Goal: Transaction & Acquisition: Purchase product/service

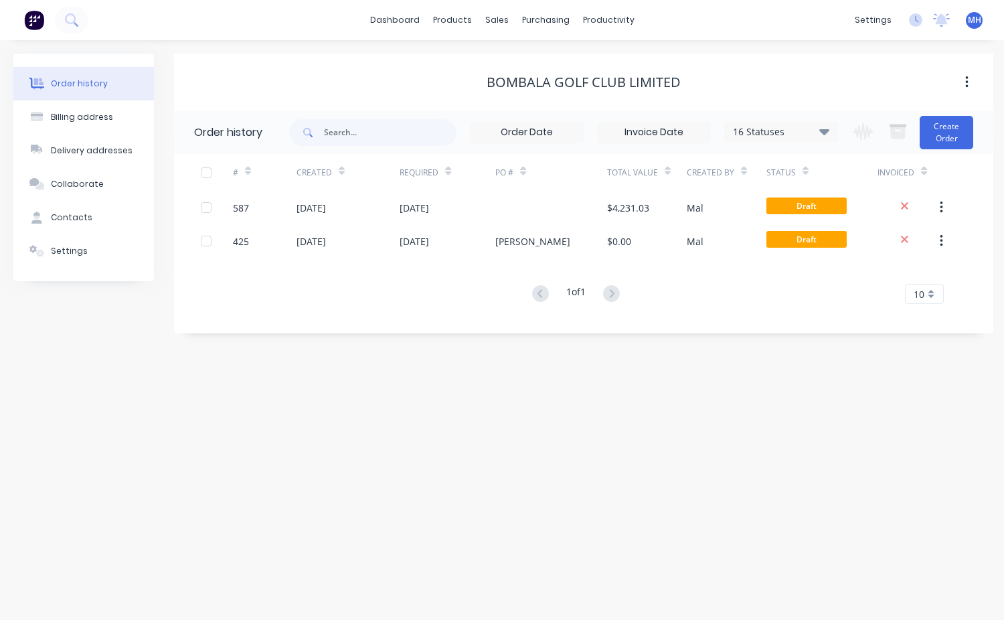
drag, startPoint x: 1000, startPoint y: 250, endPoint x: 910, endPoint y: 274, distance: 93.5
drag, startPoint x: 910, startPoint y: 274, endPoint x: 539, endPoint y: 21, distance: 448.7
click at [539, 21] on div "purchasing" at bounding box center [545, 20] width 61 height 20
click at [505, 30] on div "sales" at bounding box center [497, 20] width 37 height 20
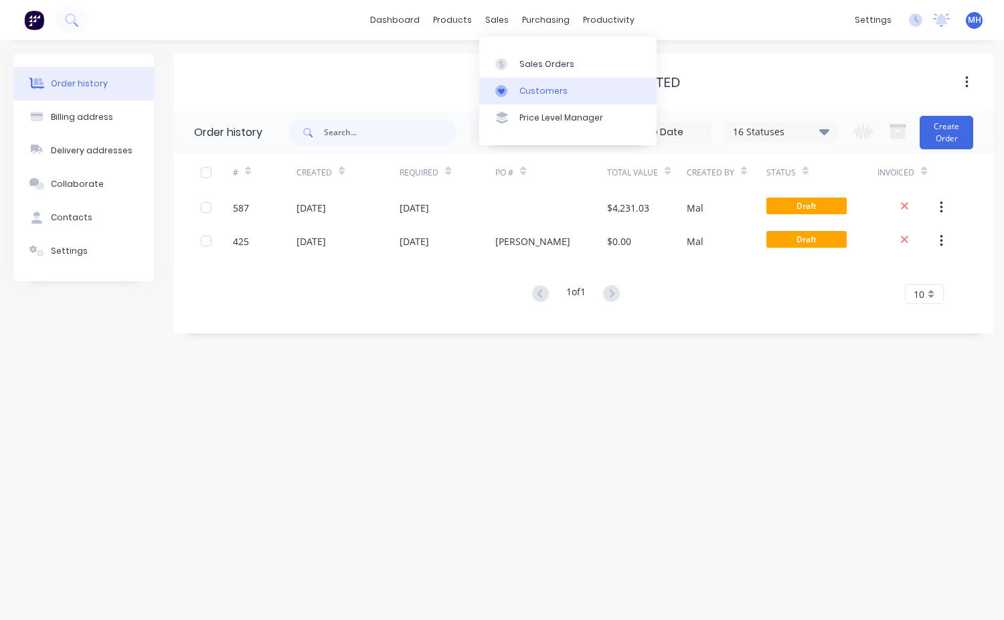
click at [537, 97] on link "Customers" at bounding box center [567, 91] width 177 height 27
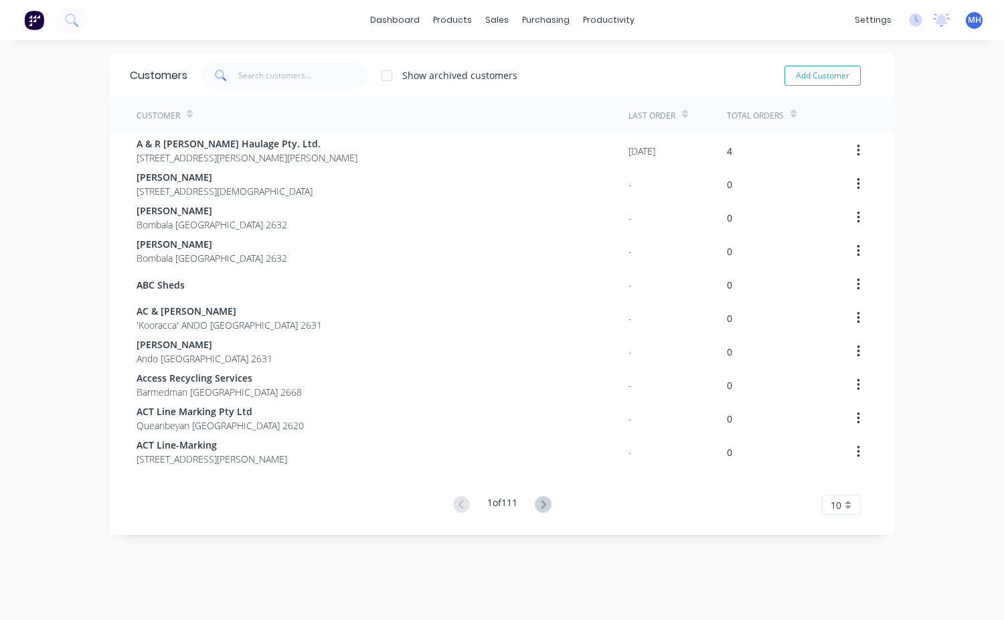
drag, startPoint x: 228, startPoint y: 72, endPoint x: 250, endPoint y: 77, distance: 23.2
click at [232, 73] on span at bounding box center [219, 75] width 37 height 27
click at [250, 77] on input "text" at bounding box center [303, 75] width 131 height 27
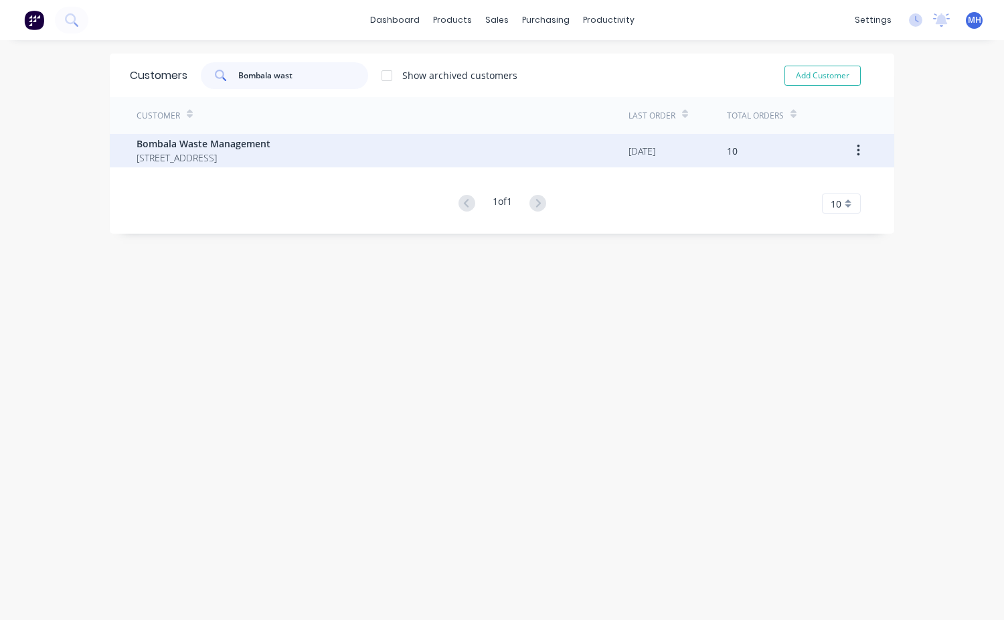
type input "Bombala wast"
click at [170, 155] on span "11 High St Bombala New South Wales 2632" at bounding box center [204, 158] width 134 height 14
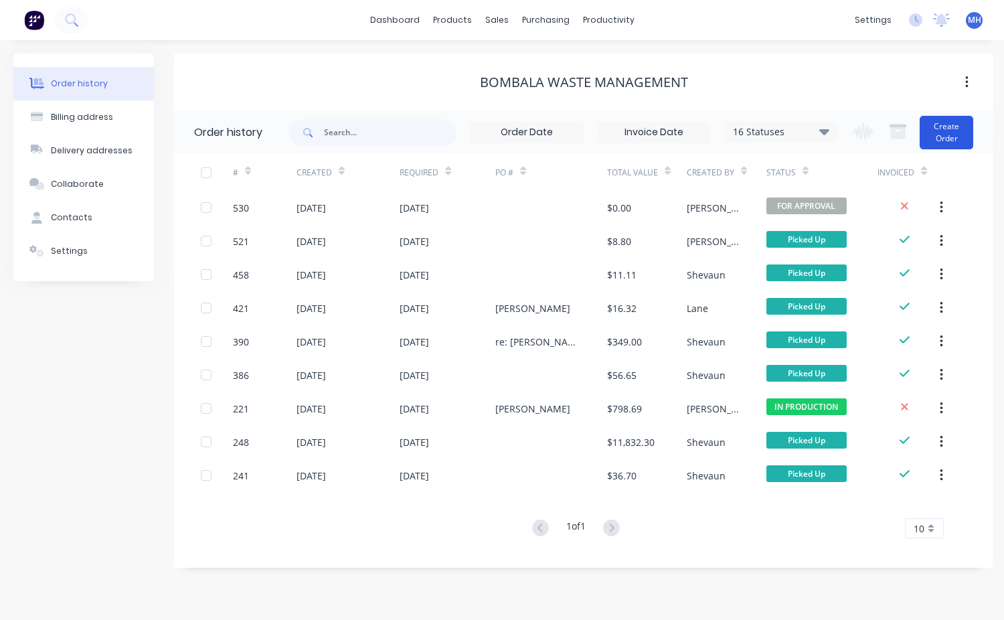
click at [966, 127] on button "Create Order" at bounding box center [947, 132] width 54 height 33
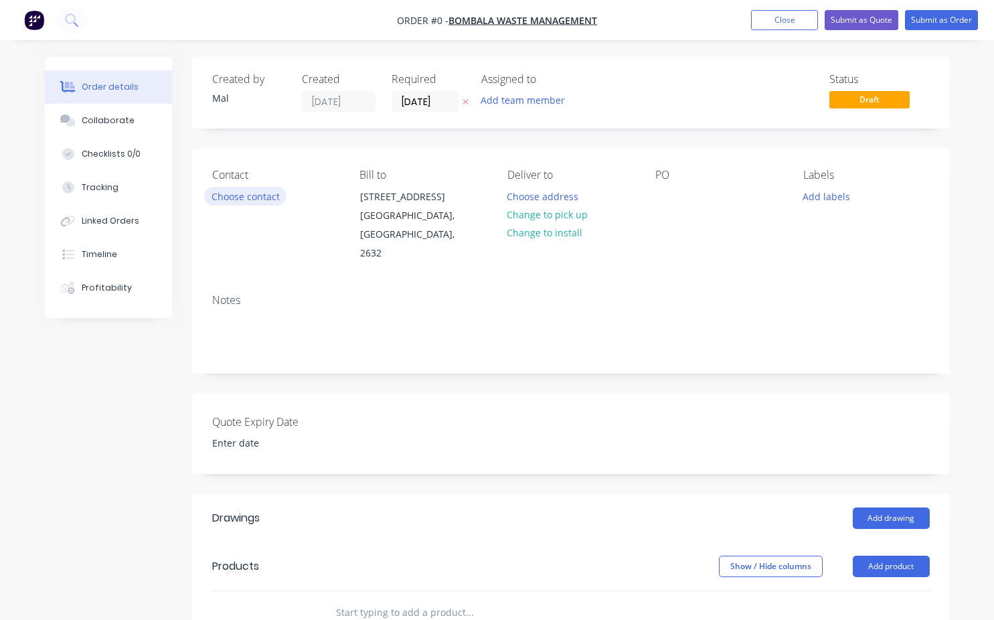
click at [266, 197] on button "Choose contact" at bounding box center [245, 196] width 82 height 18
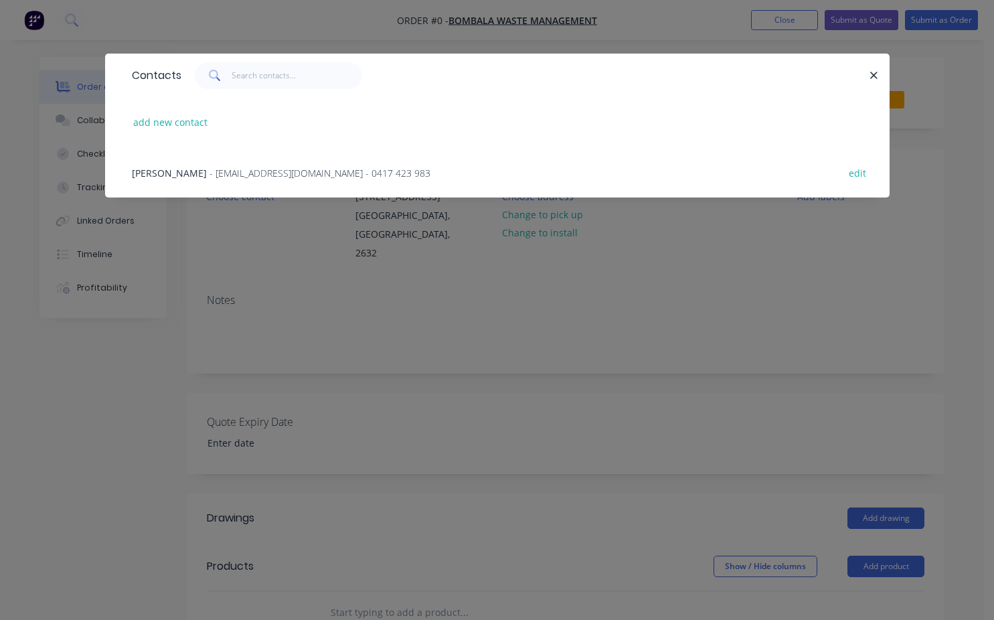
click at [165, 171] on span "[PERSON_NAME]" at bounding box center [169, 173] width 75 height 13
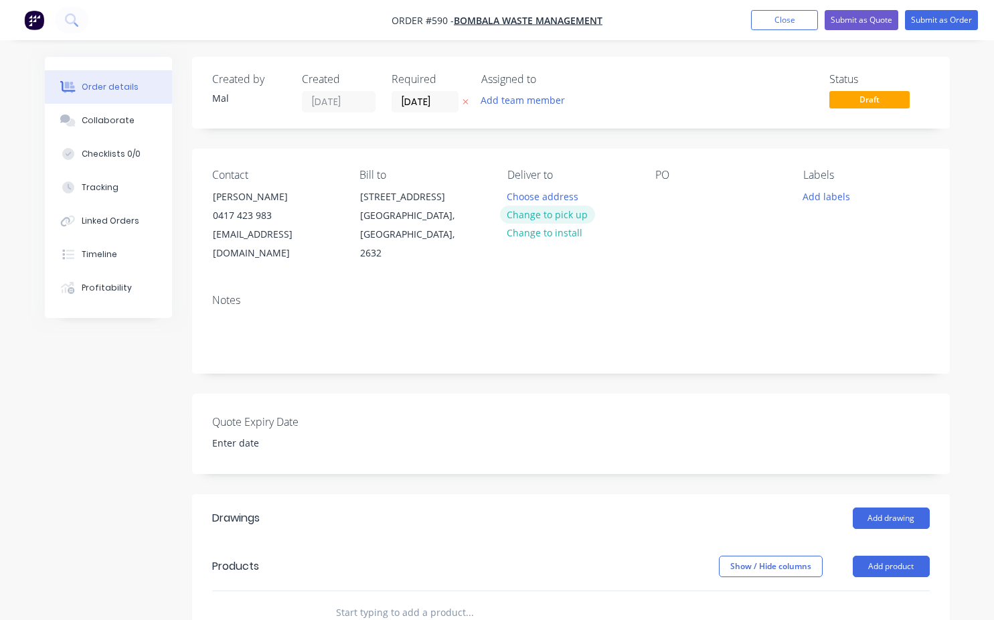
click at [550, 216] on button "Change to pick up" at bounding box center [547, 214] width 95 height 18
click at [544, 242] on button "Change to install" at bounding box center [545, 234] width 90 height 18
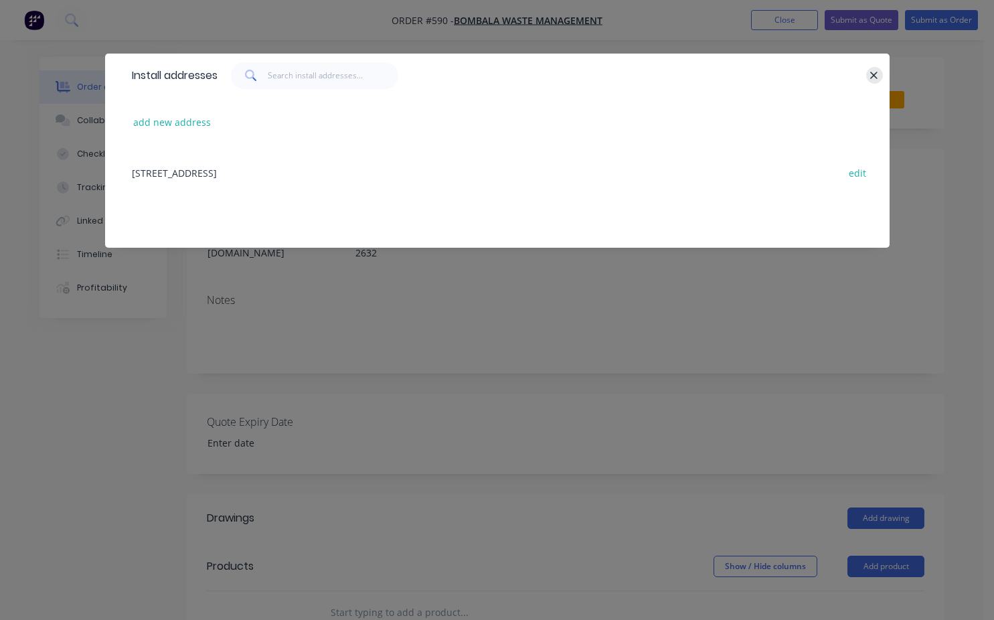
click at [873, 72] on icon "button" at bounding box center [873, 76] width 9 height 12
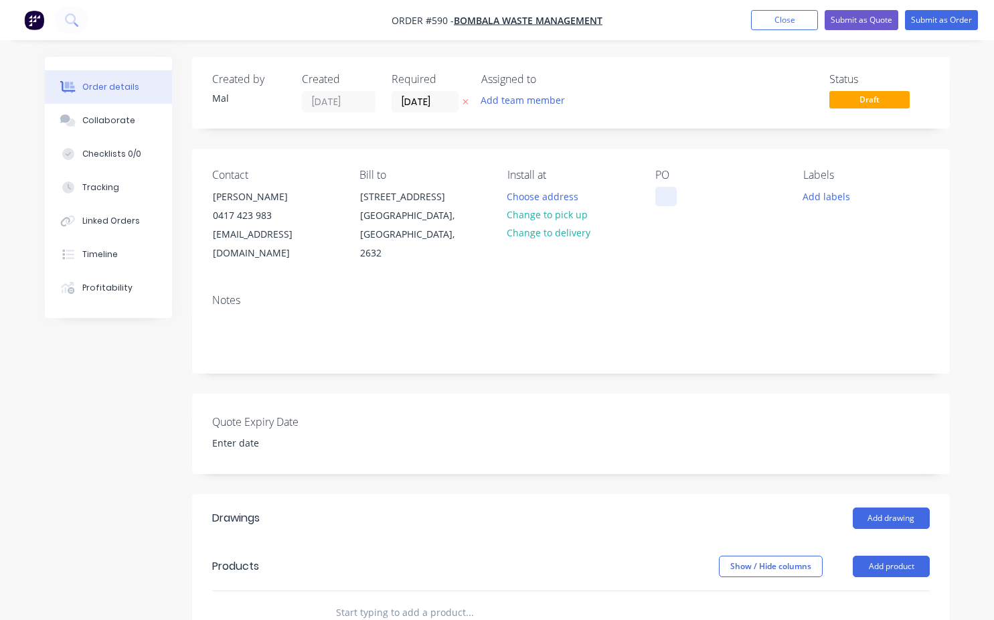
click at [670, 198] on div at bounding box center [665, 196] width 21 height 19
click at [654, 241] on div "Contact Robert Hamphire 0417 423 983 robshaz10@dodo.com.au Bill to 11 High St B…" at bounding box center [571, 216] width 758 height 135
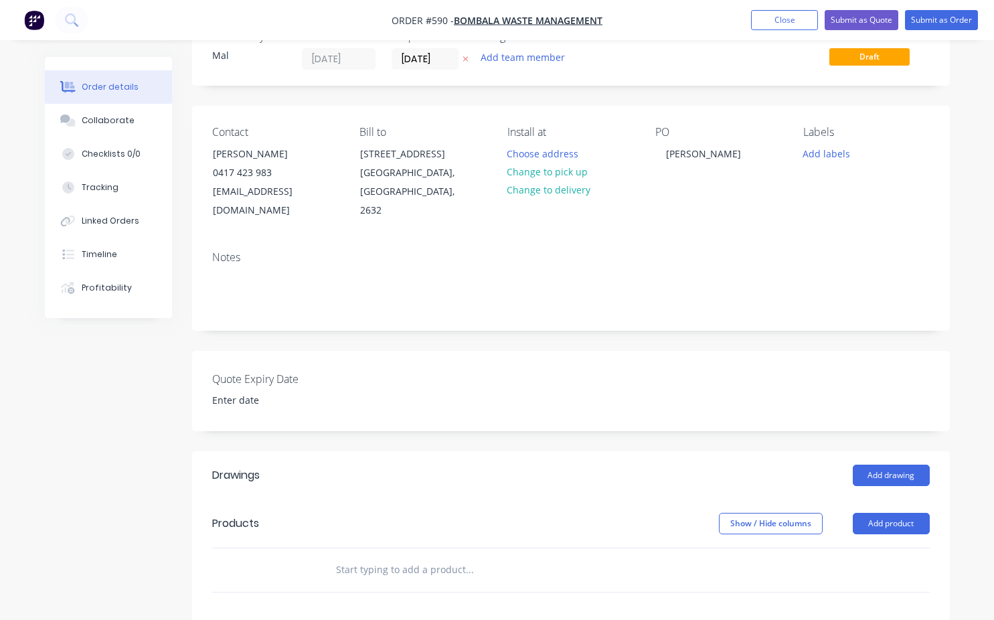
scroll to position [67, 0]
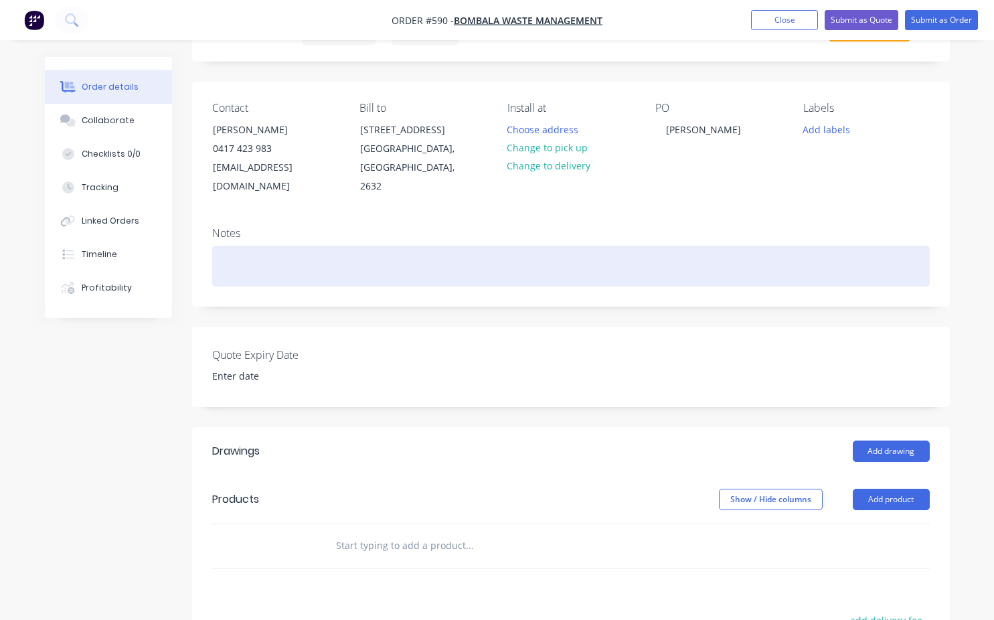
drag, startPoint x: 219, startPoint y: 237, endPoint x: 221, endPoint y: 246, distance: 9.6
click at [221, 246] on div at bounding box center [570, 266] width 717 height 41
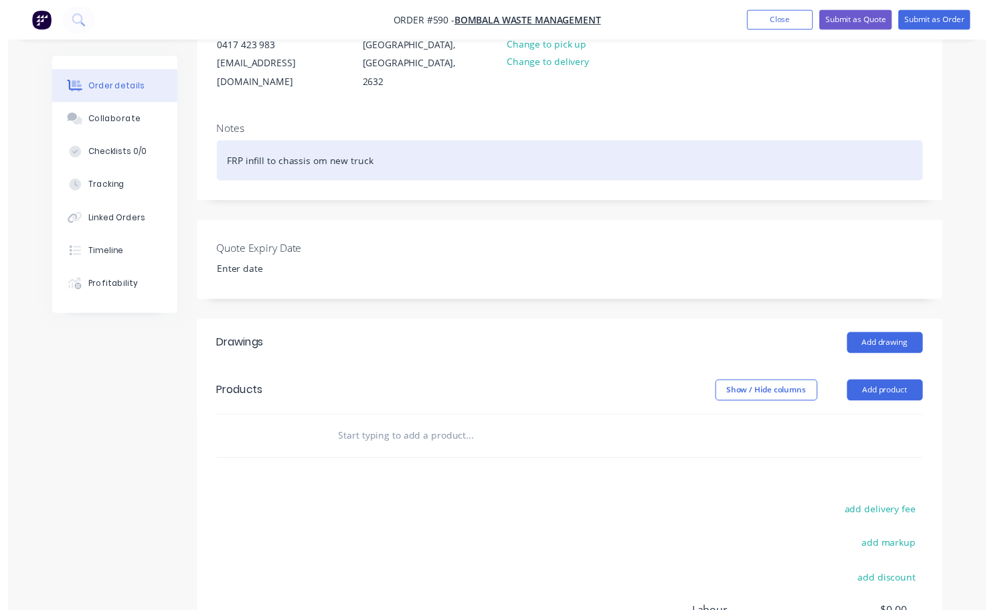
scroll to position [201, 0]
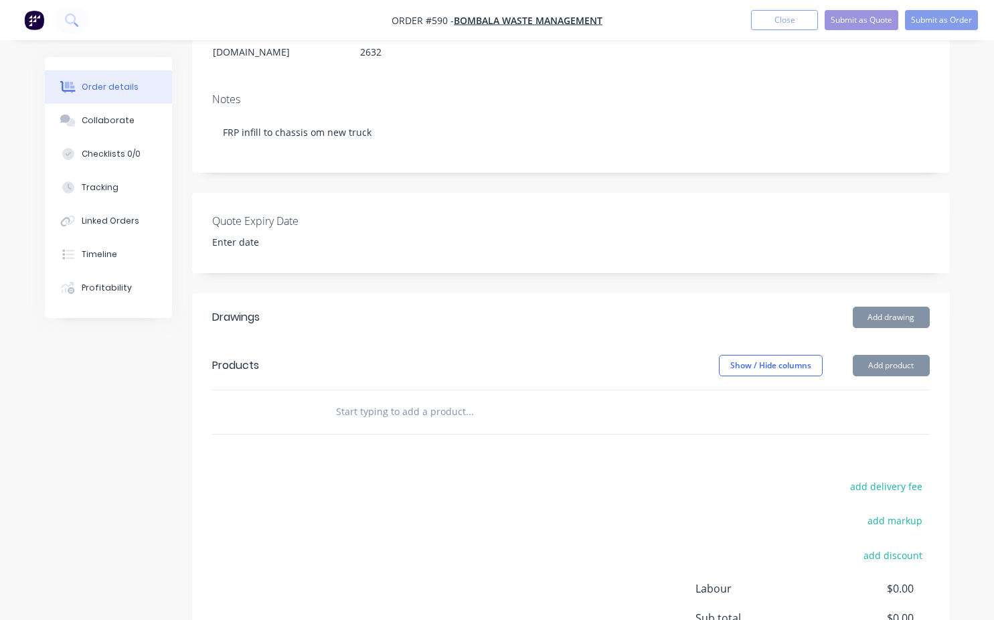
click at [338, 398] on input "text" at bounding box center [469, 411] width 268 height 27
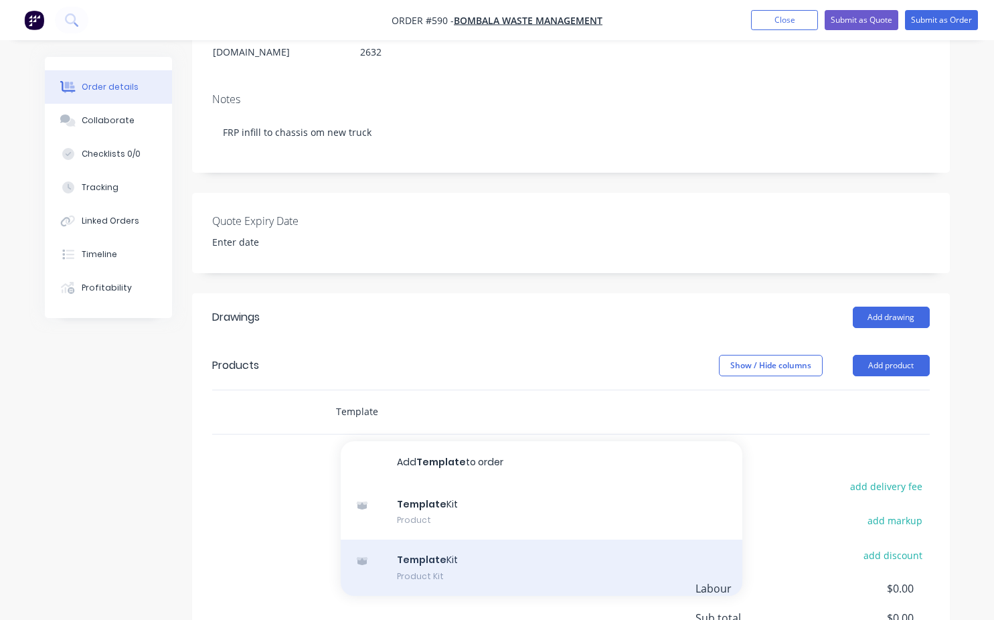
type input "Template"
click at [426, 547] on div "Template Kit Product Kit" at bounding box center [542, 567] width 402 height 56
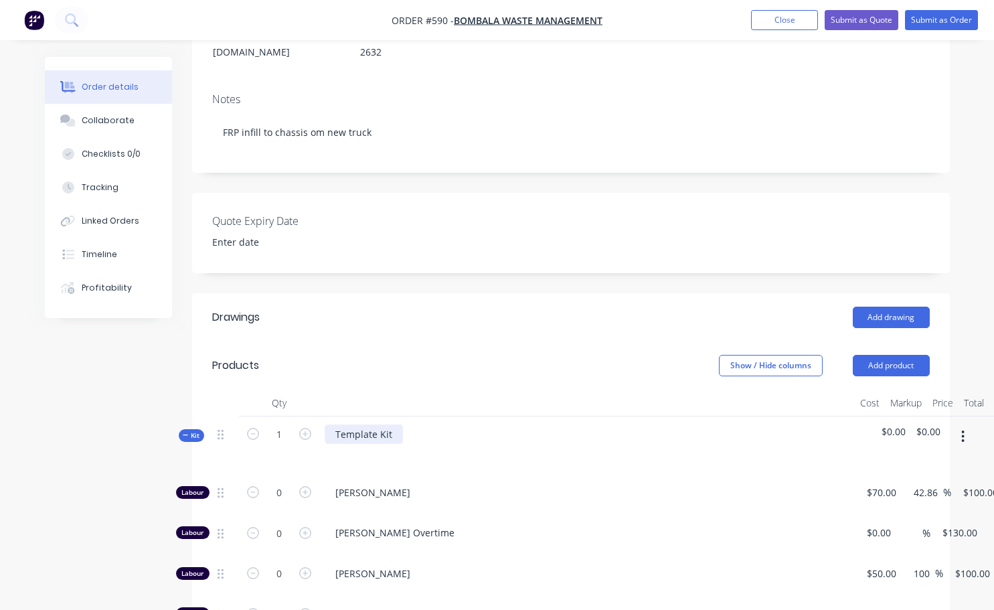
click at [394, 424] on div "Template Kit" at bounding box center [364, 433] width 78 height 19
click at [330, 424] on div "Fit FRP infill to rear chassis opening and make and fit Gal sheet cover to fuel…" at bounding box center [518, 433] width 387 height 19
click at [390, 424] on div "Supply and Fit FRP infill to rear chassis opening and make and fit Gal sheet co…" at bounding box center [545, 433] width 440 height 19
click at [742, 424] on div "Supply and fit FRP infill to rear chassis opening and make and fit Gal sheet co…" at bounding box center [544, 433] width 438 height 19
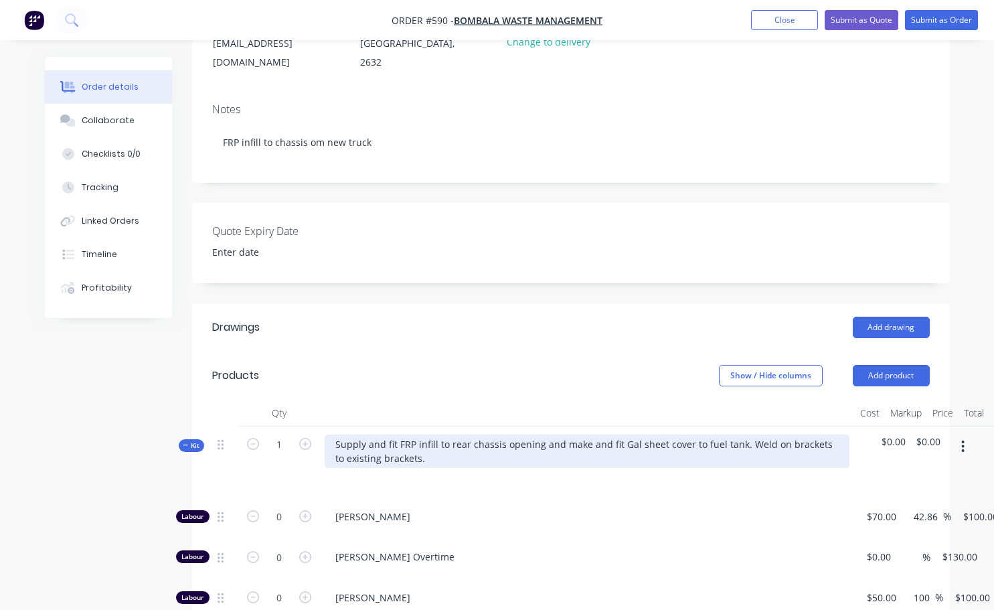
scroll to position [134, 0]
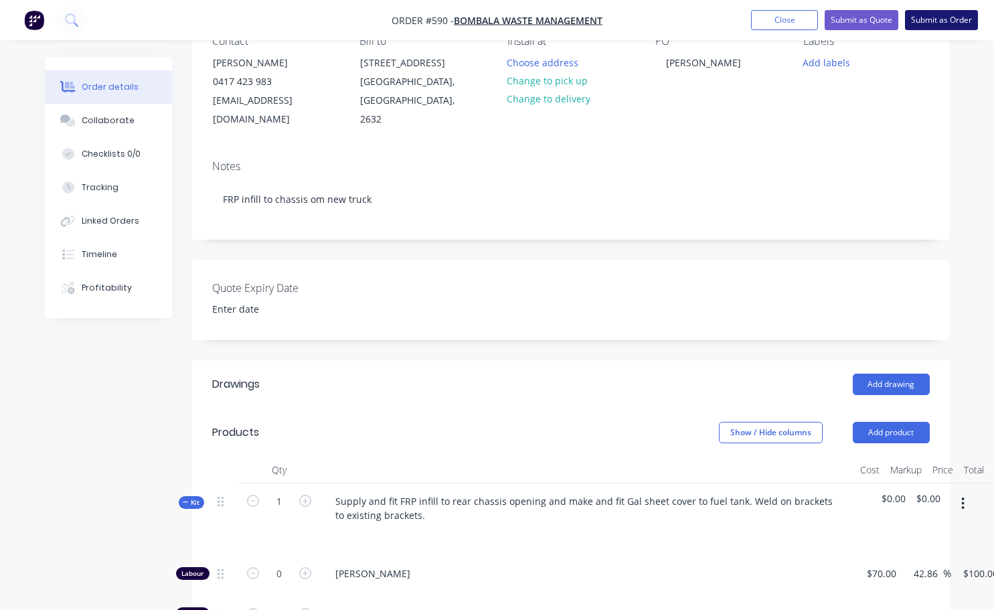
click at [946, 23] on button "Submit as Order" at bounding box center [941, 20] width 73 height 20
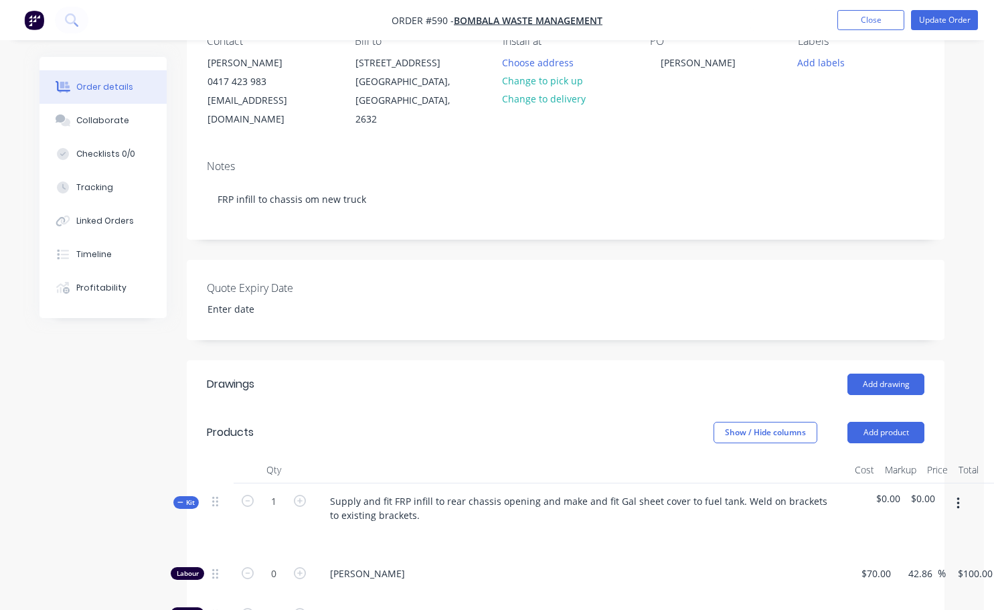
scroll to position [0, 0]
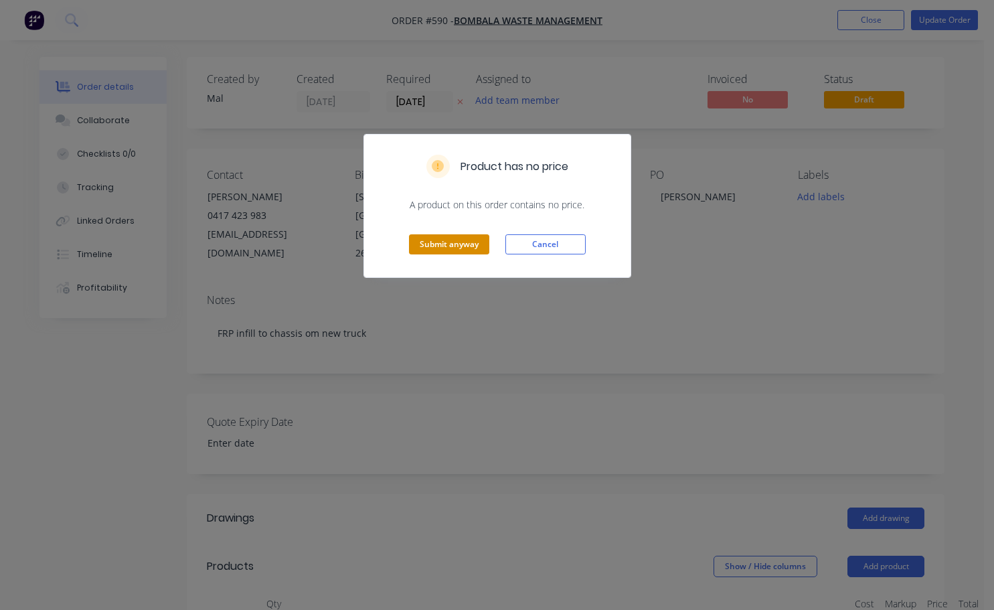
click at [449, 250] on button "Submit anyway" at bounding box center [449, 244] width 80 height 20
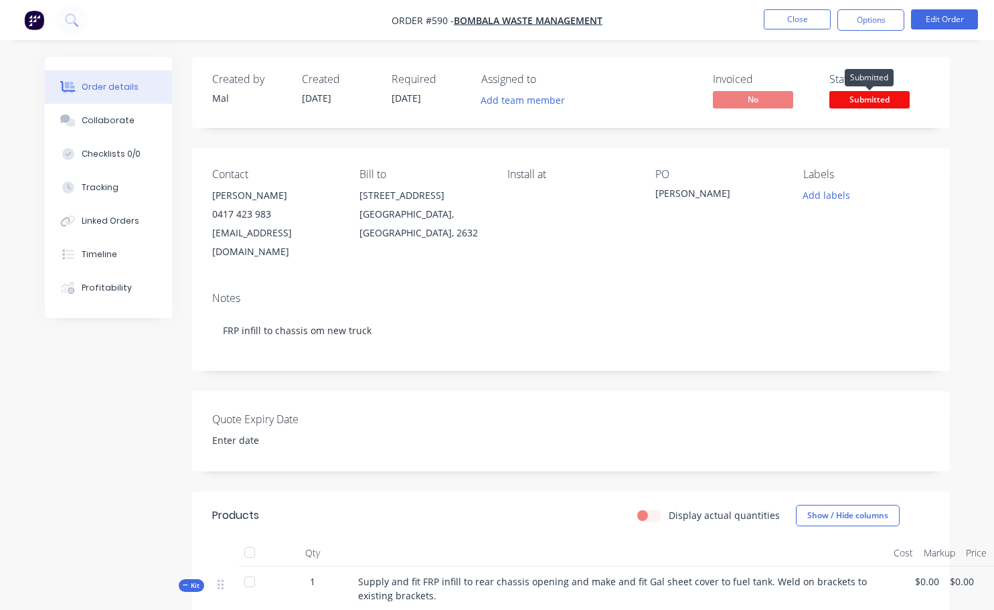
click at [847, 98] on span "Submitted" at bounding box center [869, 99] width 80 height 17
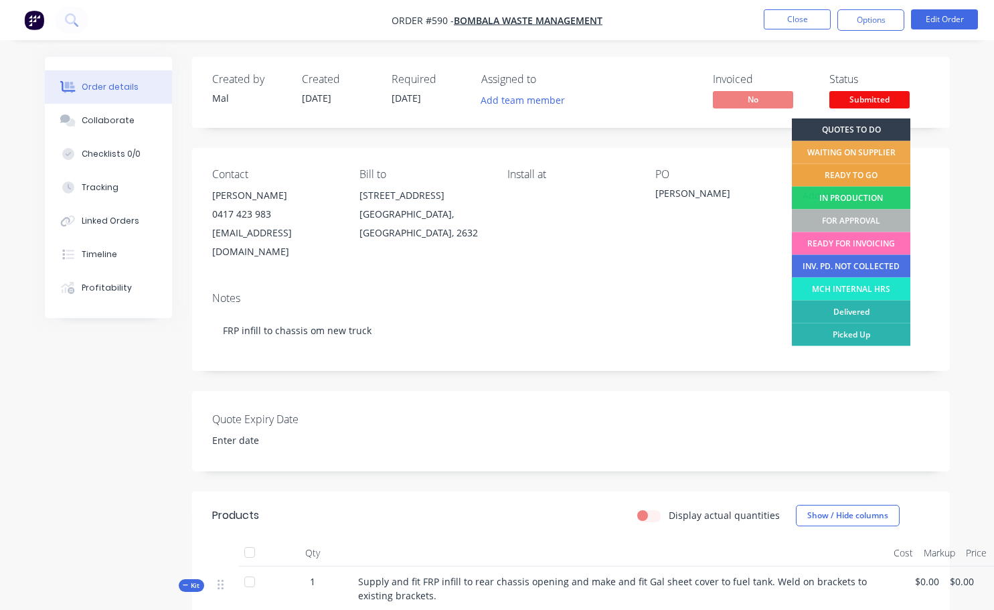
click at [861, 173] on div "READY TO GO" at bounding box center [851, 175] width 118 height 23
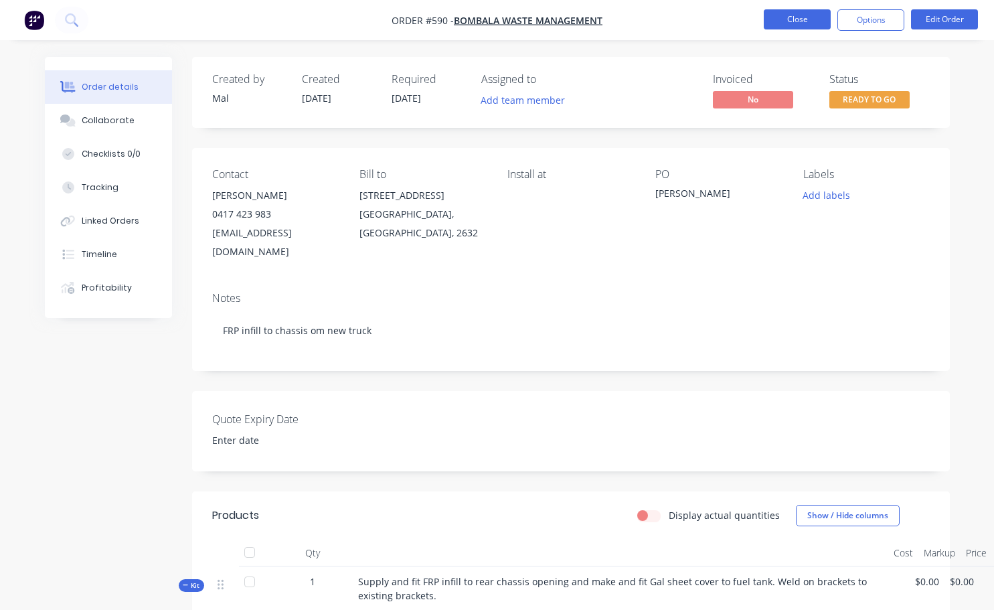
click at [791, 21] on button "Close" at bounding box center [797, 19] width 67 height 20
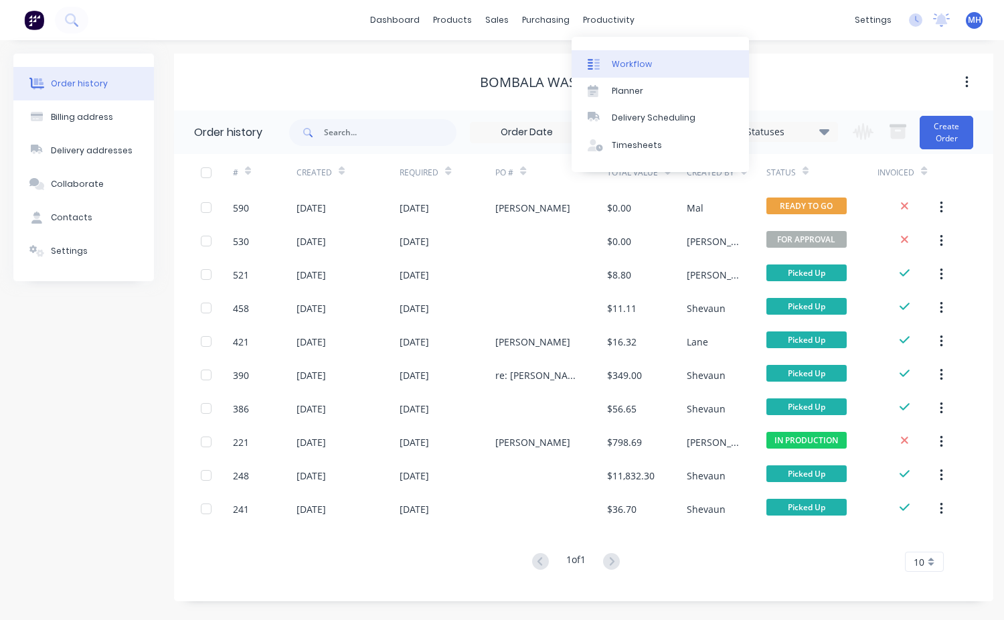
click at [624, 66] on div "Workflow" at bounding box center [632, 64] width 40 height 12
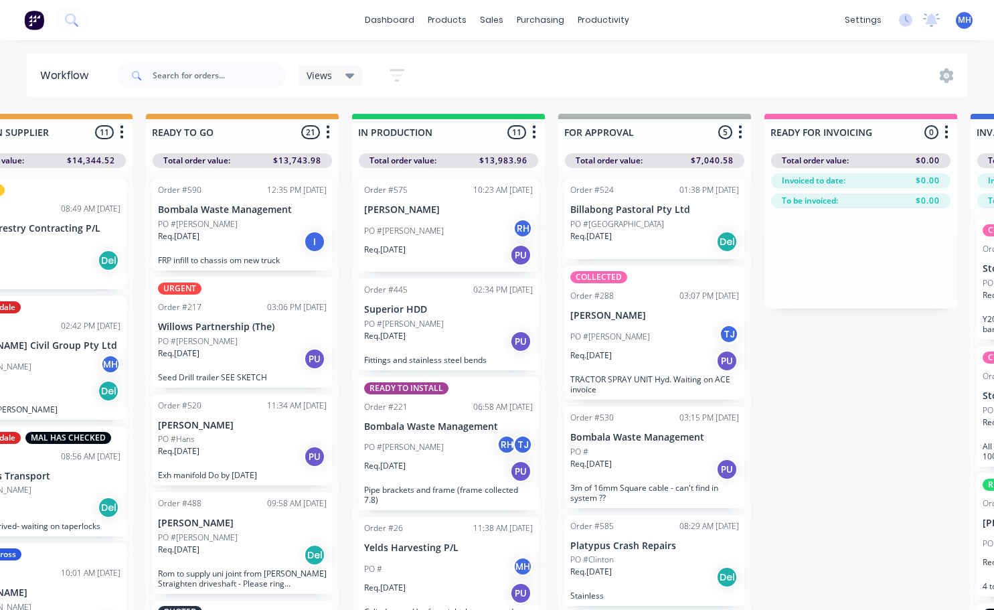
scroll to position [0, 502]
click at [450, 471] on div "Req. 23/07/25 PU" at bounding box center [447, 471] width 169 height 23
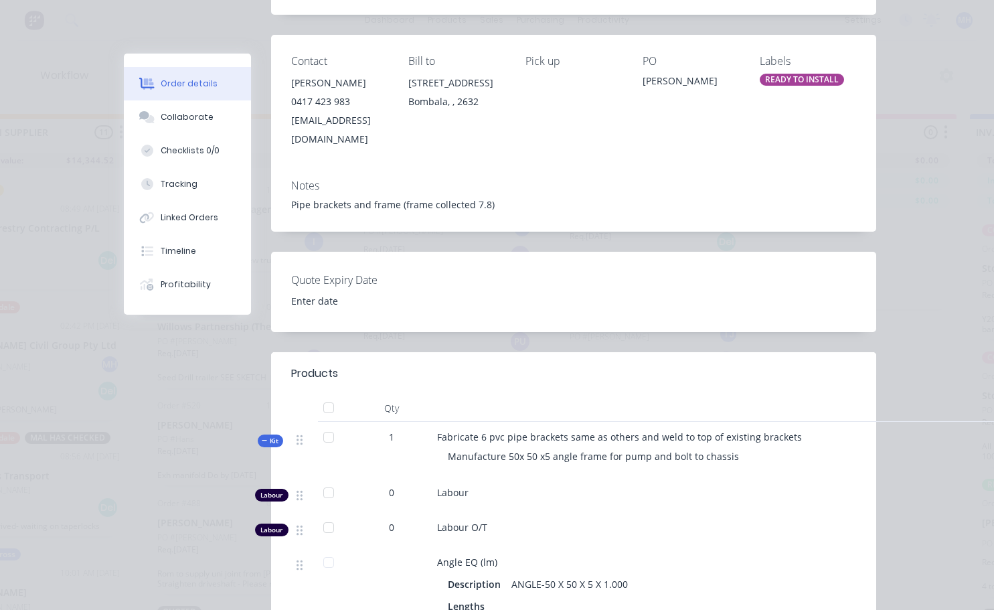
scroll to position [0, 0]
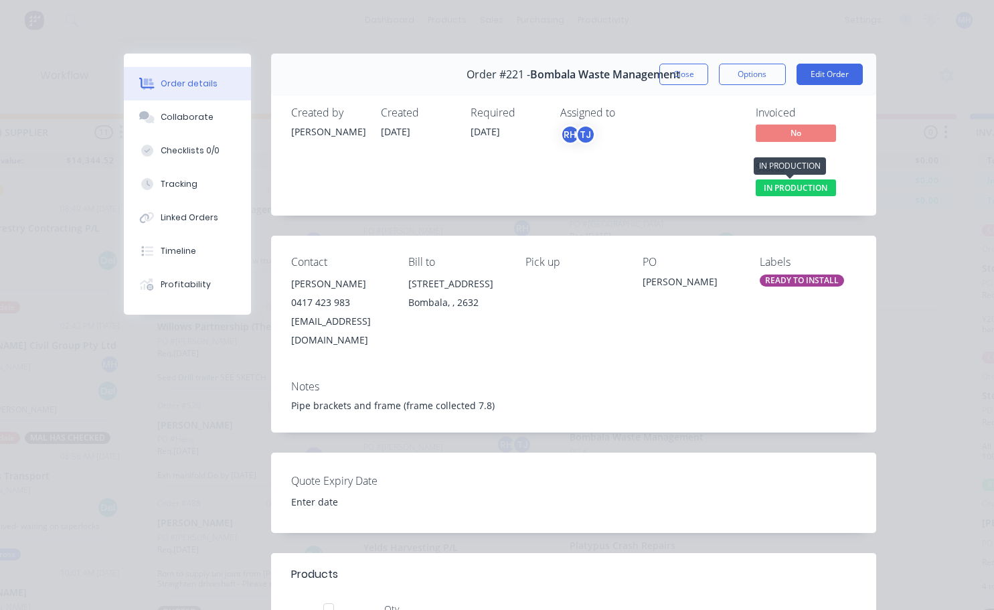
click at [780, 191] on span "IN PRODUCTION" at bounding box center [796, 187] width 80 height 17
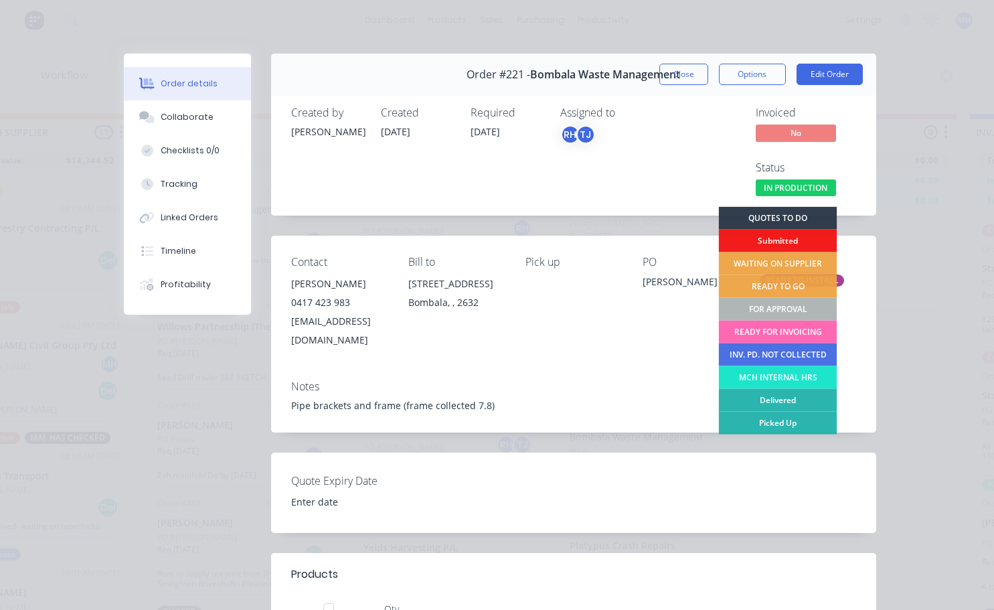
click at [784, 328] on div "READY FOR INVOICING" at bounding box center [777, 332] width 118 height 23
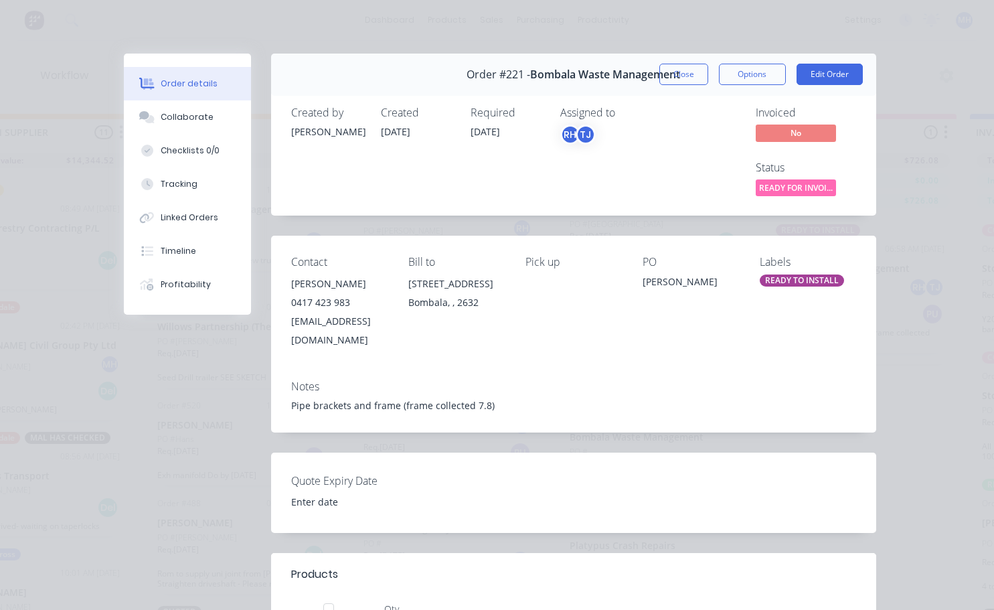
click at [789, 277] on div "READY TO INSTALL" at bounding box center [802, 280] width 84 height 12
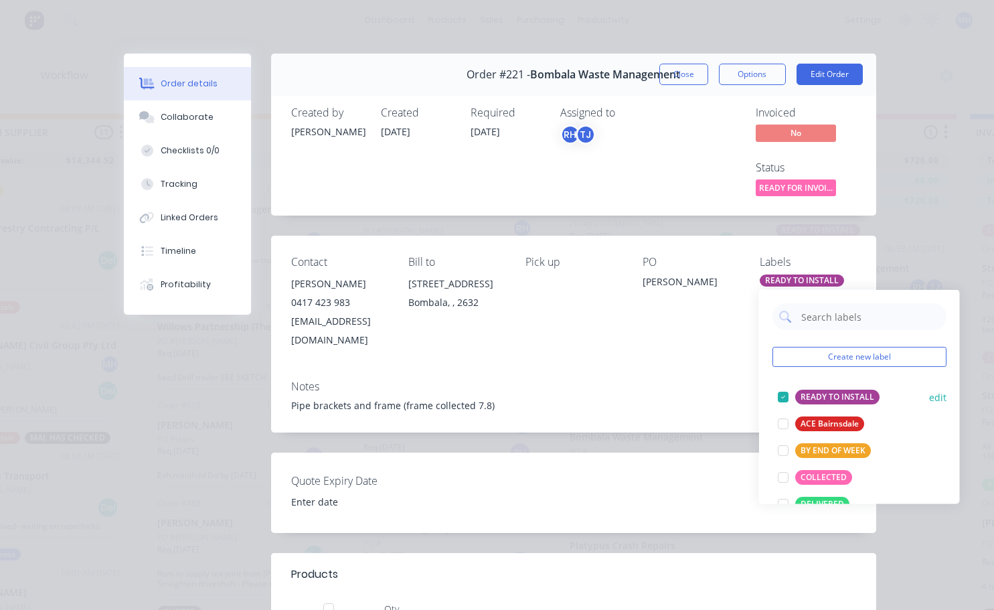
click at [784, 395] on div at bounding box center [783, 396] width 27 height 27
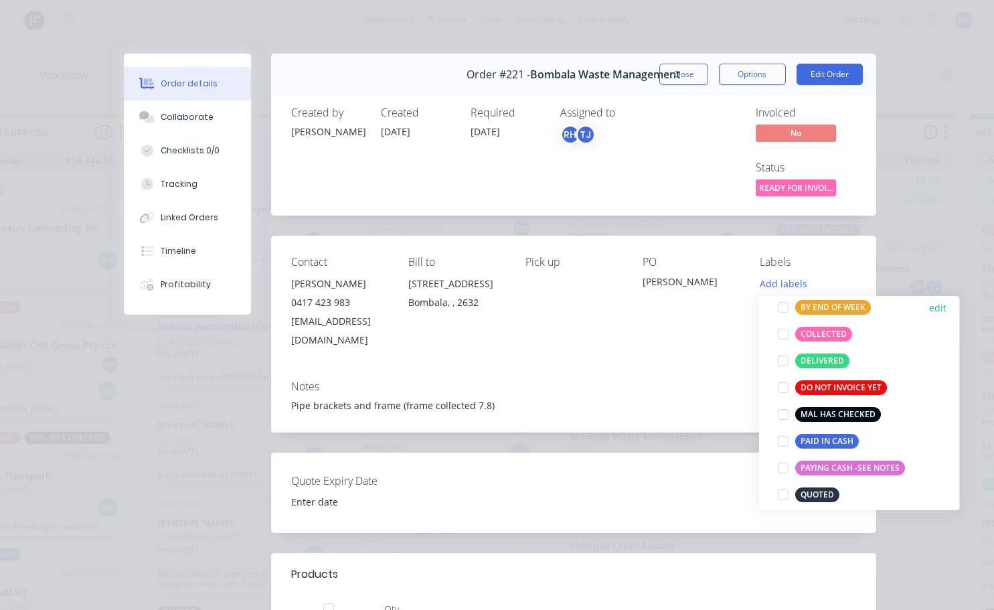
scroll to position [134, 0]
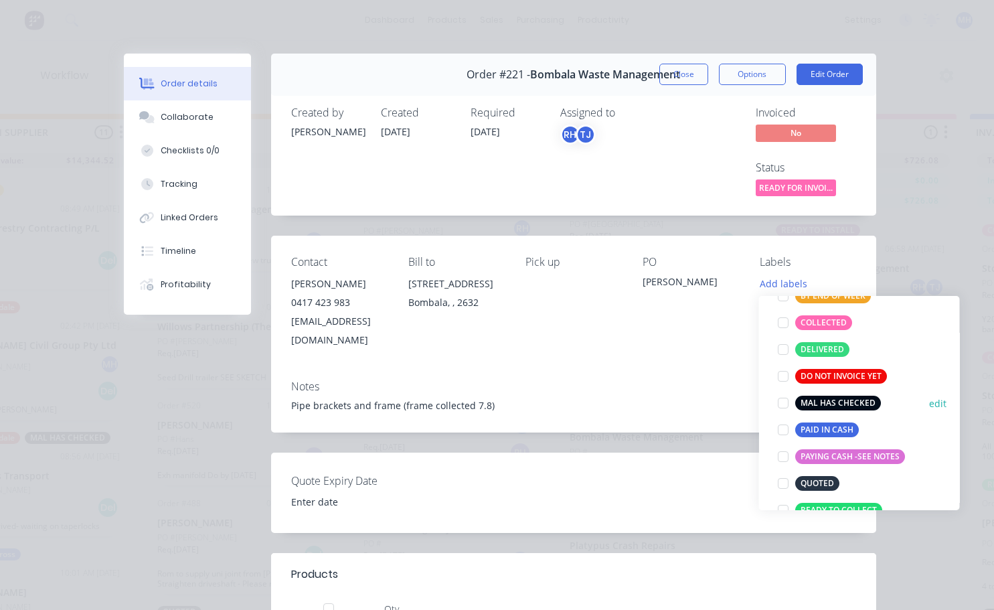
click at [784, 402] on div at bounding box center [783, 403] width 27 height 27
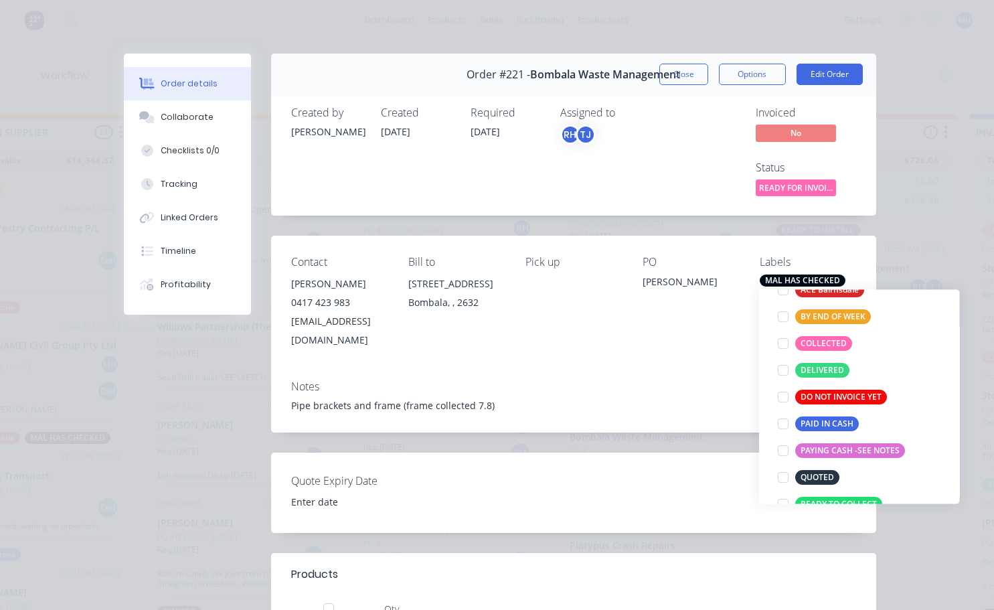
scroll to position [0, 0]
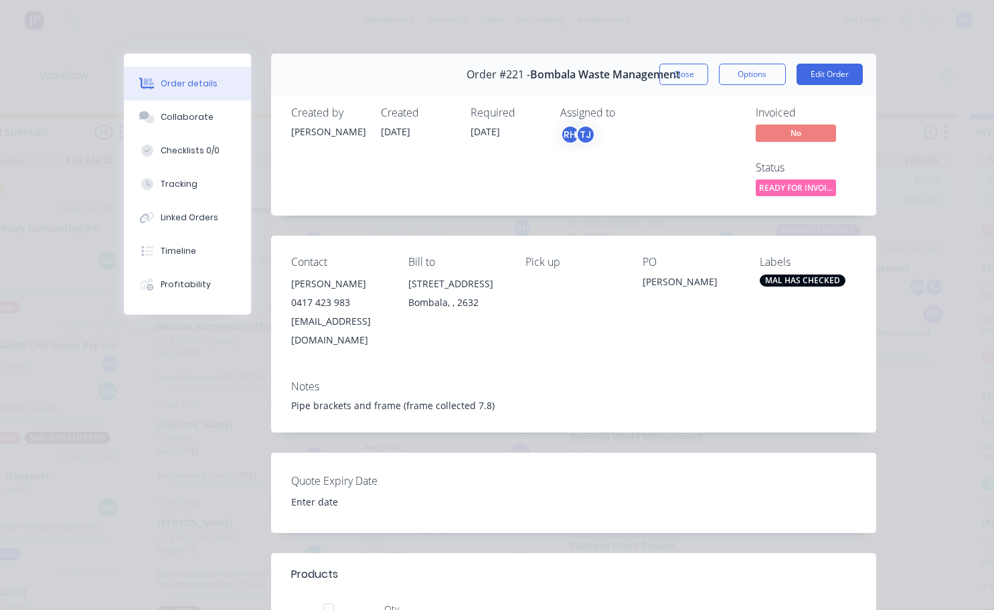
click at [703, 350] on div "Contact Robert Hamphire 0417 423 983 robshaz10@dodo.com.au Bill to 11 High St B…" at bounding box center [573, 302] width 605 height 133
click at [694, 81] on button "Close" at bounding box center [683, 74] width 49 height 21
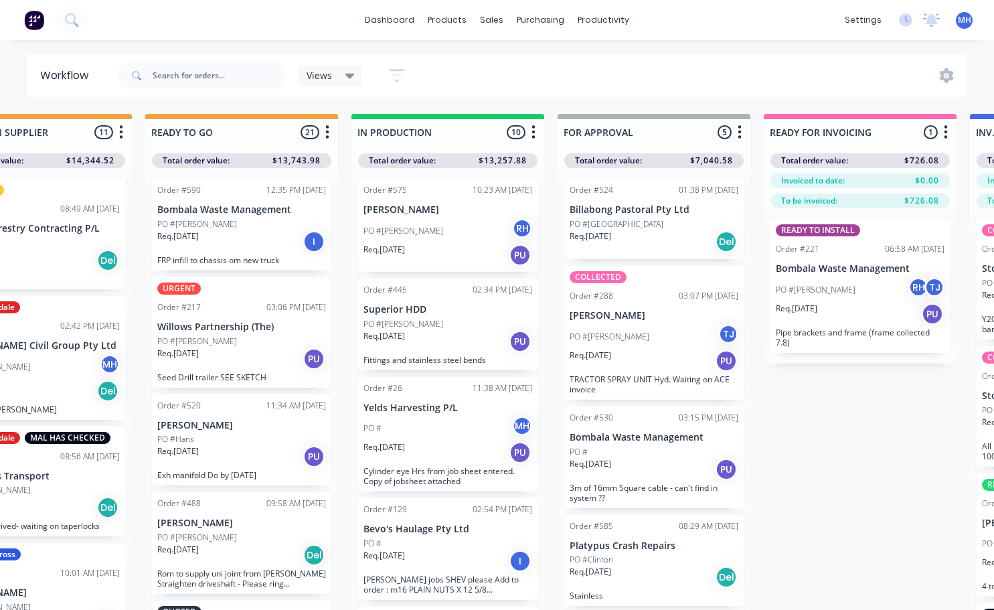
click at [833, 300] on div "PO #Bob RH TJ" at bounding box center [860, 289] width 169 height 25
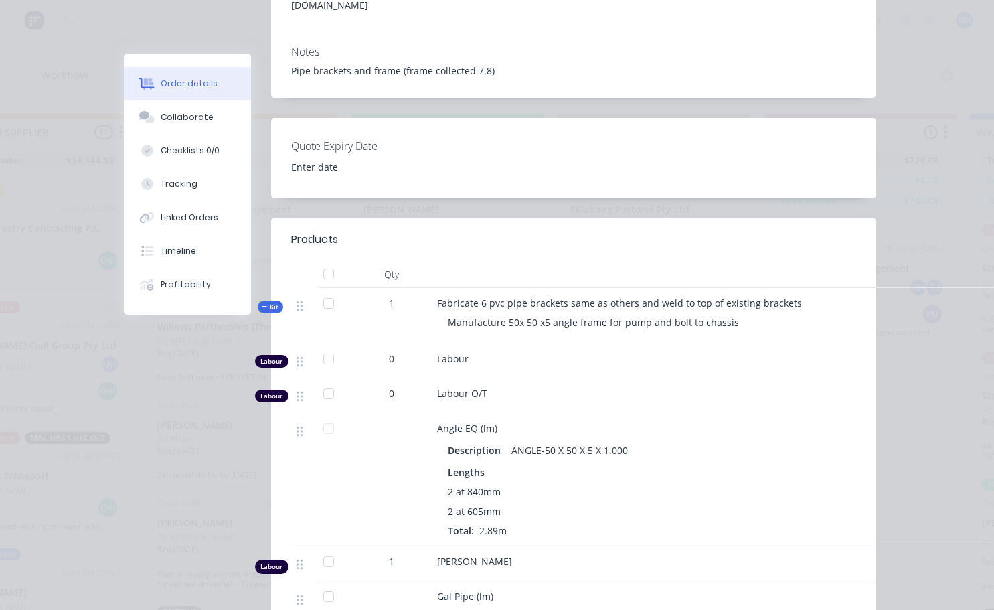
drag, startPoint x: 673, startPoint y: 227, endPoint x: 651, endPoint y: 237, distance: 23.7
click at [665, 233] on header "Products" at bounding box center [573, 239] width 605 height 43
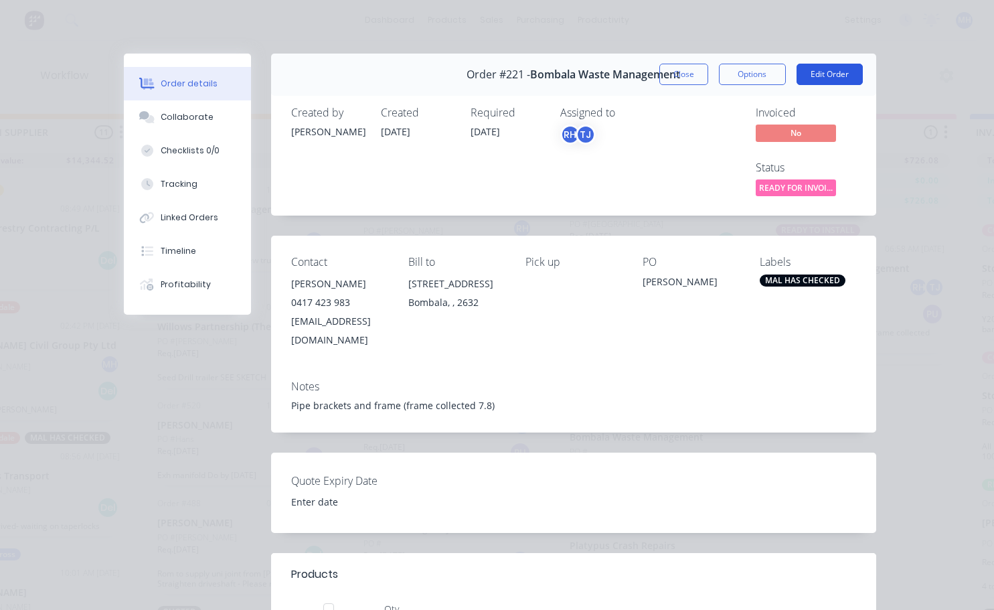
click at [805, 70] on button "Edit Order" at bounding box center [829, 74] width 66 height 21
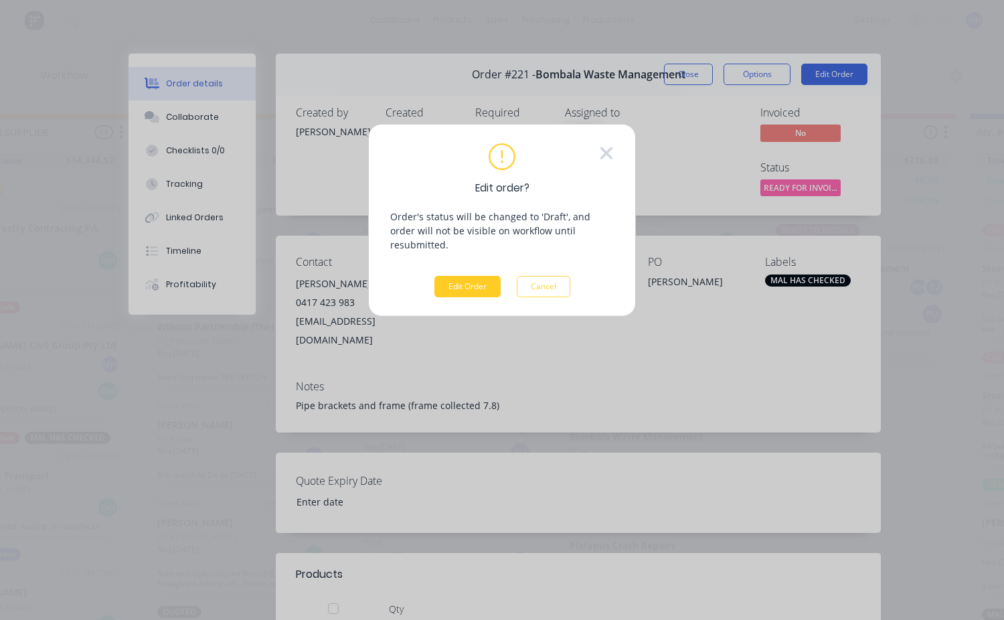
click at [480, 276] on button "Edit Order" at bounding box center [467, 286] width 66 height 21
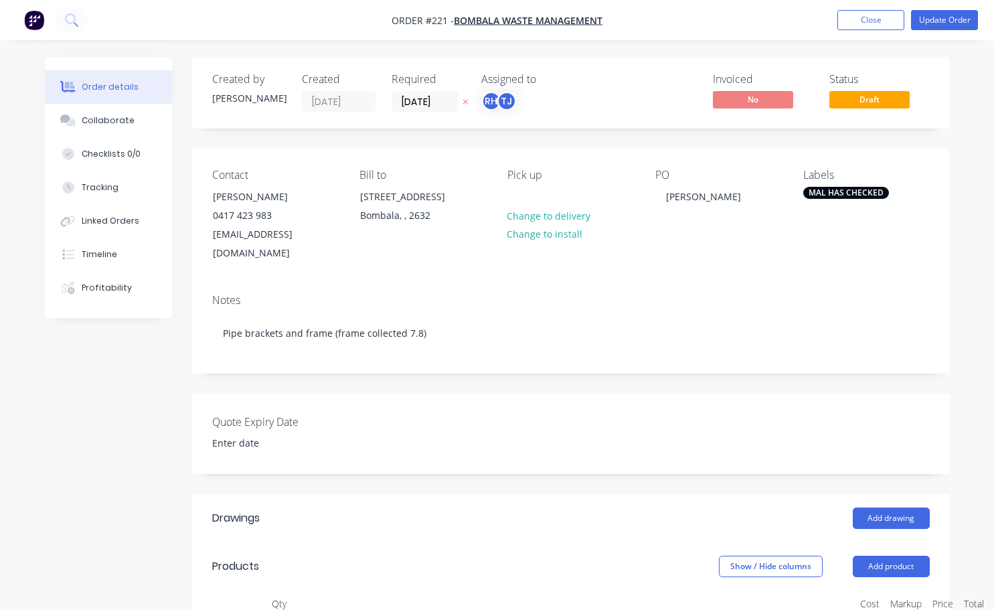
scroll to position [268, 0]
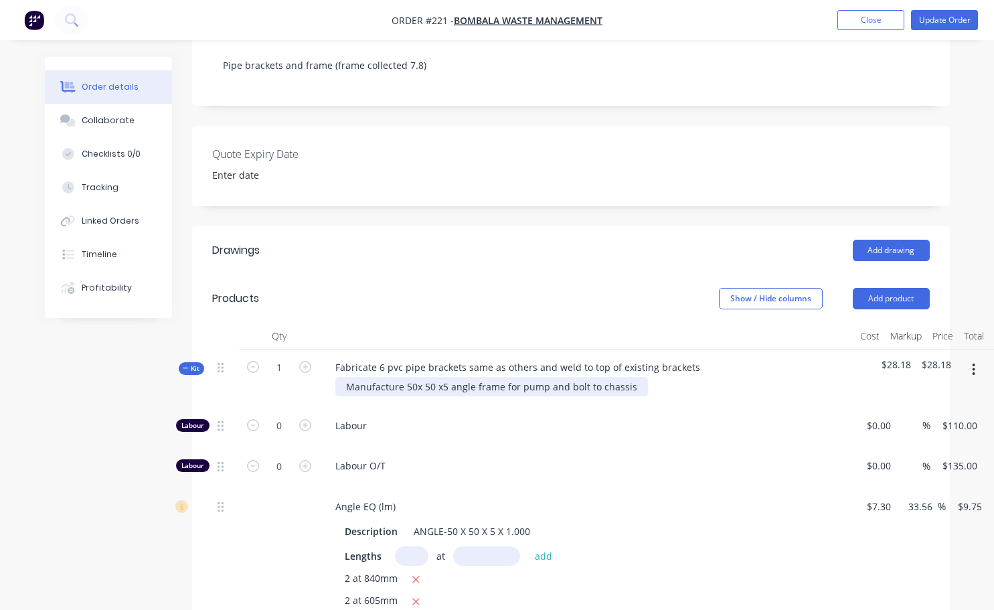
click at [634, 377] on div "Manufacture 50x 50 x5 angle frame for pump and bolt to chassis" at bounding box center [491, 386] width 313 height 19
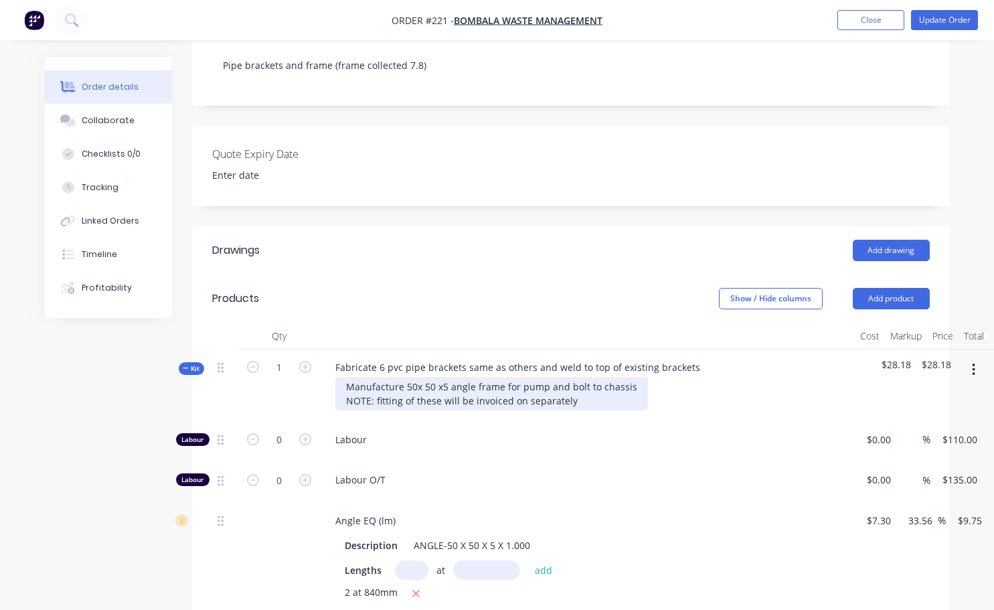
click at [523, 379] on div "Manufacture 50x 50 x5 angle frame for pump and bolt to chassis NOTE: fitting of…" at bounding box center [491, 393] width 313 height 33
click at [554, 381] on div "Manufacture 50x 50 x5 angle frame for pump and bolt to chassis NOTE: fitting of…" at bounding box center [491, 393] width 313 height 33
click at [414, 383] on div "Manufacture 50x 50 x5 angle frame for pump and bolt to chassis NOTE: fitting of…" at bounding box center [491, 393] width 313 height 33
click at [519, 381] on div "Manufacture 50x 50 x5 angle frame for pump and bolt to chassis NOTE: fitting of…" at bounding box center [497, 393] width 325 height 33
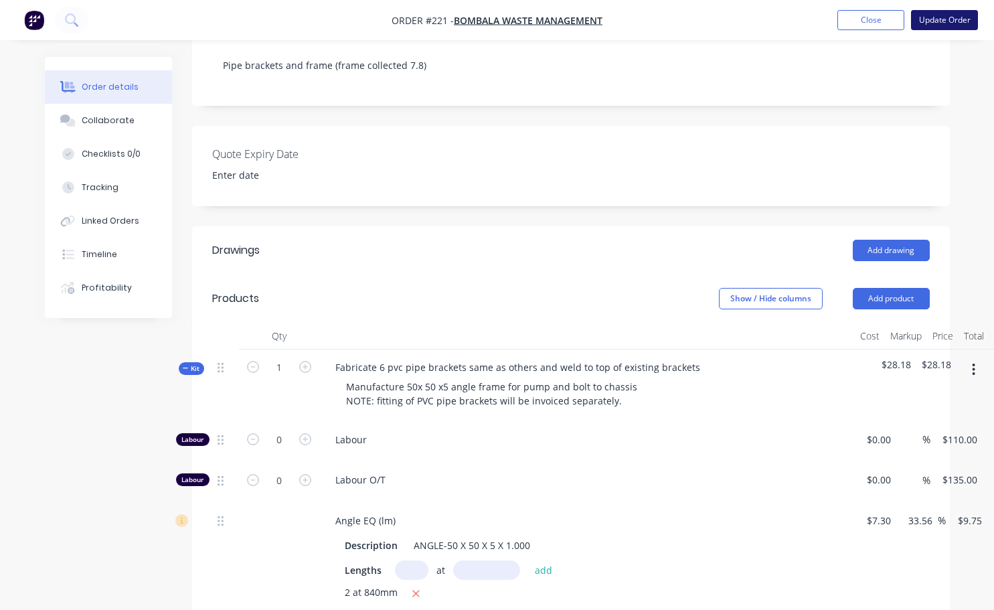
click at [926, 21] on button "Update Order" at bounding box center [944, 20] width 67 height 20
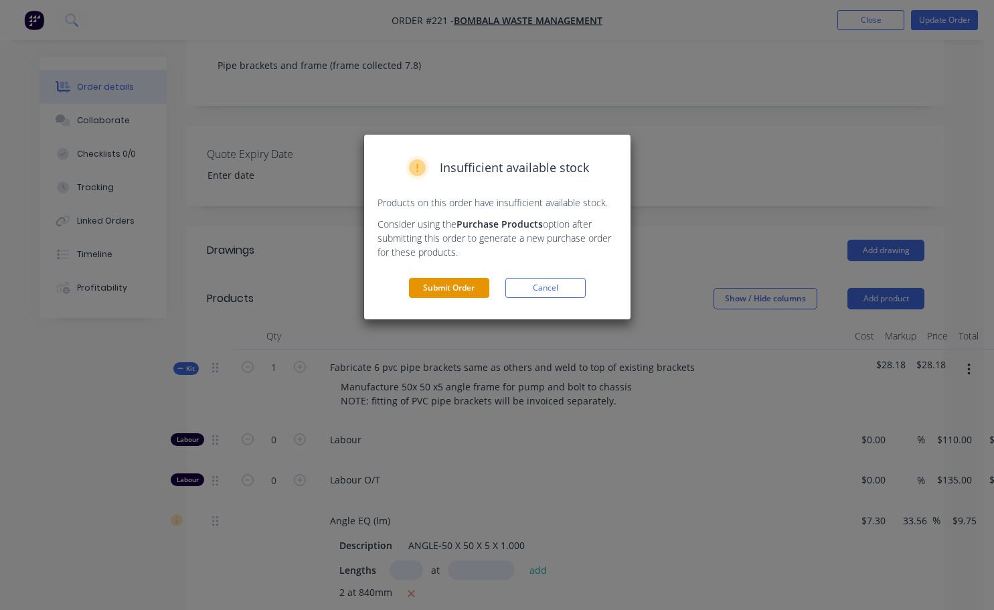
click at [470, 290] on button "Submit Order" at bounding box center [449, 288] width 80 height 20
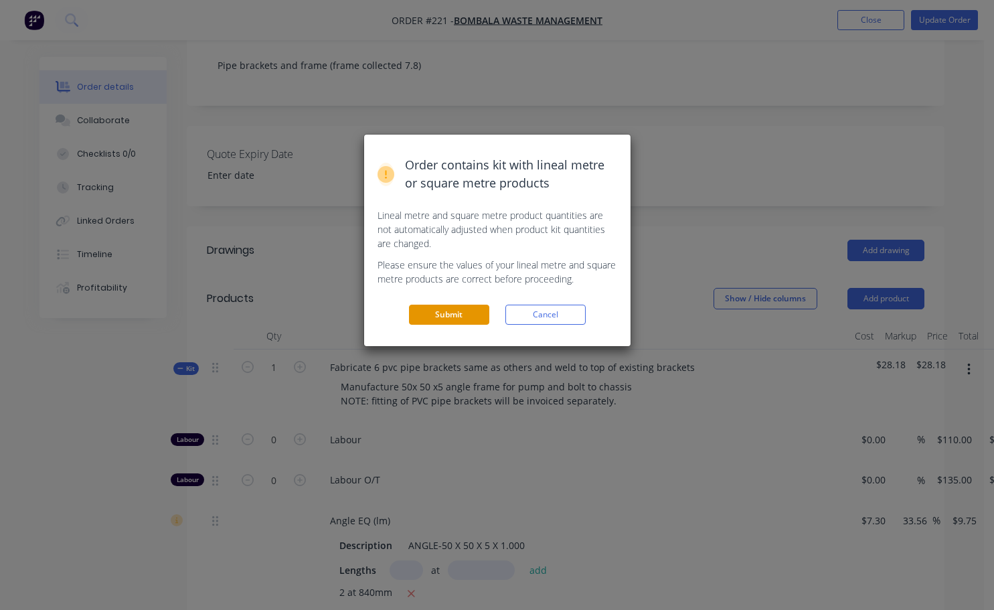
click at [455, 321] on button "Submit" at bounding box center [449, 315] width 80 height 20
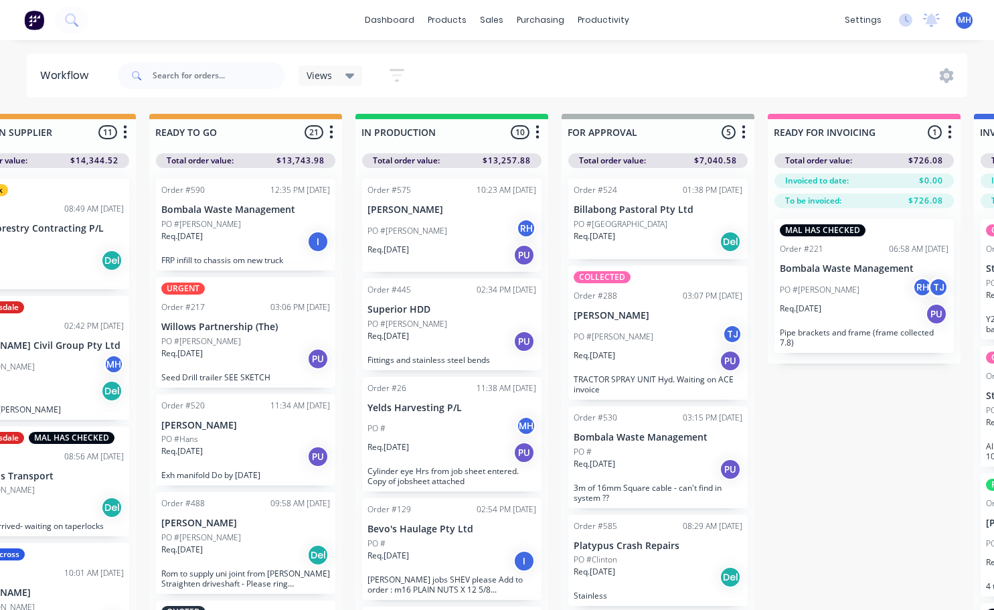
scroll to position [0, 548]
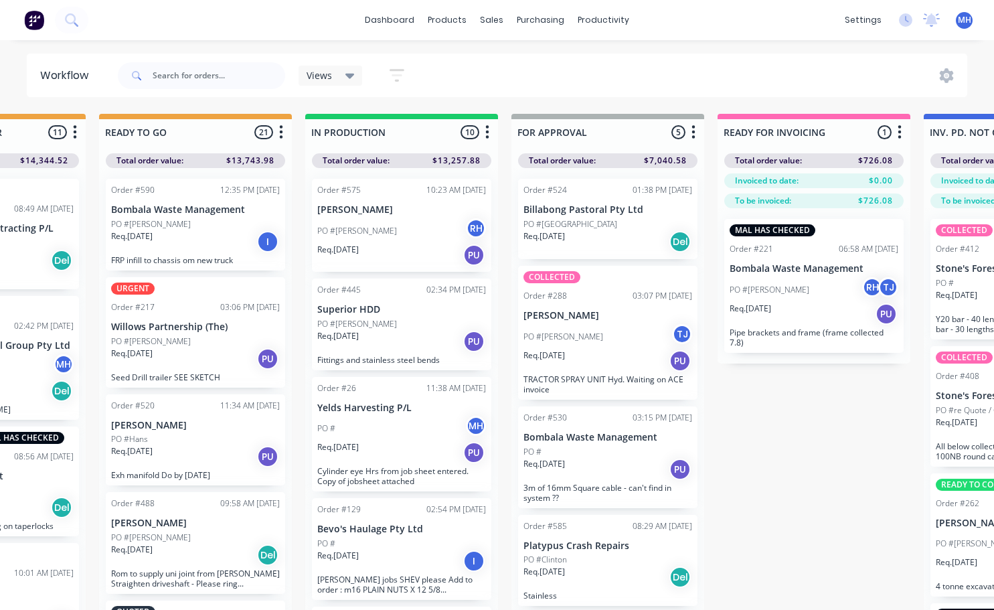
click at [610, 470] on div "Req. 02/09/25 PU" at bounding box center [607, 469] width 169 height 23
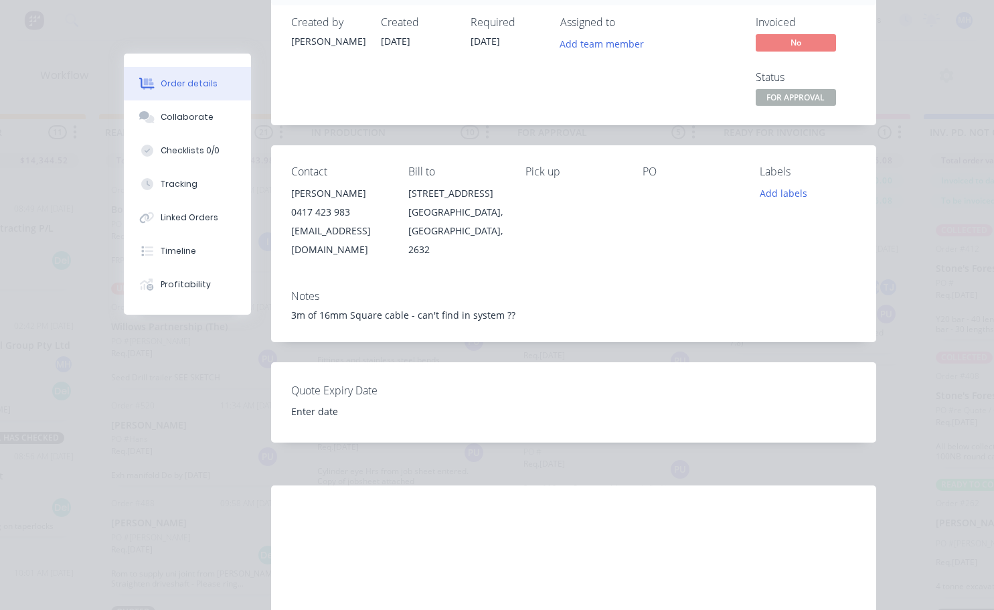
scroll to position [0, 0]
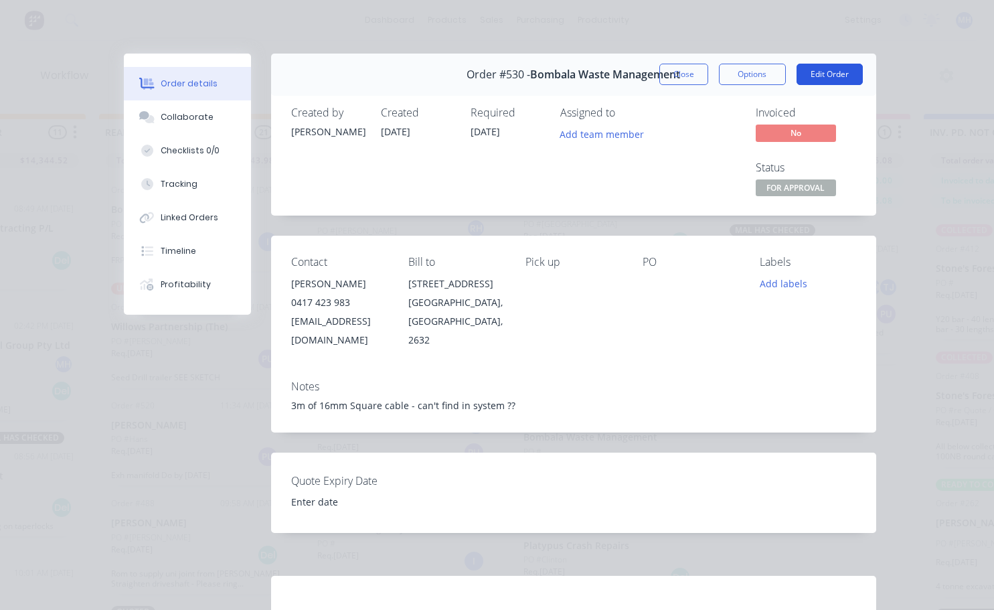
click at [825, 73] on button "Edit Order" at bounding box center [829, 74] width 66 height 21
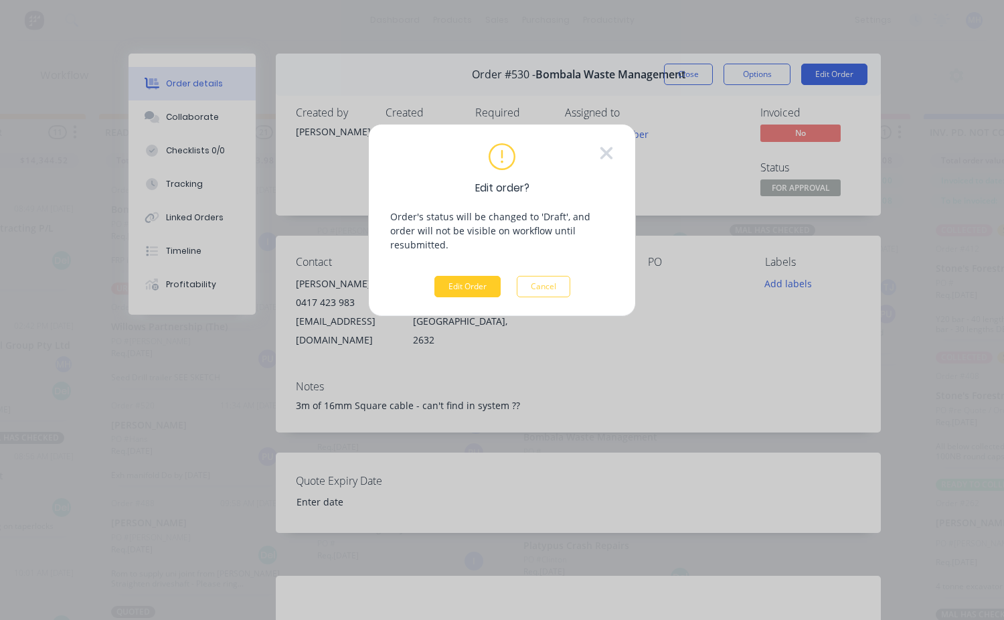
click at [484, 276] on button "Edit Order" at bounding box center [467, 286] width 66 height 21
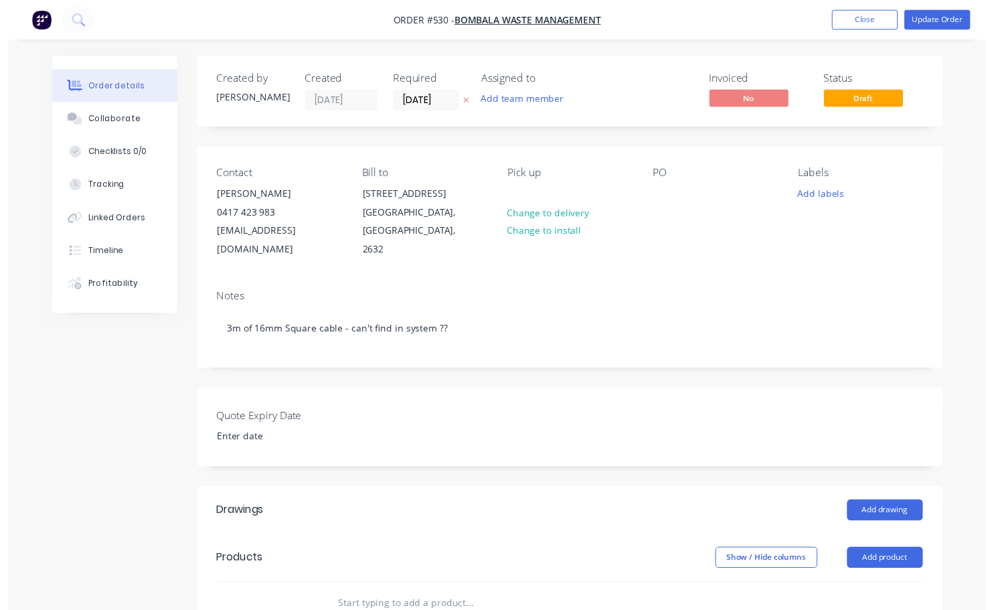
scroll to position [67, 0]
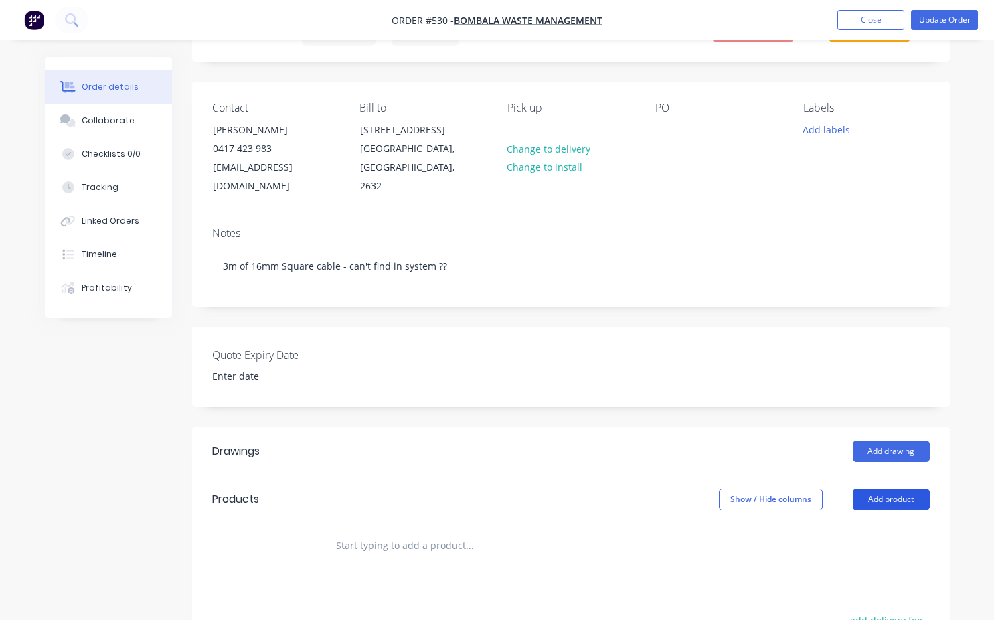
click at [869, 489] on button "Add product" at bounding box center [891, 499] width 77 height 21
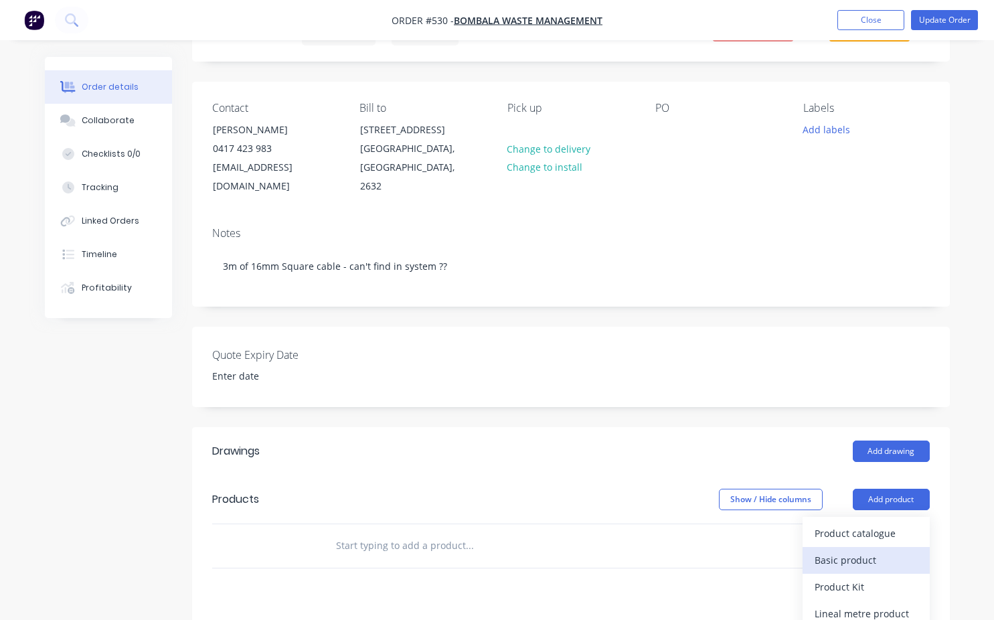
click at [837, 550] on div "Basic product" at bounding box center [865, 559] width 103 height 19
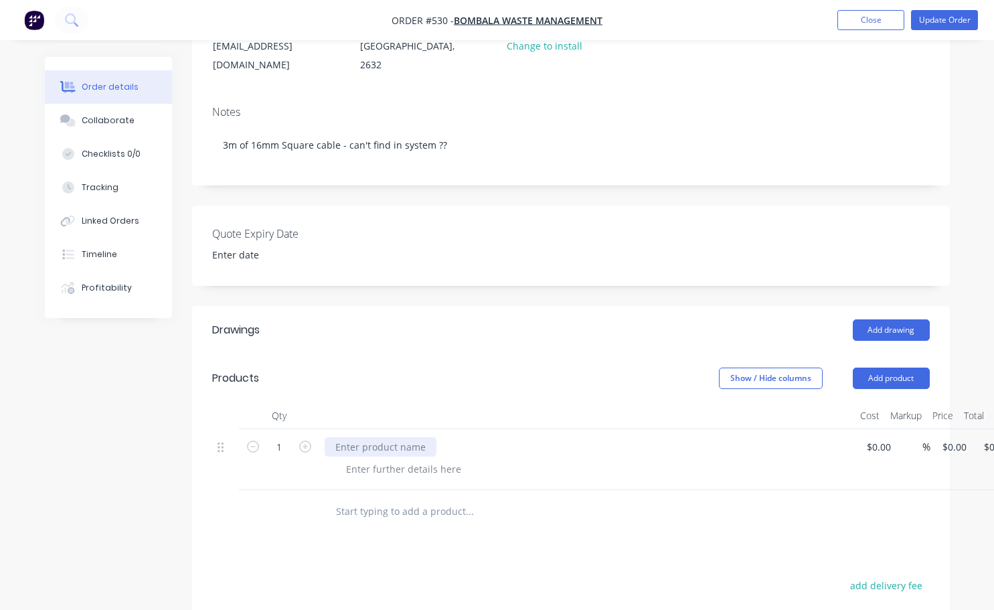
scroll to position [201, 0]
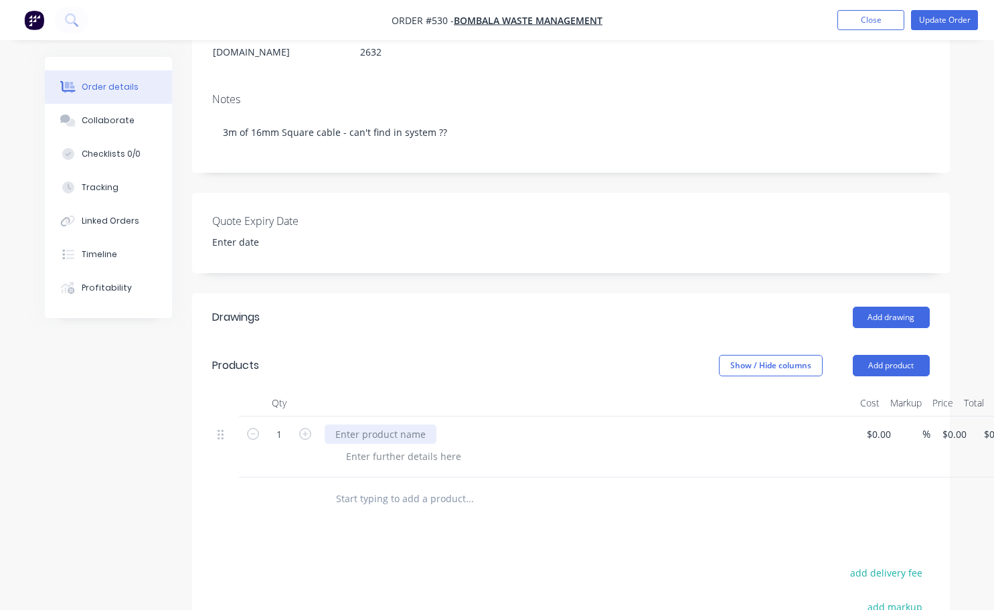
click at [339, 424] on div at bounding box center [381, 433] width 112 height 19
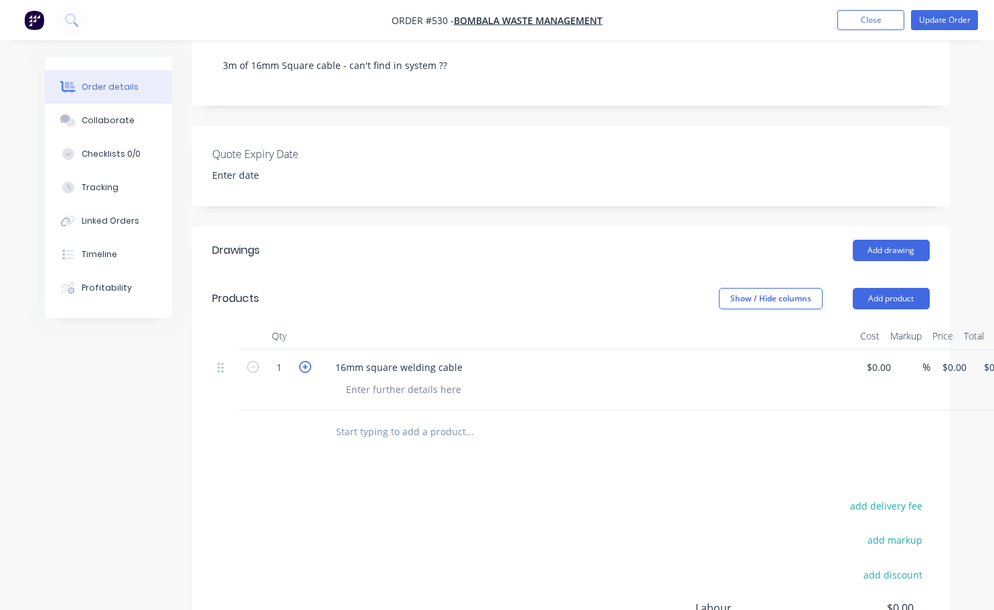
click at [305, 361] on icon "button" at bounding box center [305, 367] width 12 height 12
click at [307, 361] on icon "button" at bounding box center [305, 367] width 12 height 12
click at [252, 361] on icon "button" at bounding box center [253, 367] width 12 height 12
type input "3"
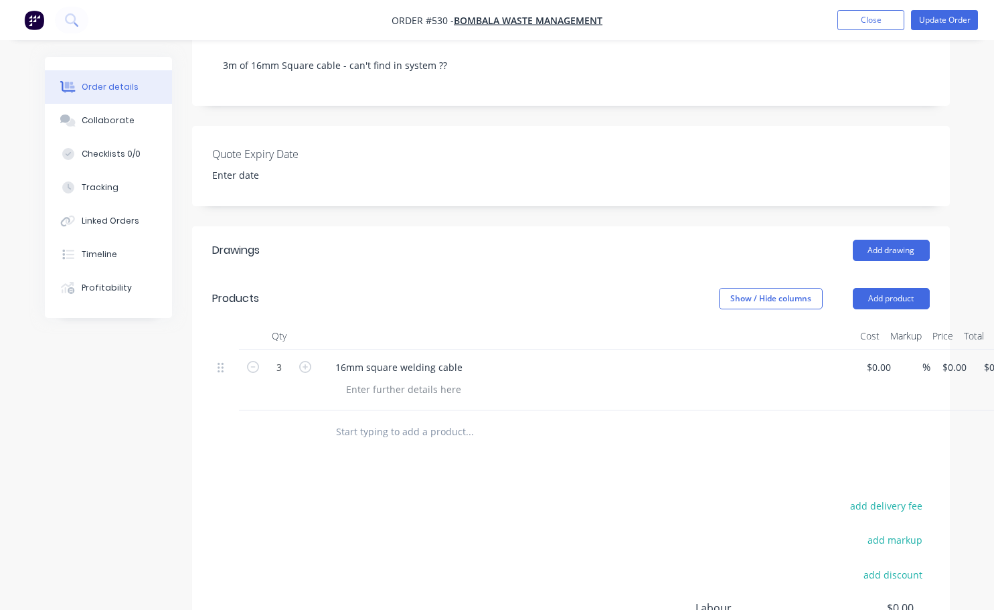
scroll to position [268, 53]
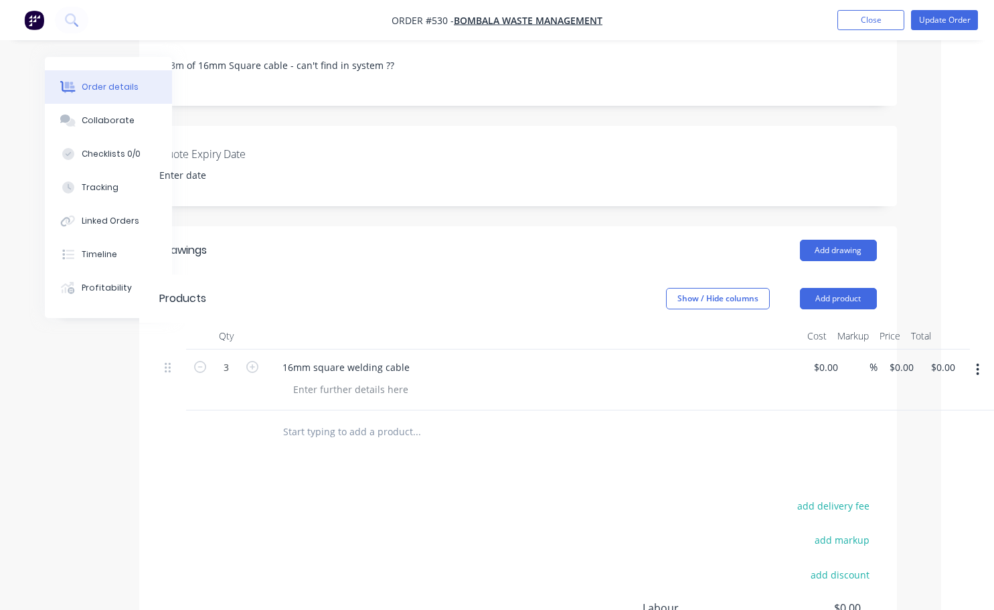
click at [416, 357] on div "16mm square welding cable" at bounding box center [534, 366] width 525 height 19
click at [410, 357] on div "16mm square welding cable" at bounding box center [346, 366] width 149 height 19
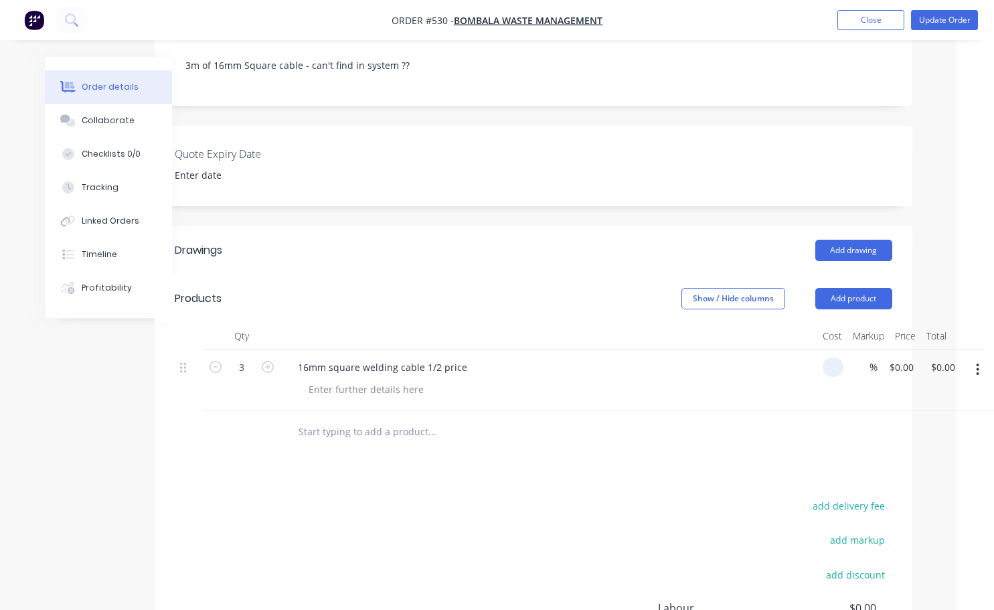
scroll to position [268, 37]
click at [826, 357] on div at bounding box center [833, 366] width 21 height 19
type input "$0.00"
click at [939, 349] on div "0.00 $0.00" at bounding box center [939, 379] width 41 height 61
type input "150.00"
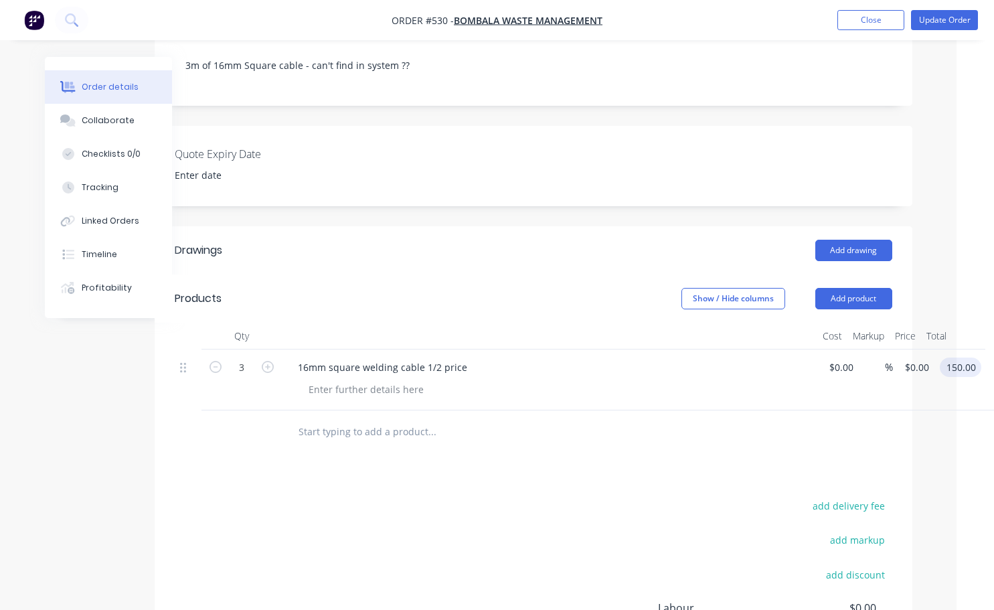
click at [963, 357] on input "150.00" at bounding box center [963, 366] width 36 height 19
type input "15"
type input "$5.00"
type input "$15.00"
click at [768, 451] on div "Drawings Add drawing Products Show / Hide columns Add product Qty Cost Markup P…" at bounding box center [534, 500] width 758 height 549
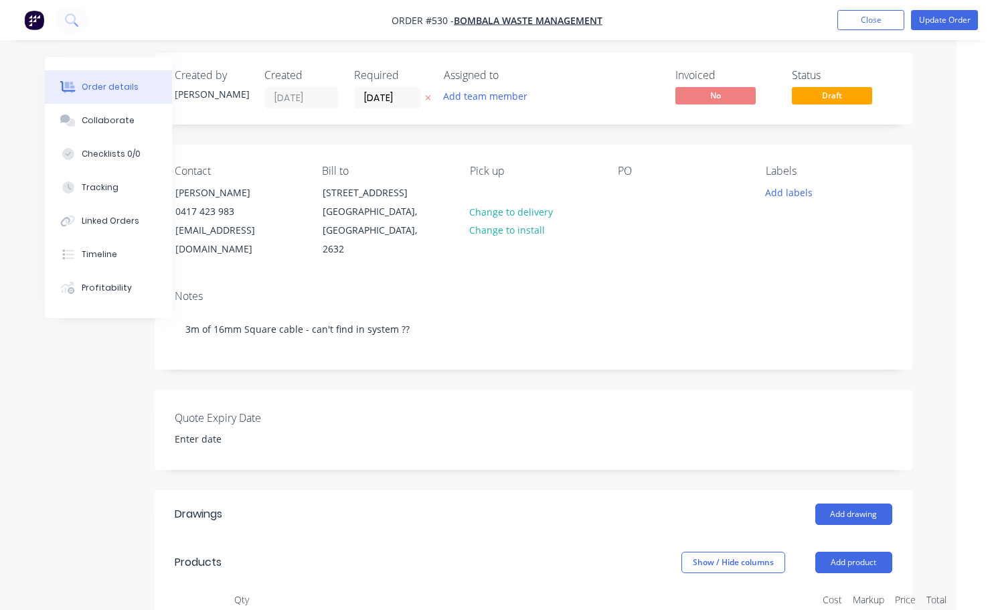
scroll to position [0, 37]
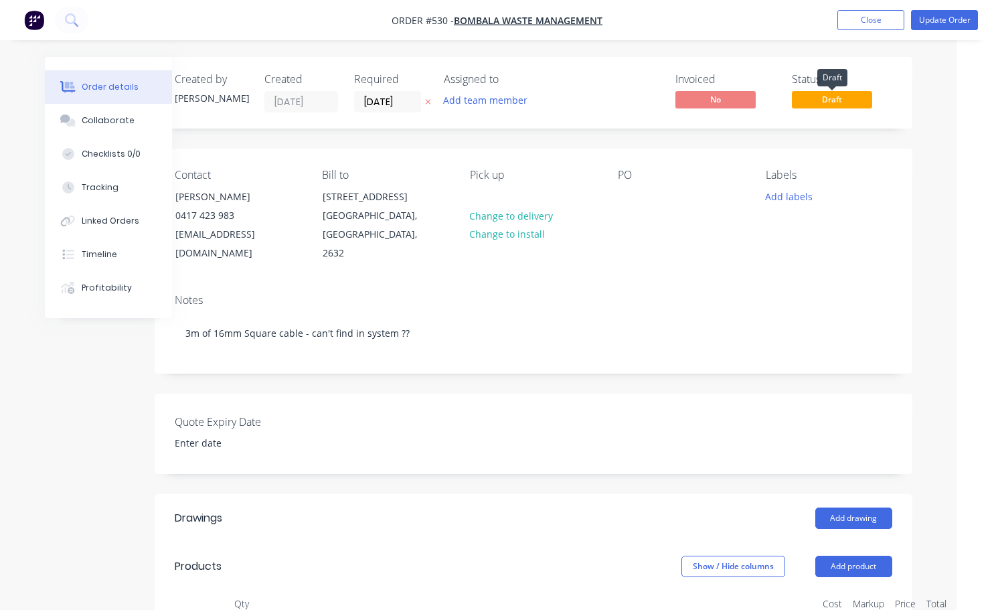
click at [821, 102] on span "Draft" at bounding box center [832, 99] width 80 height 17
click at [845, 97] on span "Draft" at bounding box center [832, 99] width 80 height 17
click at [774, 194] on button "Add labels" at bounding box center [789, 196] width 62 height 18
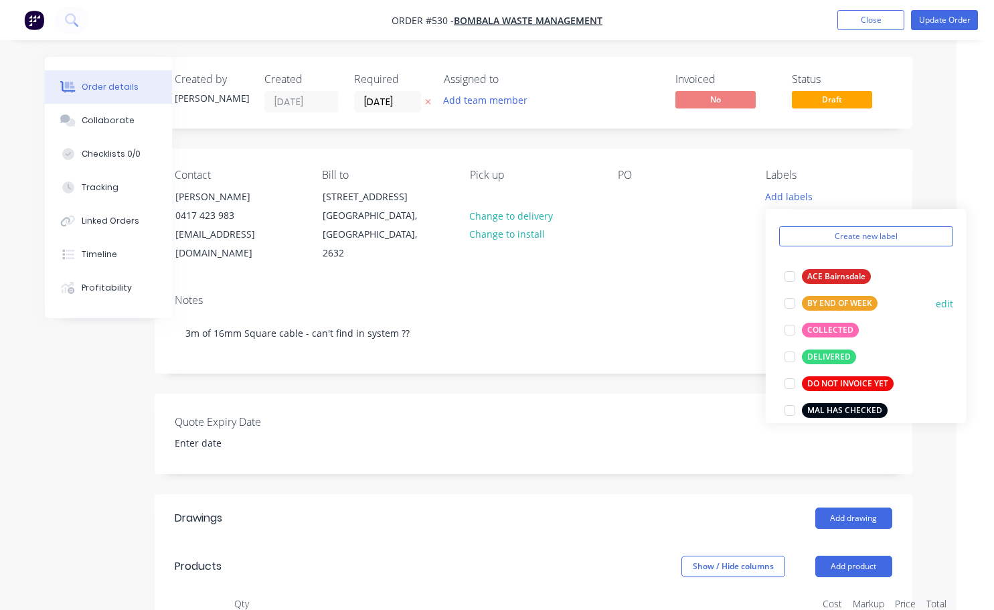
scroll to position [134, 0]
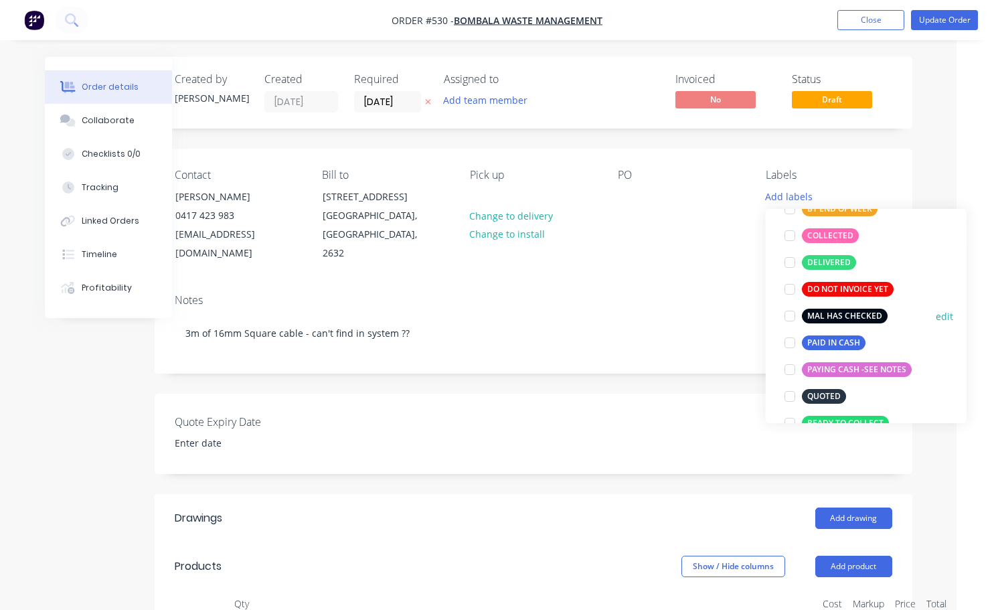
click at [790, 315] on div at bounding box center [789, 316] width 27 height 27
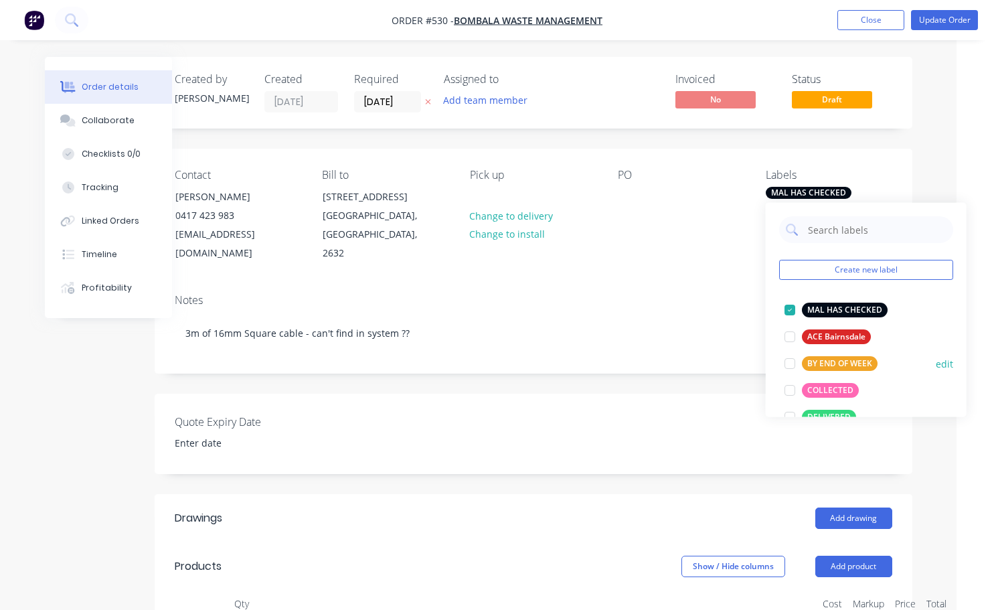
scroll to position [67, 0]
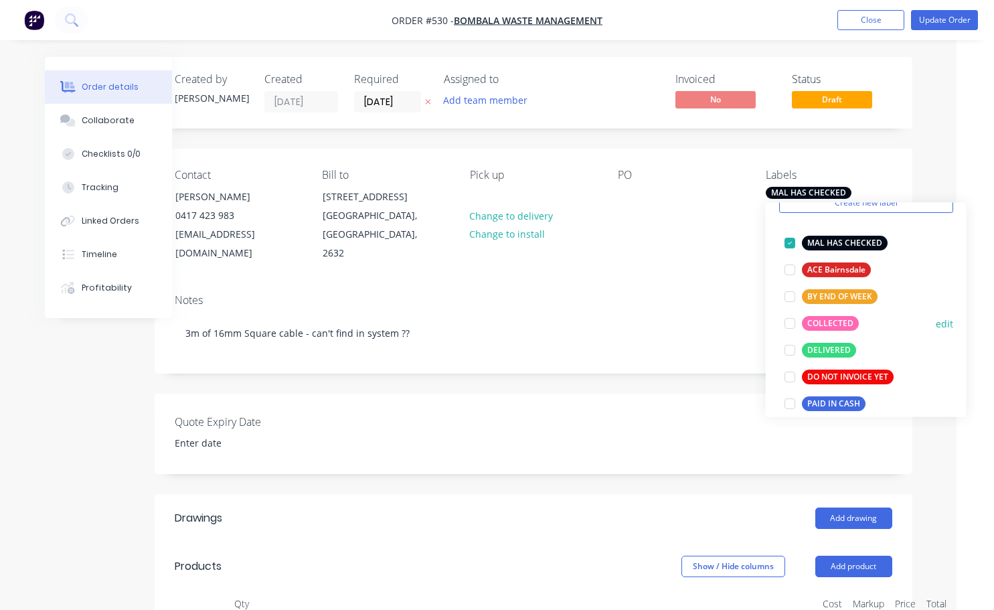
click at [786, 323] on div at bounding box center [789, 323] width 27 height 27
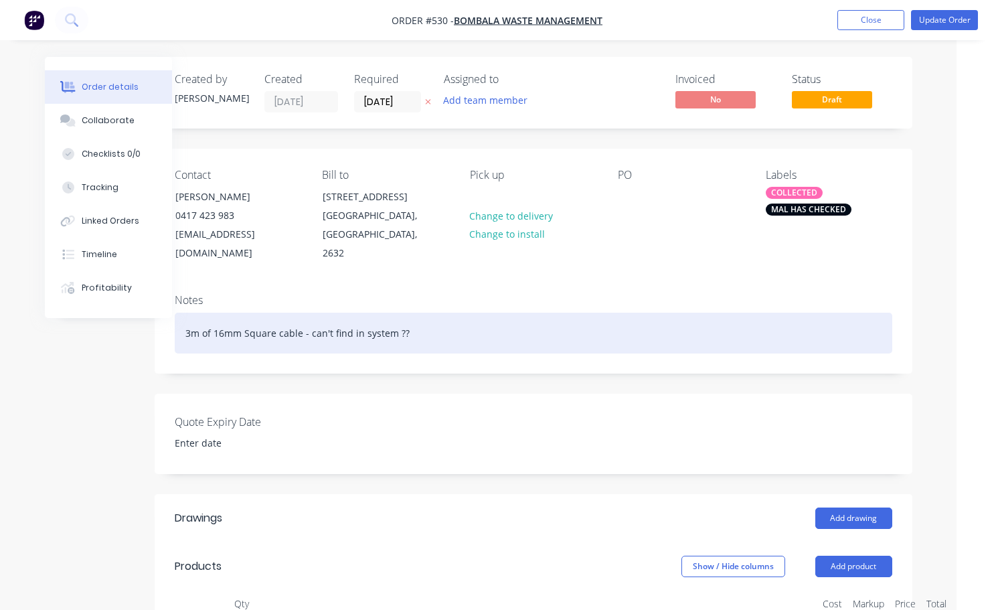
click at [733, 313] on div "3m of 16mm Square cable - can't find in system ??" at bounding box center [533, 333] width 717 height 41
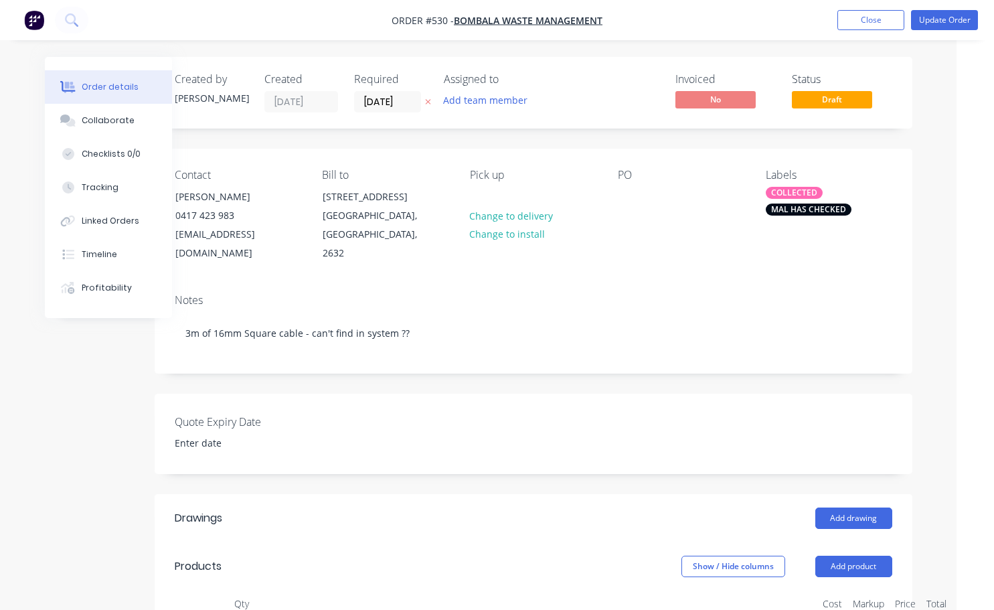
click at [733, 238] on div "PO" at bounding box center [681, 216] width 126 height 94
click at [831, 102] on span "Draft" at bounding box center [832, 99] width 80 height 17
click at [896, 19] on button "Close" at bounding box center [870, 20] width 67 height 20
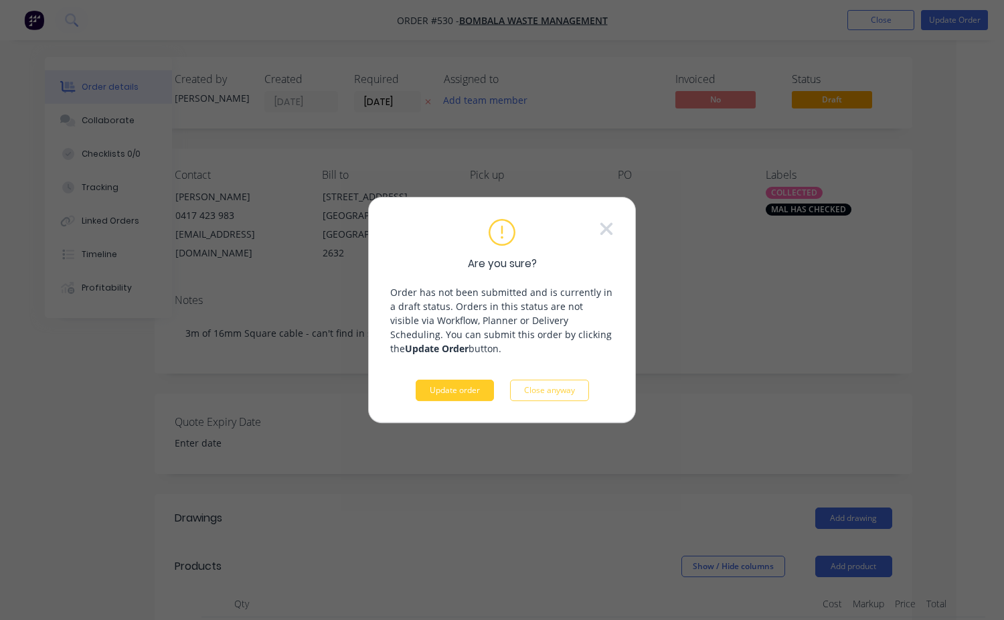
click at [452, 394] on button "Update order" at bounding box center [455, 389] width 78 height 21
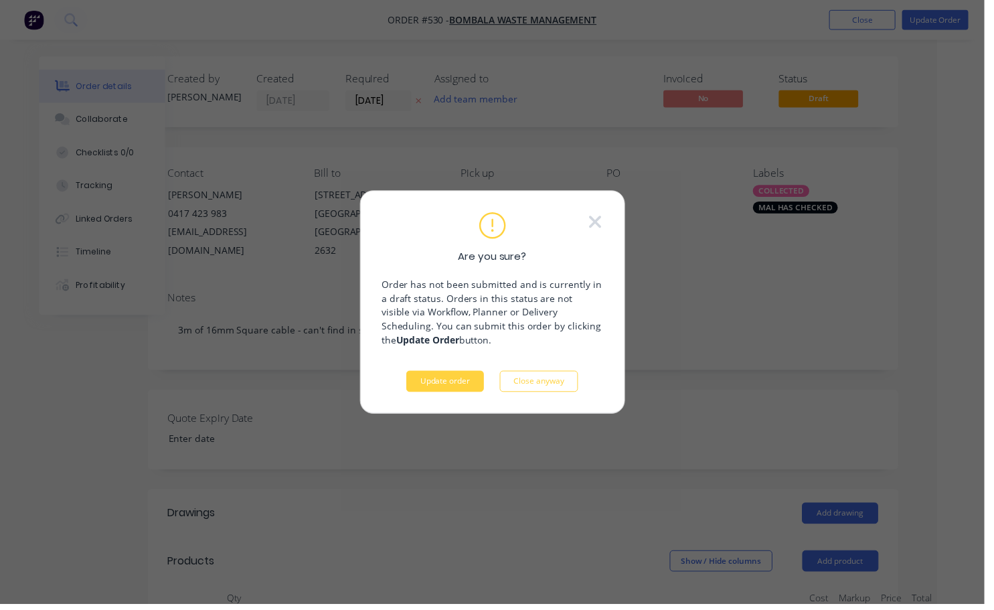
scroll to position [0, 0]
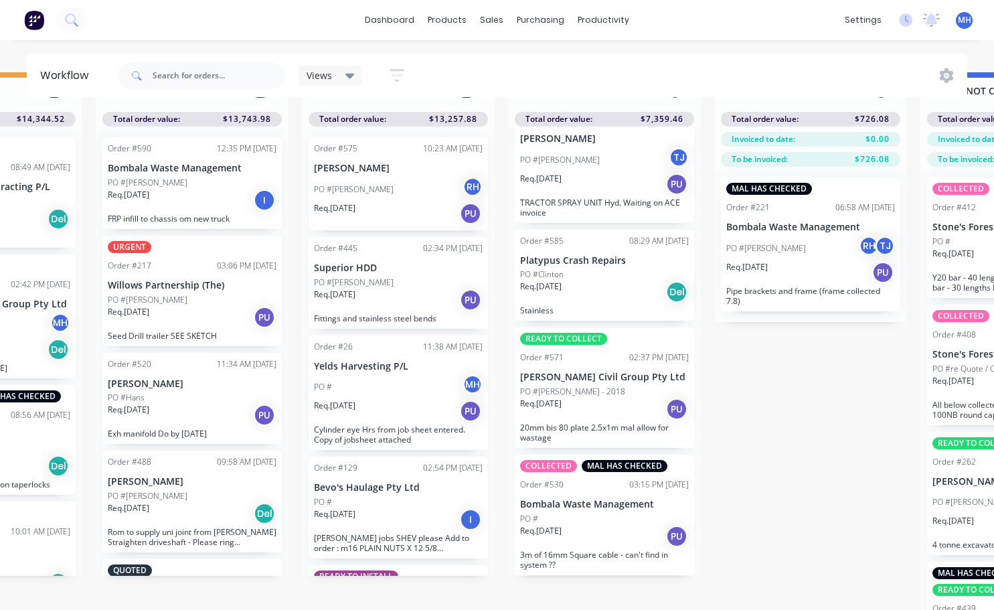
scroll to position [58, 551]
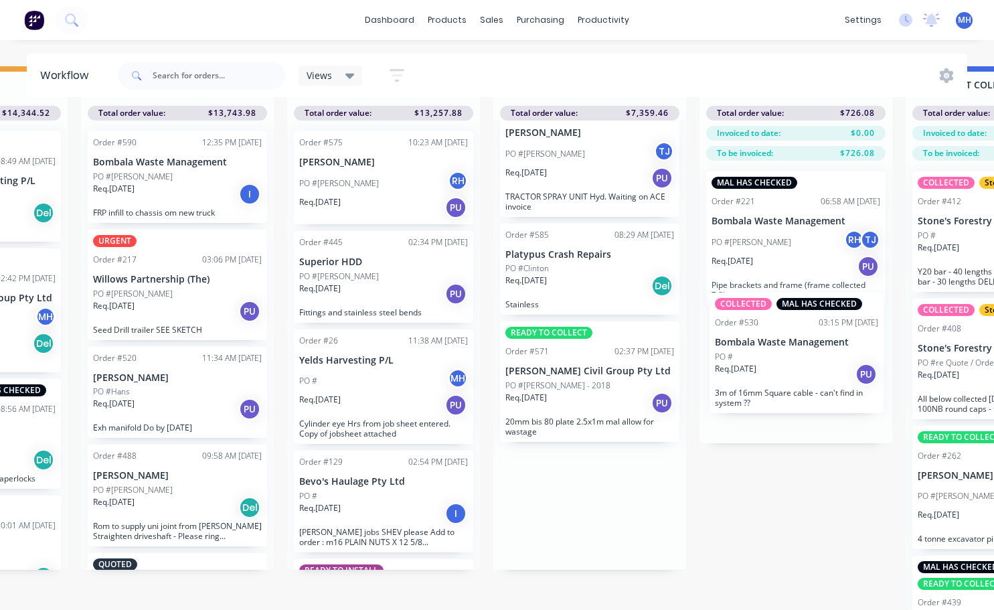
drag, startPoint x: 622, startPoint y: 524, endPoint x: 831, endPoint y: 360, distance: 265.5
click at [832, 360] on div "QUOTES TO DO 2 Status colour #273444 hex #273444 Save Cancel Notifications Emai…" at bounding box center [540, 337] width 2232 height 543
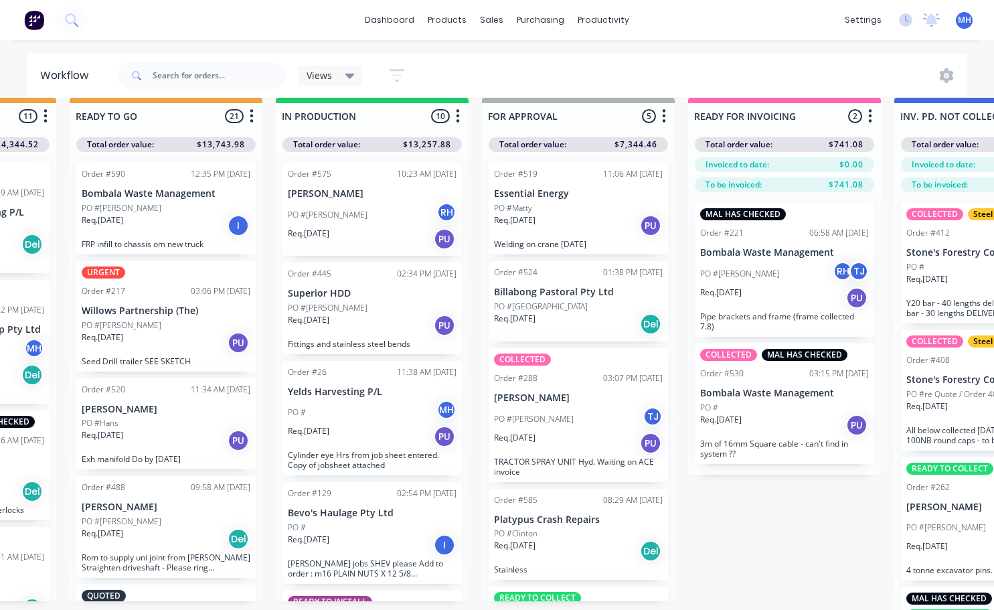
scroll to position [0, 578]
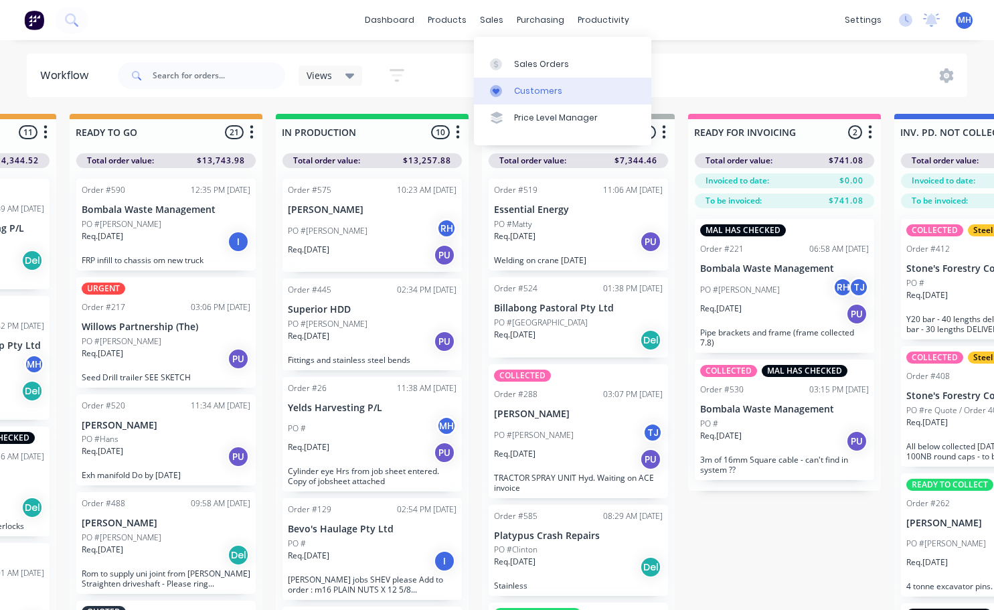
click at [538, 89] on div "Customers" at bounding box center [538, 91] width 48 height 12
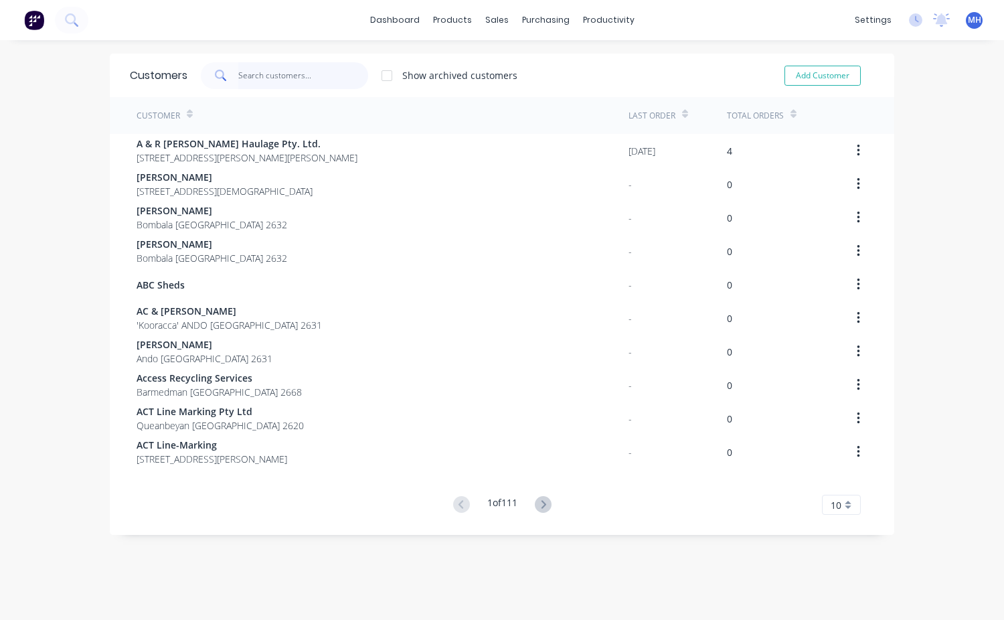
click at [252, 70] on input "text" at bounding box center [303, 75] width 131 height 27
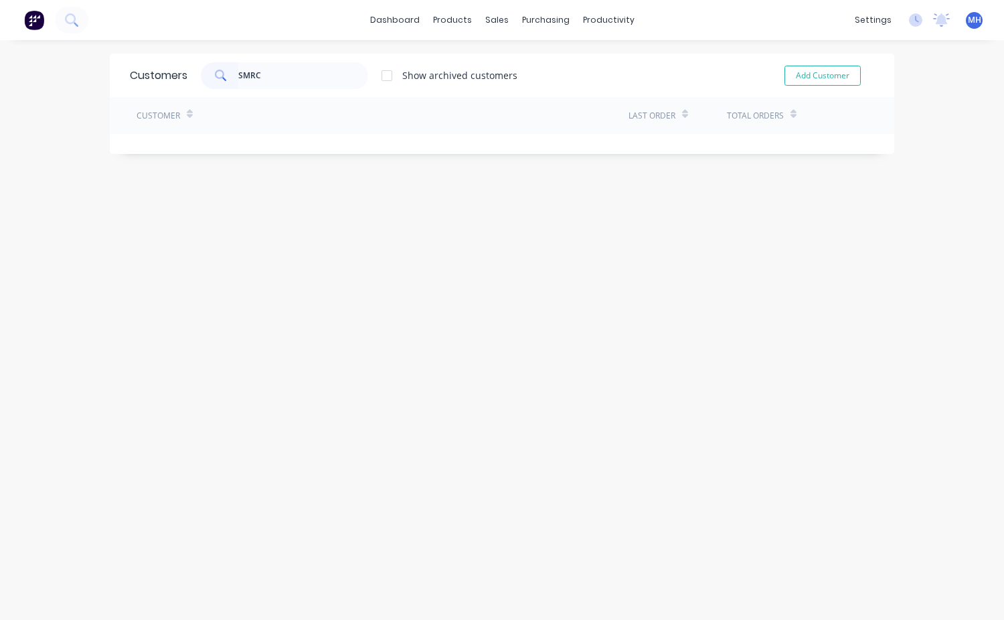
click at [280, 188] on div "Customers SMRC Show archived customers Add Customer Customer Last Order Total O…" at bounding box center [502, 344] width 1004 height 580
click at [259, 80] on input "SMRC" at bounding box center [303, 75] width 131 height 27
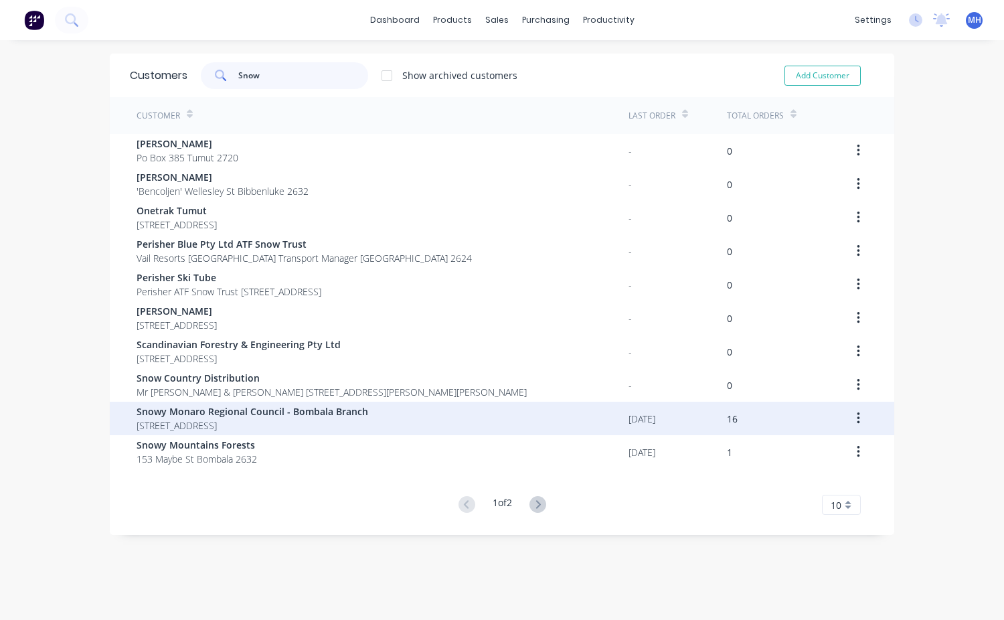
type input "Snow"
click at [284, 425] on span "PO Box 105 Bombala New South Wales 2632" at bounding box center [253, 425] width 232 height 14
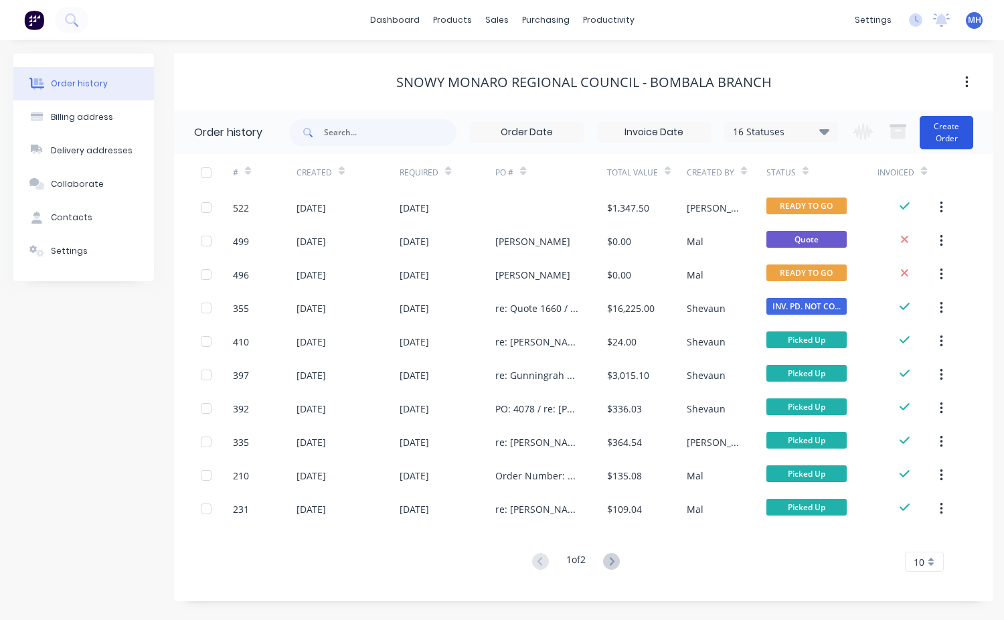
click at [940, 141] on button "Create Order" at bounding box center [947, 132] width 54 height 33
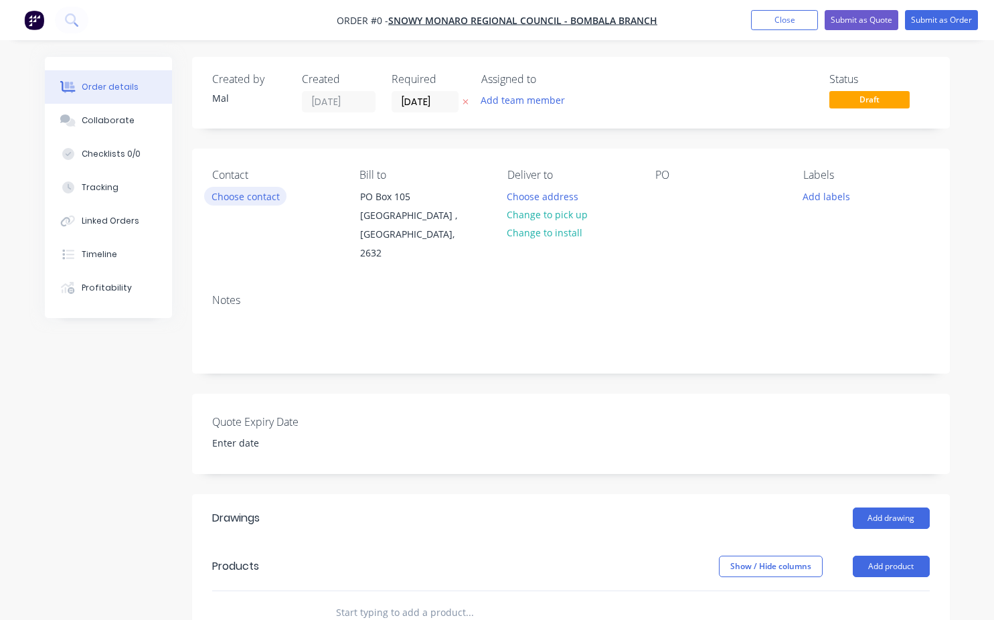
click at [233, 193] on button "Choose contact" at bounding box center [245, 196] width 82 height 18
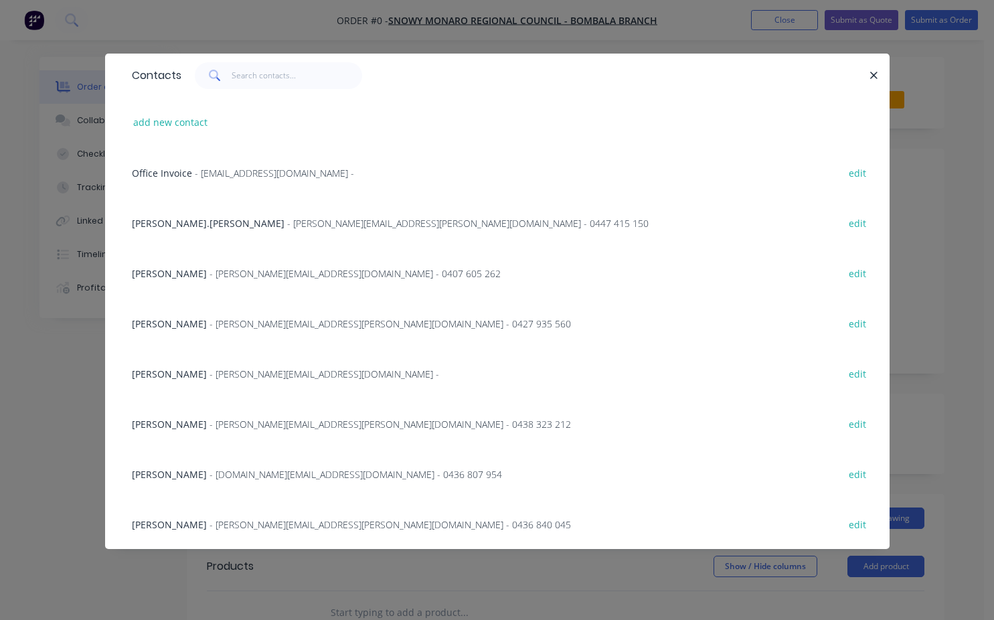
click at [166, 281] on div "Ben Cherry - Ben.Cherry@snowymonaro.nsw.gov.au - 0407 605 262 edit" at bounding box center [497, 273] width 744 height 50
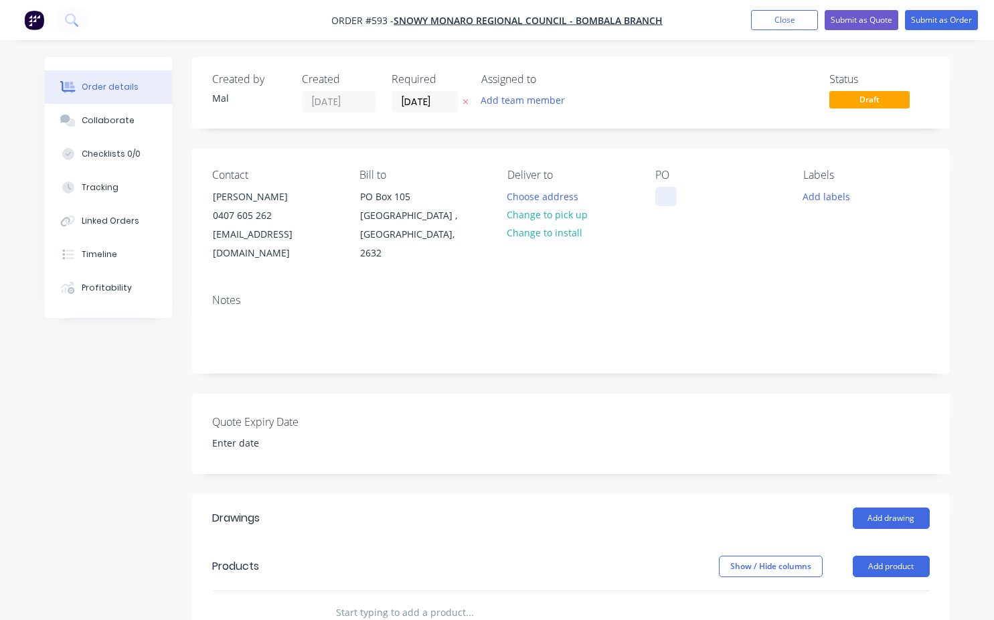
drag, startPoint x: 689, startPoint y: 182, endPoint x: 657, endPoint y: 194, distance: 34.3
click at [689, 182] on div "PO" at bounding box center [718, 216] width 126 height 94
drag, startPoint x: 655, startPoint y: 194, endPoint x: 659, endPoint y: 205, distance: 11.4
click at [655, 195] on div at bounding box center [665, 196] width 21 height 19
click at [549, 216] on button "Change to pick up" at bounding box center [547, 214] width 95 height 18
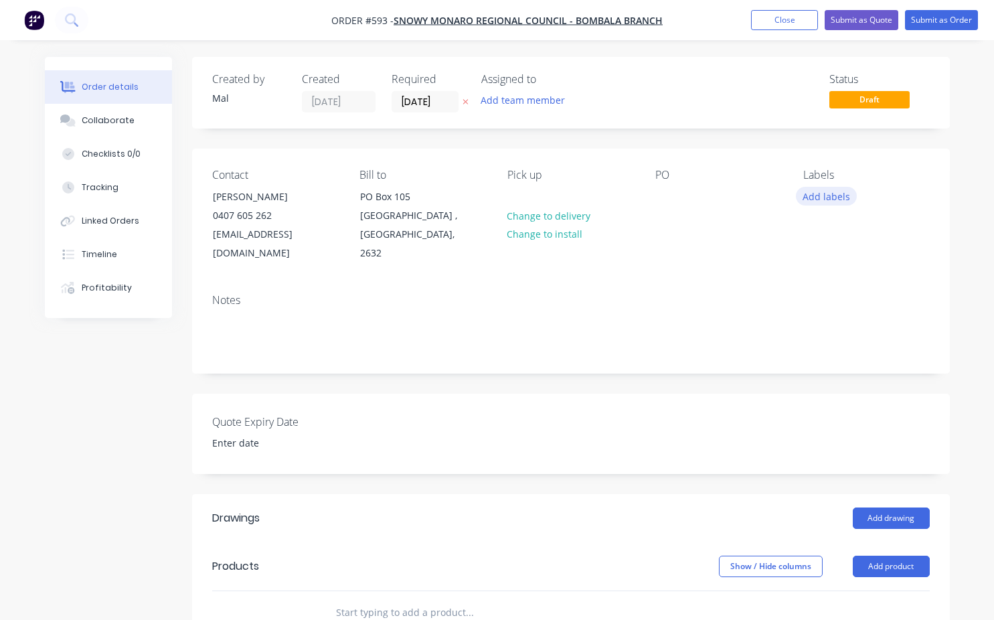
click at [813, 199] on button "Add labels" at bounding box center [827, 196] width 62 height 18
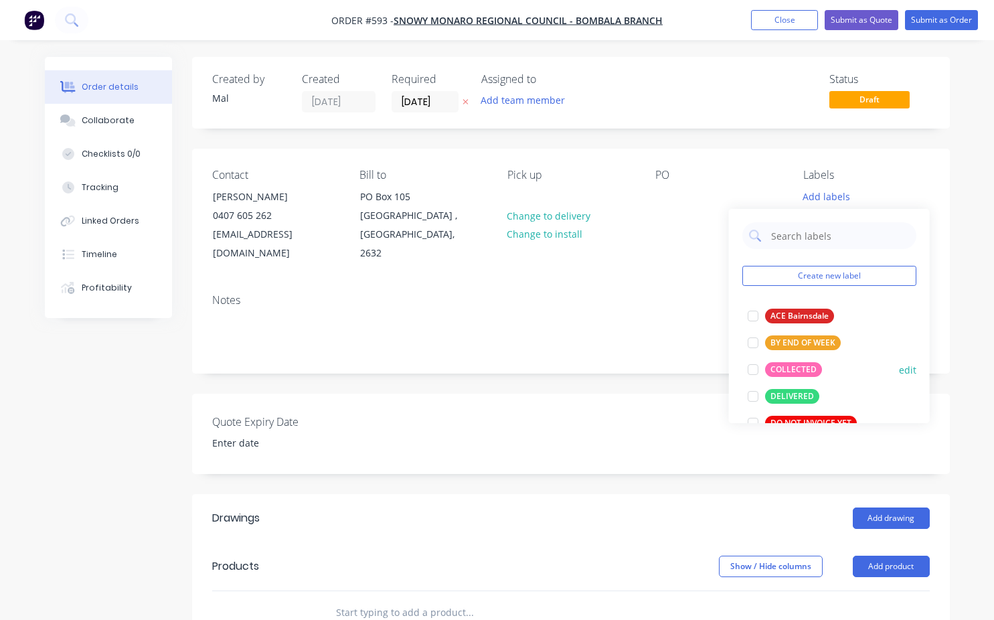
click at [748, 371] on div at bounding box center [753, 369] width 27 height 27
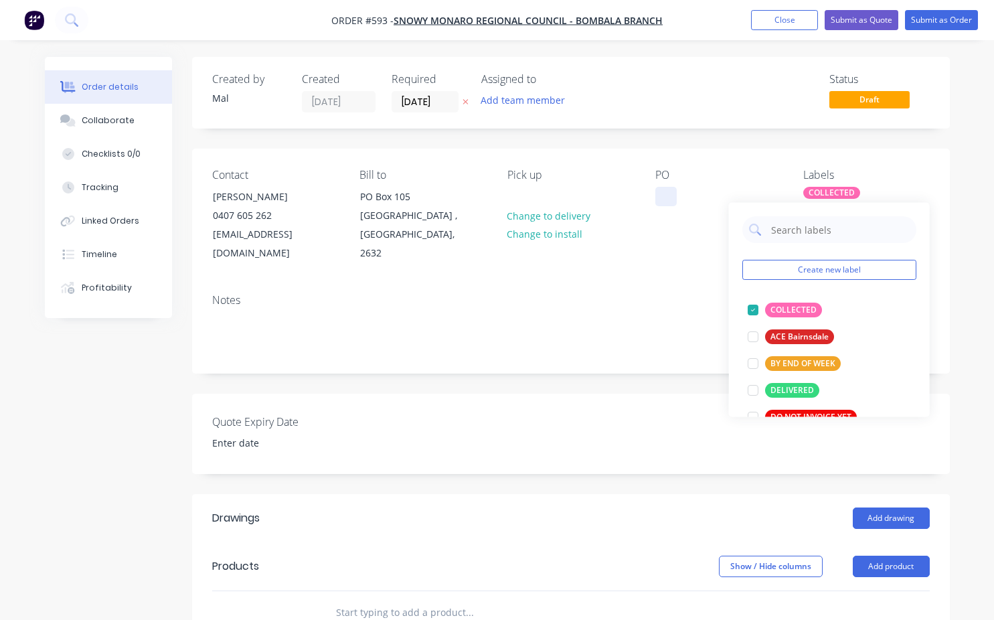
click at [671, 198] on div at bounding box center [665, 196] width 21 height 19
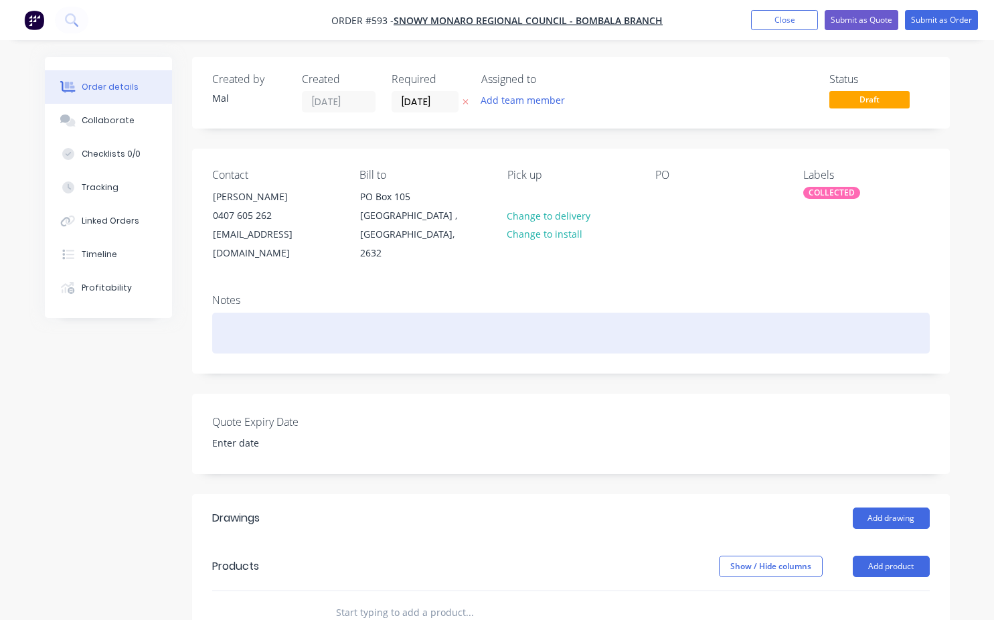
drag, startPoint x: 226, startPoint y: 323, endPoint x: 264, endPoint y: 319, distance: 38.4
click at [229, 323] on div at bounding box center [570, 333] width 717 height 41
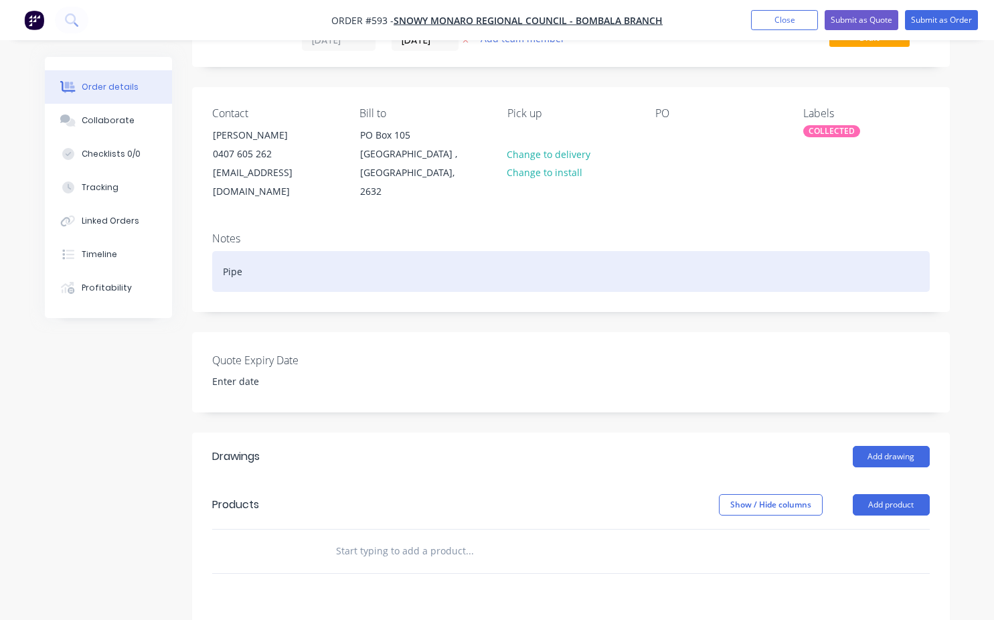
scroll to position [134, 0]
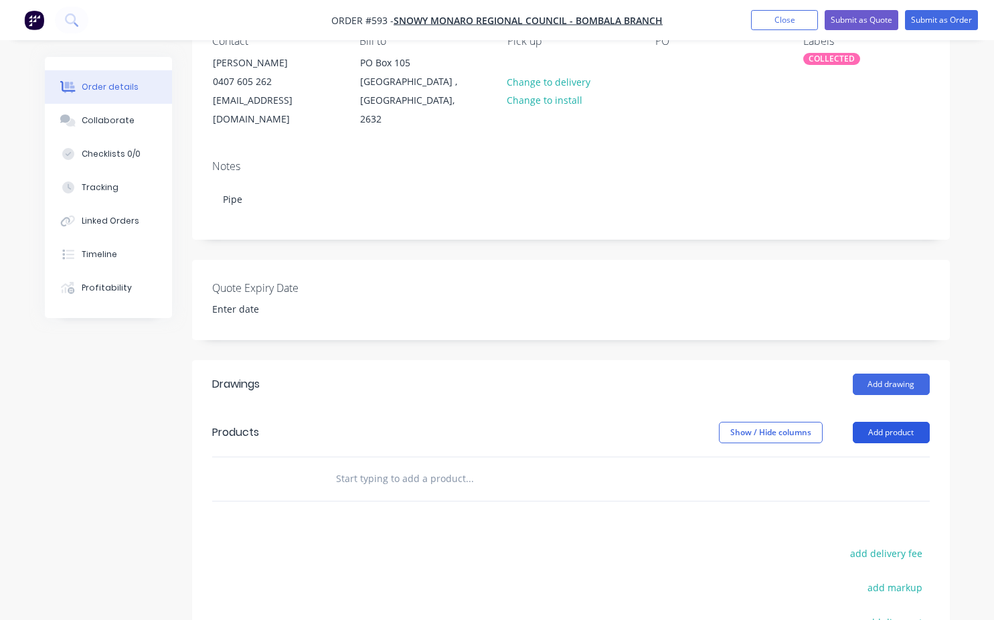
click at [883, 422] on button "Add product" at bounding box center [891, 432] width 77 height 21
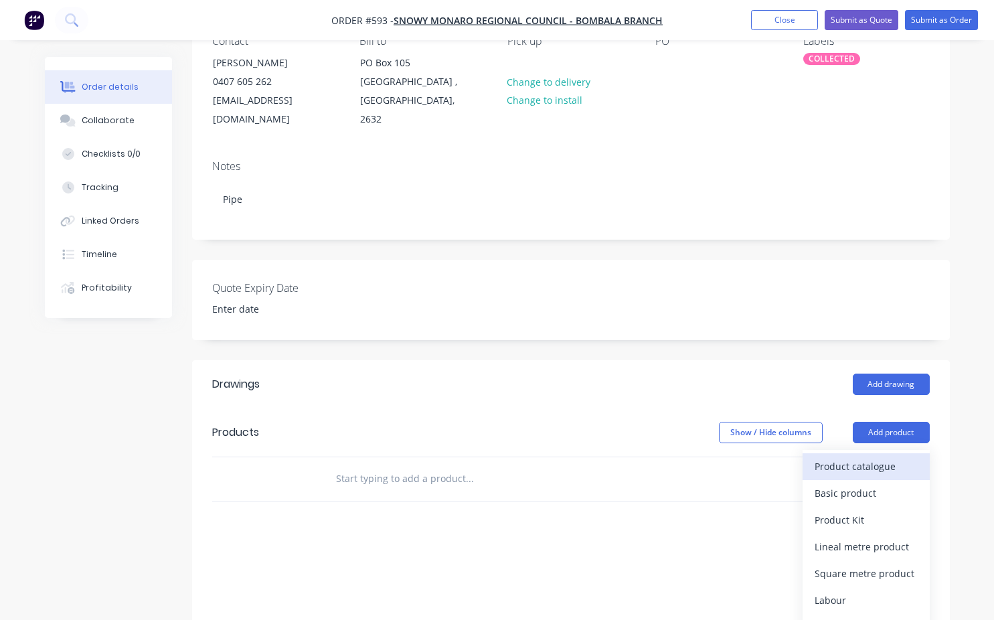
click at [847, 456] on div "Product catalogue" at bounding box center [865, 465] width 103 height 19
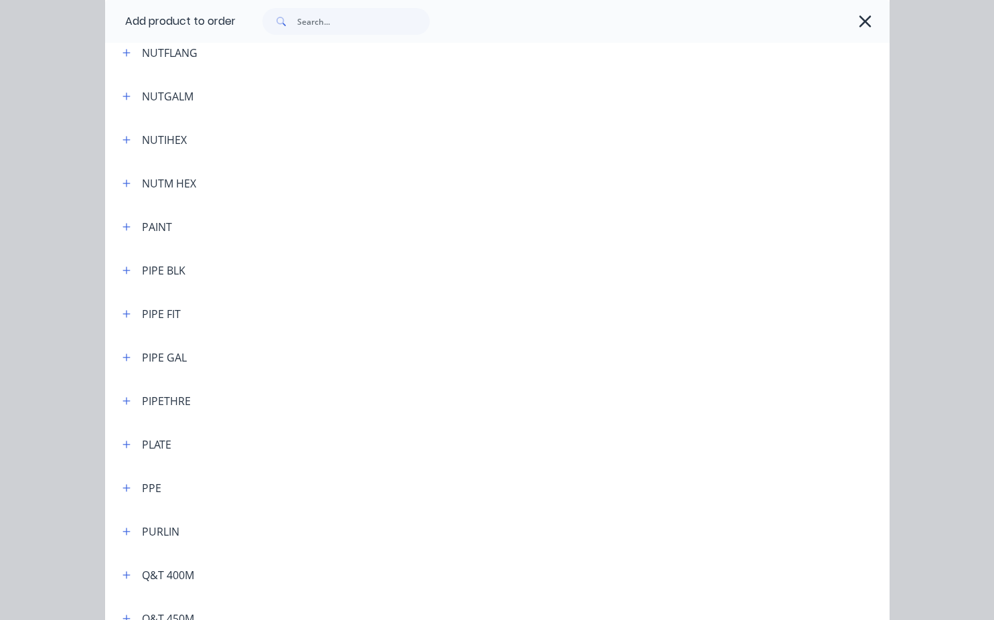
scroll to position [3012, 0]
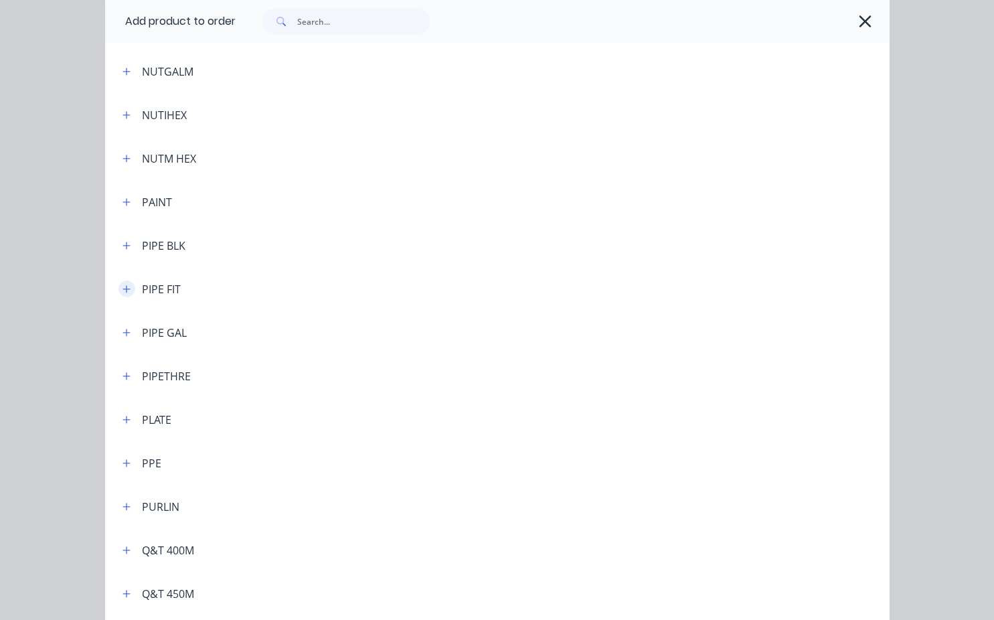
click at [122, 292] on icon "button" at bounding box center [126, 288] width 8 height 9
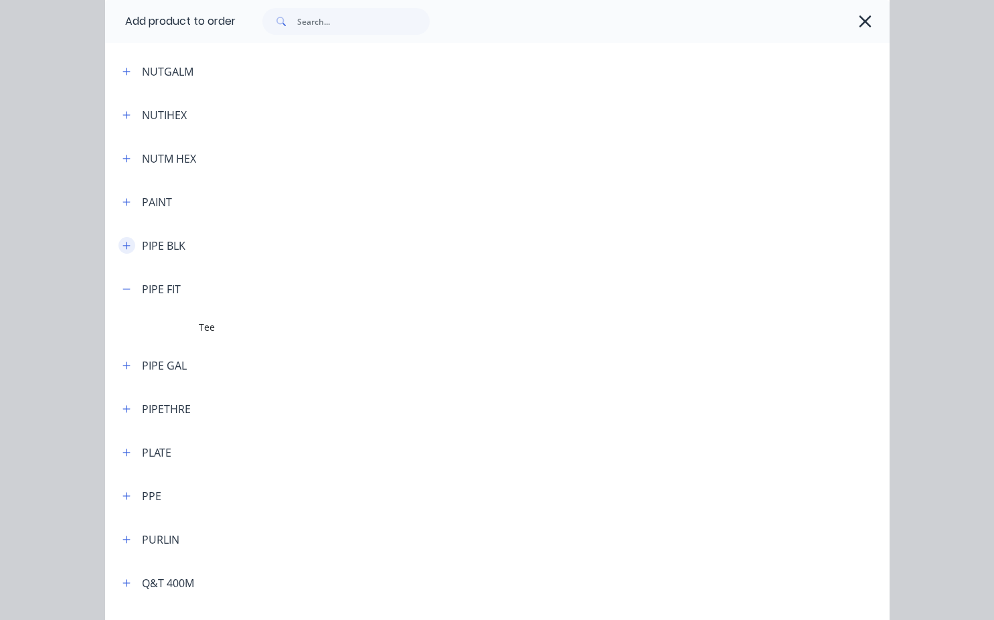
click at [122, 247] on icon "button" at bounding box center [126, 245] width 8 height 9
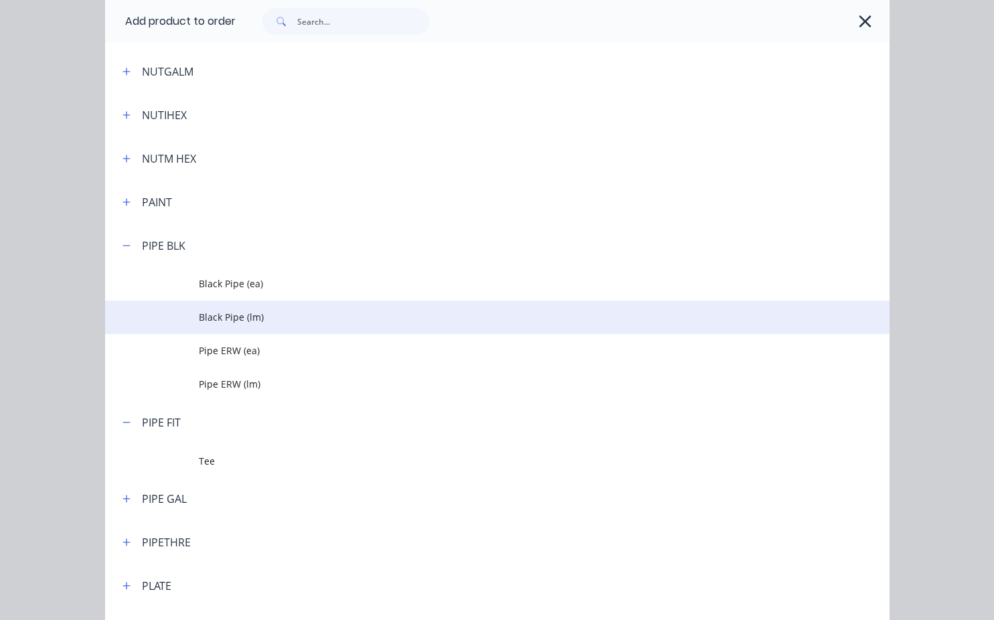
click at [241, 319] on span "Black Pipe (lm)" at bounding box center [475, 317] width 552 height 14
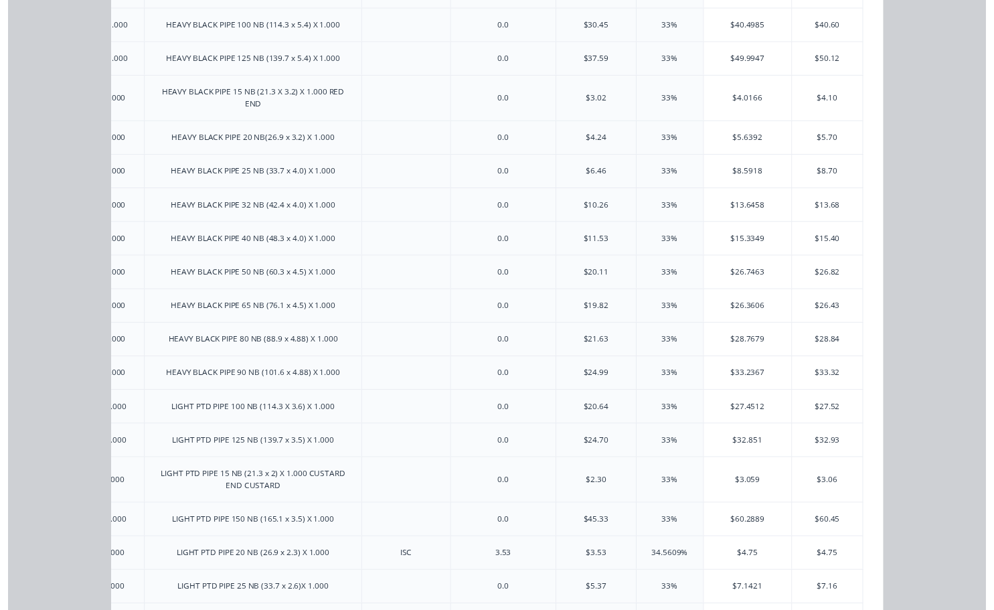
scroll to position [687, 0]
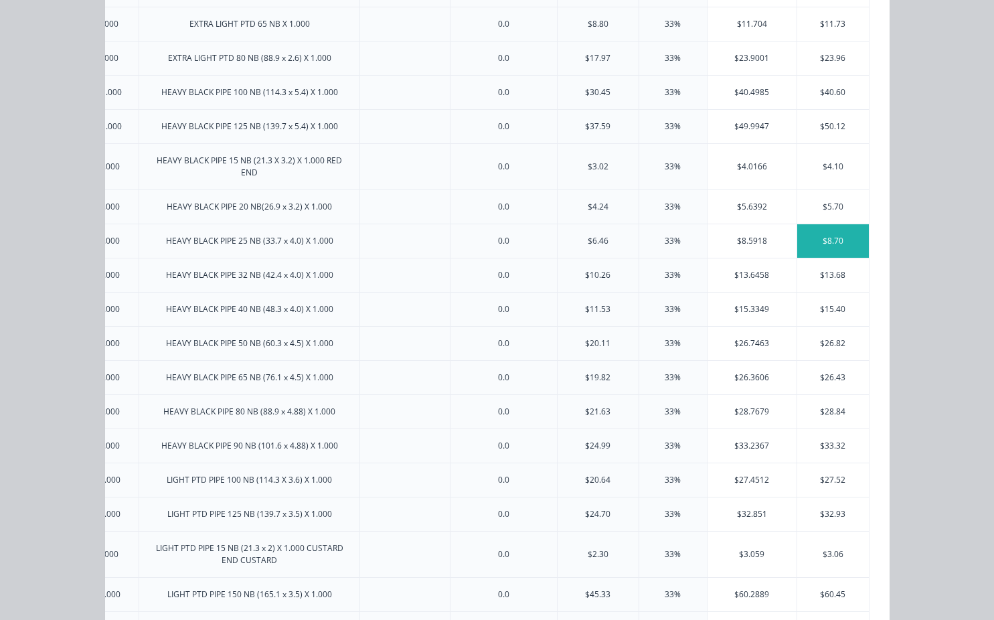
click at [843, 244] on div "$8.70" at bounding box center [833, 240] width 72 height 33
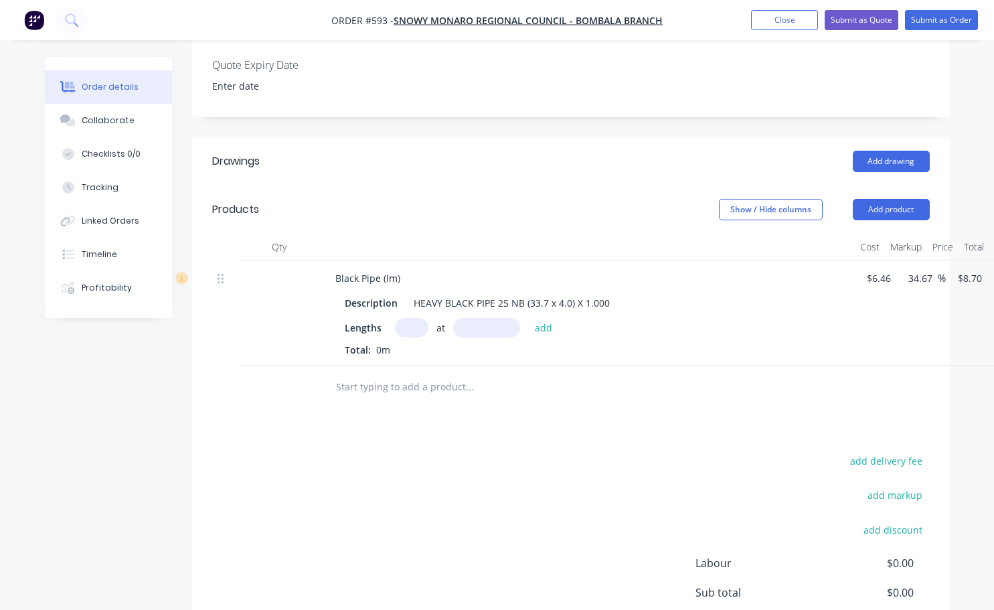
click at [412, 318] on input "text" at bounding box center [411, 327] width 33 height 19
type input "1"
click at [470, 318] on input "text" at bounding box center [486, 327] width 67 height 19
type input "1200mm"
click at [541, 318] on button "add" at bounding box center [543, 327] width 31 height 18
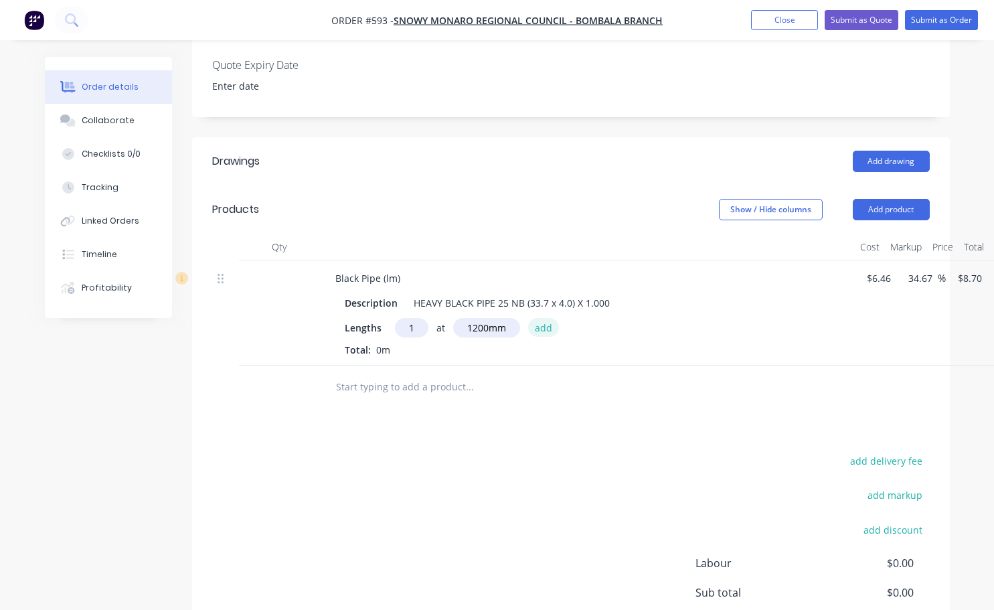
type input "$10.44"
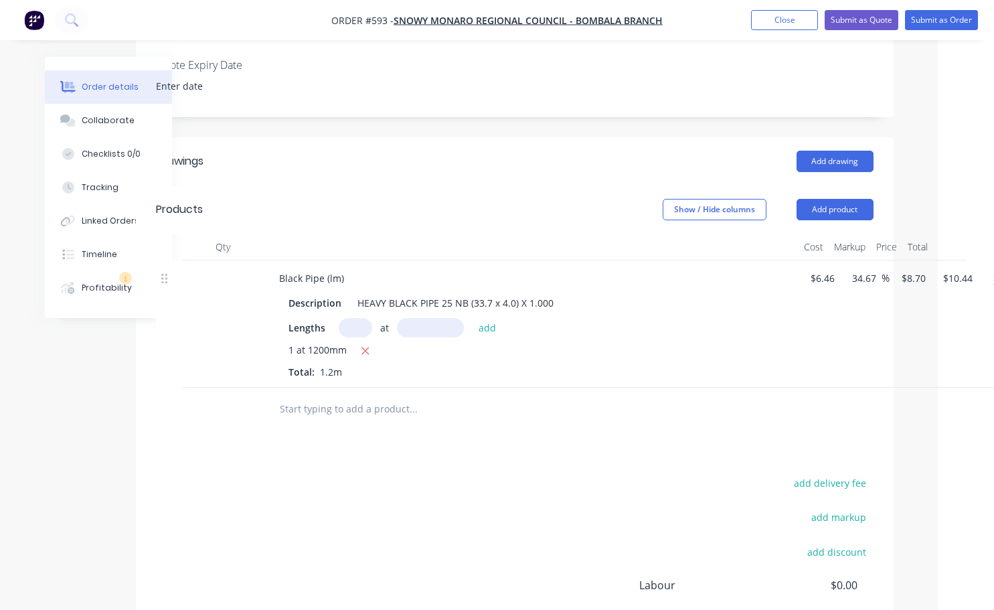
scroll to position [357, 74]
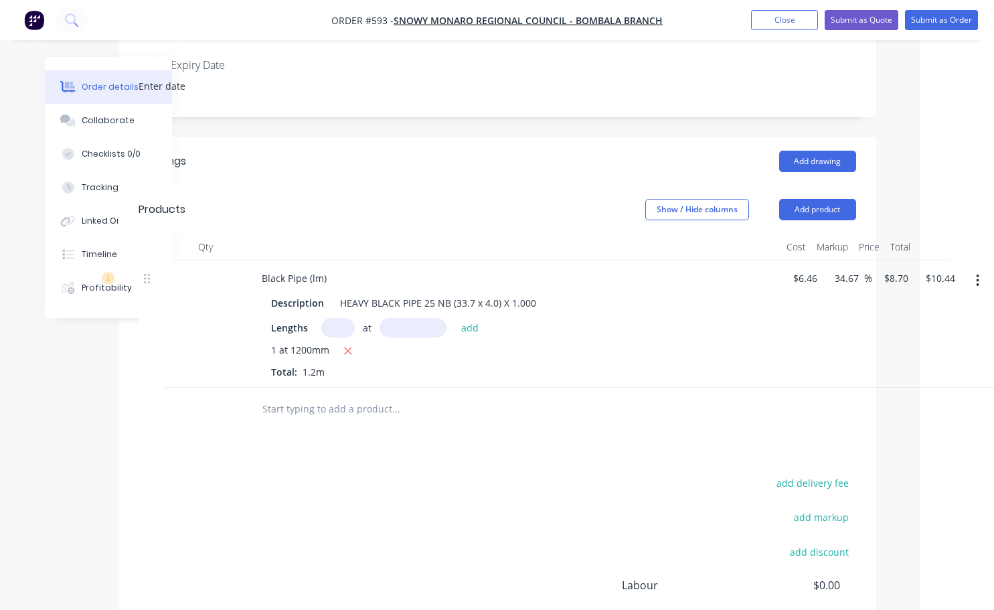
click at [979, 273] on icon "button" at bounding box center [977, 280] width 3 height 15
click at [695, 320] on div "Lengths at add 1 at 1200mm Total: 1.2m" at bounding box center [513, 348] width 485 height 61
click at [825, 199] on button "Add product" at bounding box center [817, 209] width 77 height 21
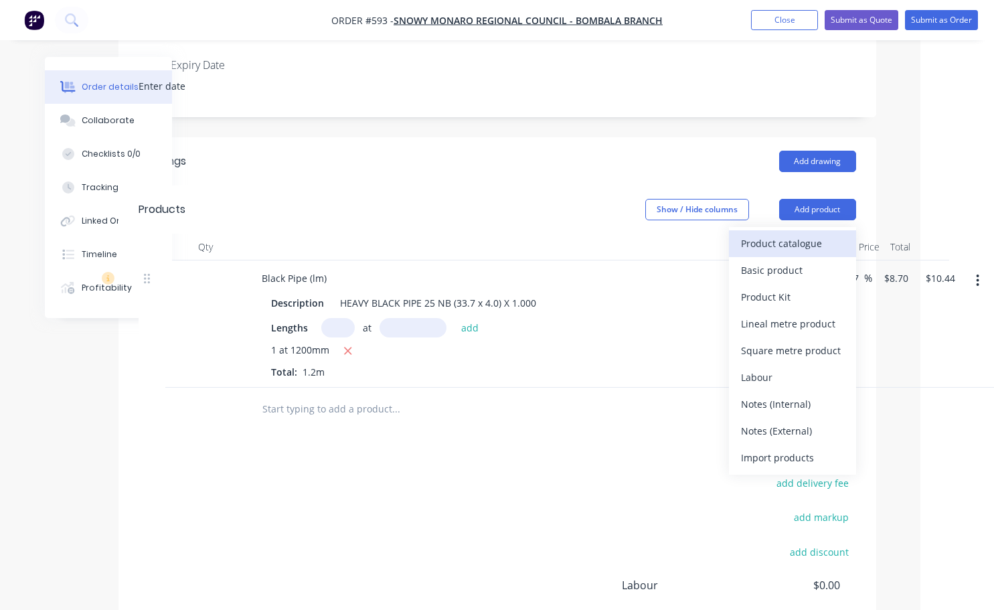
click at [791, 234] on div "Product catalogue" at bounding box center [792, 243] width 103 height 19
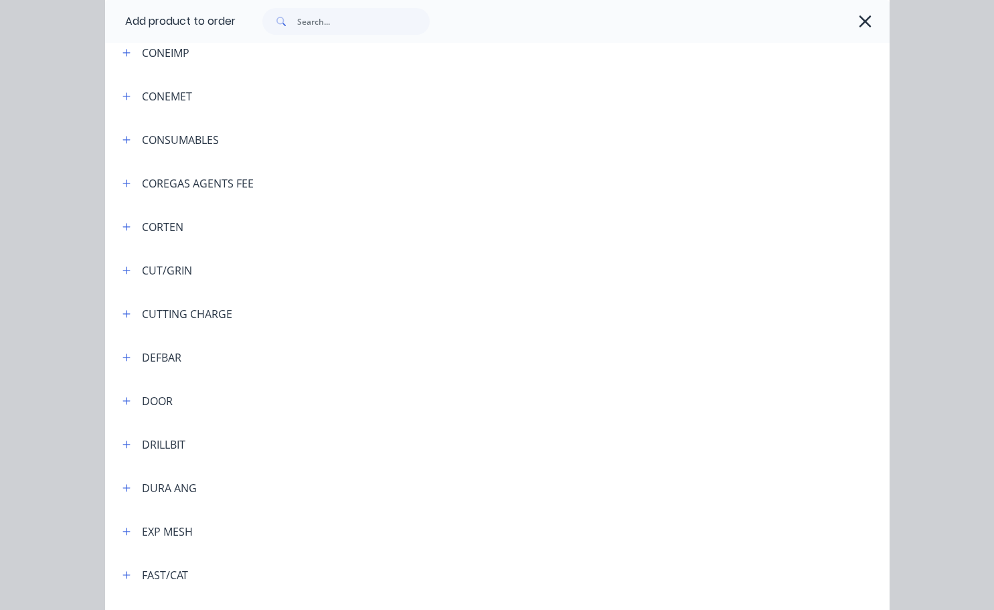
scroll to position [1339, 0]
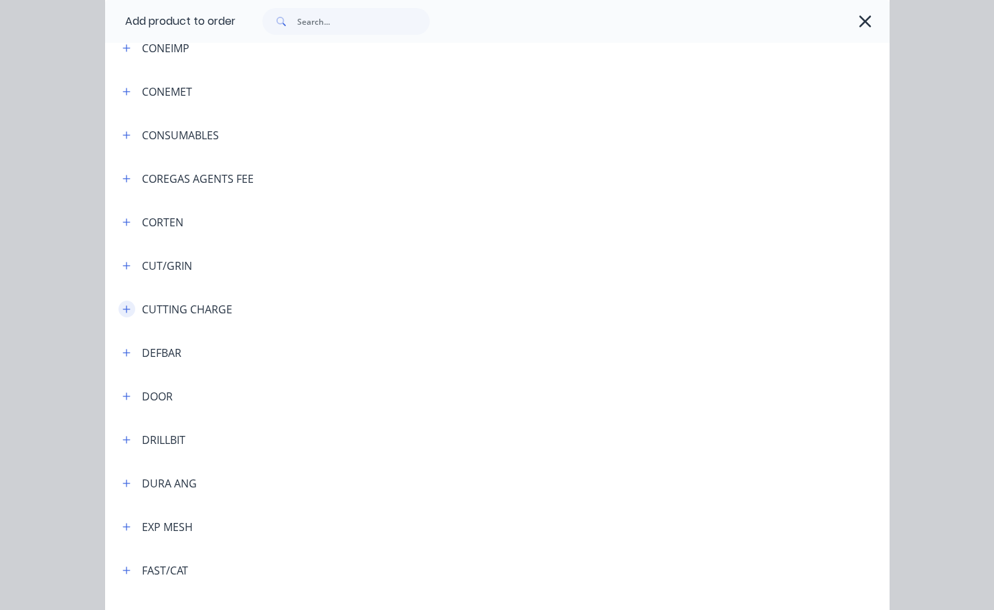
click at [122, 313] on icon "button" at bounding box center [126, 309] width 8 height 9
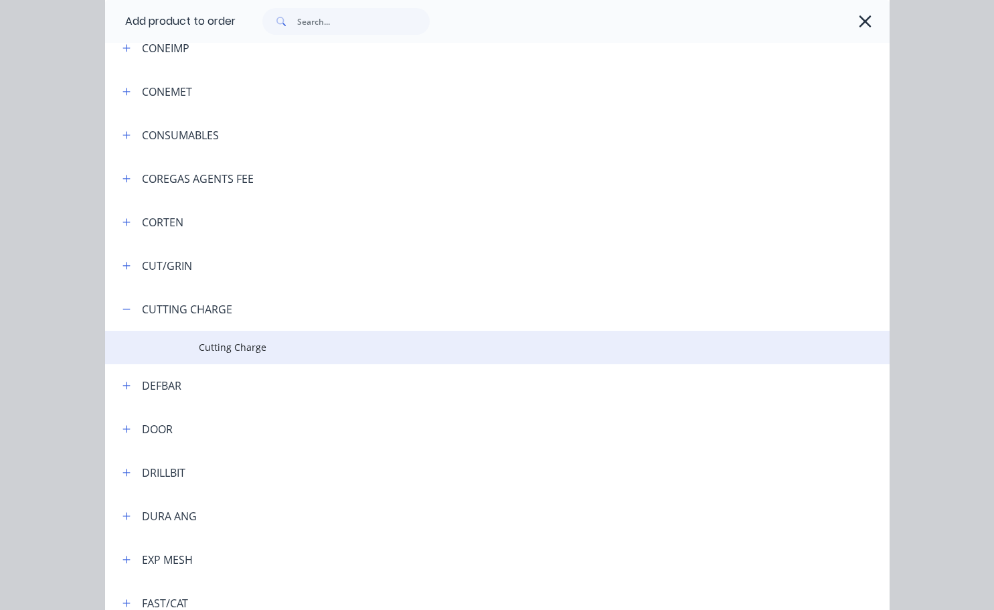
click at [231, 355] on td "Cutting Charge" at bounding box center [544, 347] width 690 height 33
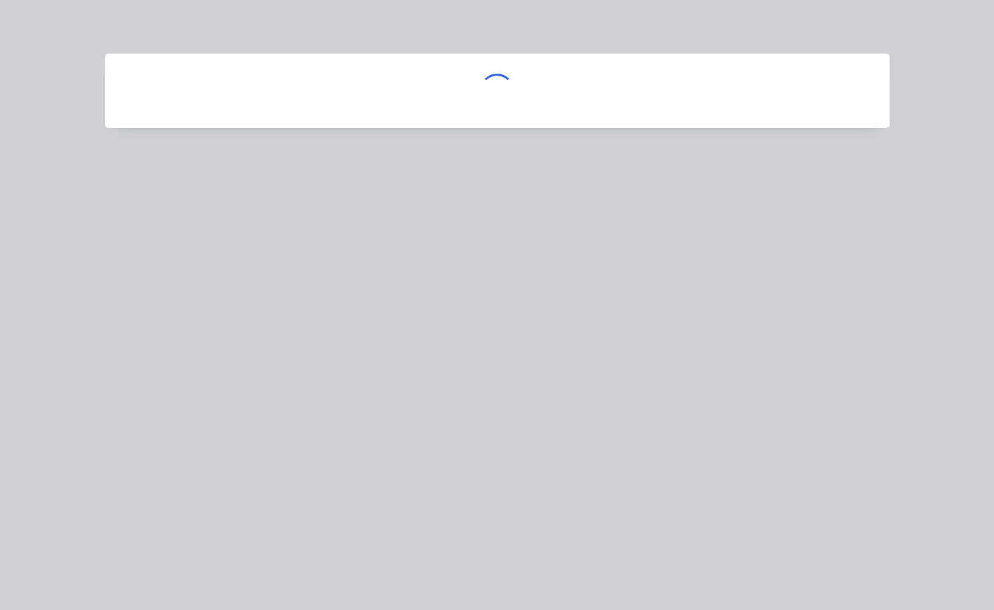
scroll to position [0, 0]
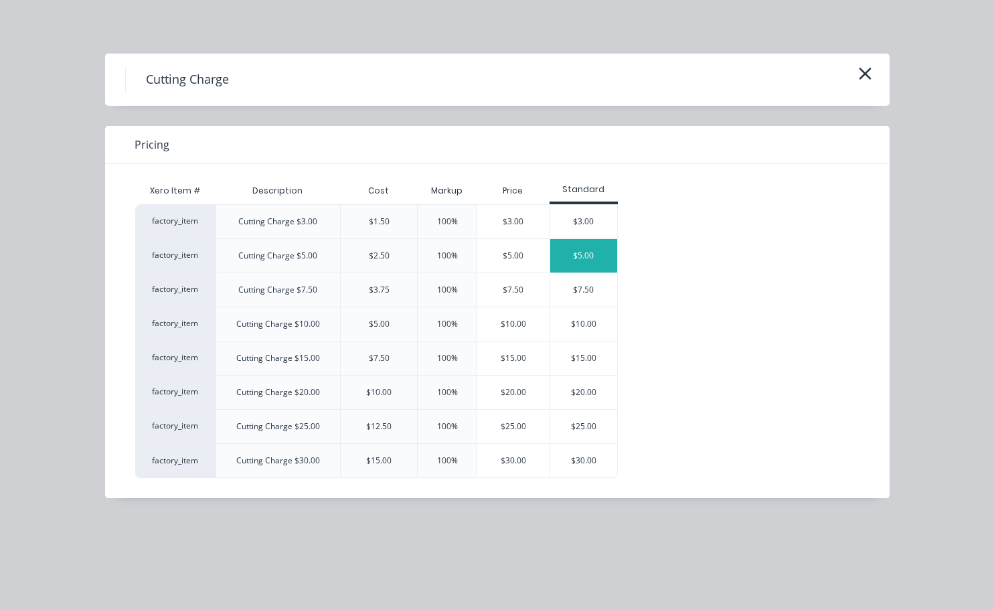
click at [575, 269] on div "$5.00" at bounding box center [583, 255] width 67 height 33
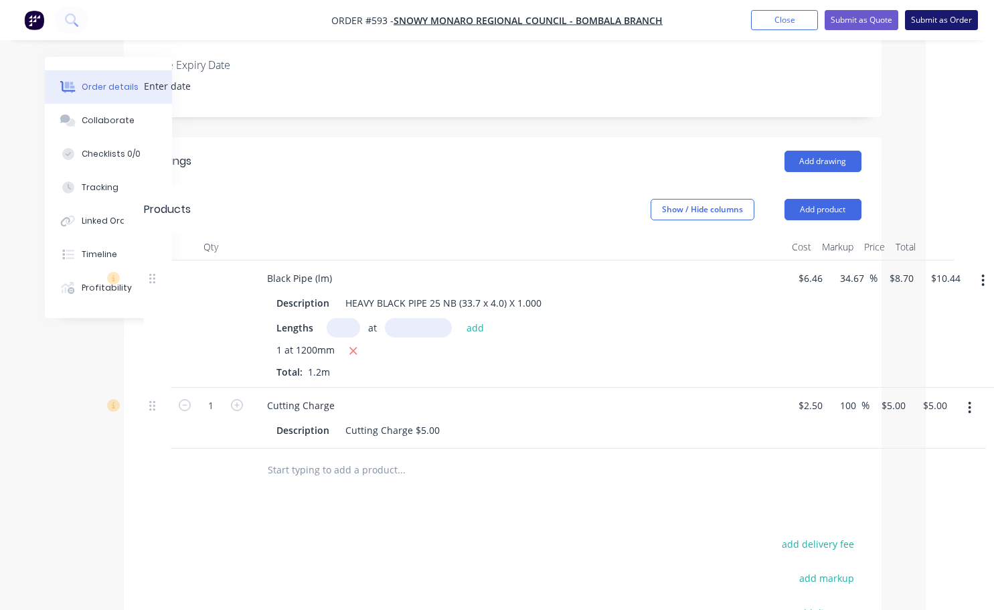
click at [947, 21] on button "Submit as Order" at bounding box center [941, 20] width 73 height 20
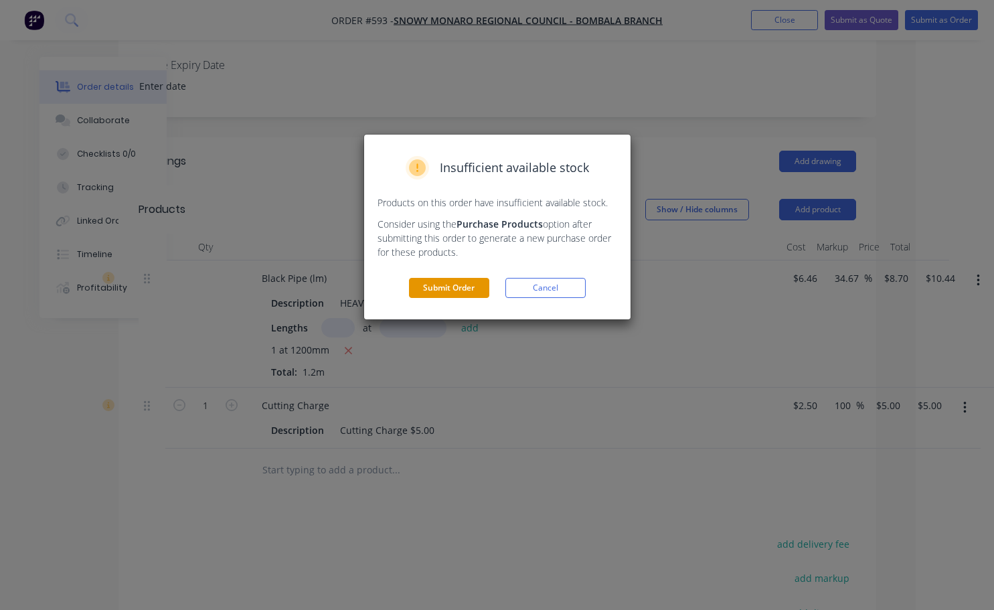
click at [471, 288] on button "Submit Order" at bounding box center [449, 288] width 80 height 20
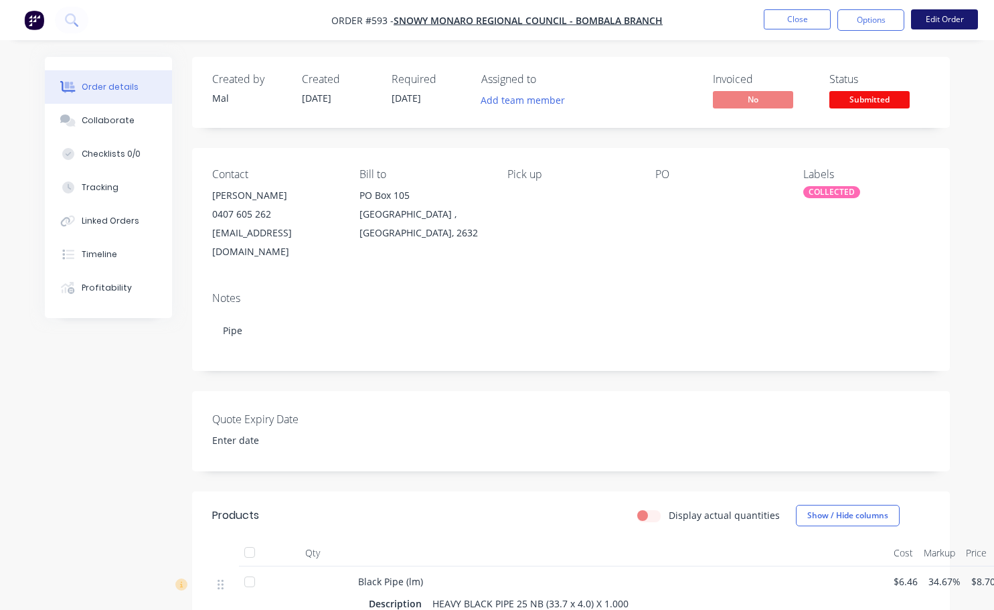
click at [930, 17] on button "Edit Order" at bounding box center [944, 19] width 67 height 20
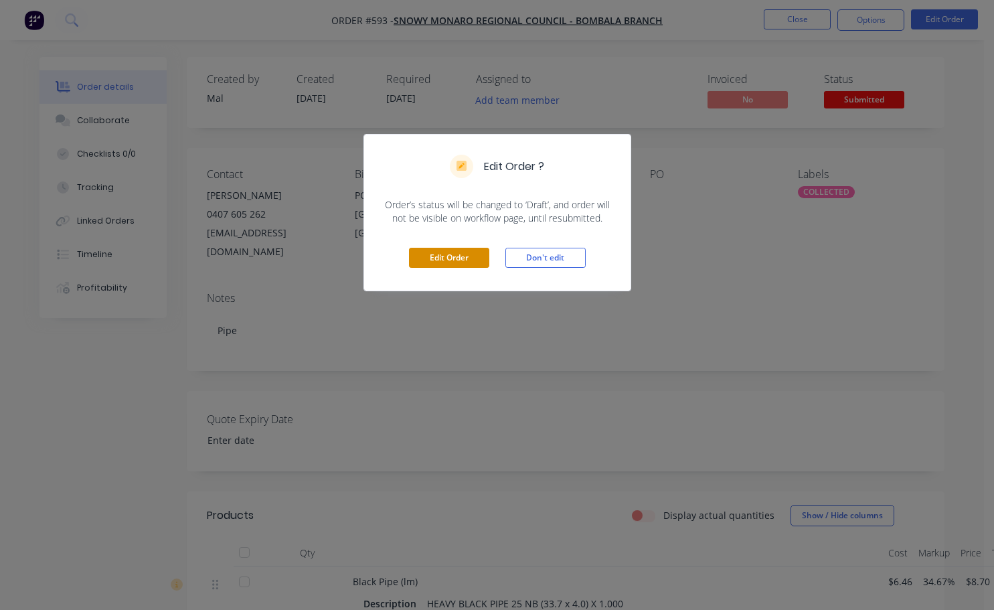
click at [447, 259] on button "Edit Order" at bounding box center [449, 258] width 80 height 20
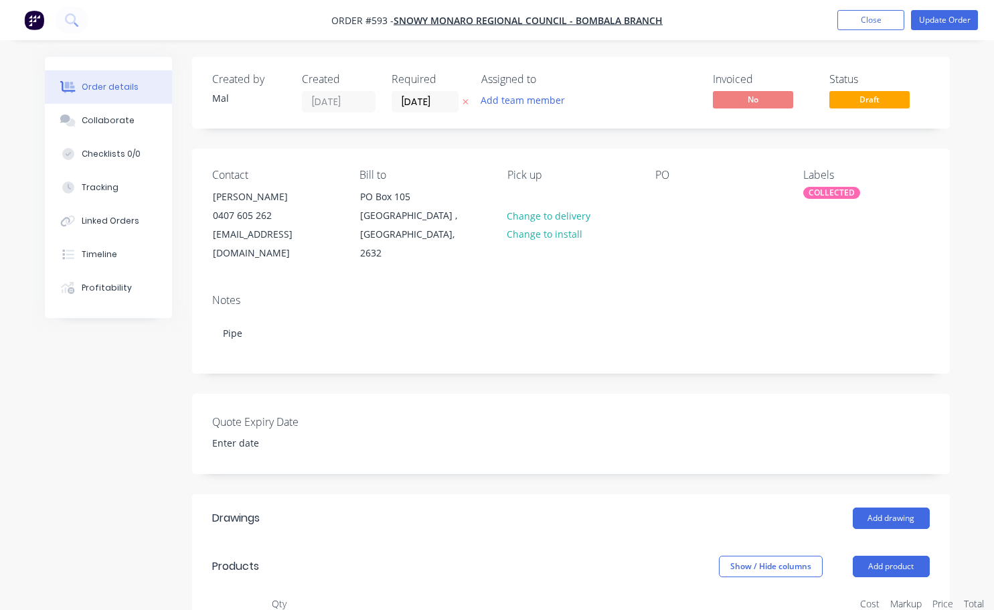
click at [653, 191] on div "Contact Ben Cherry 0407 605 262 Ben.Cherry@snowymonaro.nsw.gov.au Bill to PO Bo…" at bounding box center [571, 216] width 758 height 135
click at [663, 197] on div at bounding box center [665, 196] width 21 height 19
click at [683, 197] on div "BEn Cherry" at bounding box center [703, 196] width 96 height 19
click at [887, 98] on span "Draft" at bounding box center [869, 99] width 80 height 17
click at [872, 108] on span "Draft" at bounding box center [869, 99] width 80 height 17
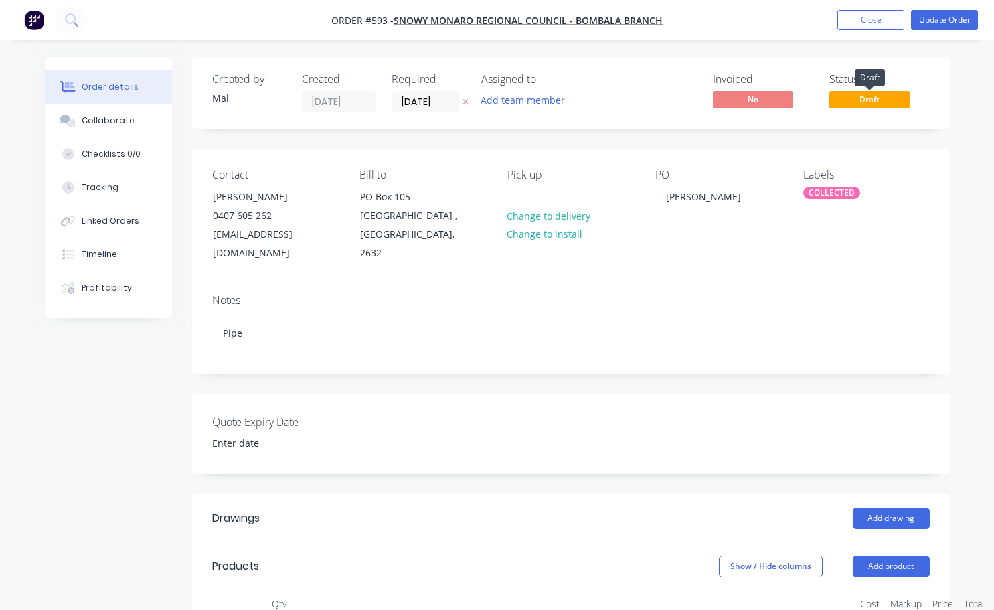
click at [871, 103] on span "Draft" at bounding box center [869, 99] width 80 height 17
click at [827, 191] on div "COLLECTED" at bounding box center [831, 193] width 57 height 12
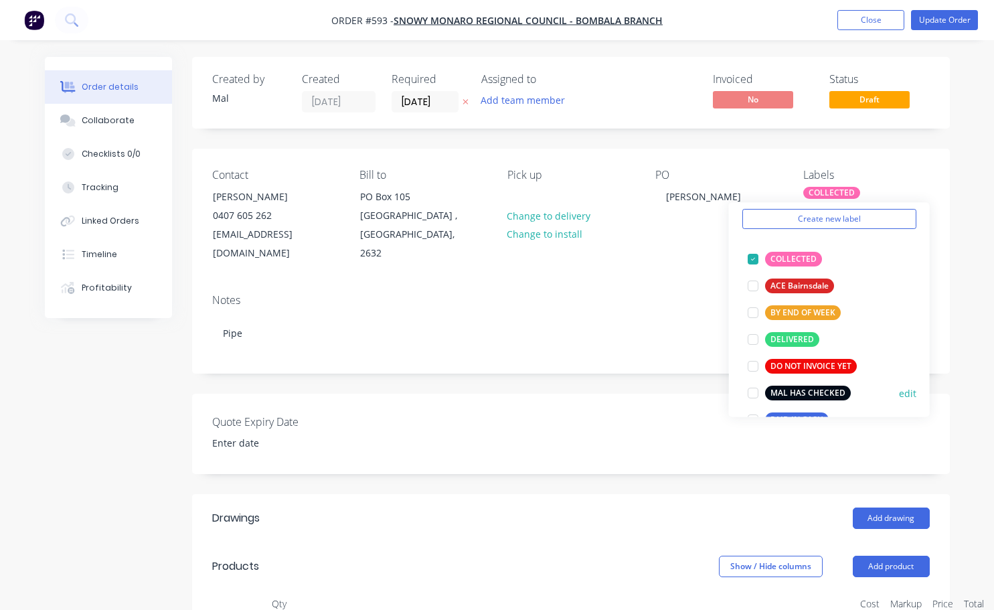
scroll to position [67, 0]
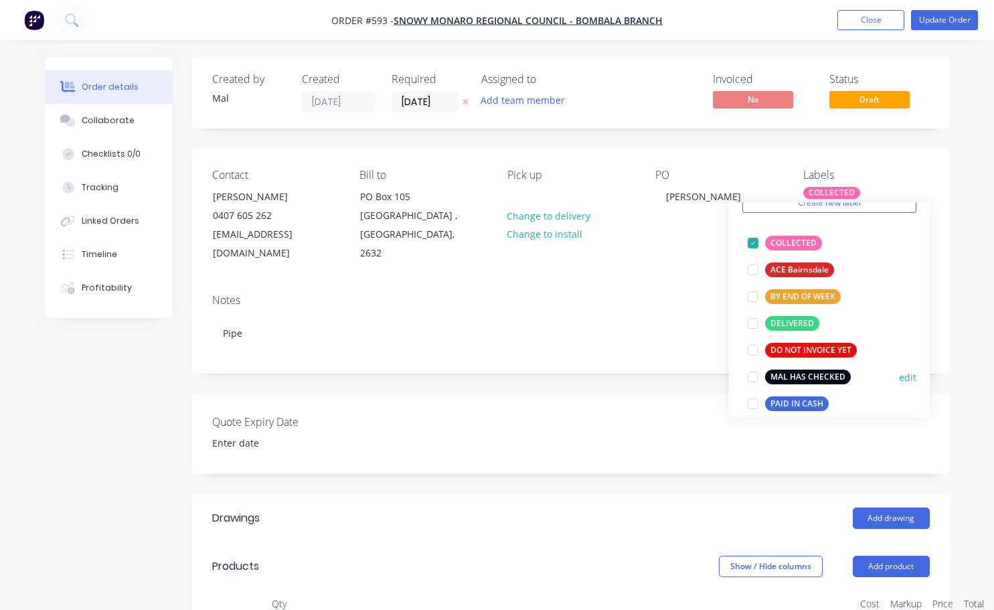
click at [753, 375] on div at bounding box center [753, 376] width 27 height 27
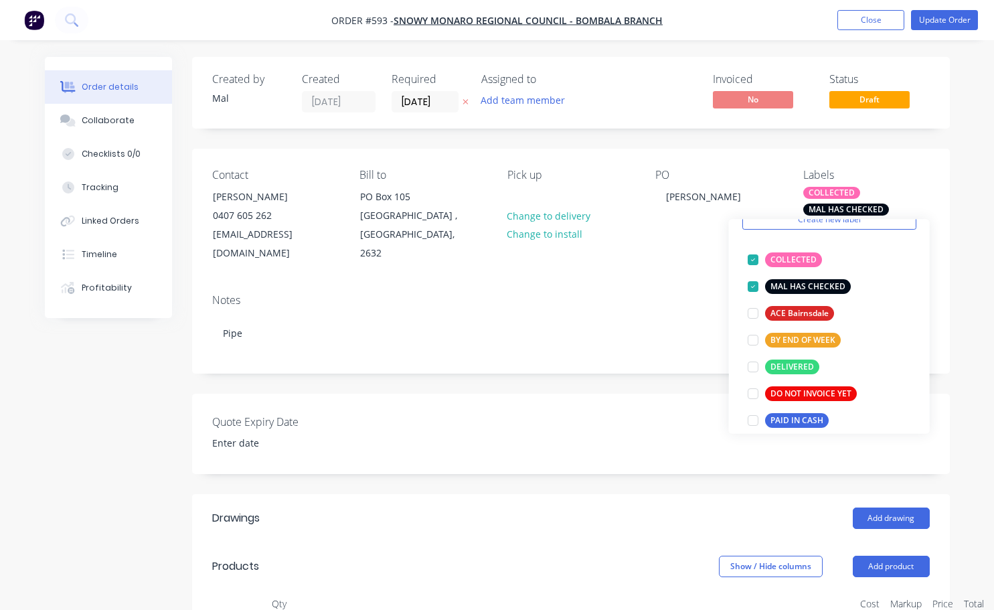
click at [663, 294] on div "Notes" at bounding box center [570, 300] width 717 height 13
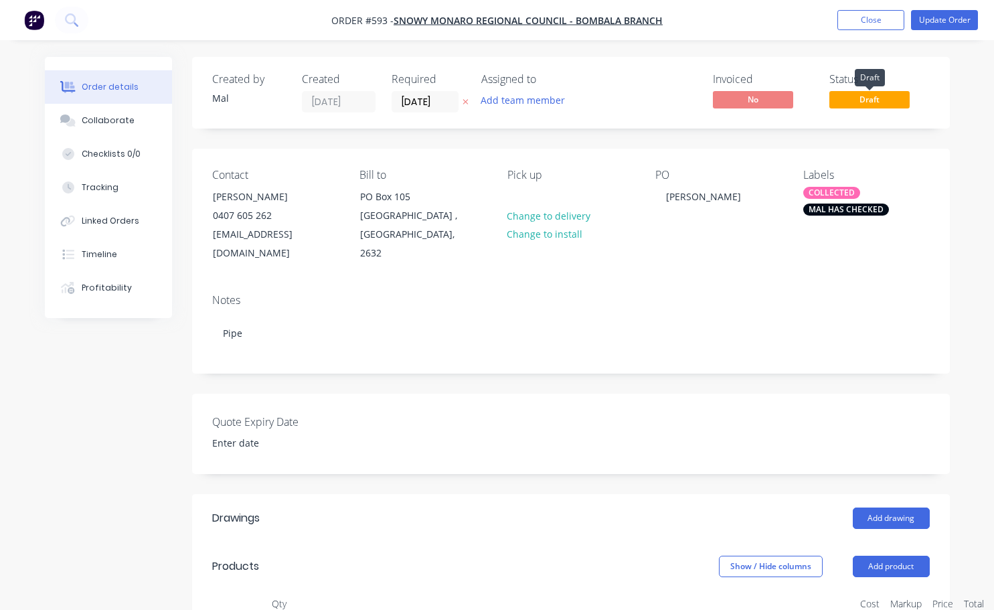
click at [872, 100] on span "Draft" at bounding box center [869, 99] width 80 height 17
click at [883, 105] on span "Draft" at bounding box center [869, 99] width 80 height 17
click at [885, 105] on span "Draft" at bounding box center [869, 99] width 80 height 17
click at [885, 102] on span "Draft" at bounding box center [869, 99] width 80 height 17
click at [867, 100] on span "Draft" at bounding box center [869, 99] width 80 height 17
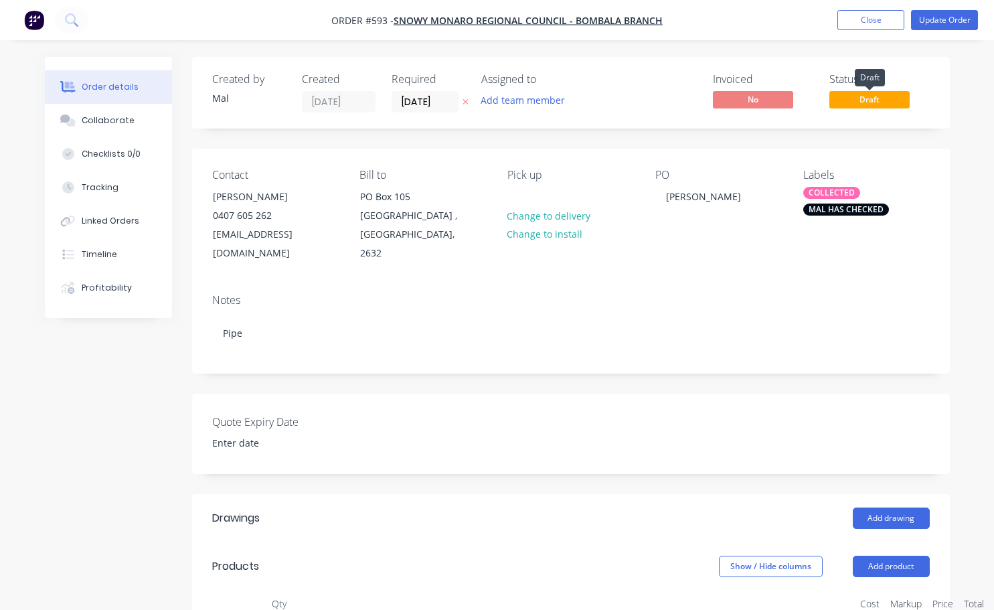
click at [856, 99] on span "Draft" at bounding box center [869, 99] width 80 height 17
click at [851, 102] on span "Draft" at bounding box center [869, 99] width 80 height 17
click at [850, 101] on span "Draft" at bounding box center [869, 99] width 80 height 17
click at [851, 101] on span "Draft" at bounding box center [869, 99] width 80 height 17
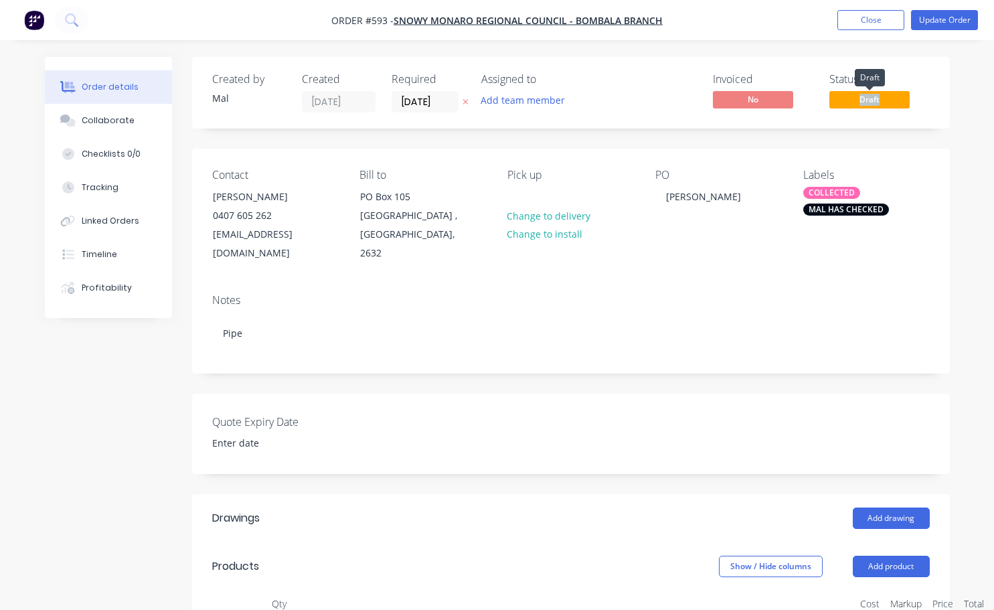
click at [851, 101] on span "Draft" at bounding box center [869, 99] width 80 height 17
click at [839, 98] on span "Draft" at bounding box center [869, 99] width 80 height 17
click at [837, 98] on span "Draft" at bounding box center [869, 99] width 80 height 17
click at [838, 98] on span "Draft" at bounding box center [869, 99] width 80 height 17
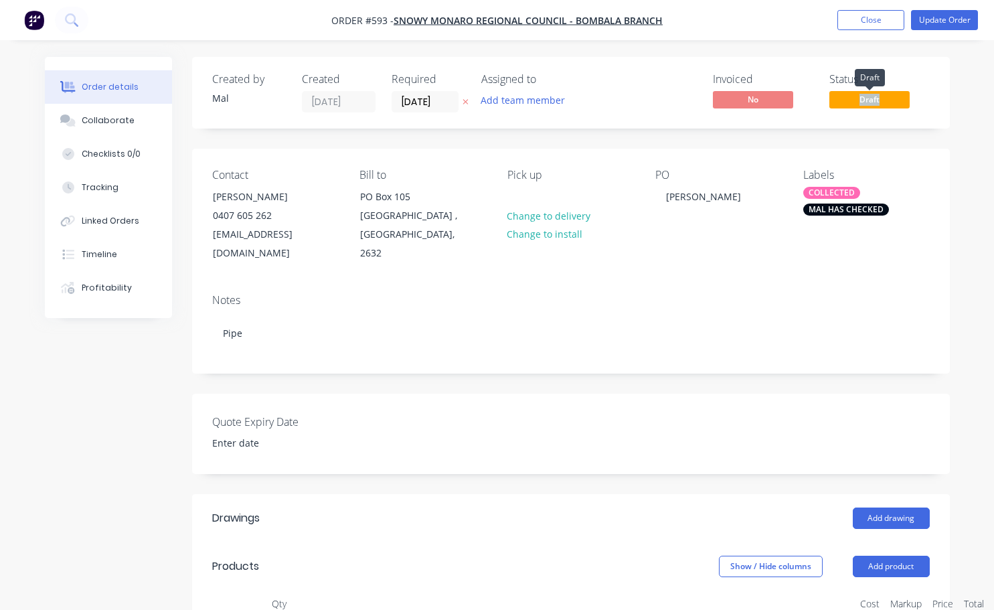
drag, startPoint x: 838, startPoint y: 98, endPoint x: 856, endPoint y: 76, distance: 28.5
click at [839, 98] on span "Draft" at bounding box center [869, 99] width 80 height 17
click at [926, 22] on button "Update Order" at bounding box center [944, 20] width 67 height 20
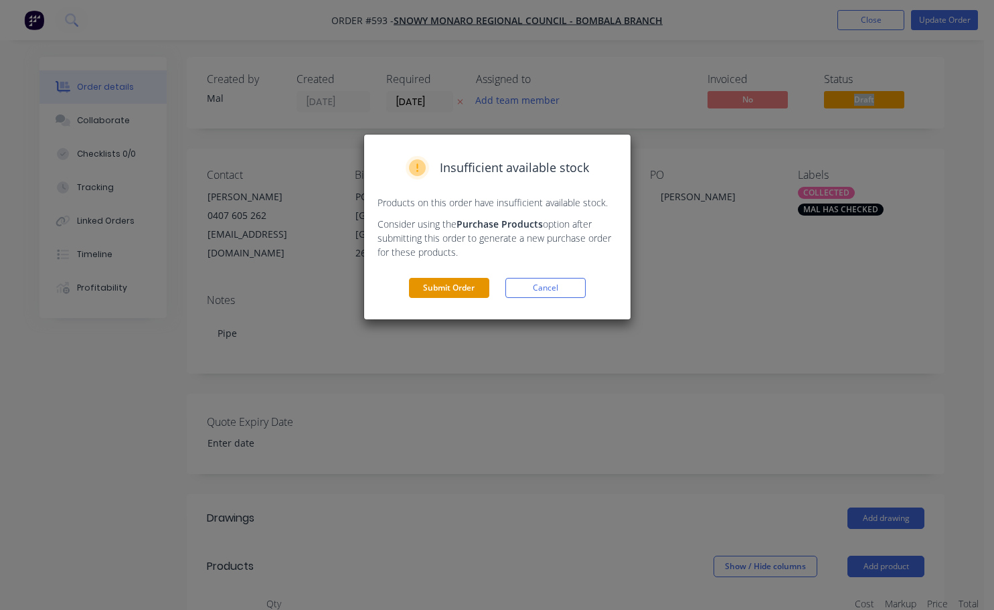
click at [454, 288] on button "Submit Order" at bounding box center [449, 288] width 80 height 20
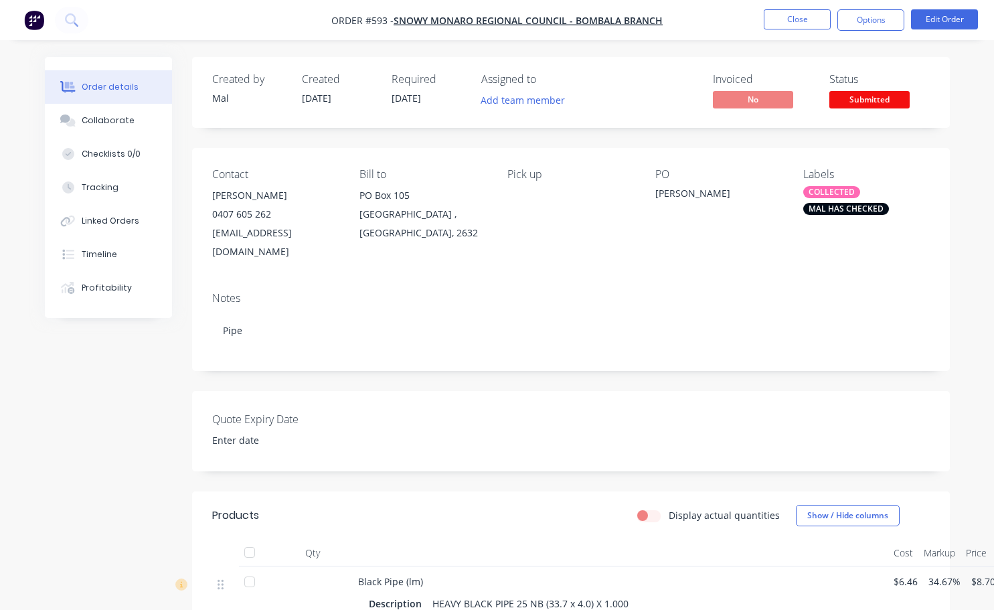
click at [874, 100] on span "Submitted" at bounding box center [869, 99] width 80 height 17
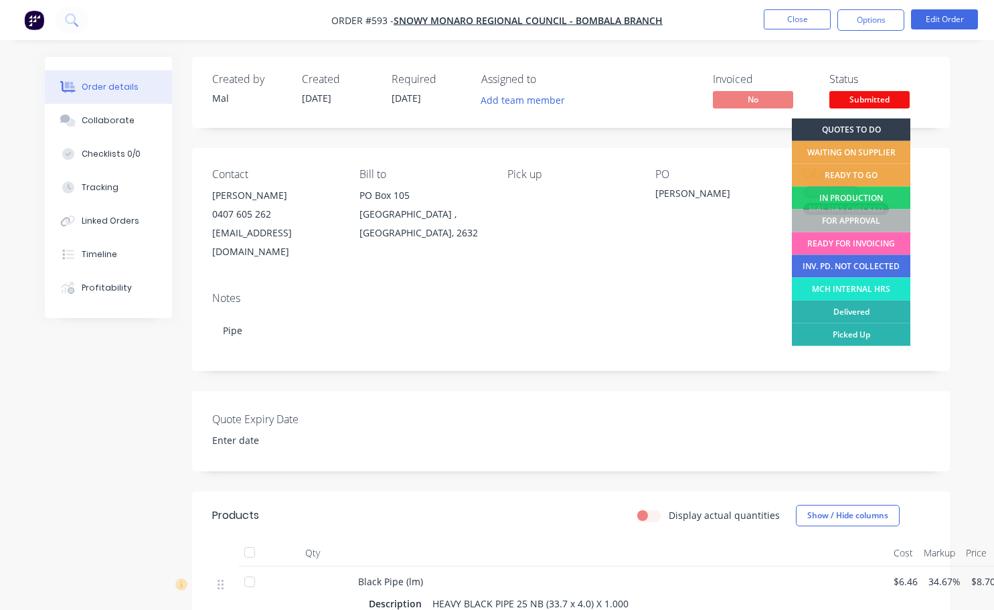
click at [848, 244] on div "READY FOR INVOICING" at bounding box center [851, 243] width 118 height 23
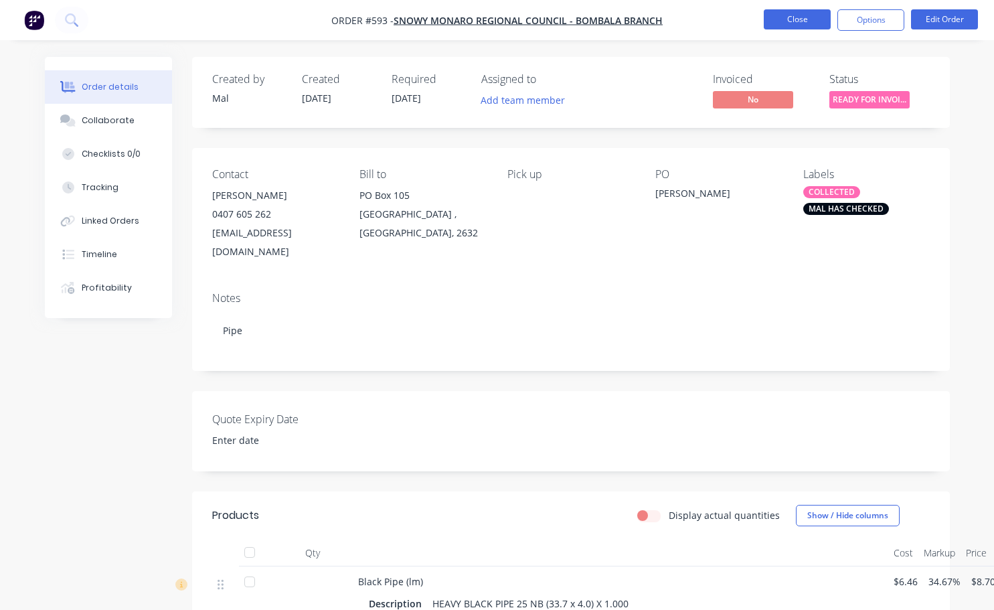
click at [806, 21] on button "Close" at bounding box center [797, 19] width 67 height 20
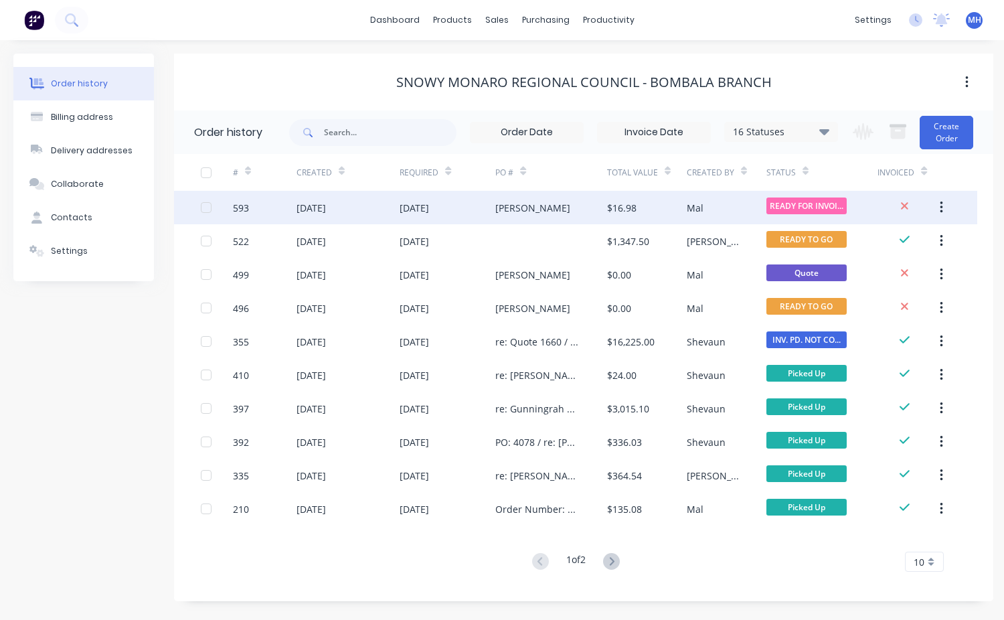
click at [792, 213] on span "READY FOR INVOI..." at bounding box center [806, 205] width 80 height 17
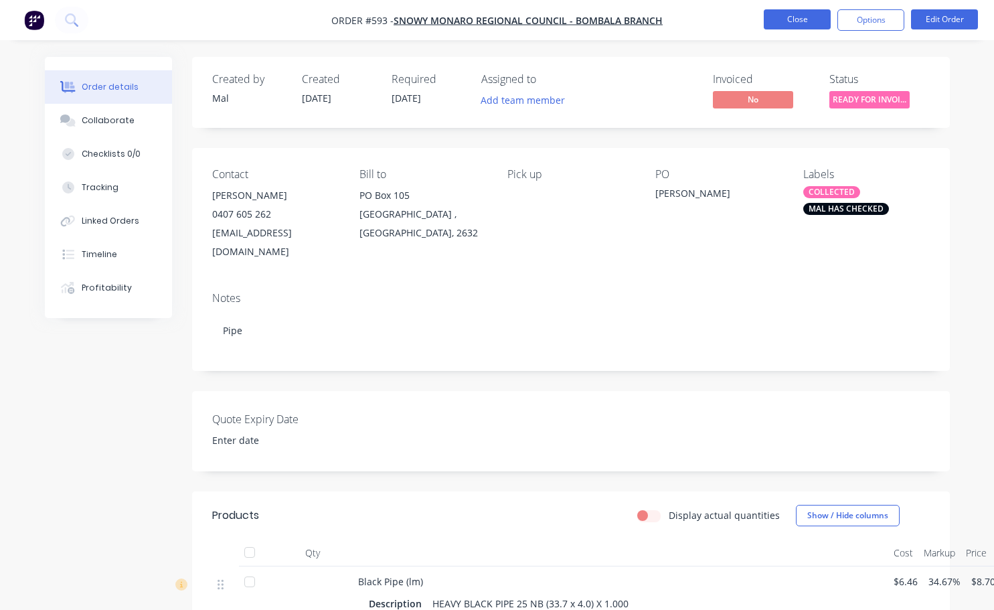
click at [804, 17] on button "Close" at bounding box center [797, 19] width 67 height 20
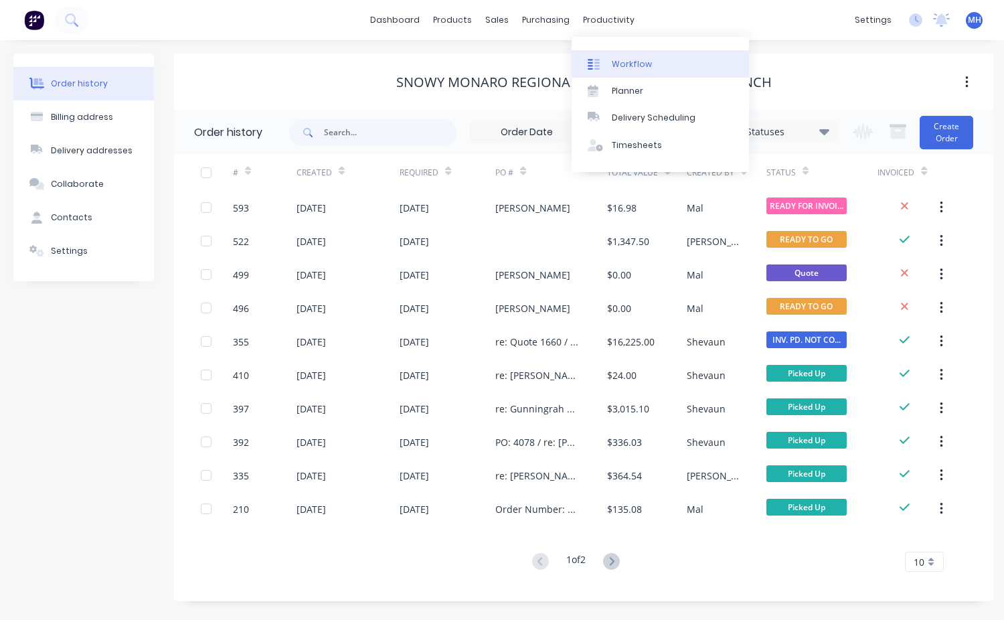
click at [647, 73] on link "Workflow" at bounding box center [660, 63] width 177 height 27
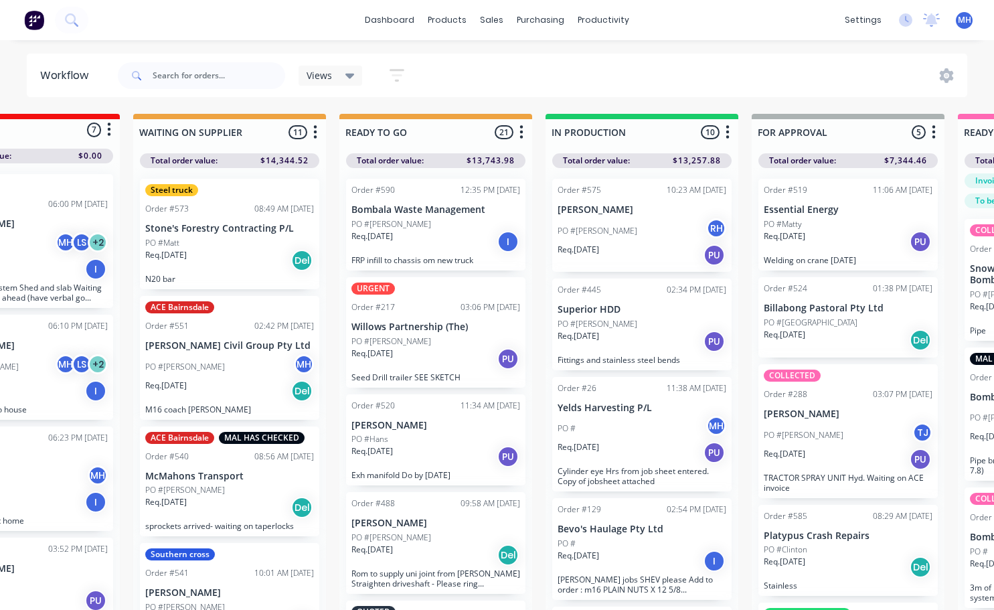
scroll to position [0, 283]
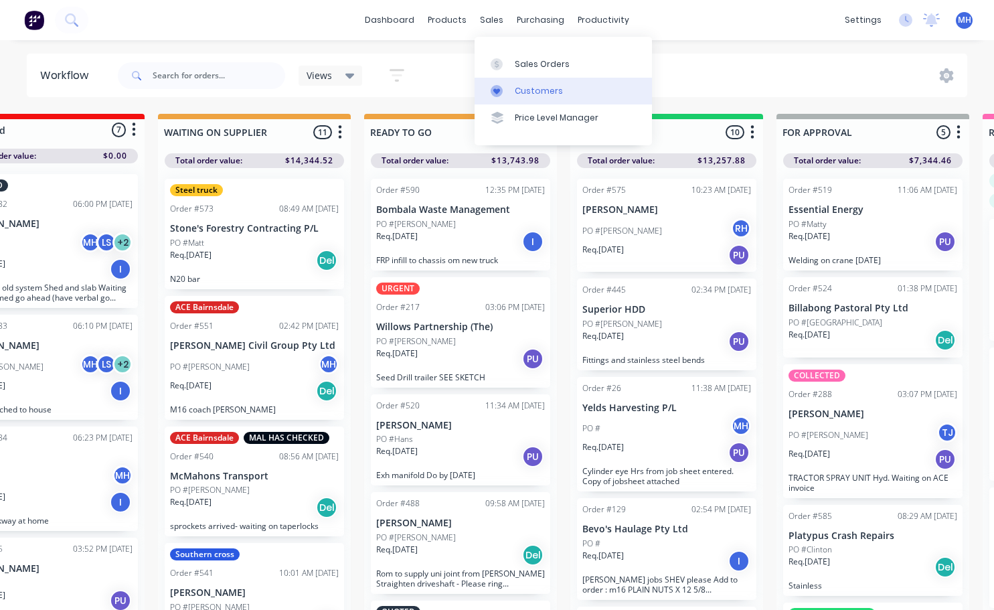
click at [513, 87] on link "Customers" at bounding box center [563, 91] width 177 height 27
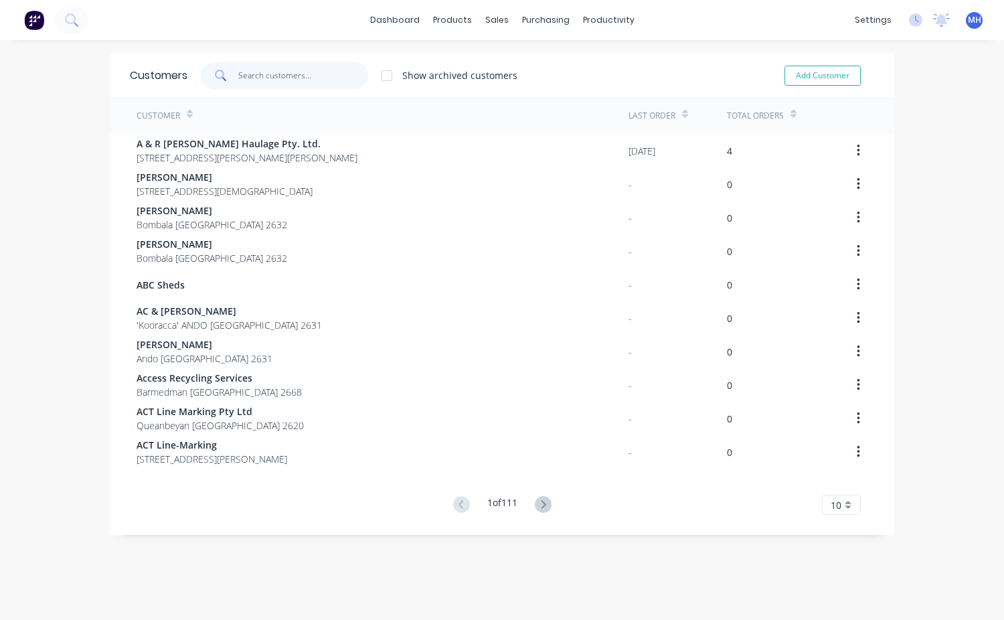
click at [242, 74] on input "text" at bounding box center [303, 75] width 131 height 27
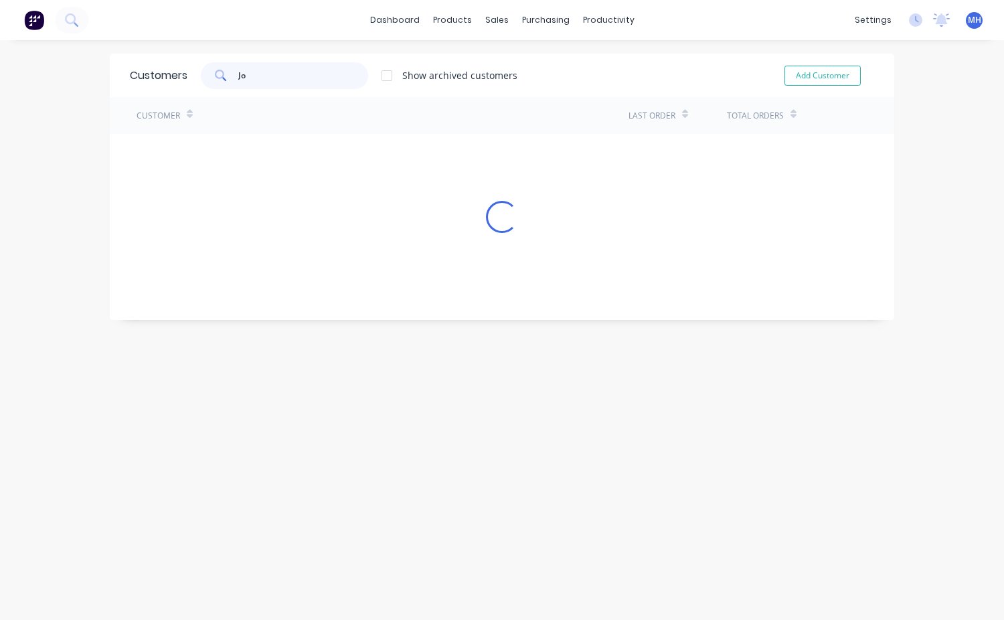
type input "J"
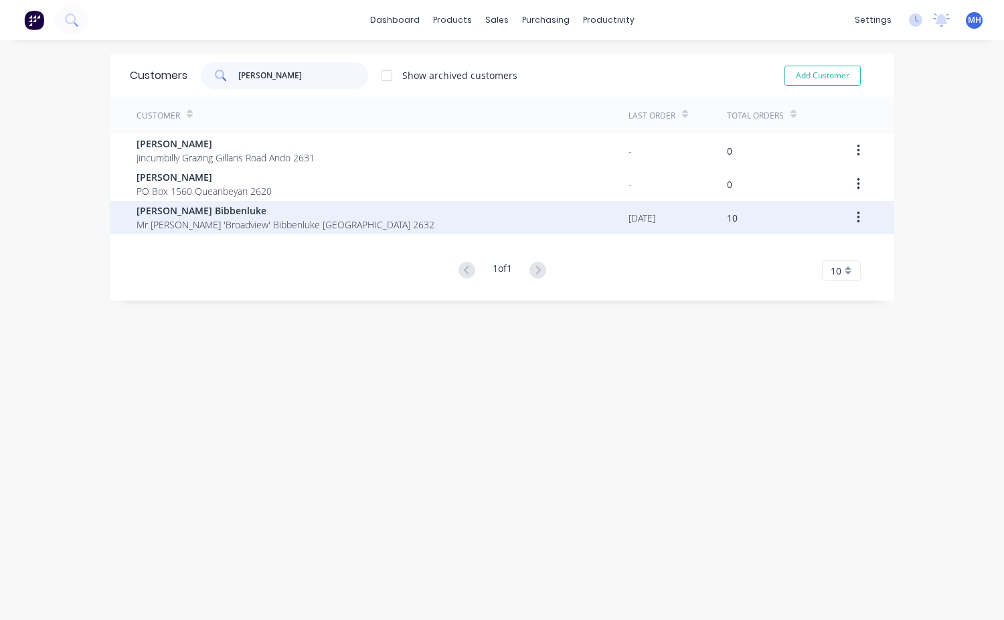
type input "Murdoch"
click at [295, 224] on span "Mr John Murdoch 'Broadview' Bibbenluke New South Wales 2632" at bounding box center [286, 225] width 298 height 14
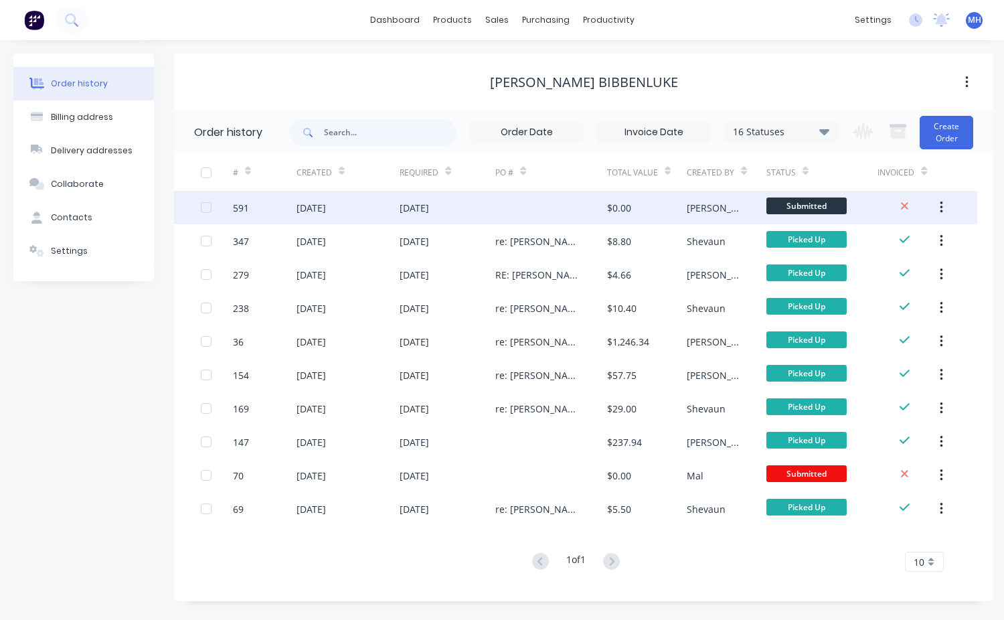
click at [648, 219] on div "$0.00" at bounding box center [647, 207] width 80 height 33
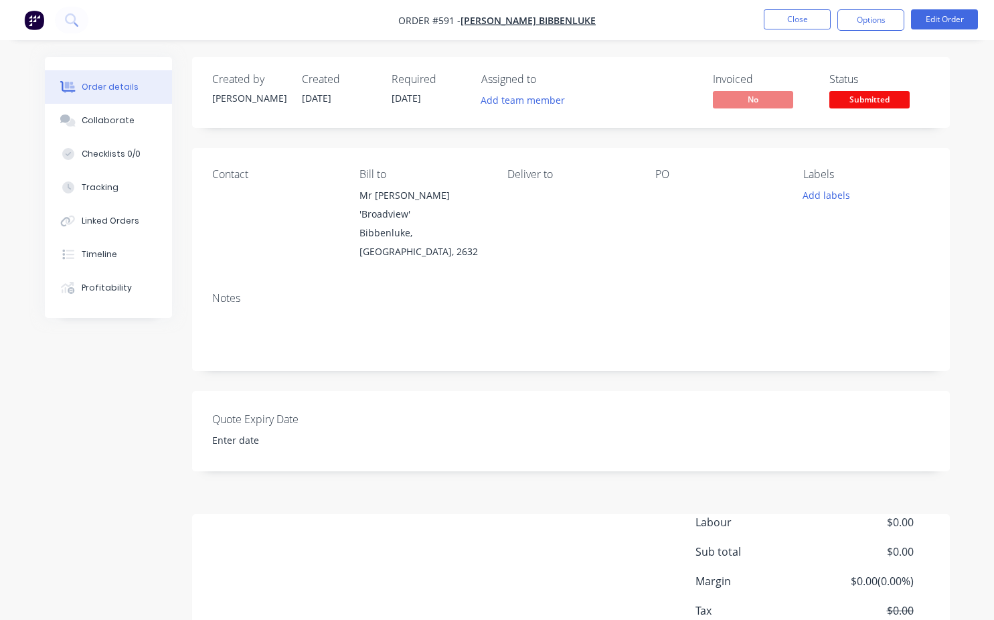
click at [224, 302] on div "Notes" at bounding box center [570, 298] width 717 height 13
click at [940, 22] on button "Edit Order" at bounding box center [944, 19] width 67 height 20
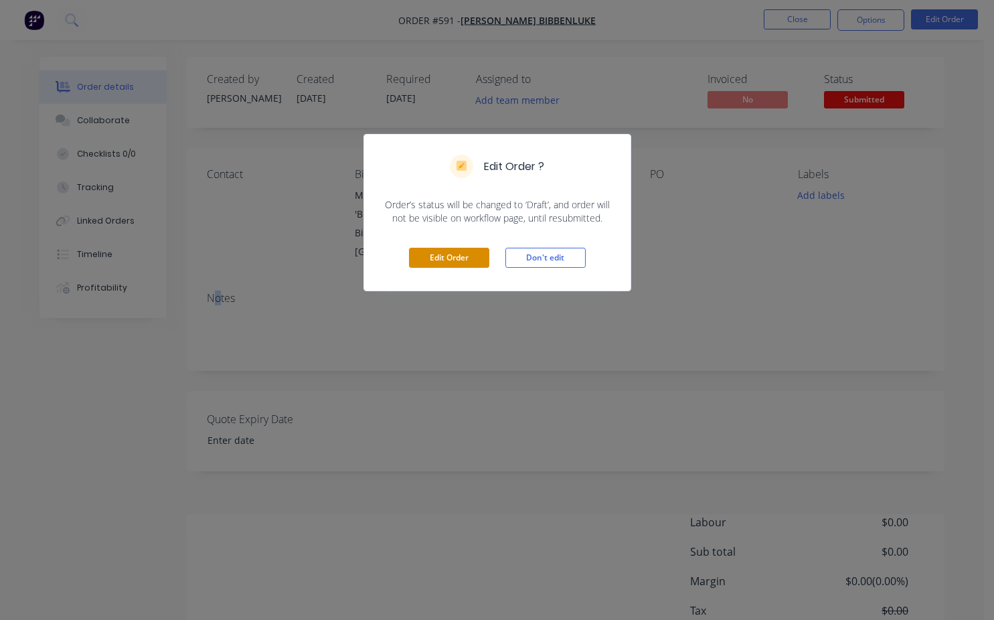
click at [458, 259] on button "Edit Order" at bounding box center [449, 258] width 80 height 20
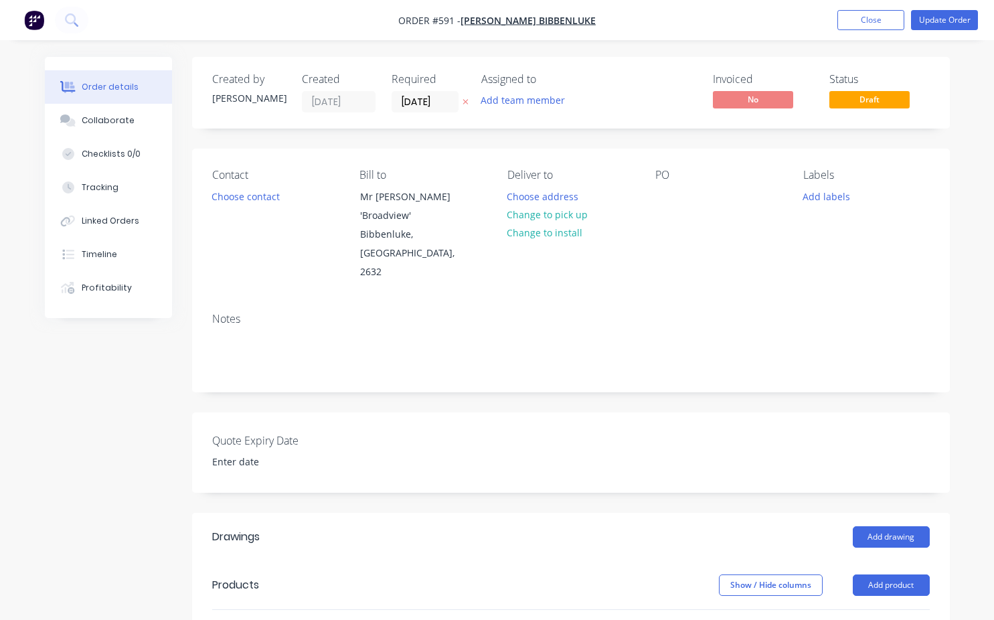
drag, startPoint x: 200, startPoint y: 181, endPoint x: 246, endPoint y: 209, distance: 54.1
click at [206, 182] on div "Contact Choose contact Bill to Mr John Murdoch 'Broadview' Bibbenluke, New Sout…" at bounding box center [571, 225] width 758 height 153
click at [246, 209] on div "Contact Choose contact" at bounding box center [275, 225] width 126 height 113
click at [254, 201] on button "Choose contact" at bounding box center [245, 196] width 82 height 18
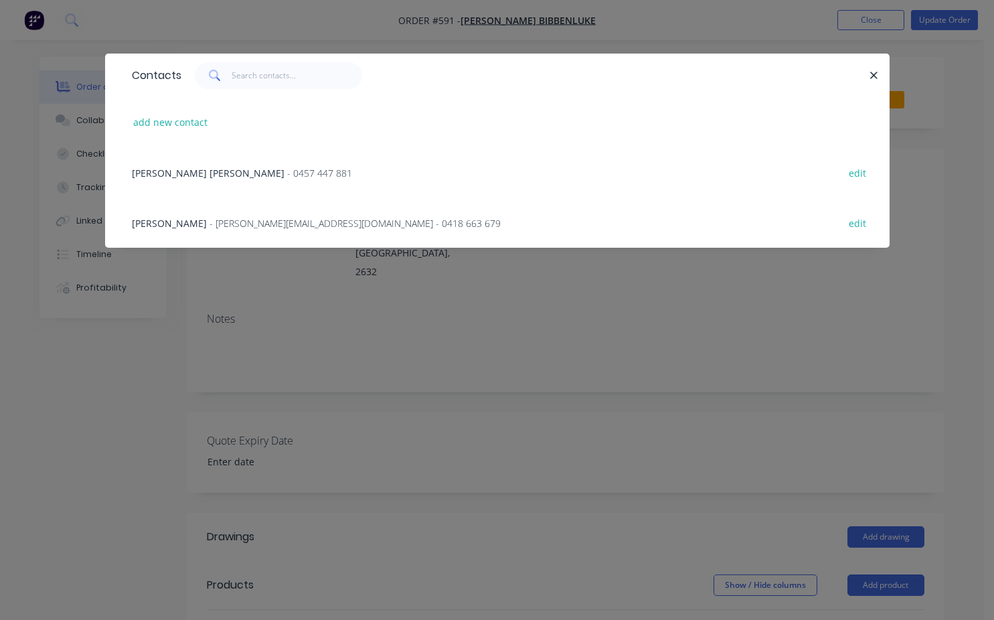
click at [193, 225] on div "John Murdoch - j.p.murdoch@bigpond.com - 0418 663 679" at bounding box center [316, 223] width 369 height 14
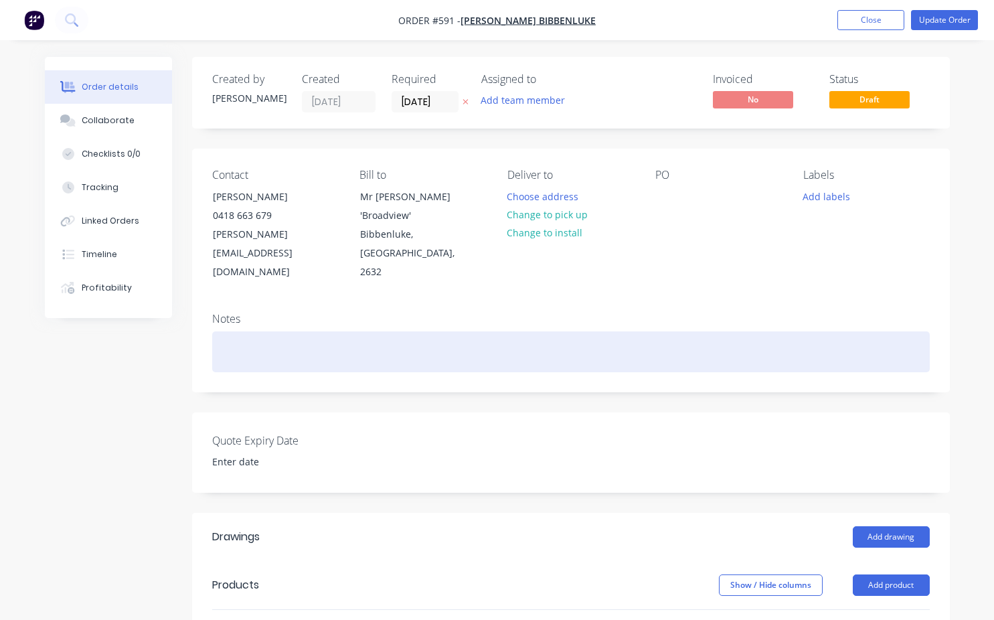
drag, startPoint x: 249, startPoint y: 349, endPoint x: 256, endPoint y: 344, distance: 8.6
click at [249, 349] on div at bounding box center [570, 351] width 717 height 41
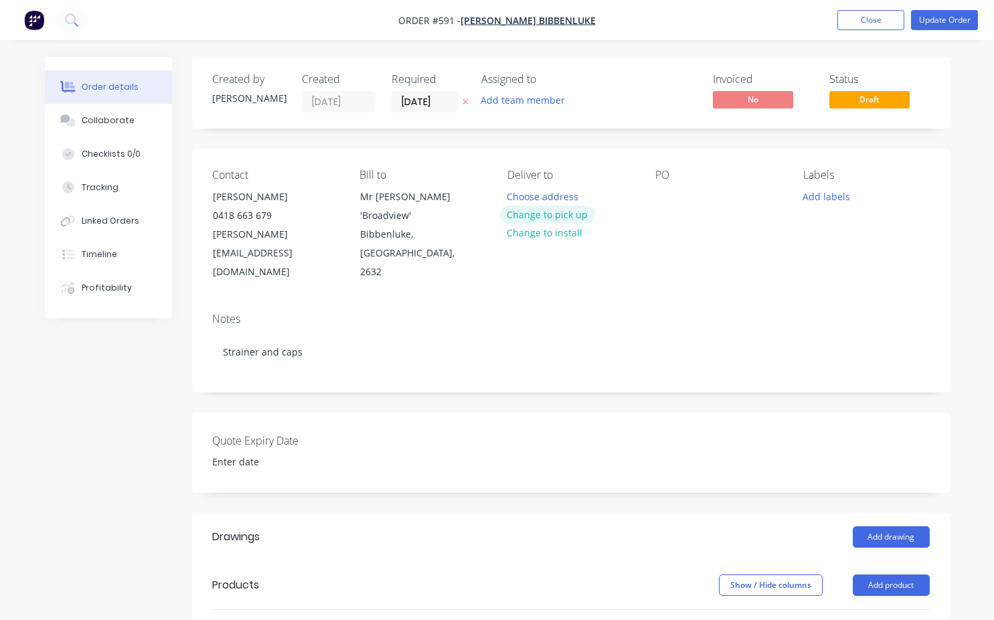
click at [567, 217] on button "Change to pick up" at bounding box center [547, 214] width 95 height 18
drag, startPoint x: 657, startPoint y: 194, endPoint x: 669, endPoint y: 193, distance: 12.1
click at [659, 194] on div at bounding box center [665, 196] width 21 height 19
click at [839, 196] on button "Add labels" at bounding box center [827, 196] width 62 height 18
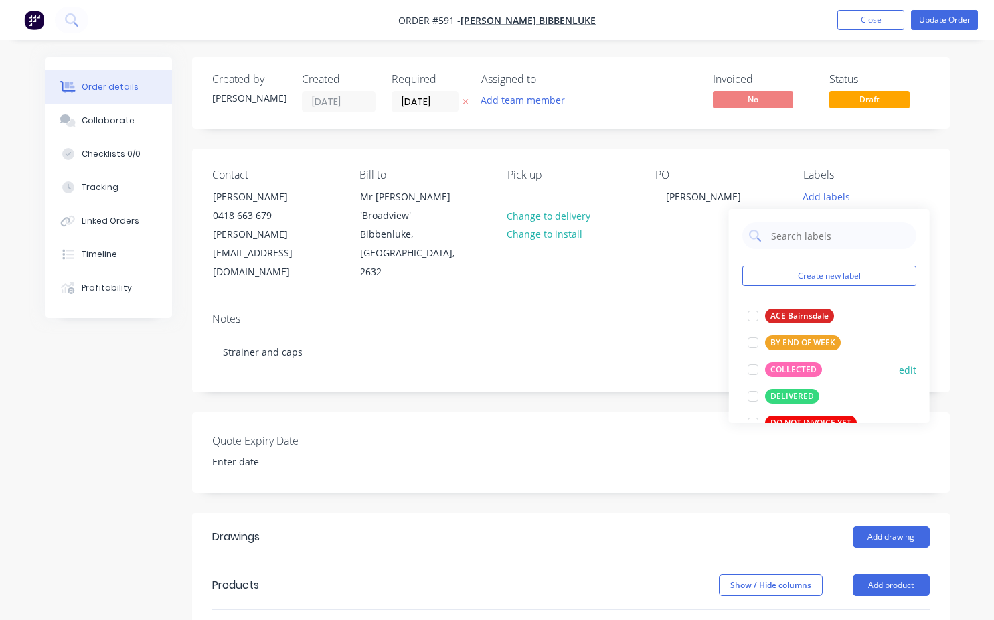
click at [752, 373] on div at bounding box center [753, 369] width 27 height 27
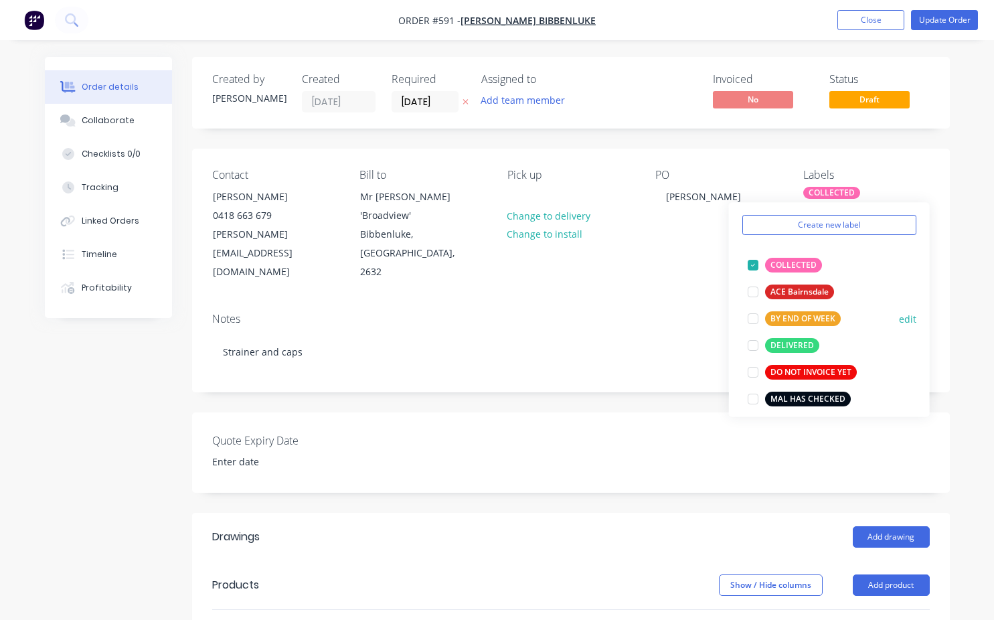
scroll to position [67, 0]
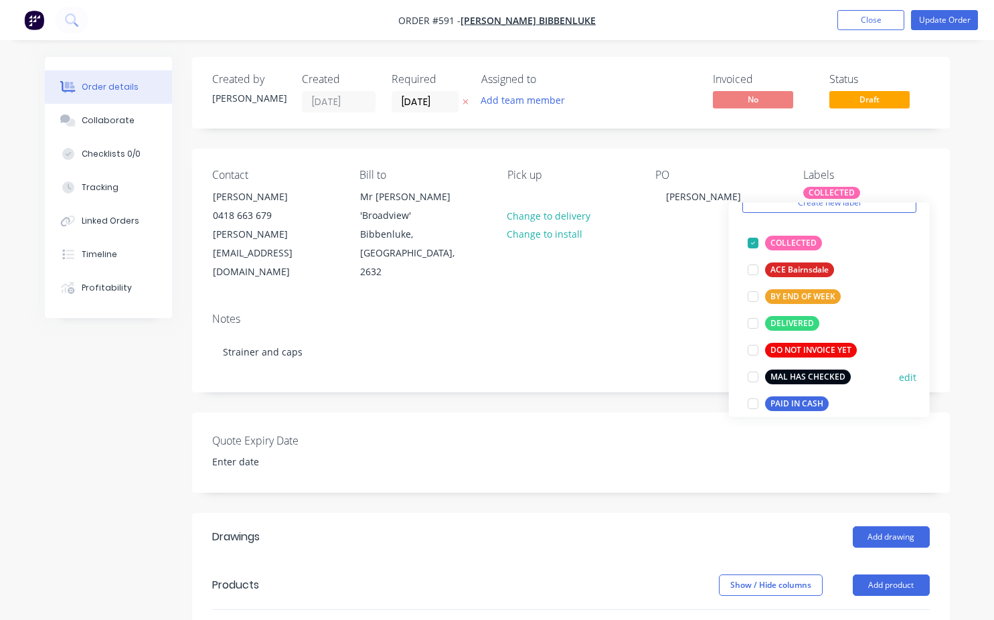
click at [752, 380] on div at bounding box center [753, 376] width 27 height 27
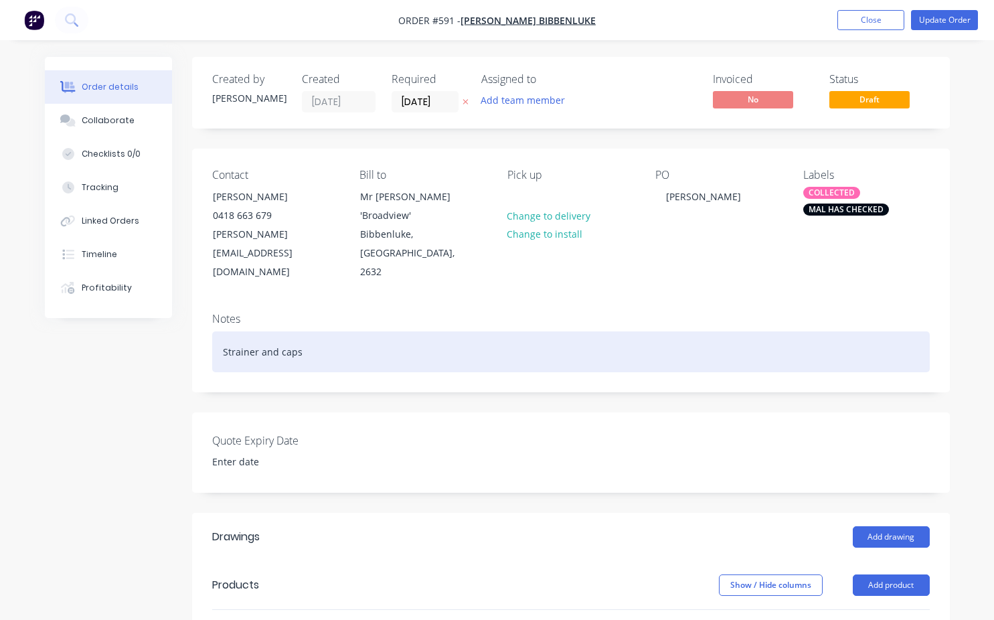
drag, startPoint x: 301, startPoint y: 335, endPoint x: 311, endPoint y: 335, distance: 9.4
click at [302, 335] on div "Strainer and caps" at bounding box center [570, 351] width 717 height 41
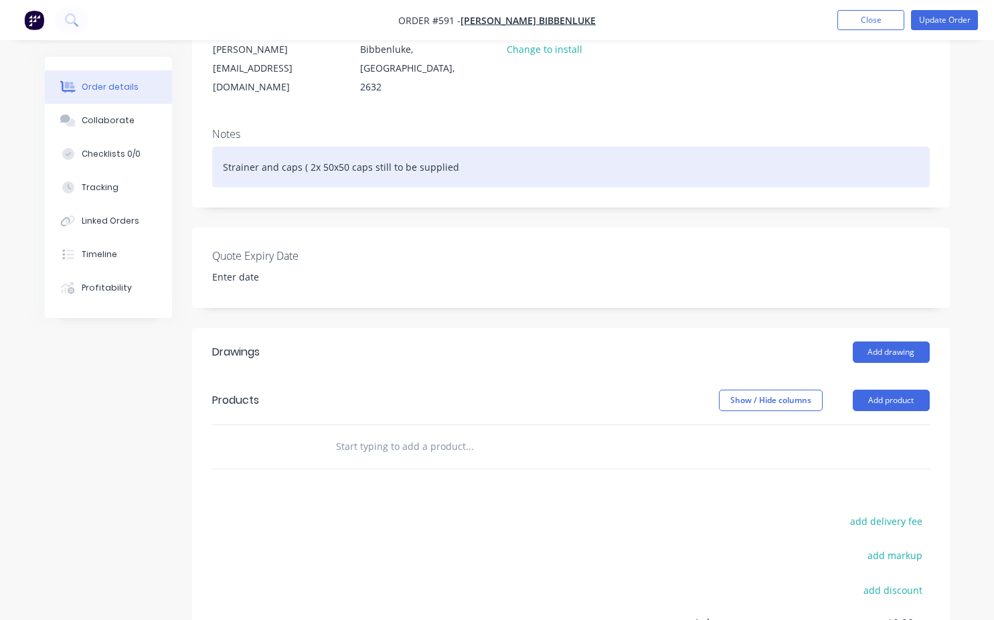
scroll to position [201, 0]
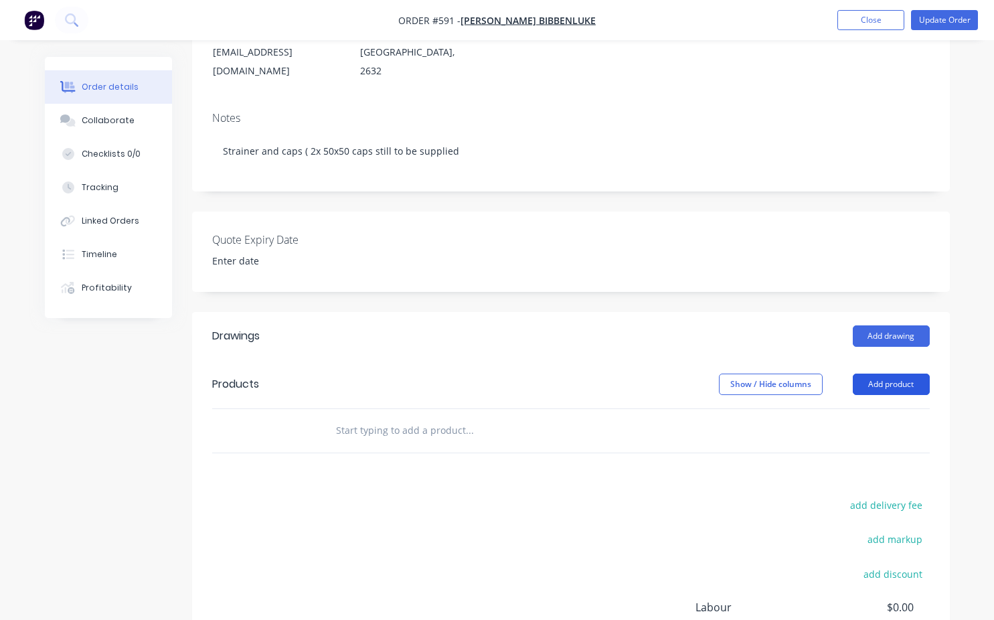
click at [900, 373] on button "Add product" at bounding box center [891, 383] width 77 height 21
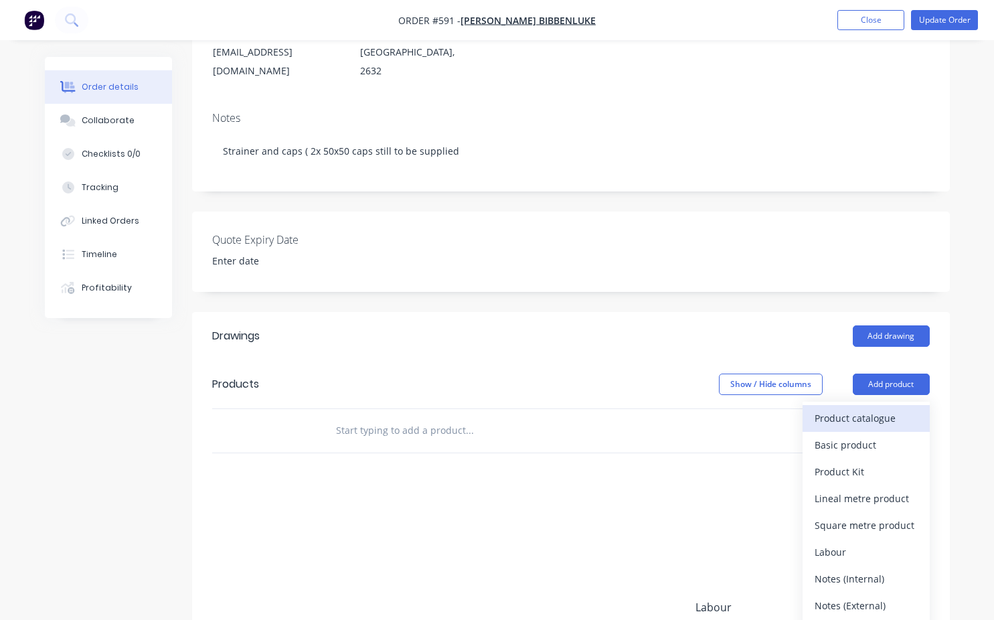
click at [850, 408] on div "Product catalogue" at bounding box center [865, 417] width 103 height 19
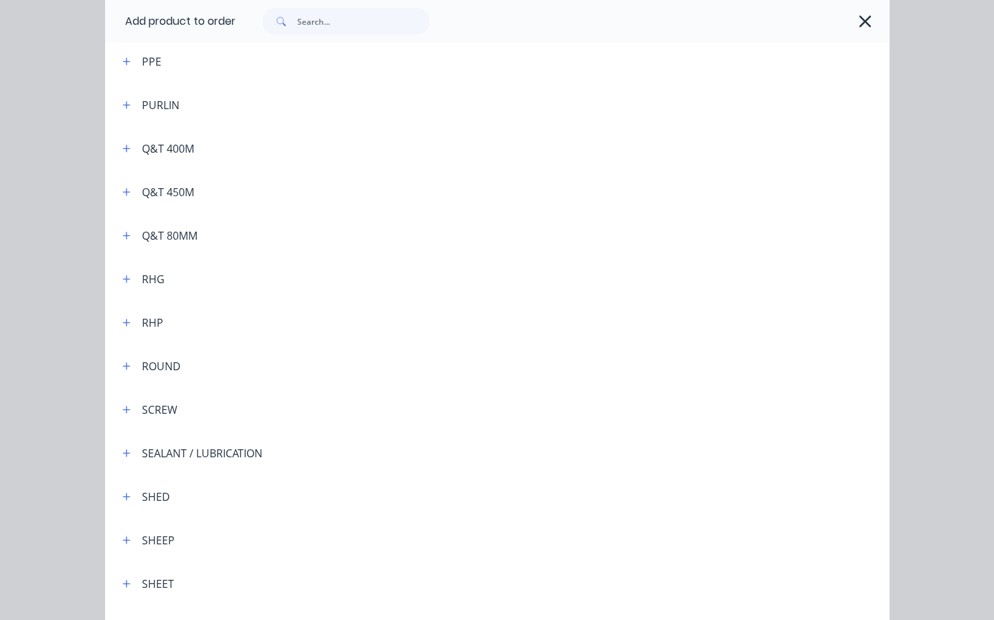
scroll to position [3146, 0]
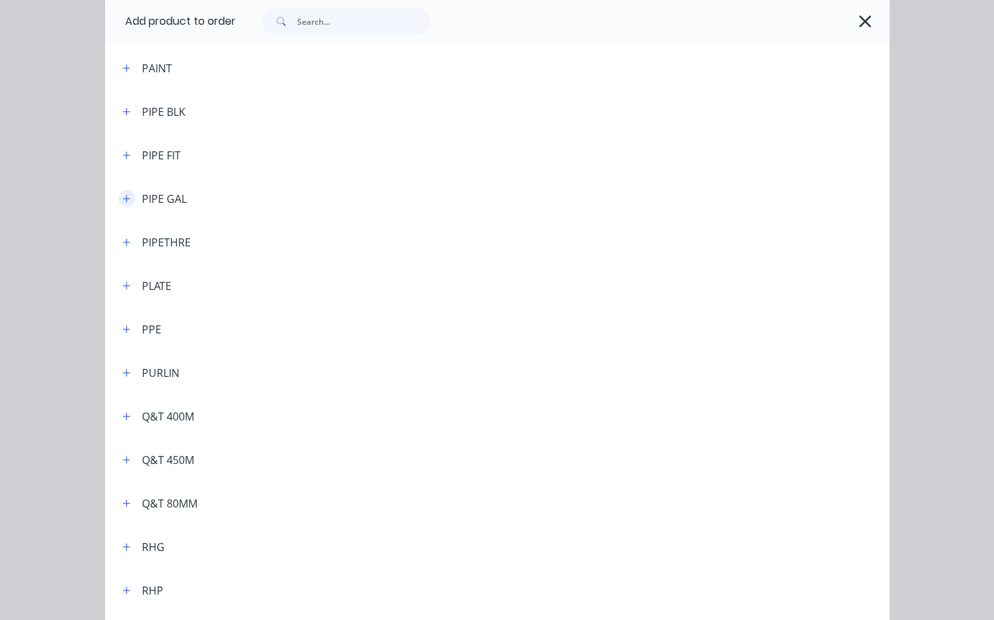
click at [122, 199] on icon "button" at bounding box center [126, 198] width 8 height 9
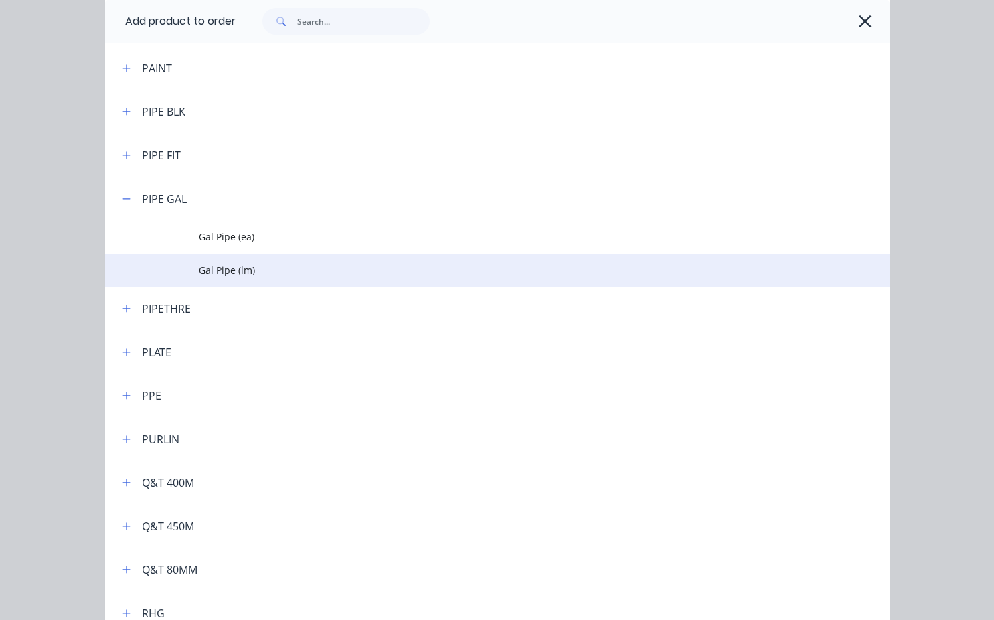
click at [245, 262] on td "Gal Pipe (lm)" at bounding box center [544, 270] width 690 height 33
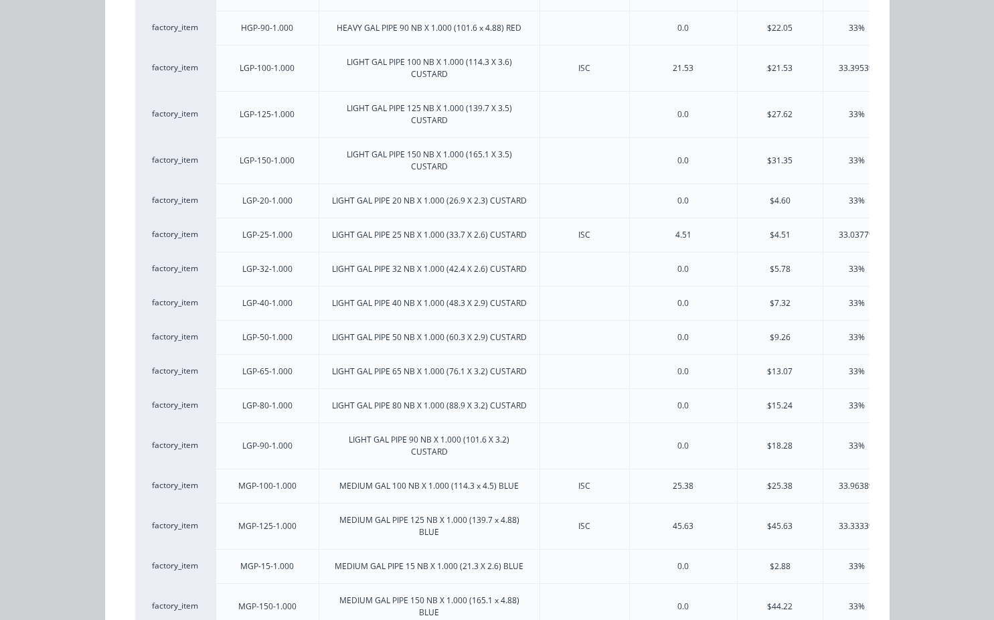
scroll to position [870, 0]
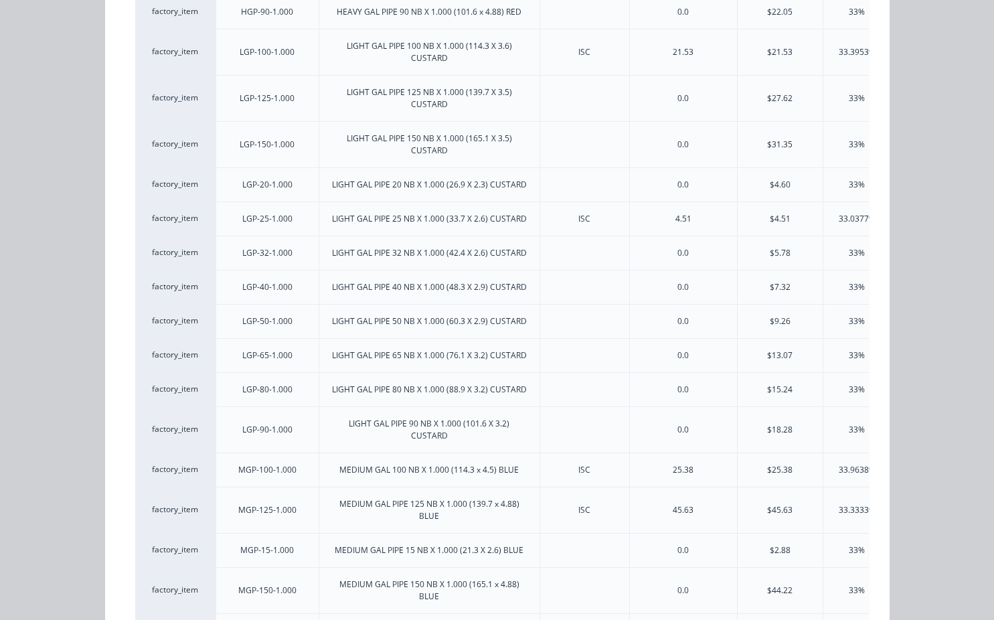
click at [843, 466] on div "33.9638%" at bounding box center [857, 470] width 37 height 12
drag, startPoint x: 683, startPoint y: 608, endPoint x: 661, endPoint y: 579, distance: 37.2
click at [680, 605] on div "0.0" at bounding box center [683, 590] width 108 height 46
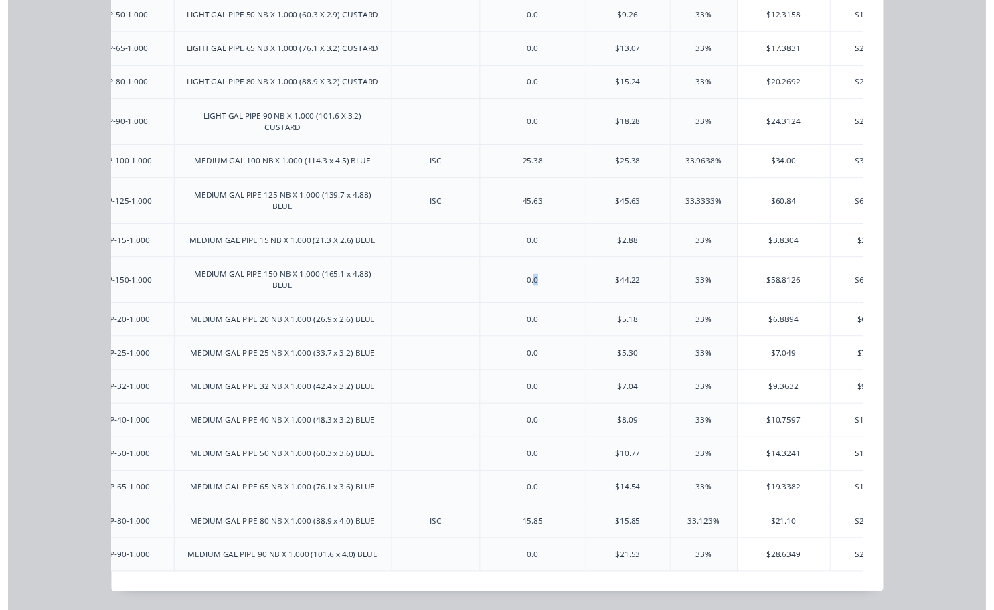
scroll to position [1118, 0]
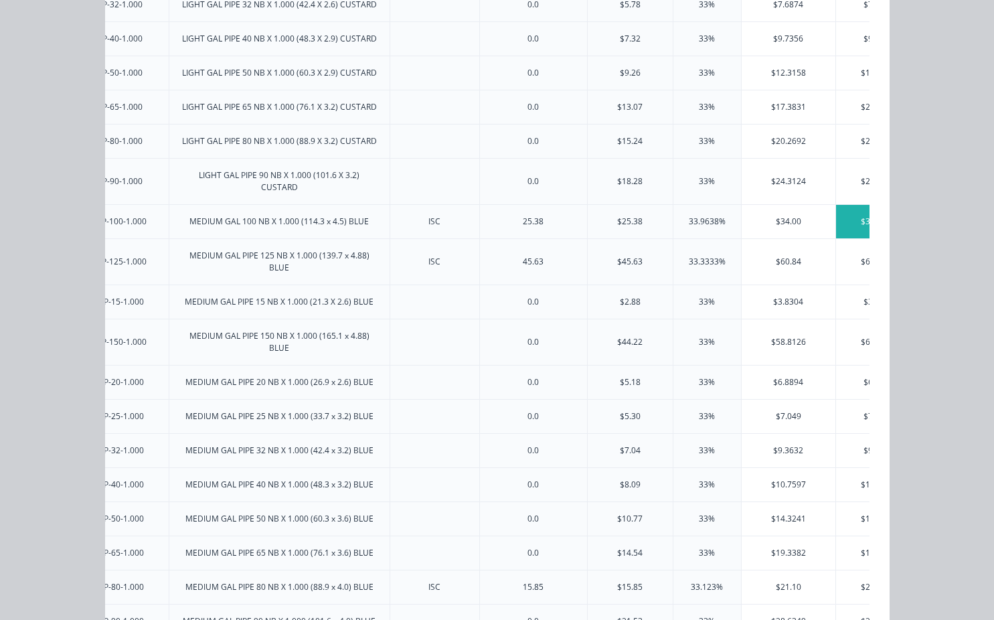
click at [852, 218] on div "$34.00" at bounding box center [874, 221] width 76 height 33
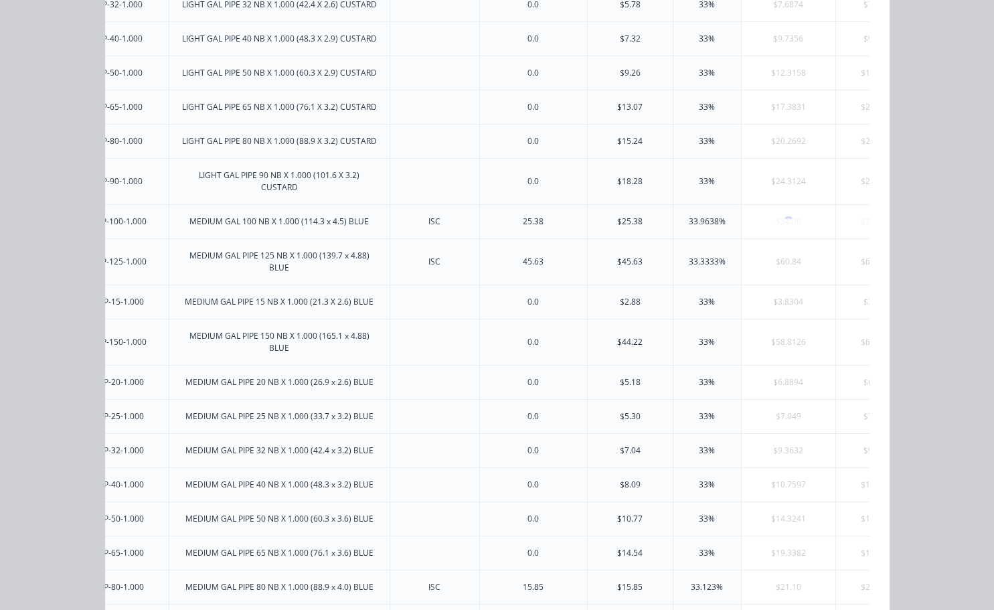
scroll to position [0, 0]
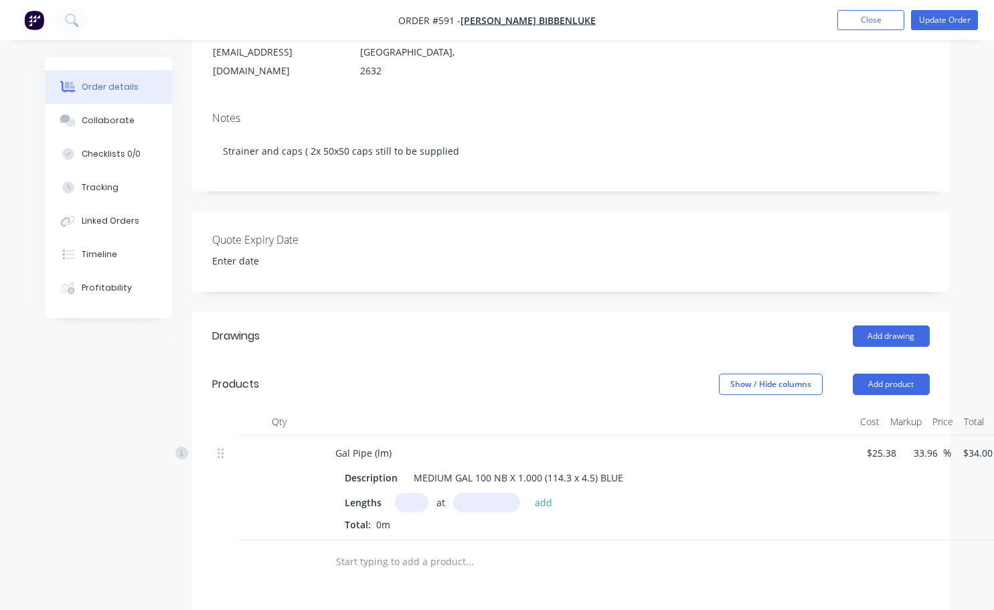
click at [408, 493] on input "text" at bounding box center [411, 502] width 33 height 19
type input "1"
click at [469, 493] on input "text" at bounding box center [486, 502] width 67 height 19
type input "3000mm"
click at [547, 493] on button "add" at bounding box center [543, 502] width 31 height 18
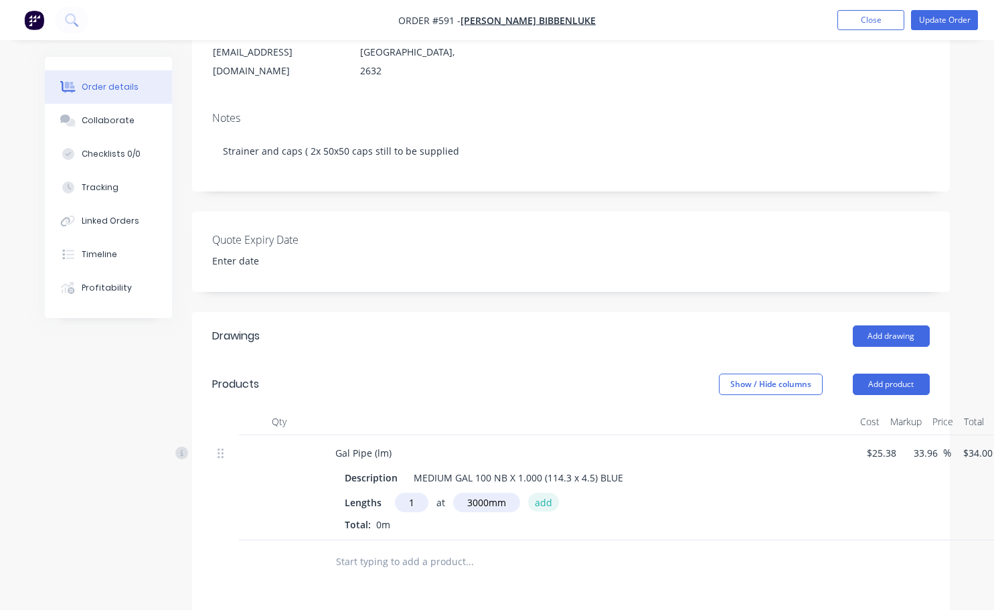
type input "$102.00"
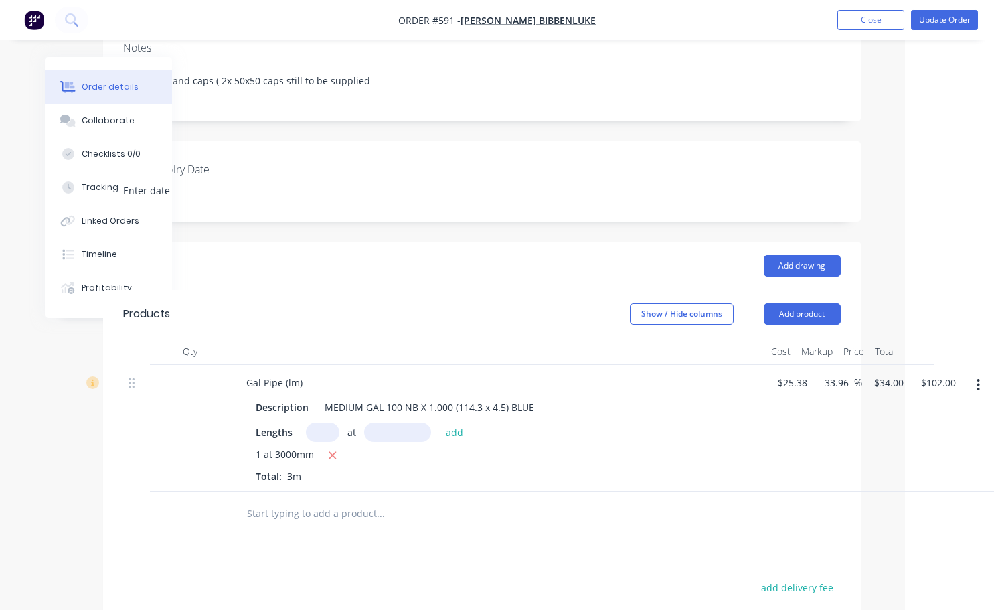
scroll to position [335, 89]
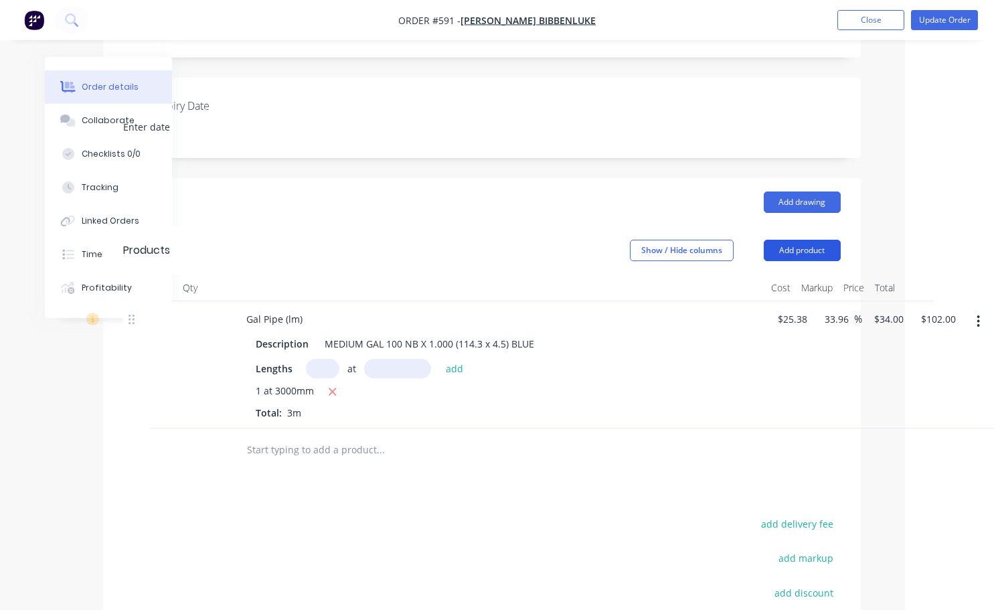
click at [792, 240] on button "Add product" at bounding box center [802, 250] width 77 height 21
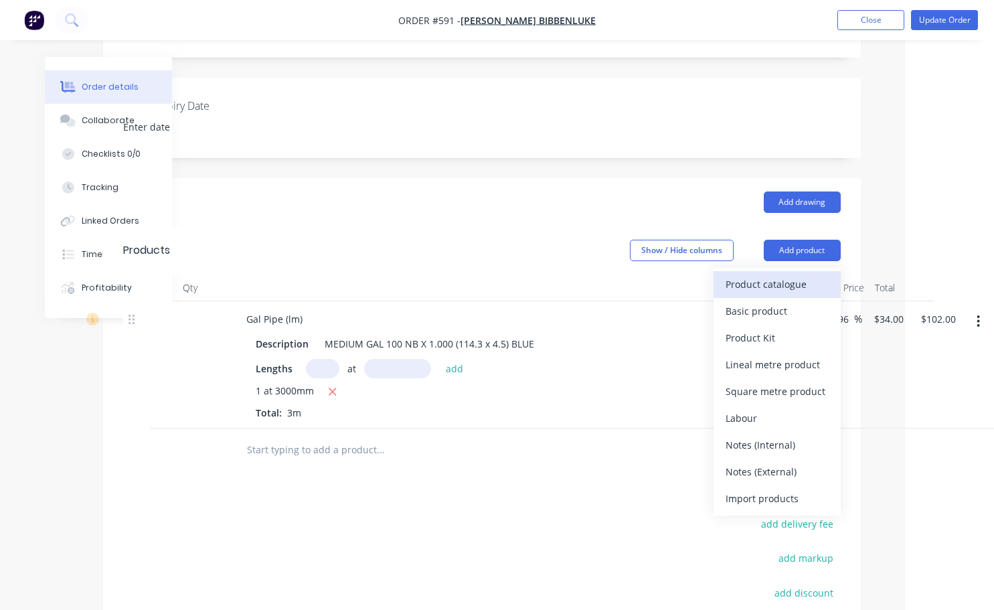
click at [771, 274] on div "Product catalogue" at bounding box center [776, 283] width 103 height 19
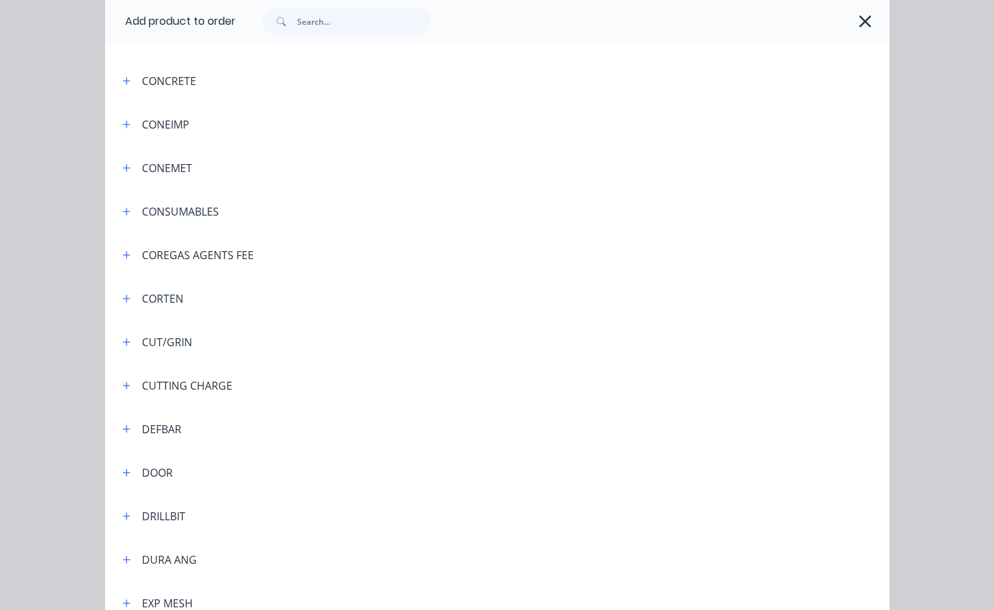
scroll to position [1339, 0]
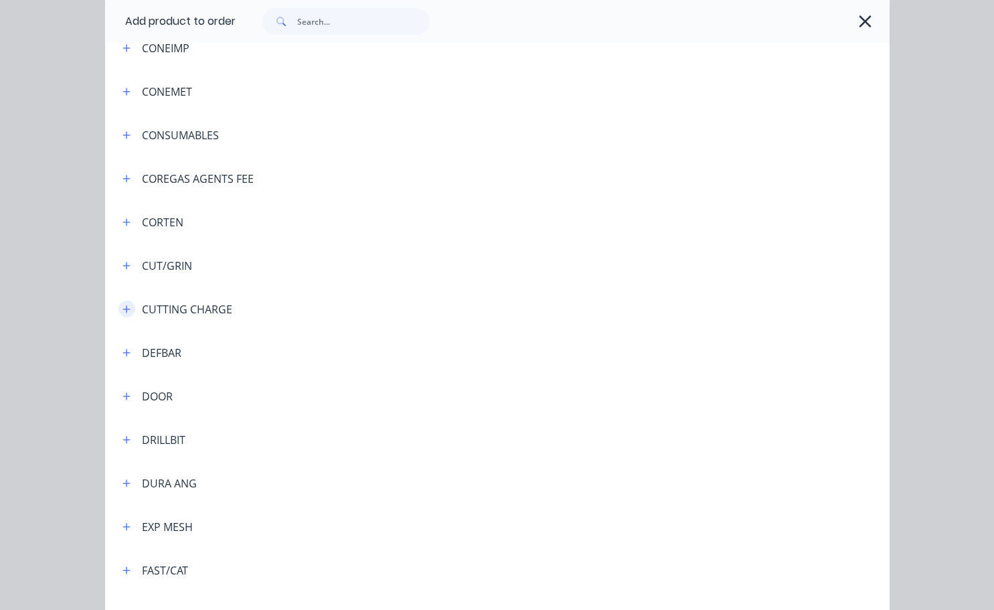
click at [124, 310] on icon "button" at bounding box center [126, 309] width 8 height 9
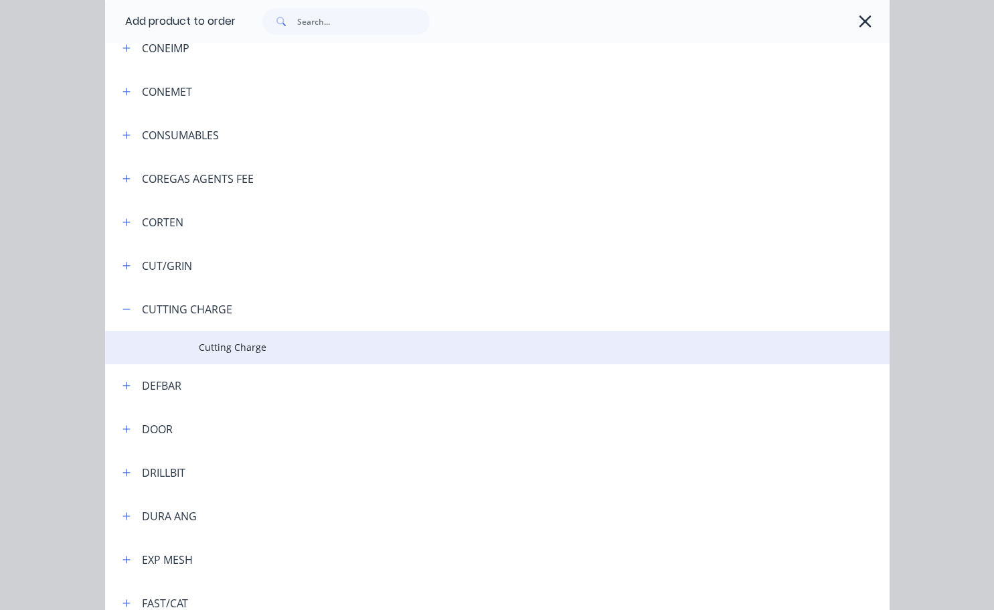
click at [260, 356] on td "Cutting Charge" at bounding box center [544, 347] width 690 height 33
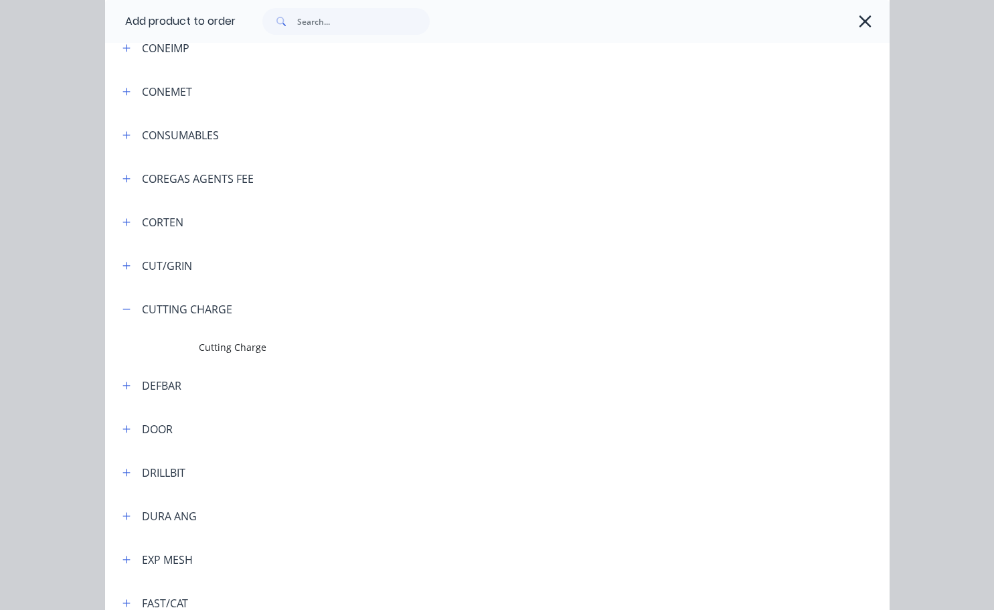
scroll to position [0, 0]
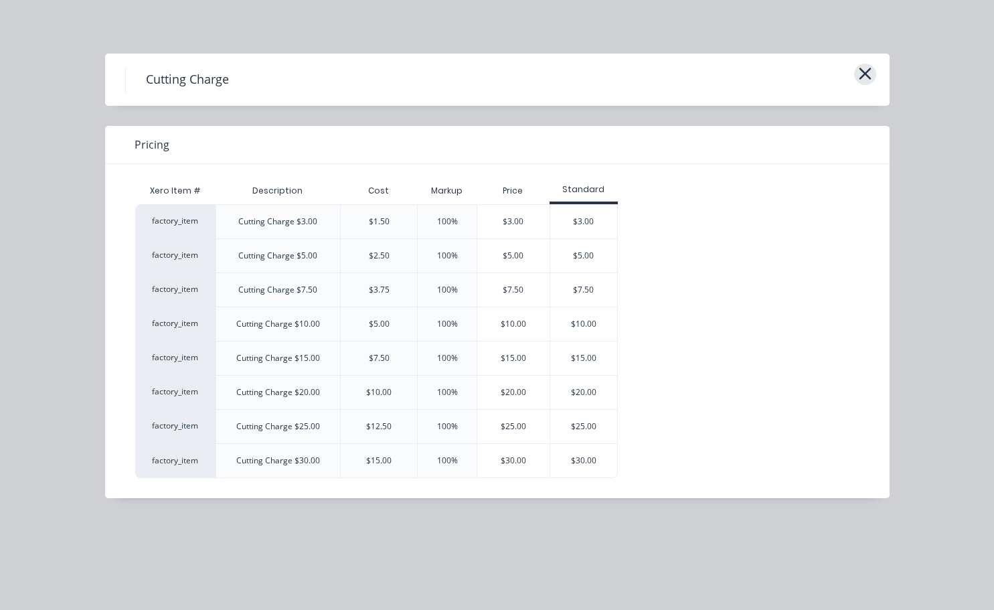
click at [870, 70] on icon "button" at bounding box center [865, 73] width 14 height 19
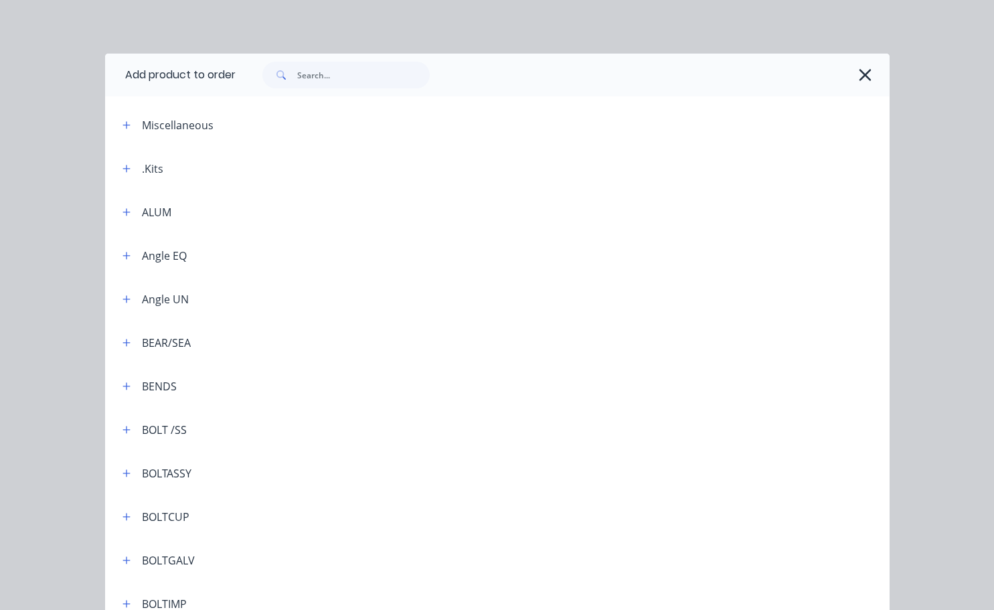
scroll to position [1626, 0]
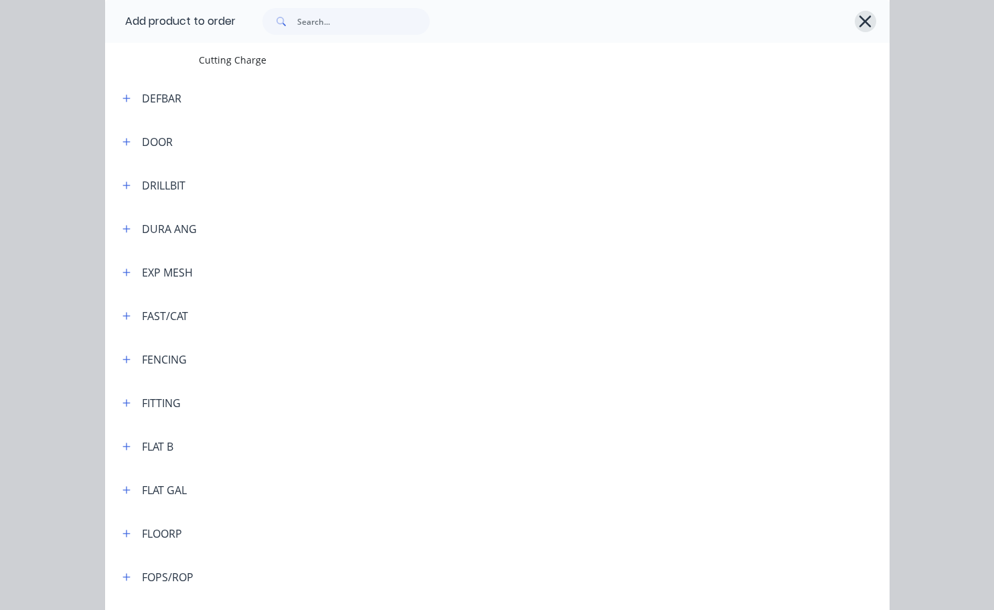
click at [866, 25] on icon "button" at bounding box center [865, 21] width 14 height 19
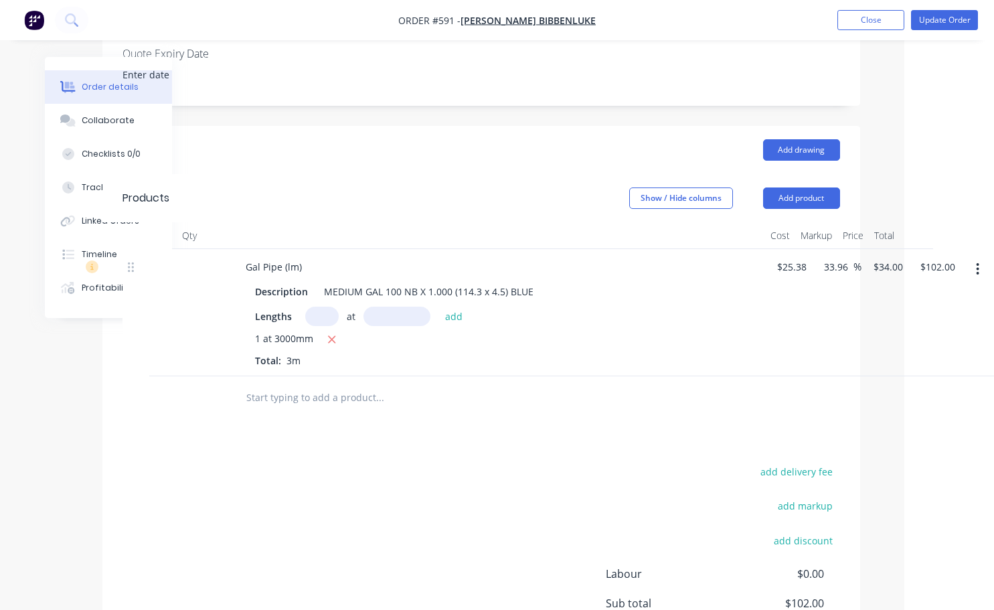
scroll to position [385, 90]
click at [796, 189] on button "Add product" at bounding box center [801, 199] width 77 height 21
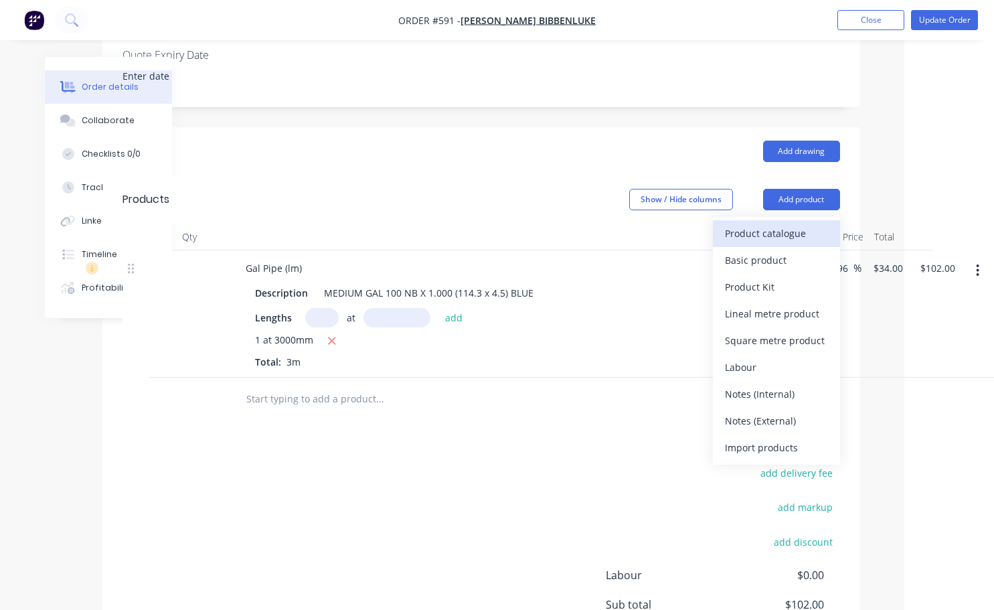
click at [757, 224] on div "Product catalogue" at bounding box center [776, 233] width 103 height 19
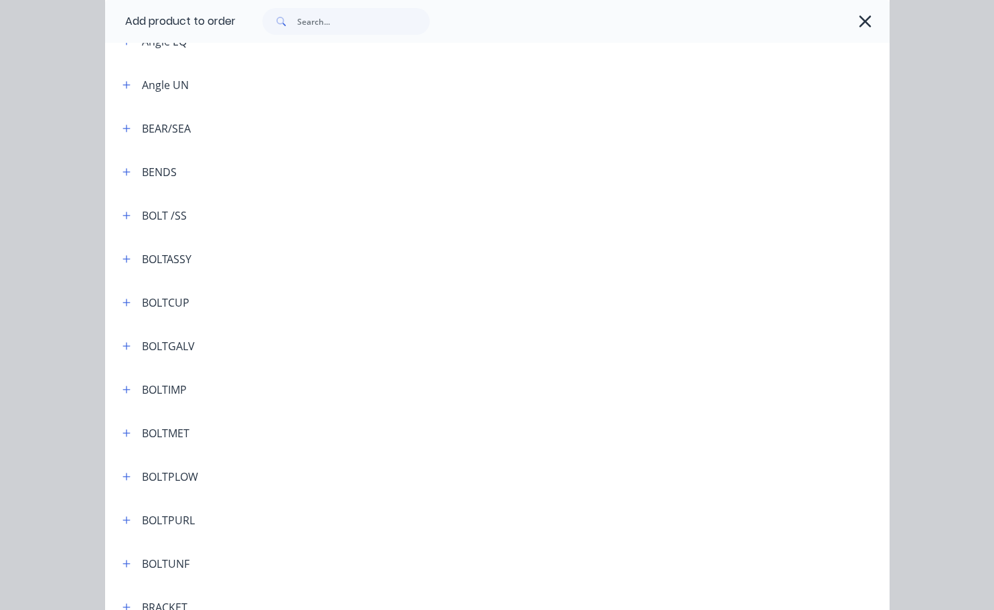
scroll to position [468, 0]
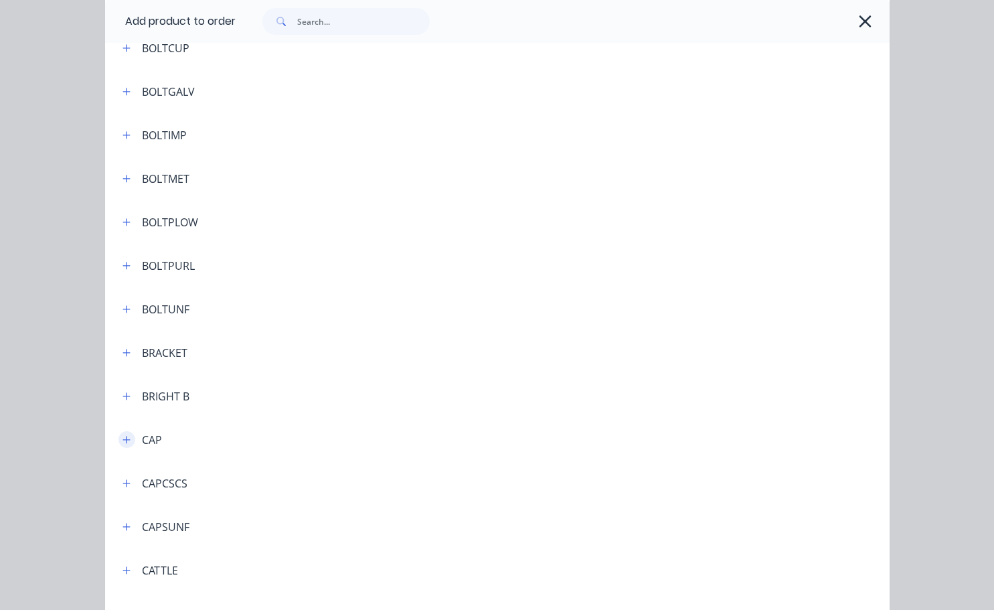
click at [122, 440] on icon "button" at bounding box center [126, 439] width 8 height 9
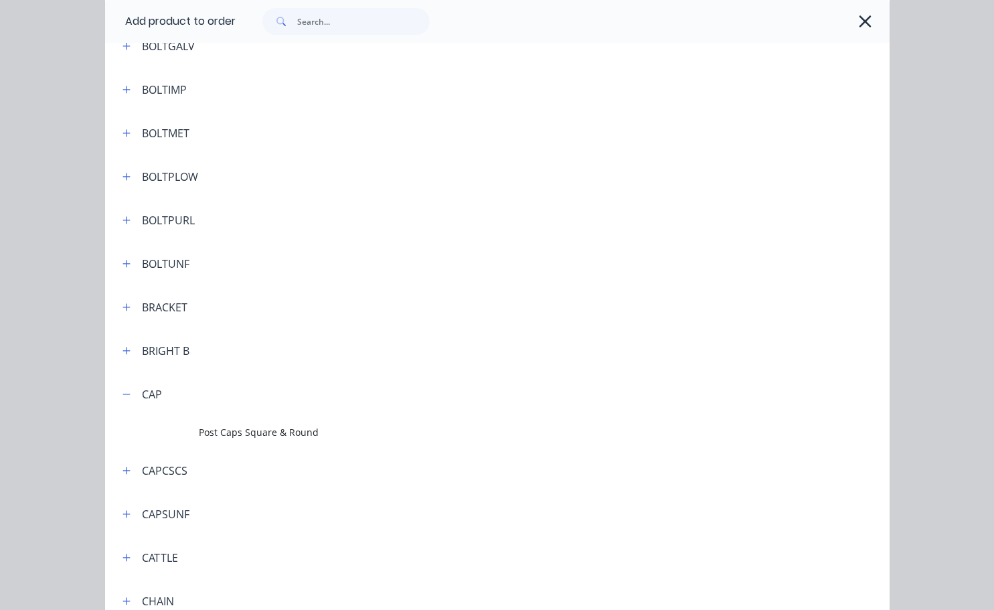
scroll to position [535, 0]
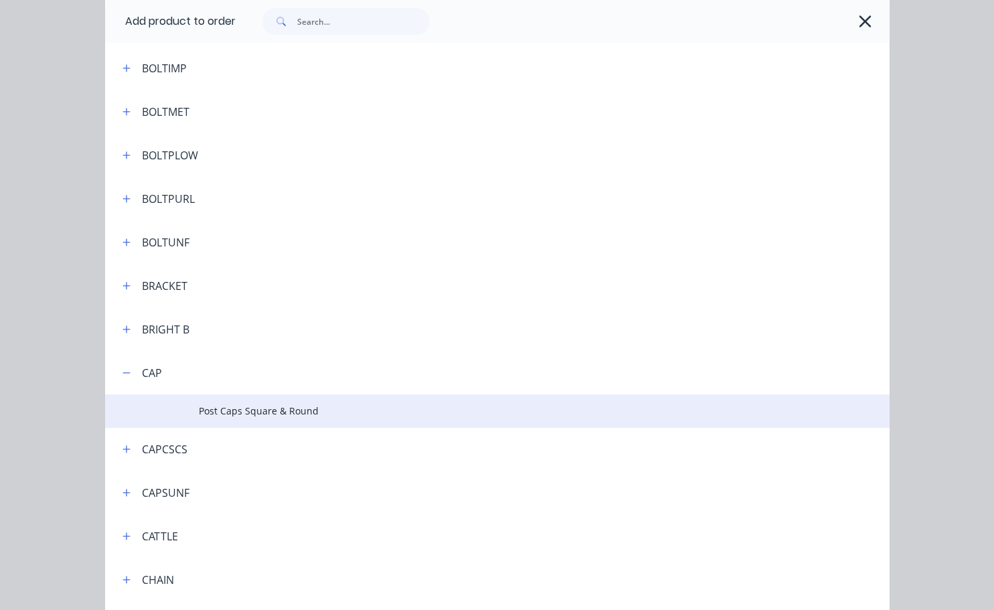
click at [260, 417] on span "Post Caps Square & Round" at bounding box center [475, 411] width 552 height 14
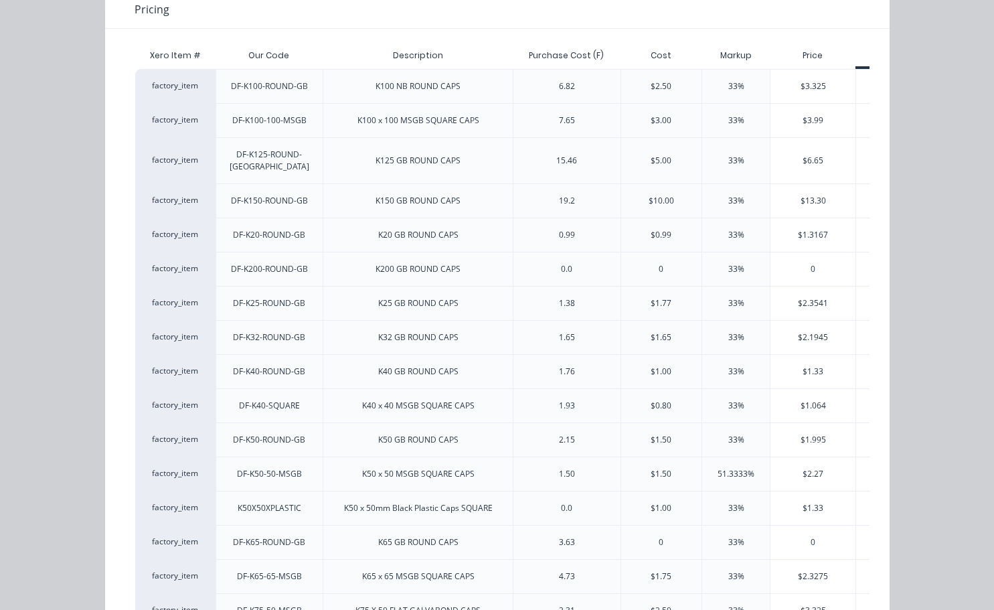
scroll to position [201, 0]
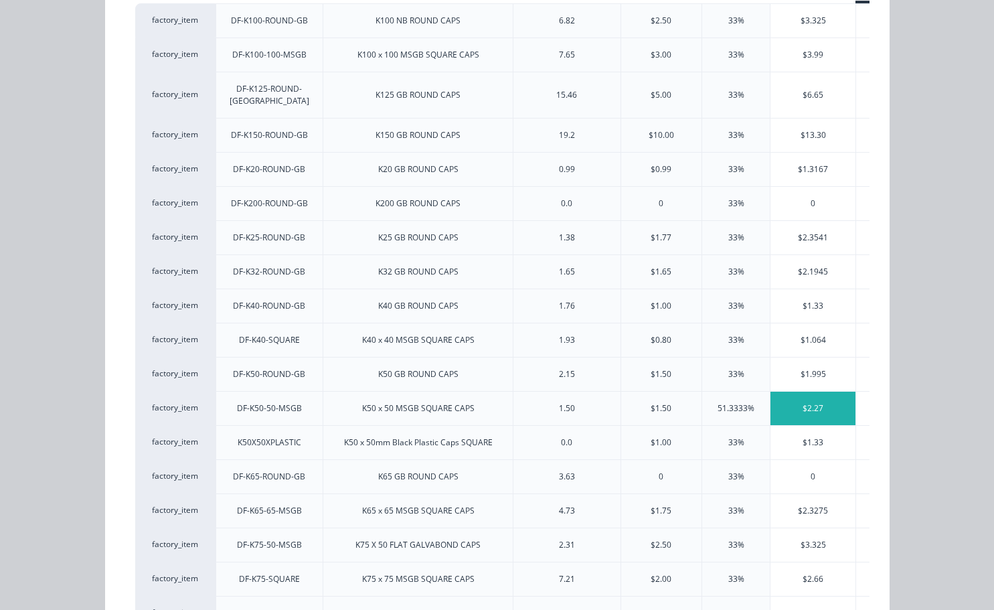
click at [817, 393] on div "$2.27" at bounding box center [812, 408] width 85 height 33
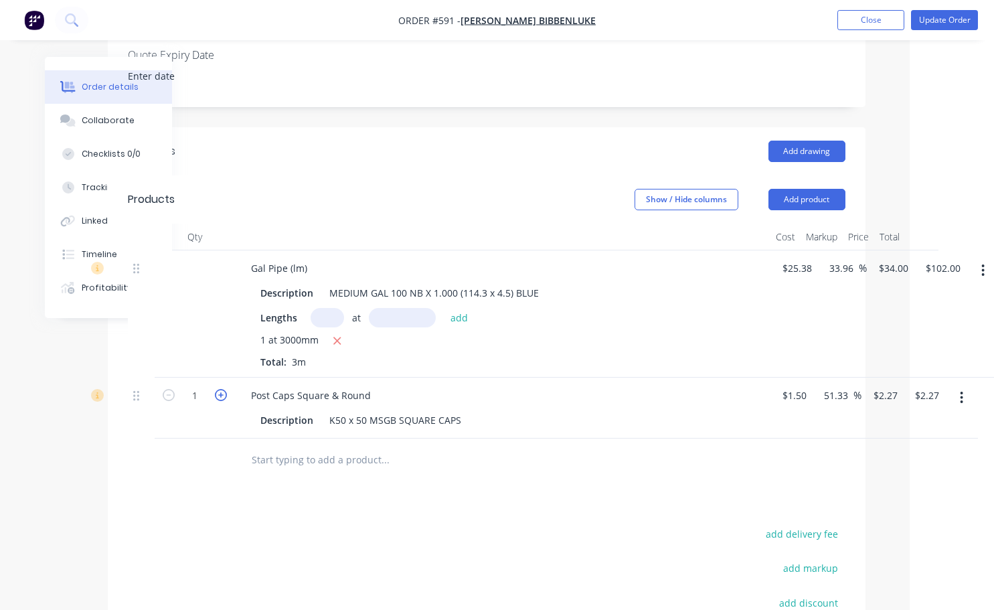
click at [222, 389] on icon "button" at bounding box center [221, 395] width 12 height 12
type input "2"
type input "$4.54"
click at [222, 389] on icon "button" at bounding box center [221, 395] width 12 height 12
type input "3"
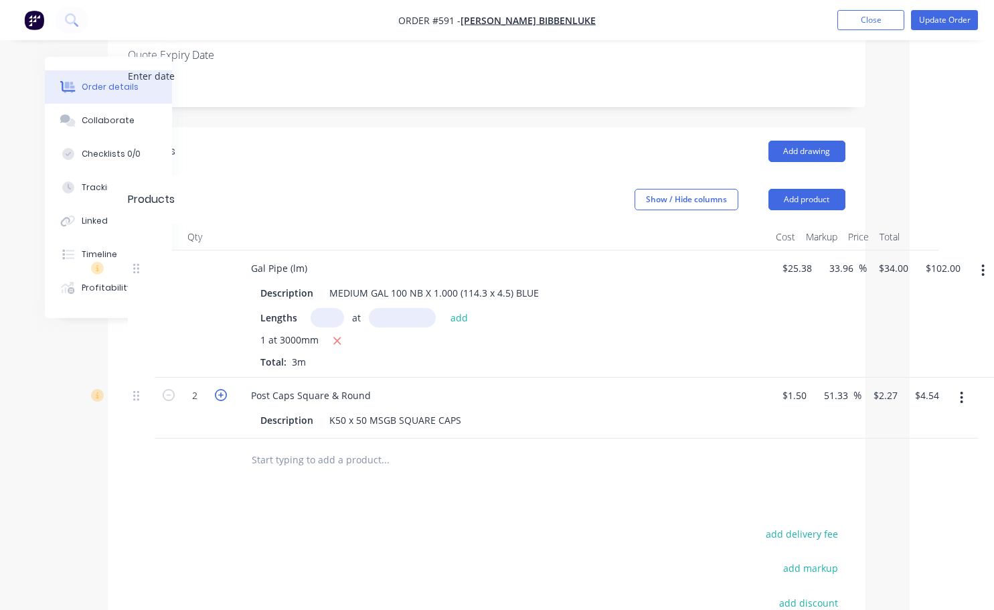
type input "$6.81"
click at [169, 389] on icon "button" at bounding box center [169, 395] width 12 height 12
type input "2"
type input "$4.54"
click at [791, 189] on button "Add product" at bounding box center [806, 199] width 77 height 21
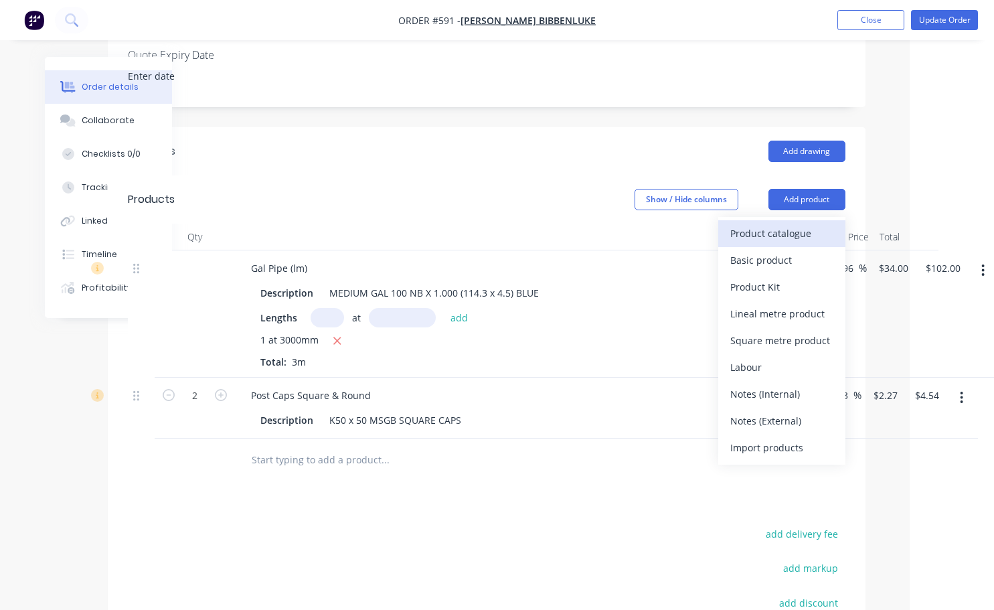
click at [758, 224] on div "Product catalogue" at bounding box center [781, 233] width 103 height 19
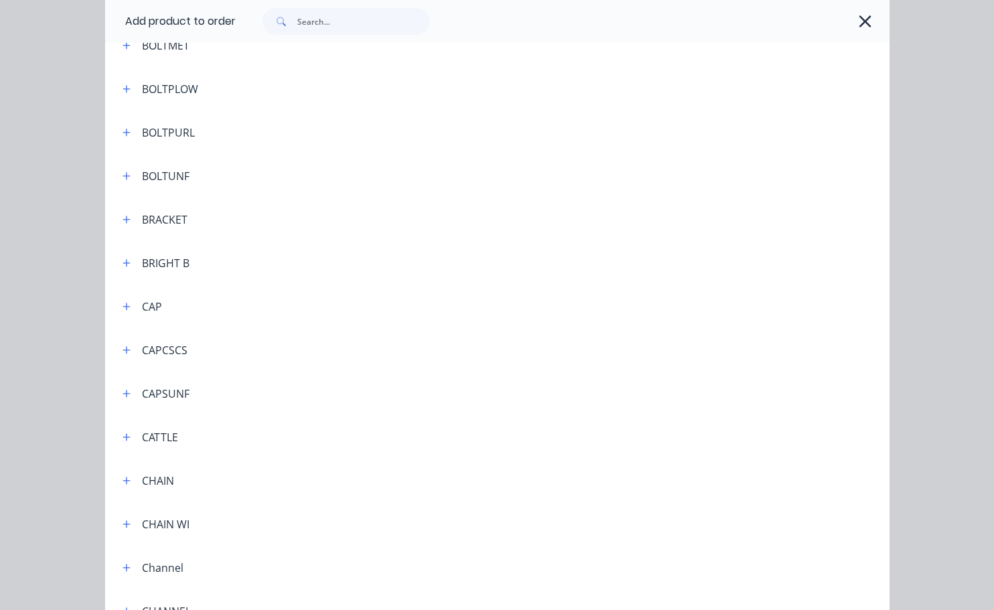
scroll to position [602, 0]
click at [122, 307] on icon "button" at bounding box center [125, 305] width 7 height 7
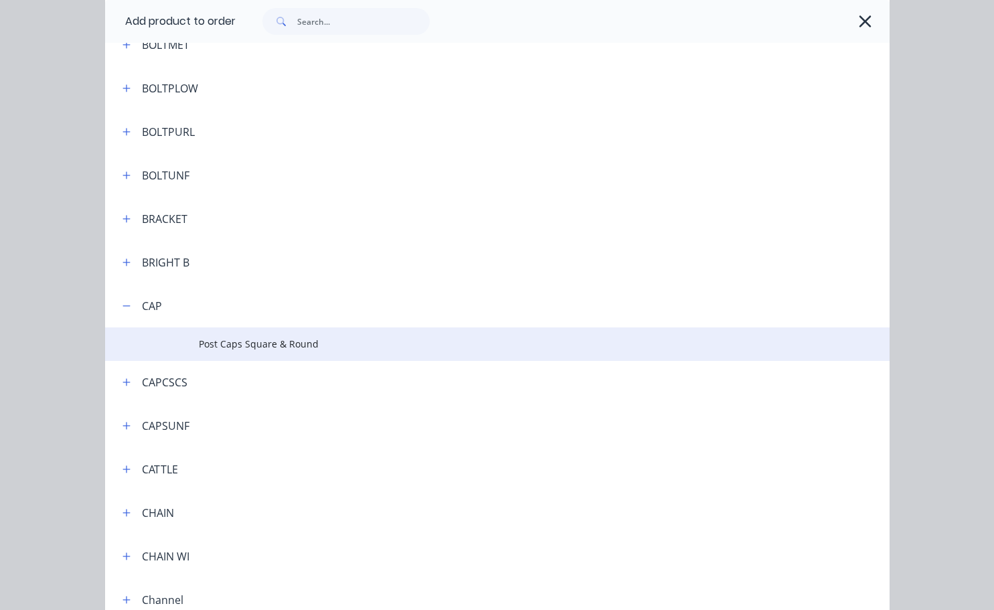
click at [345, 343] on span "Post Caps Square & Round" at bounding box center [475, 344] width 552 height 14
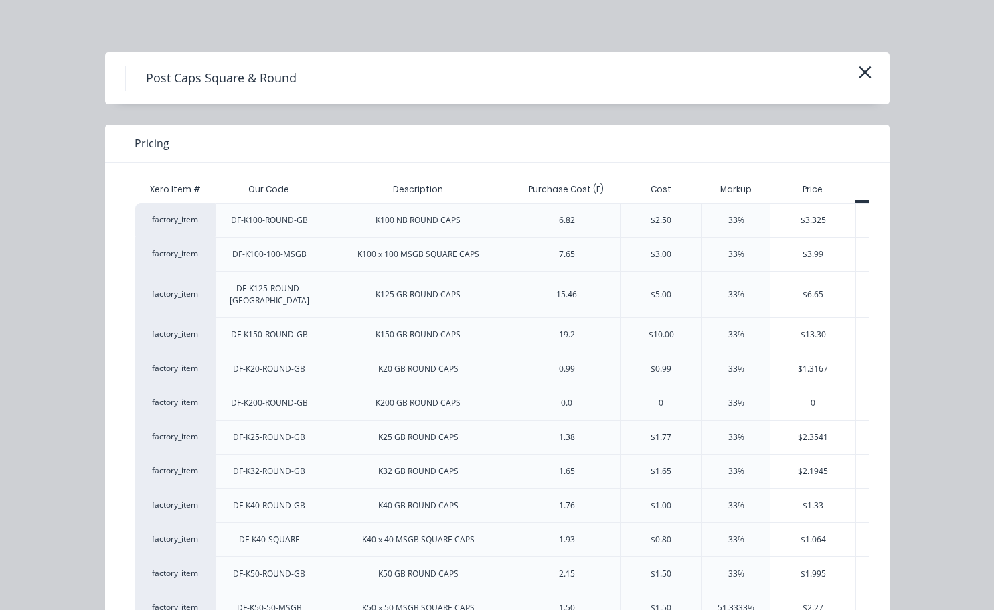
scroll to position [0, 0]
click at [792, 225] on div "$3.325" at bounding box center [812, 221] width 85 height 33
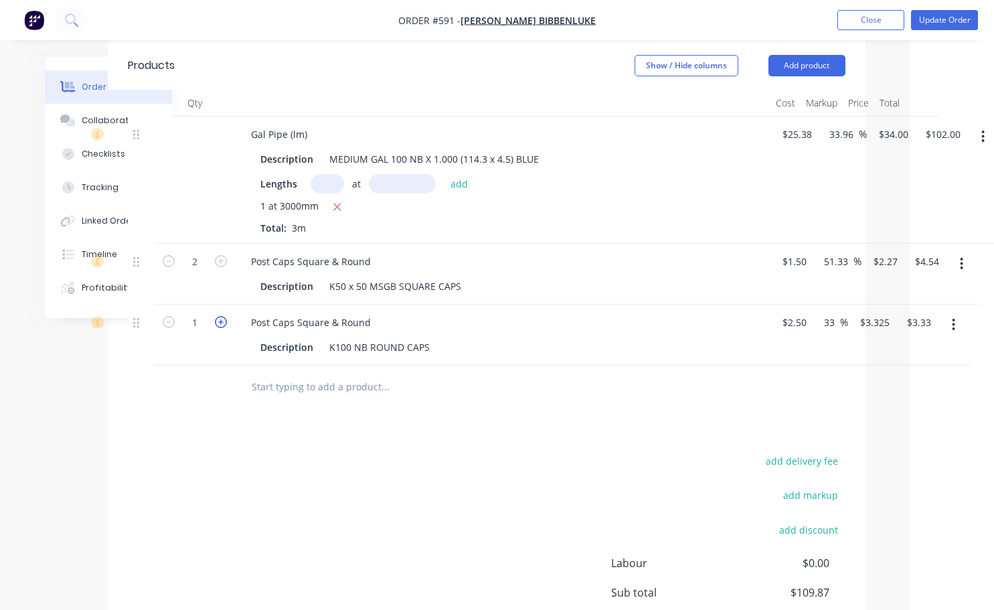
click at [220, 316] on icon "button" at bounding box center [221, 322] width 12 height 12
type input "2"
type input "$6.65"
click at [220, 316] on icon "button" at bounding box center [221, 322] width 12 height 12
type input "3"
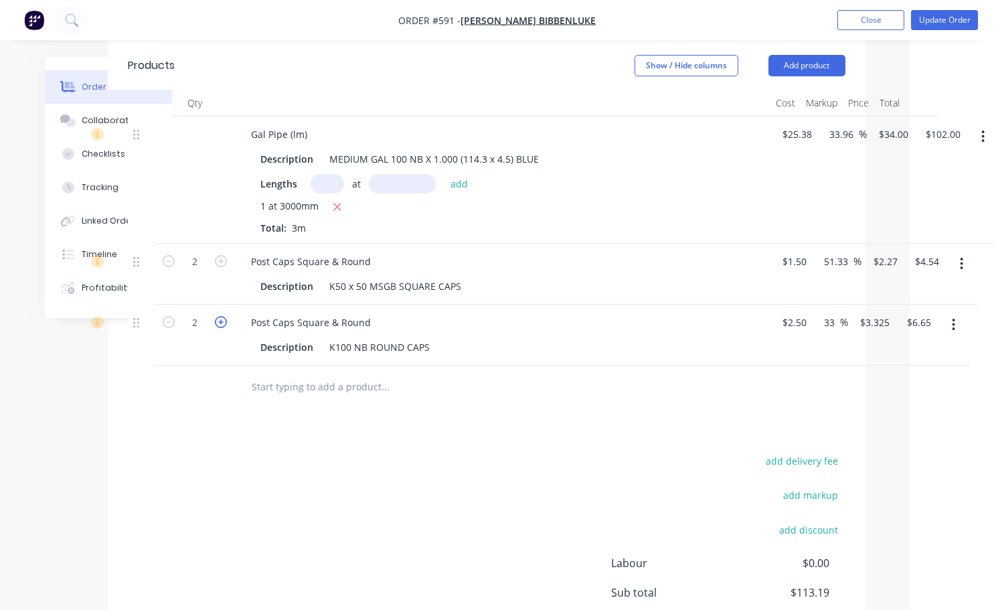
type input "$9.98"
click at [220, 316] on icon "button" at bounding box center [221, 322] width 12 height 12
type input "4"
type input "$13.30"
click at [220, 316] on icon "button" at bounding box center [221, 322] width 12 height 12
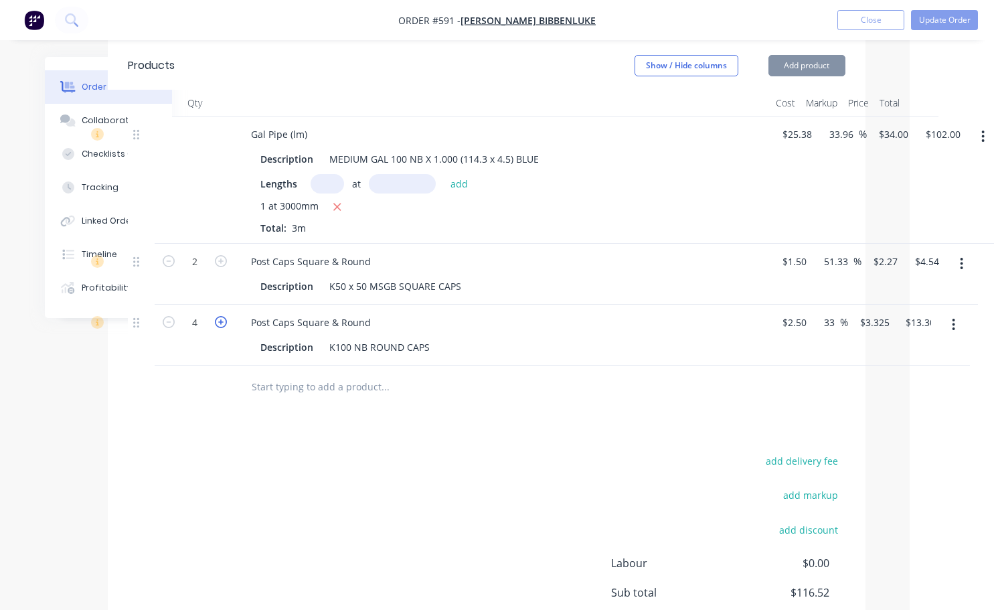
type input "5"
type input "$16.63"
click at [220, 316] on icon "button" at bounding box center [221, 322] width 12 height 12
type input "6"
type input "$19.95"
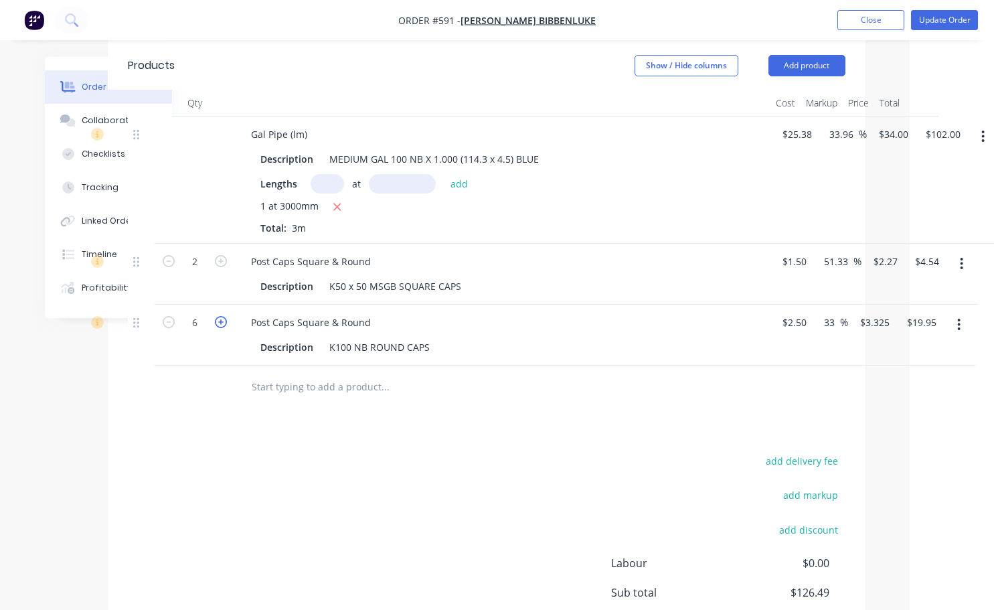
click at [220, 316] on icon "button" at bounding box center [221, 322] width 12 height 12
type input "7"
type input "$23.28"
click at [220, 316] on icon "button" at bounding box center [221, 322] width 12 height 12
type input "8"
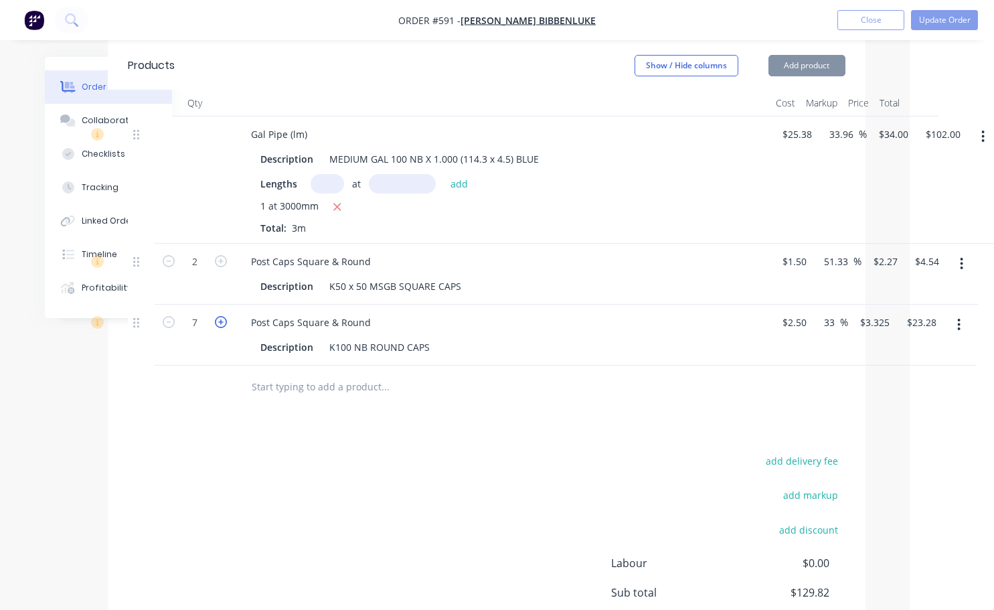
type input "$26.60"
click at [222, 316] on icon "button" at bounding box center [221, 322] width 12 height 12
type input "9"
type input "$29.93"
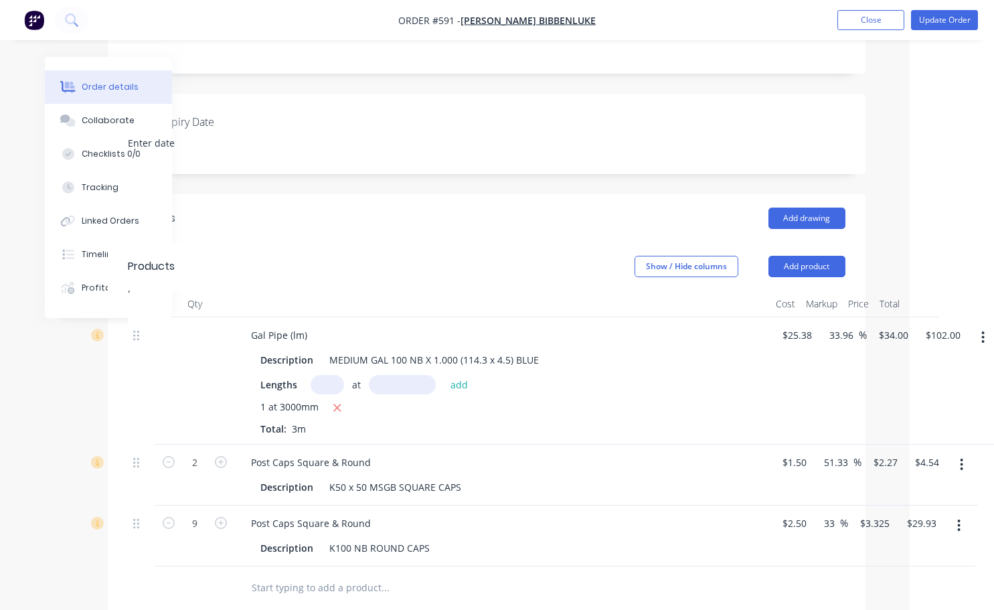
scroll to position [319, 84]
click at [822, 256] on button "Add product" at bounding box center [806, 266] width 77 height 21
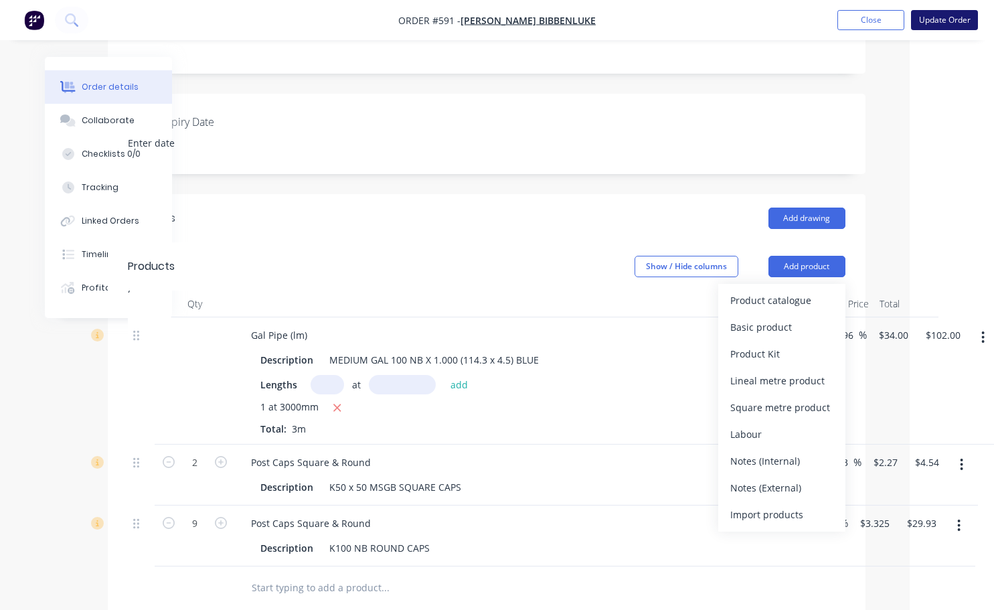
click at [946, 22] on button "Update Order" at bounding box center [944, 20] width 67 height 20
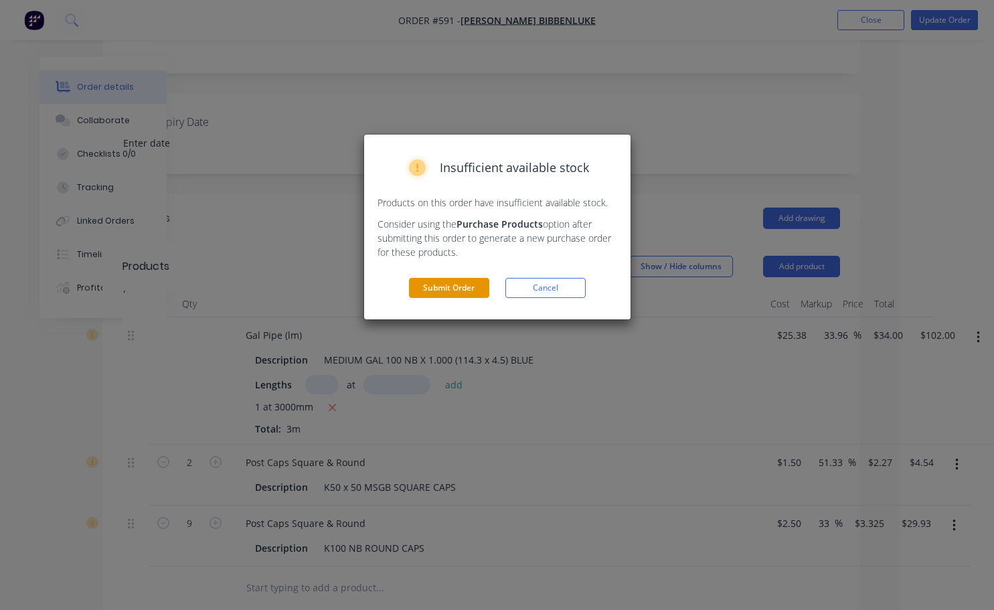
click at [476, 284] on button "Submit Order" at bounding box center [449, 288] width 80 height 20
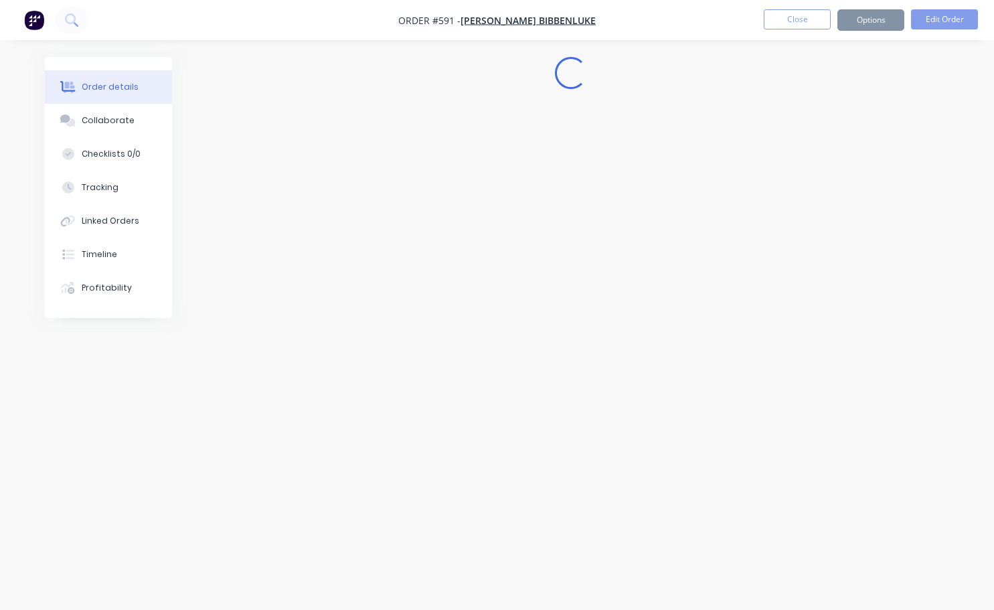
scroll to position [0, 0]
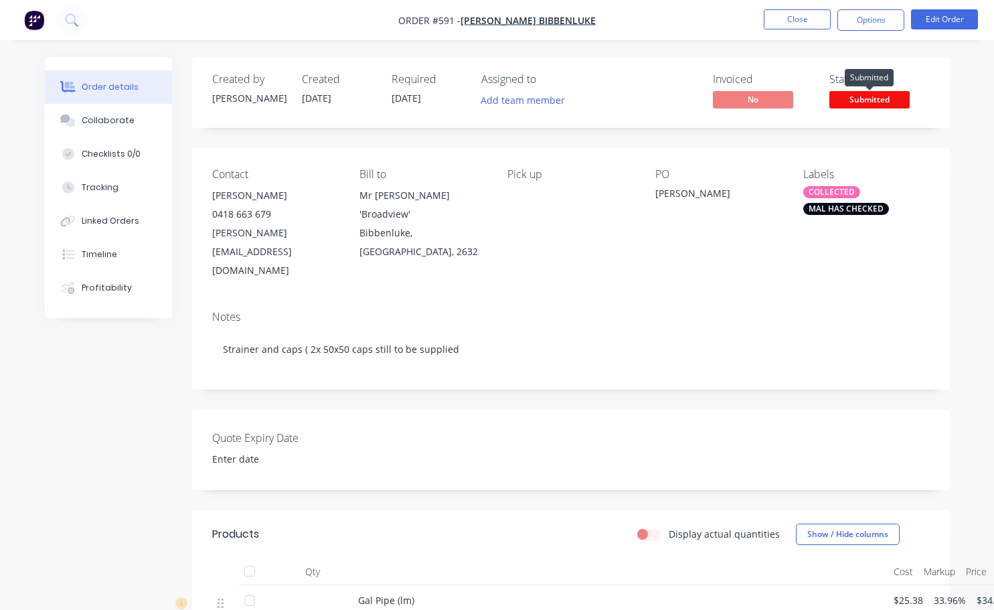
click at [868, 99] on span "Submitted" at bounding box center [869, 99] width 80 height 17
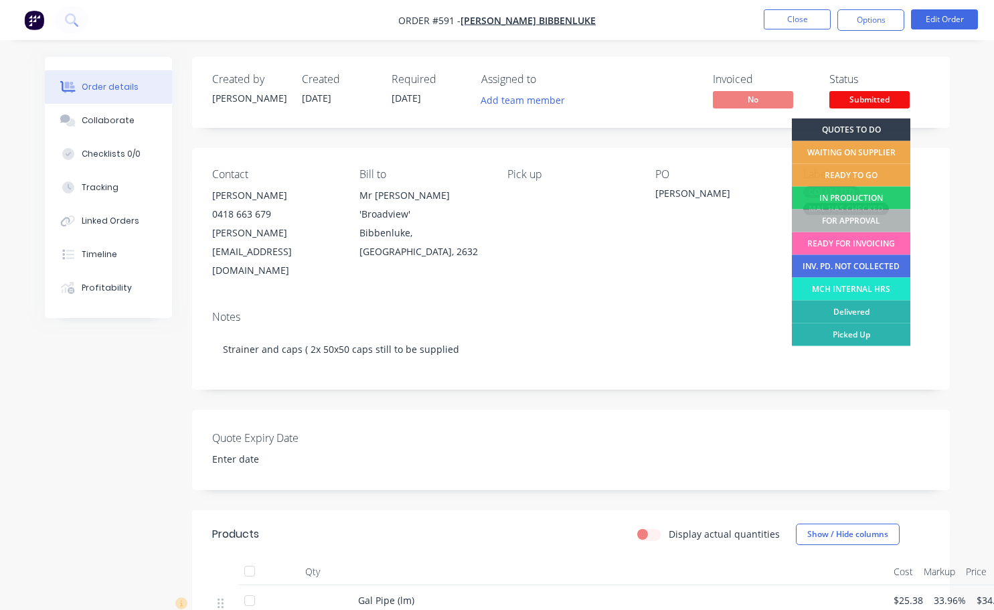
click at [853, 242] on div "READY FOR INVOICING" at bounding box center [851, 243] width 118 height 23
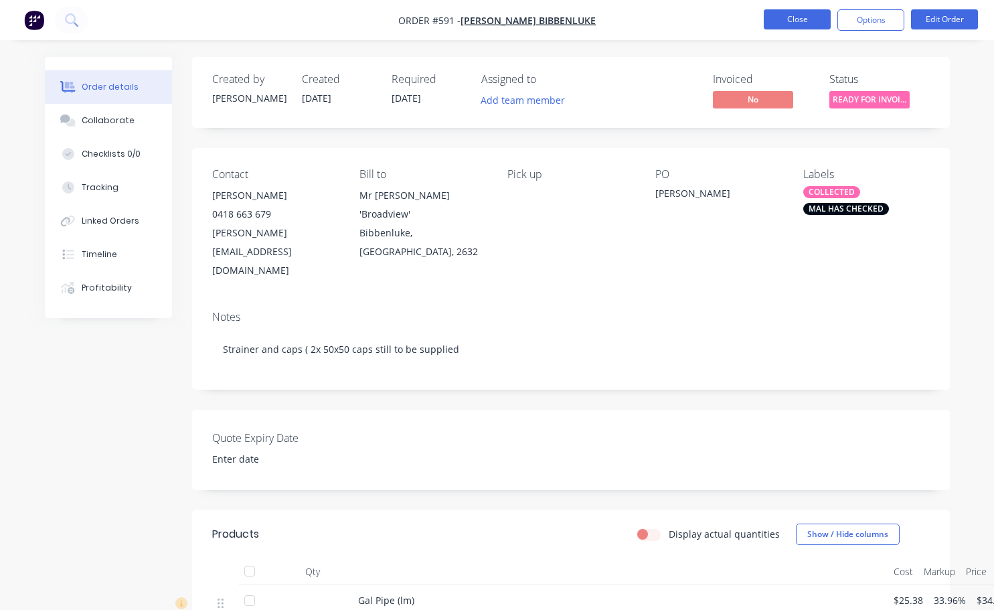
click at [796, 21] on button "Close" at bounding box center [797, 19] width 67 height 20
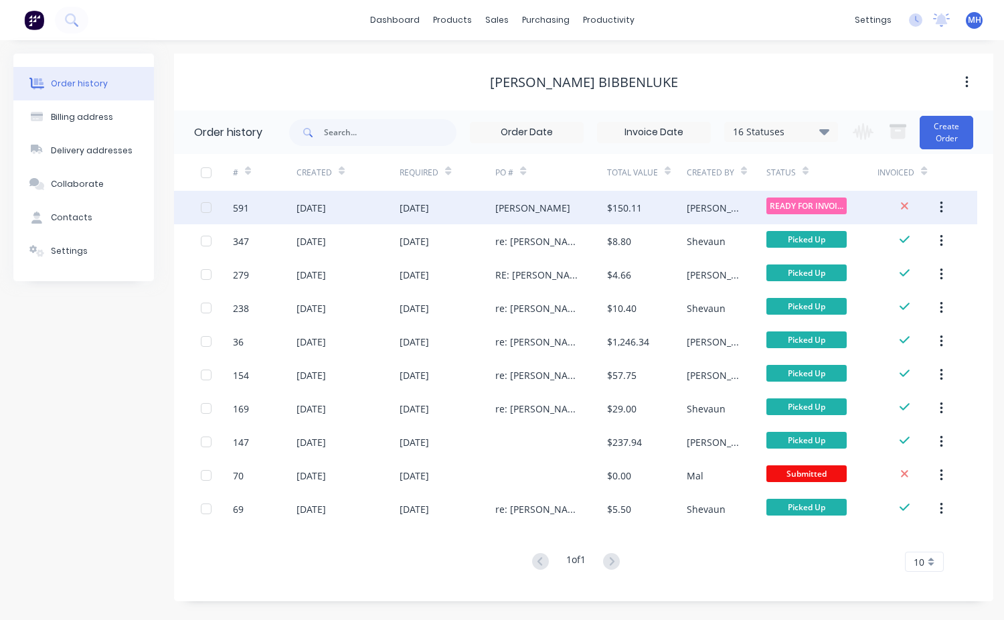
click at [685, 213] on div "$150.11" at bounding box center [647, 207] width 80 height 33
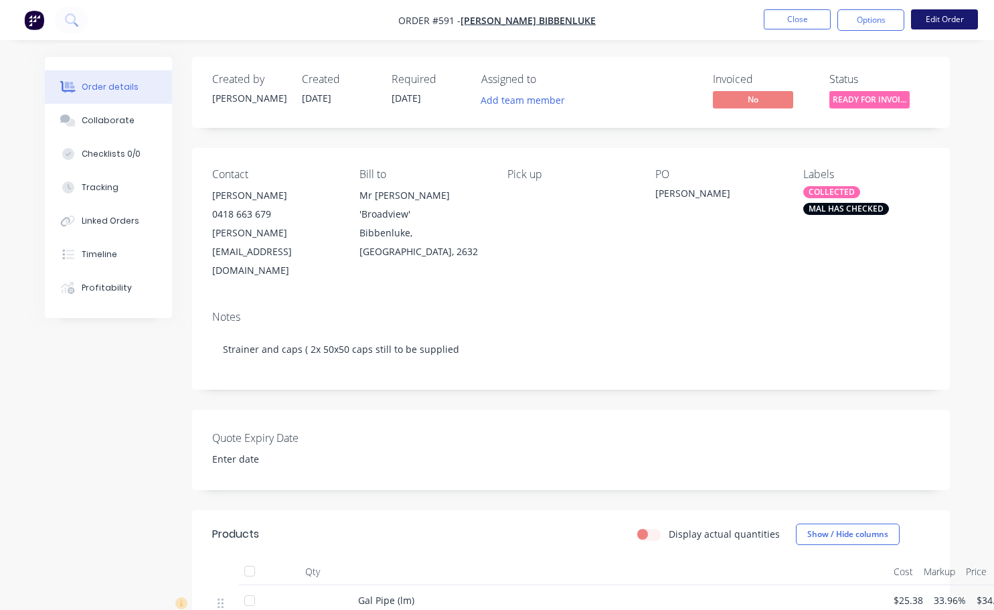
click at [949, 19] on button "Edit Order" at bounding box center [944, 19] width 67 height 20
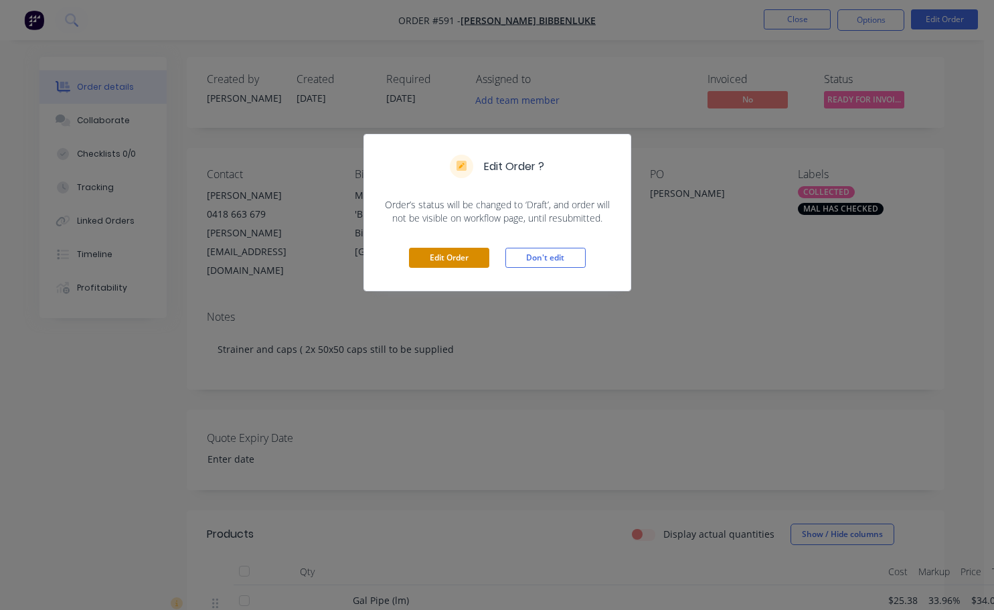
click at [469, 256] on button "Edit Order" at bounding box center [449, 258] width 80 height 20
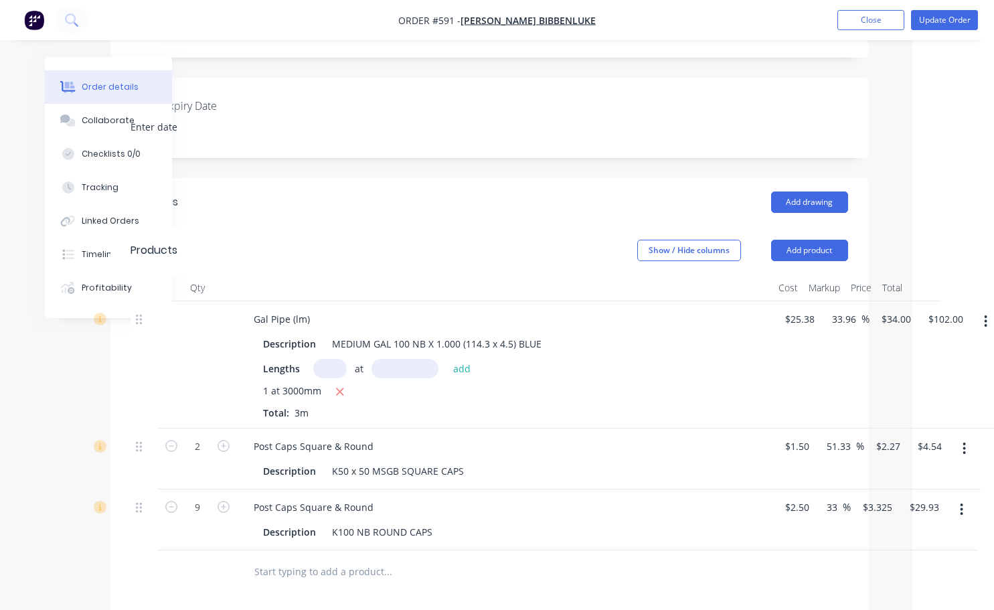
scroll to position [335, 84]
click at [936, 309] on input "102.00" at bounding box center [943, 318] width 36 height 19
click at [941, 309] on input "102.00" at bounding box center [943, 318] width 36 height 19
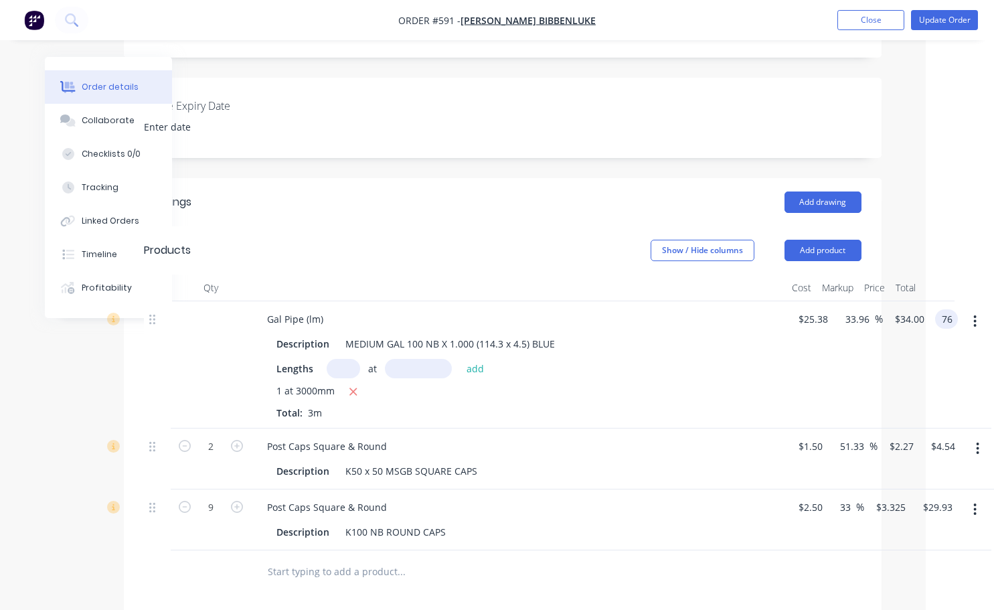
scroll to position [468, 68]
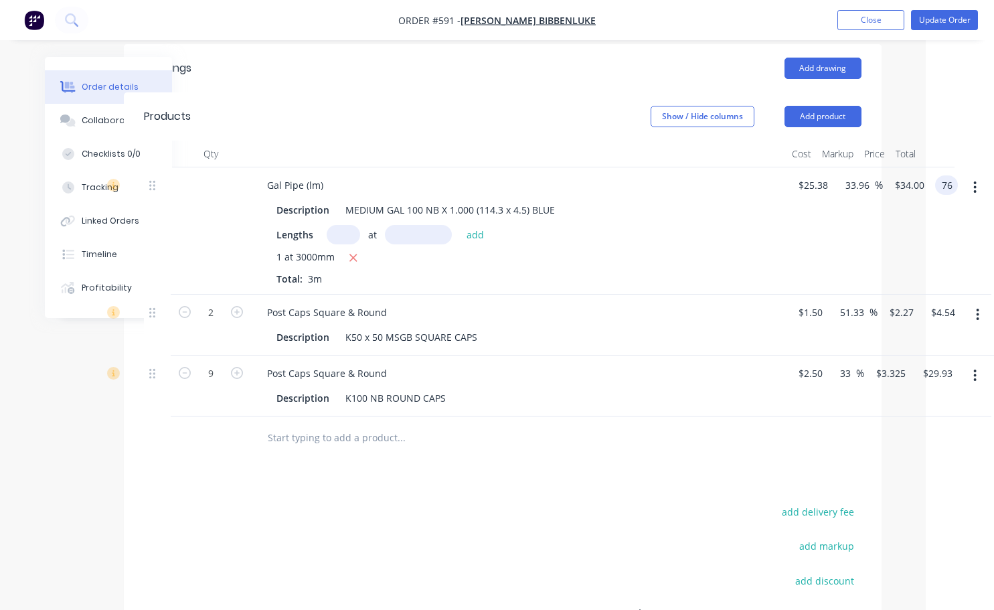
type input "76"
type input "-0.18"
type input "$25.3333"
type input "$76.00"
click at [721, 443] on div "Drawings Add drawing Products Show / Hide columns Add product Qty Cost Markup P…" at bounding box center [503, 412] width 758 height 737
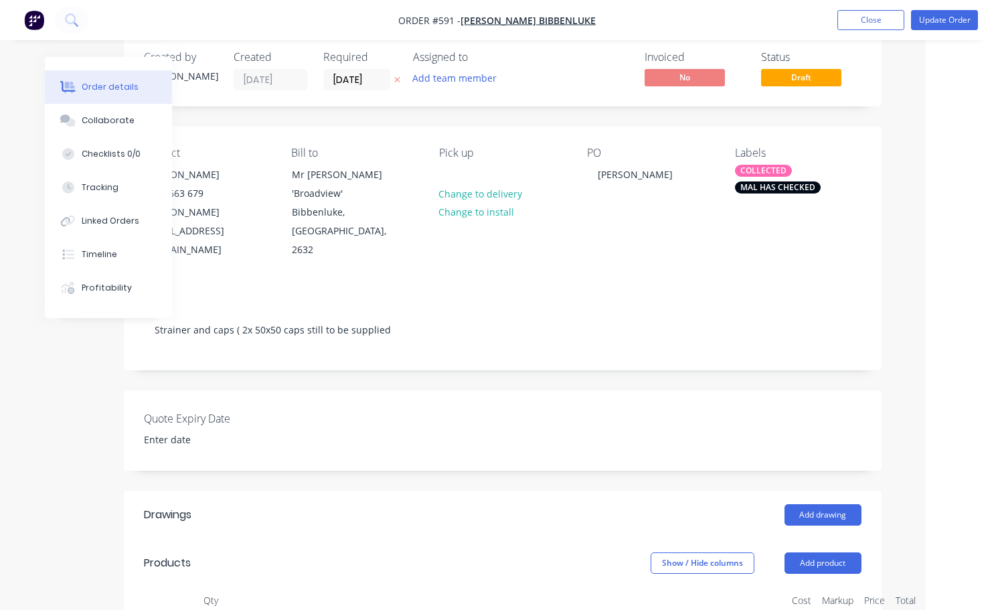
scroll to position [0, 68]
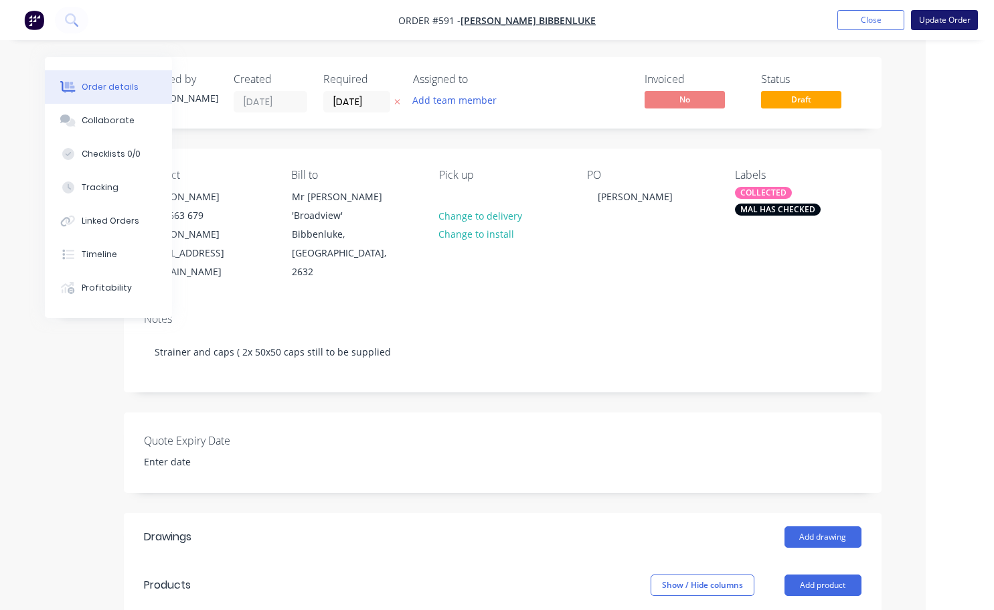
click at [926, 24] on button "Update Order" at bounding box center [944, 20] width 67 height 20
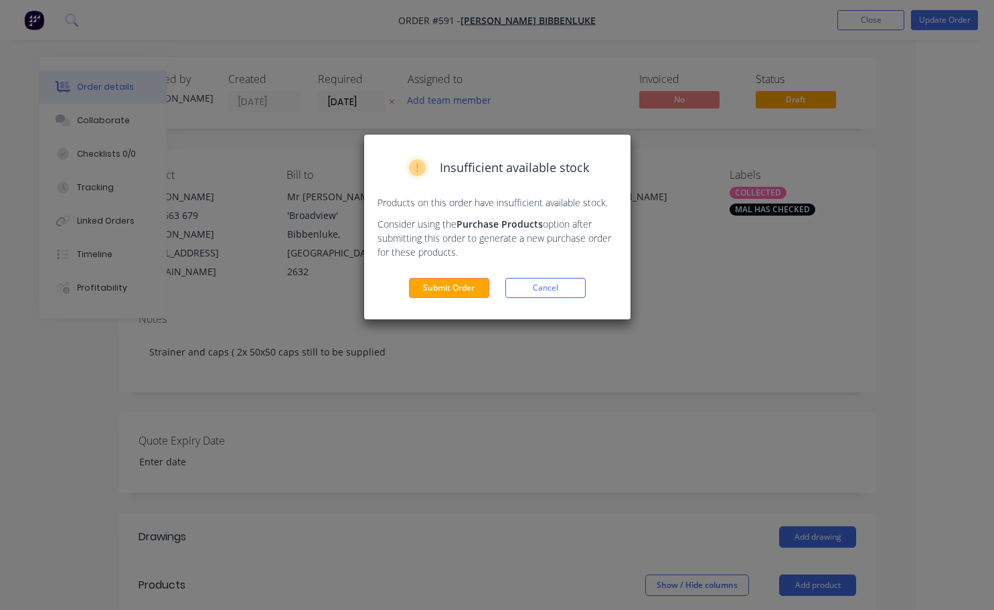
drag, startPoint x: 709, startPoint y: 306, endPoint x: 754, endPoint y: 209, distance: 106.0
click at [710, 306] on div "Insufficient available stock Products on this order have insufficient available…" at bounding box center [497, 305] width 994 height 610
click at [683, 351] on div "Insufficient available stock Products on this order have insufficient available…" at bounding box center [497, 305] width 994 height 610
click at [535, 286] on button "Cancel" at bounding box center [545, 288] width 80 height 20
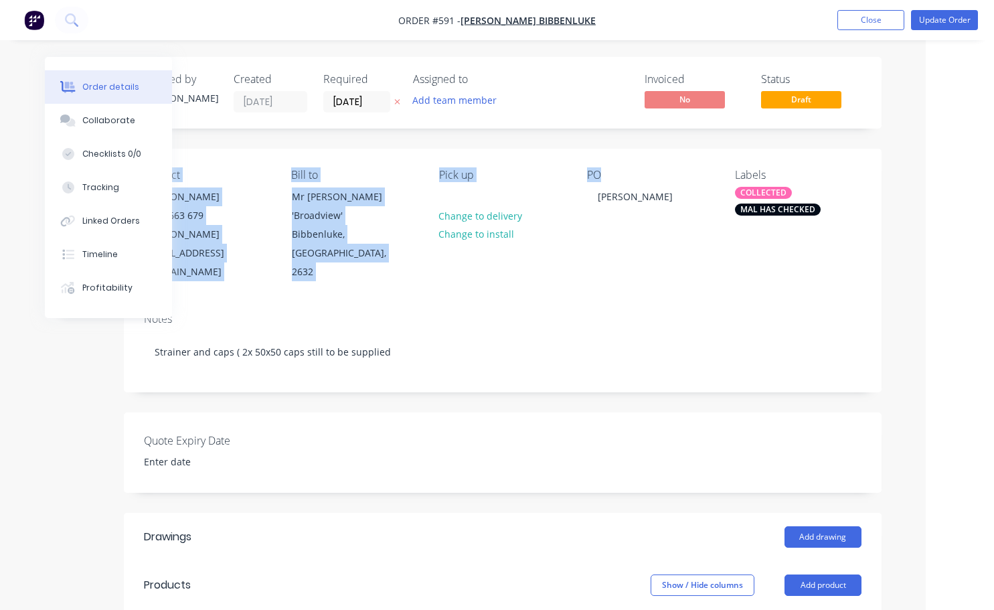
drag, startPoint x: 837, startPoint y: 139, endPoint x: 804, endPoint y: 117, distance: 39.5
click at [831, 100] on span "Draft" at bounding box center [801, 99] width 80 height 17
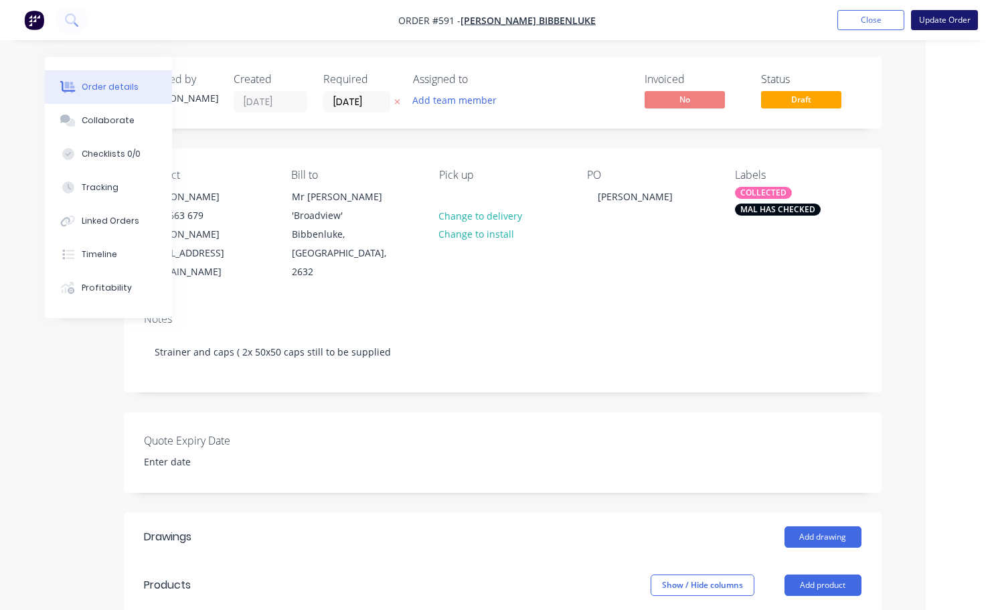
click at [934, 13] on button "Update Order" at bounding box center [944, 20] width 67 height 20
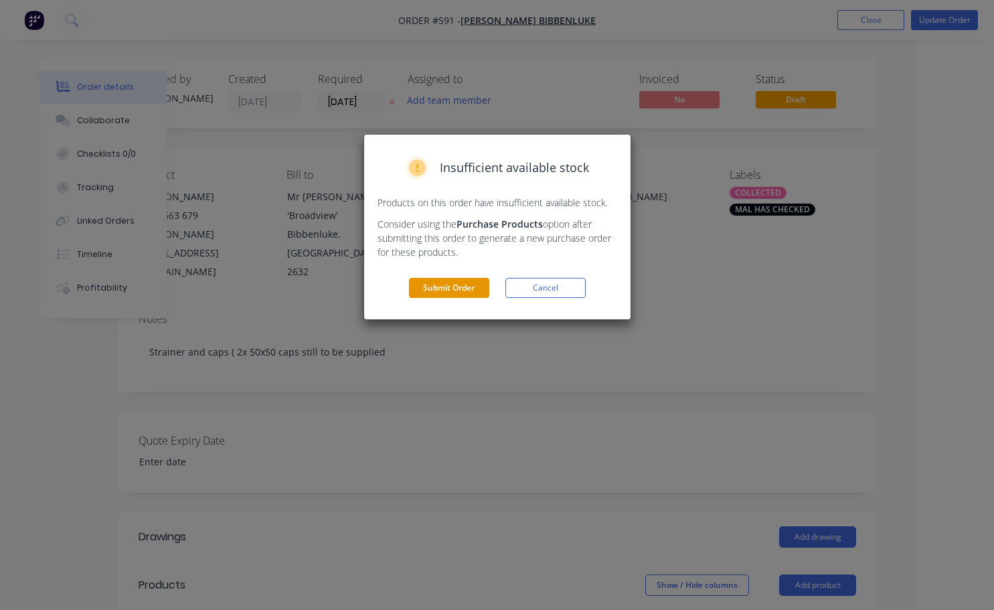
click at [458, 280] on button "Submit Order" at bounding box center [449, 288] width 80 height 20
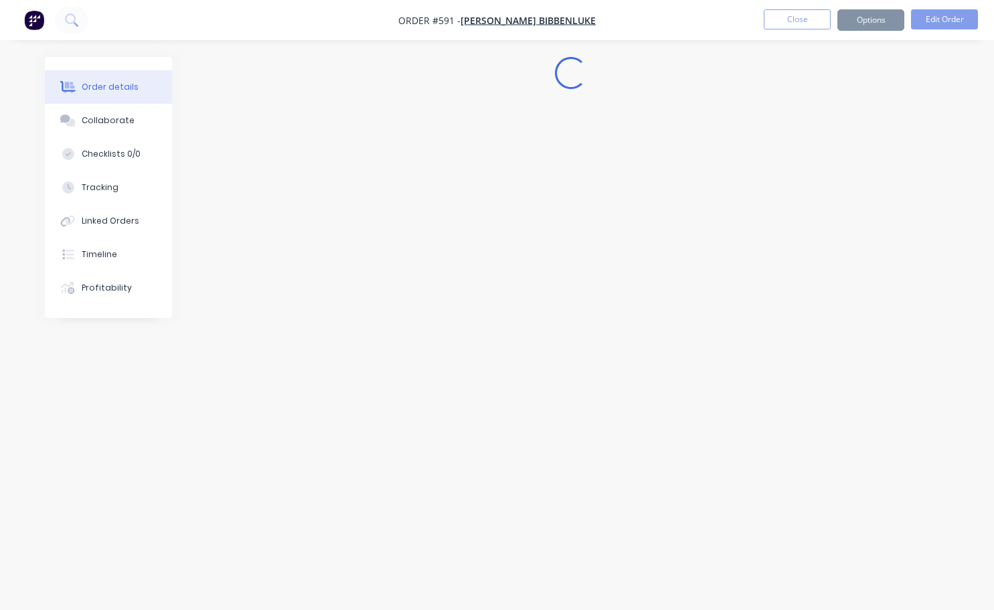
scroll to position [0, 0]
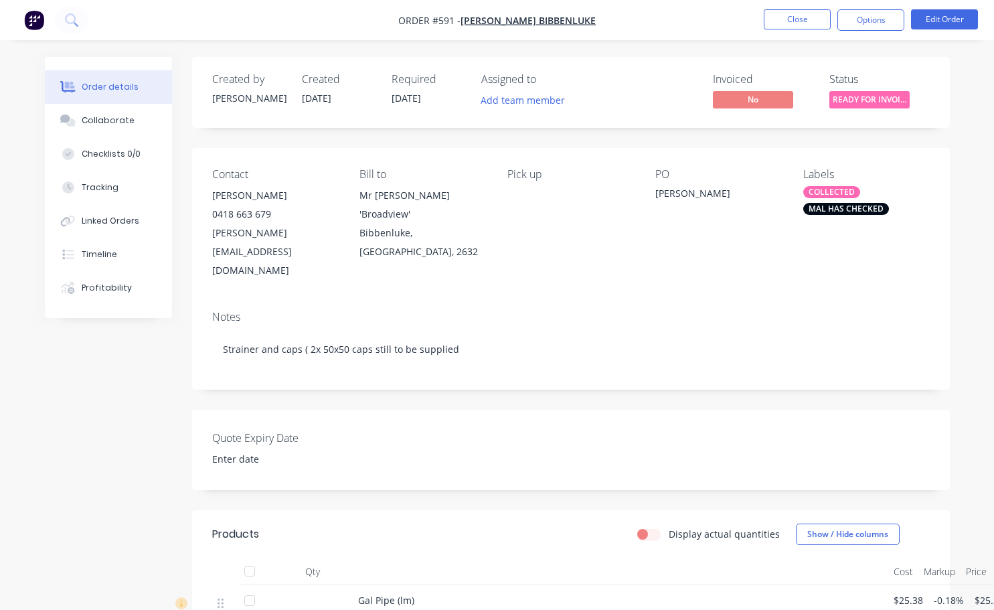
click at [877, 96] on span "READY FOR INVOI..." at bounding box center [869, 99] width 80 height 17
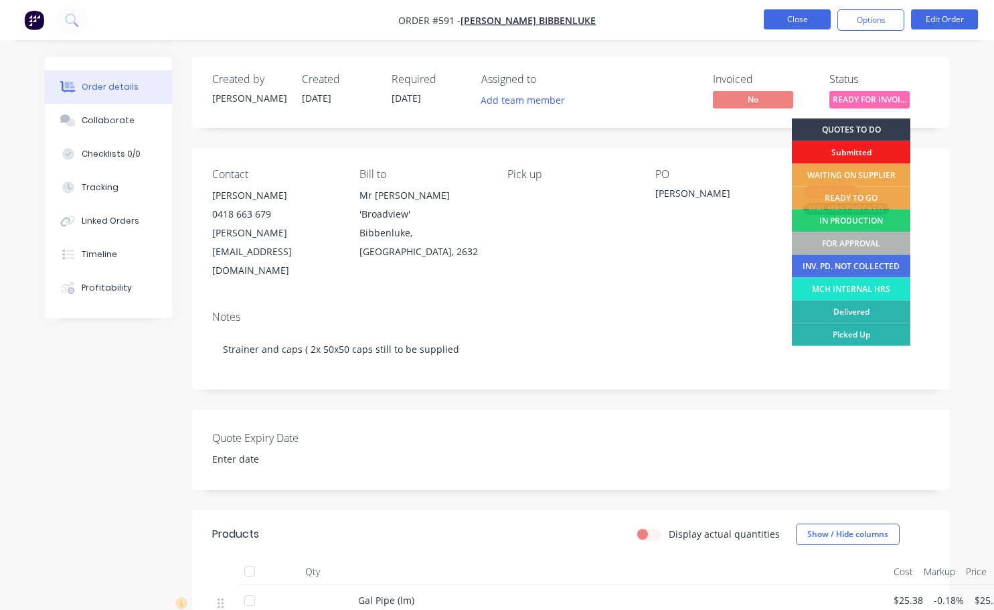
click at [810, 17] on button "Close" at bounding box center [797, 19] width 67 height 20
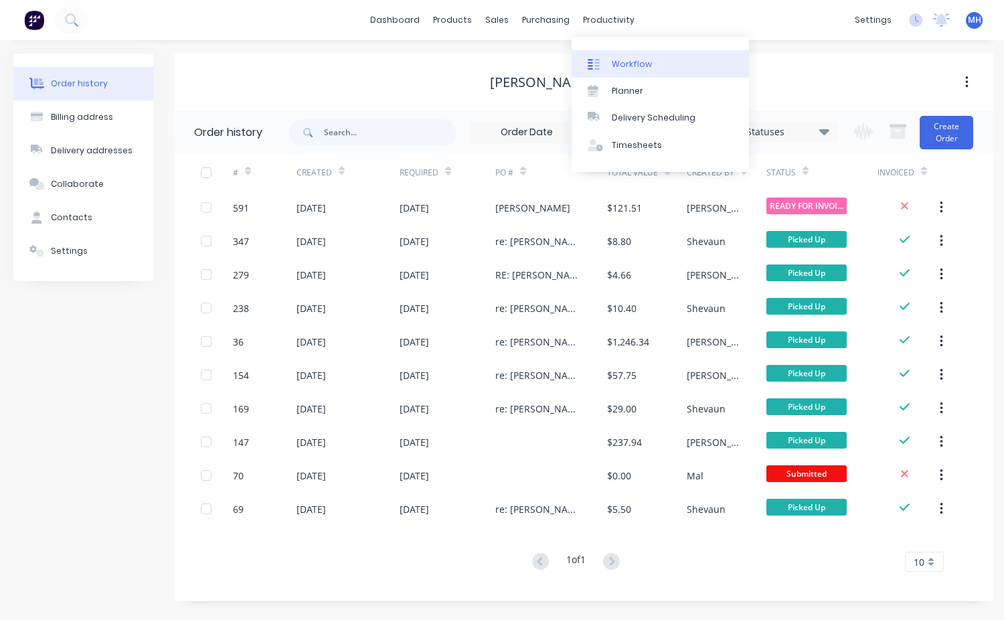
click at [661, 70] on link "Workflow" at bounding box center [660, 63] width 177 height 27
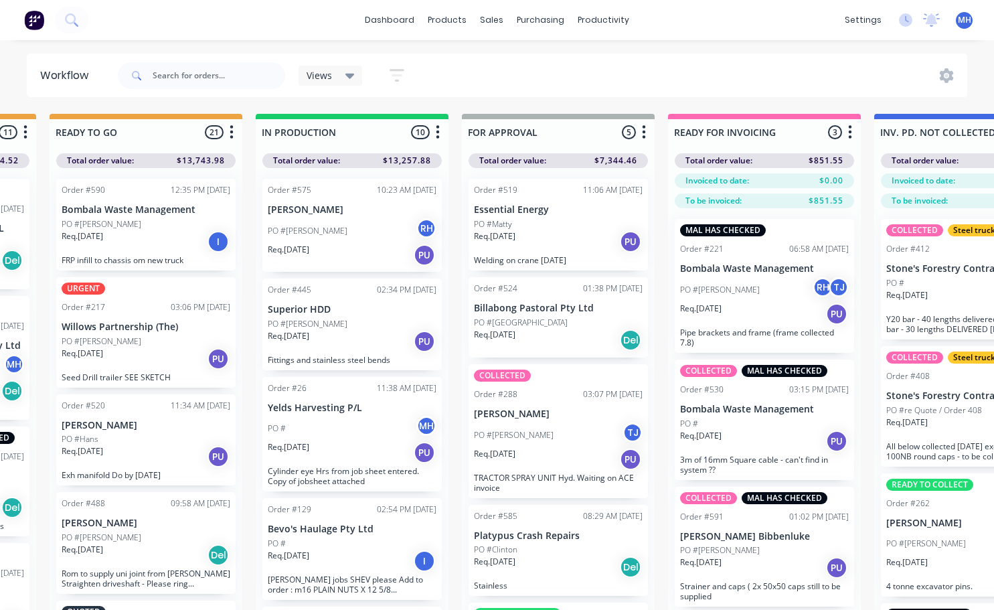
scroll to position [0, 250]
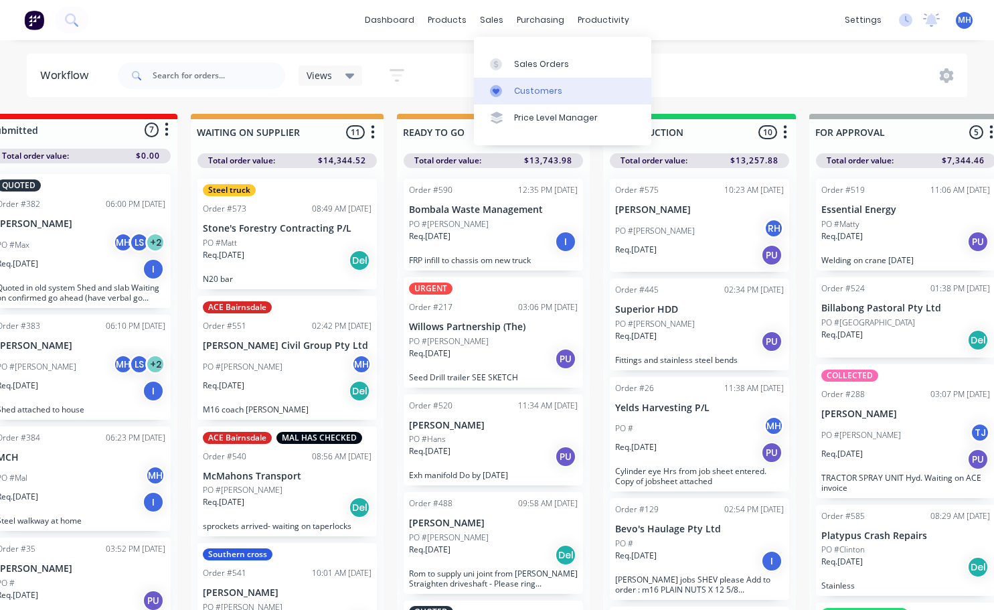
click at [535, 99] on link "Customers" at bounding box center [562, 91] width 177 height 27
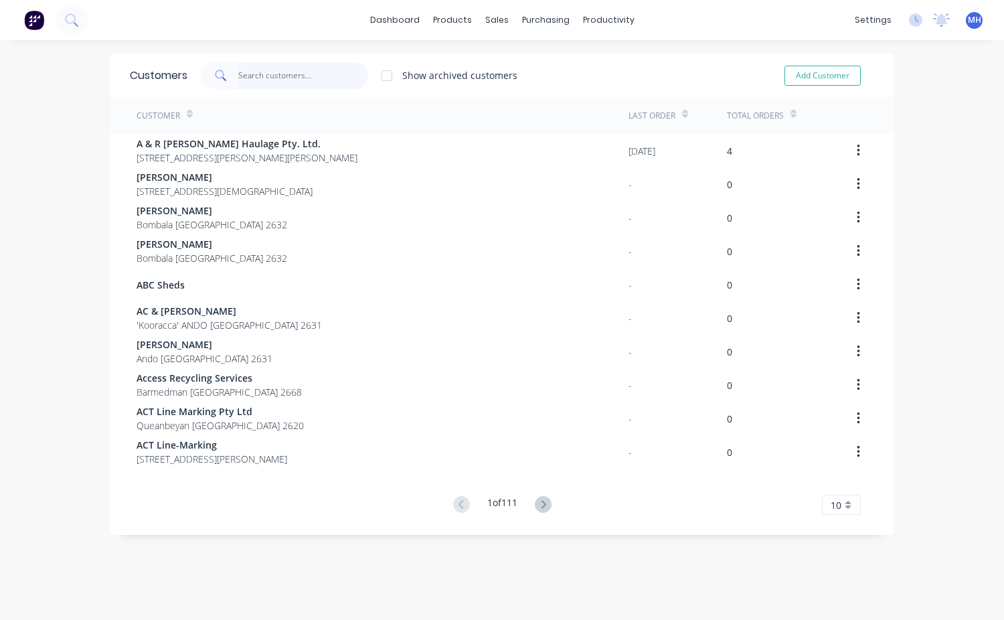
click at [238, 72] on input "text" at bounding box center [303, 75] width 131 height 27
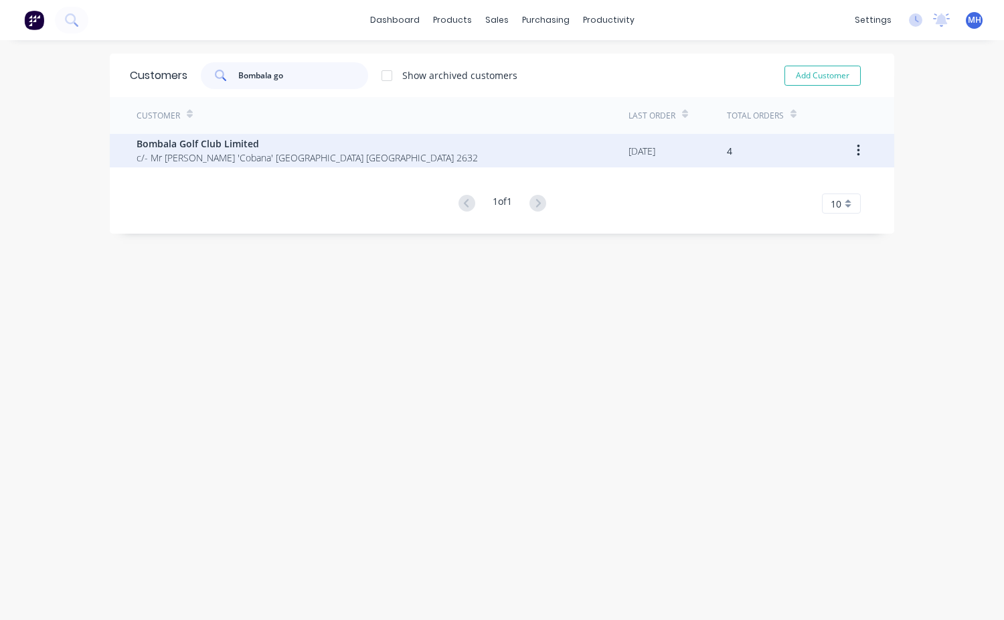
type input "Bombala go"
click at [288, 145] on span "Bombala Golf Club Limited" at bounding box center [307, 144] width 341 height 14
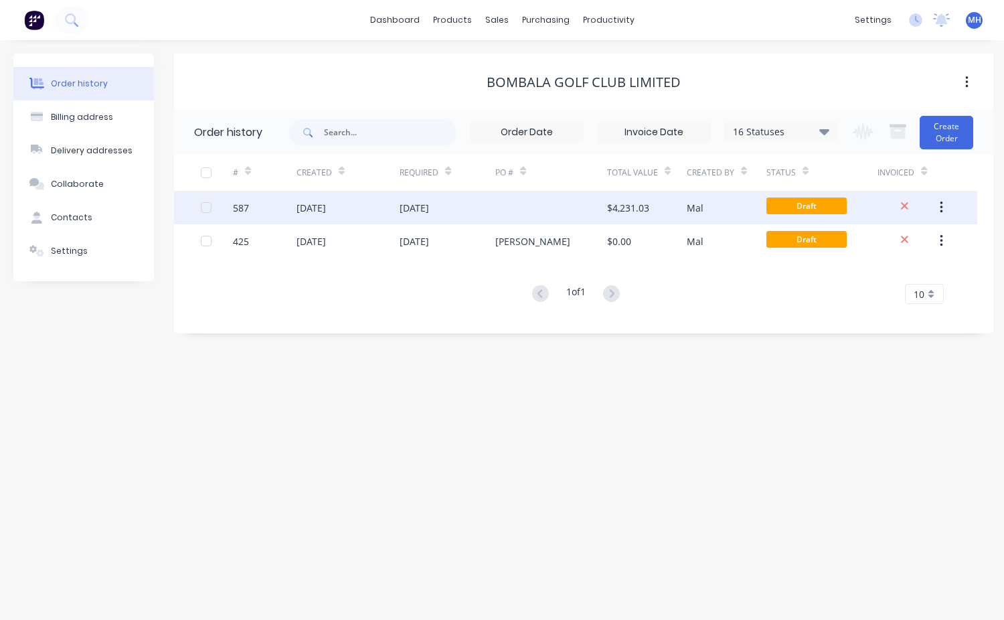
click at [669, 213] on div "$4,231.03" at bounding box center [647, 207] width 80 height 33
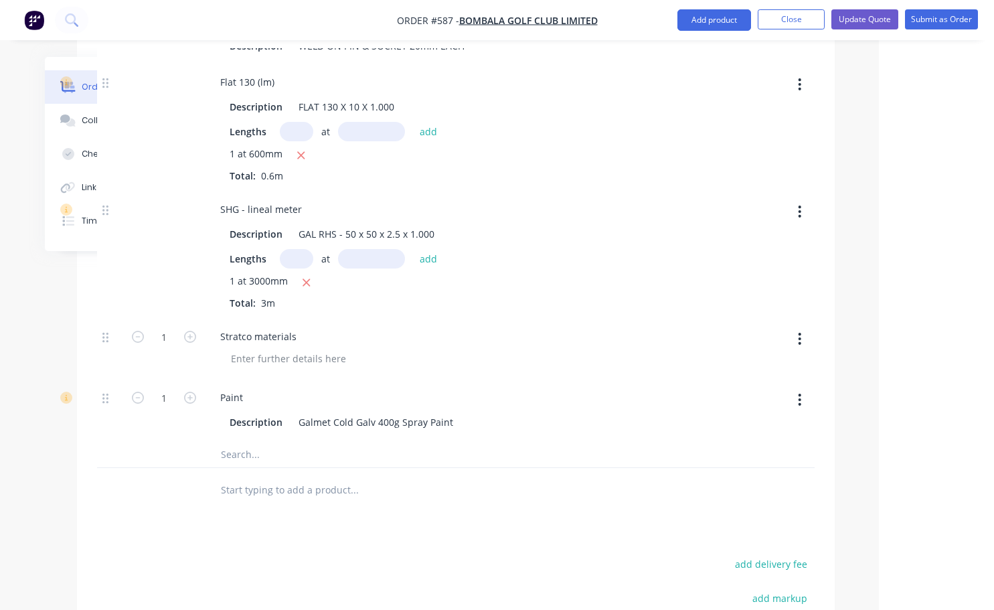
scroll to position [1405, 121]
click at [712, 327] on div "Stratco materials" at bounding box center [465, 336] width 525 height 19
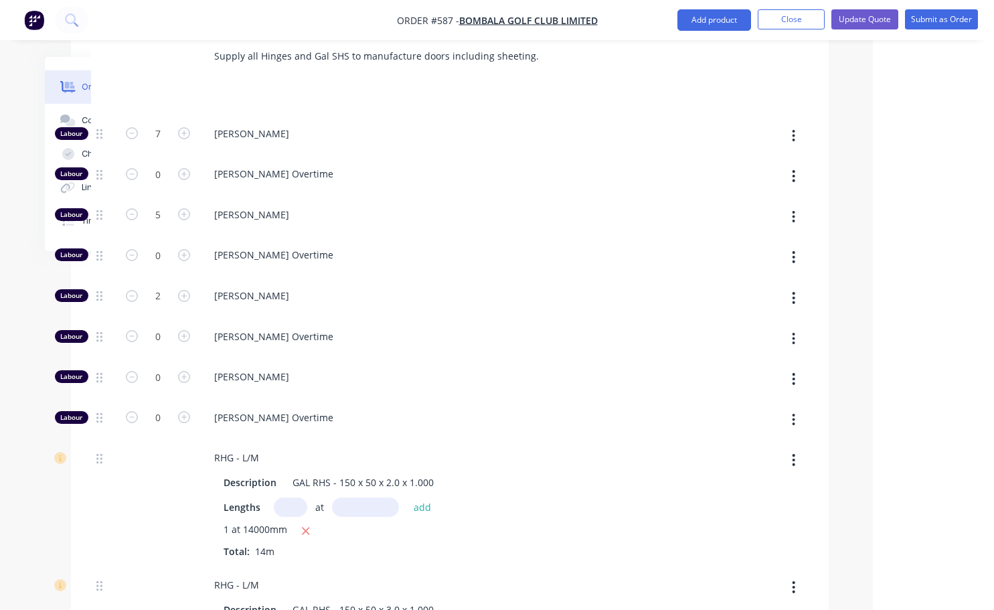
scroll to position [468, 121]
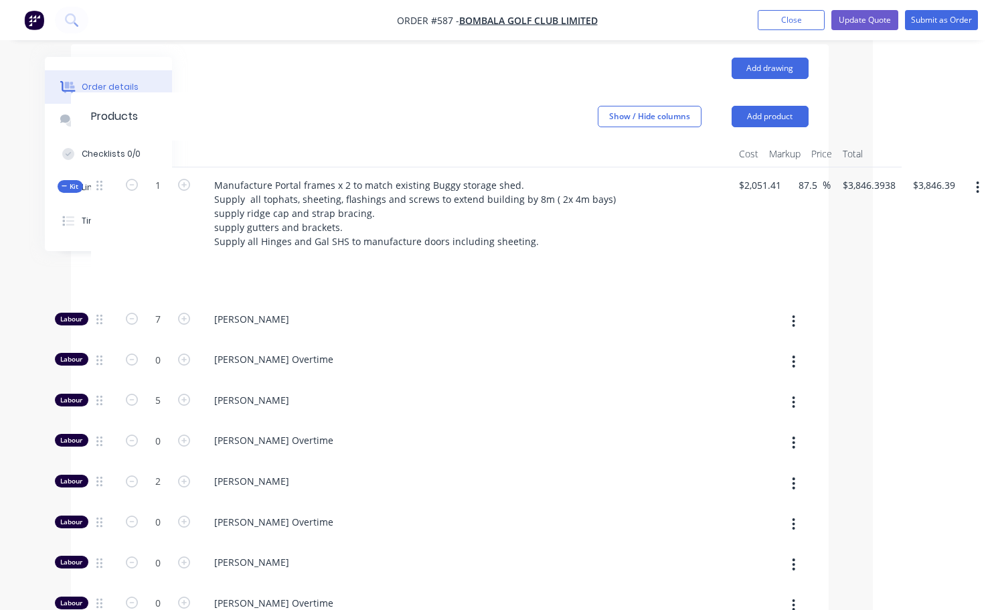
click at [977, 180] on icon "button" at bounding box center [977, 187] width 3 height 15
click at [918, 240] on div "Add sub kit to kit" at bounding box center [930, 249] width 103 height 19
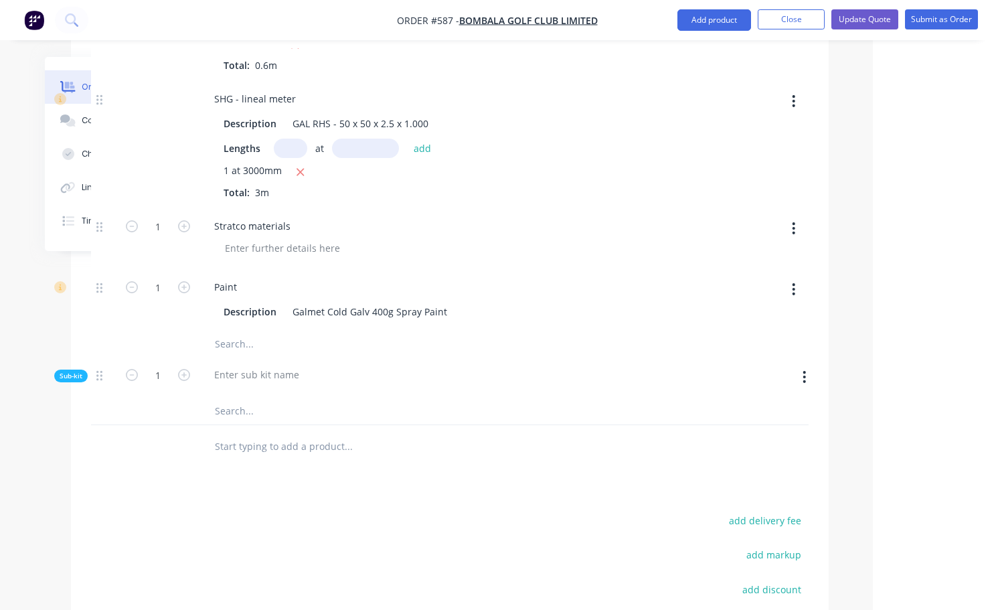
scroll to position [1539, 121]
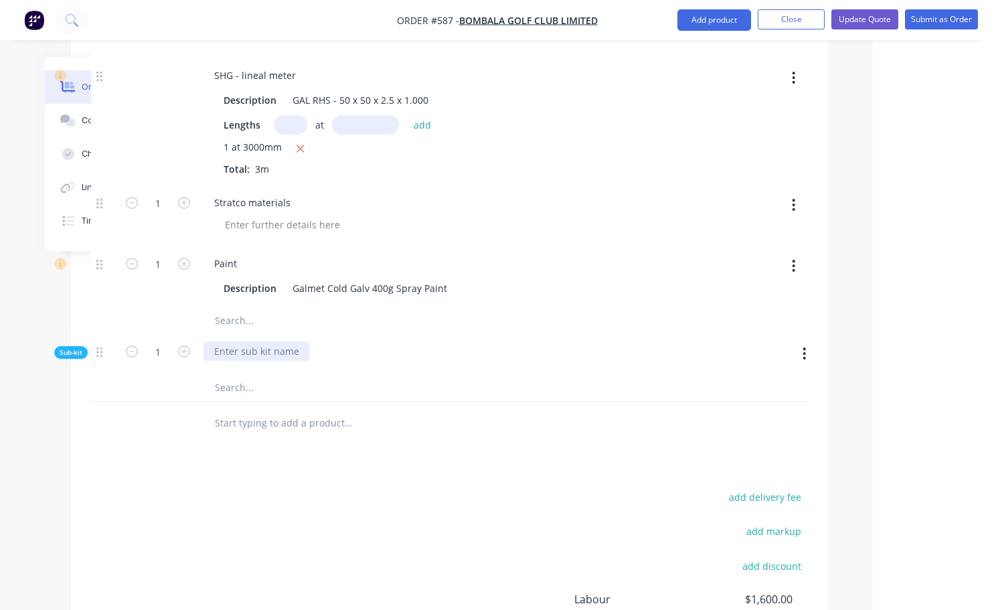
click at [255, 341] on div at bounding box center [256, 350] width 106 height 19
click at [804, 346] on icon "button" at bounding box center [803, 353] width 3 height 15
click at [732, 406] on div "Delete" at bounding box center [756, 415] width 103 height 19
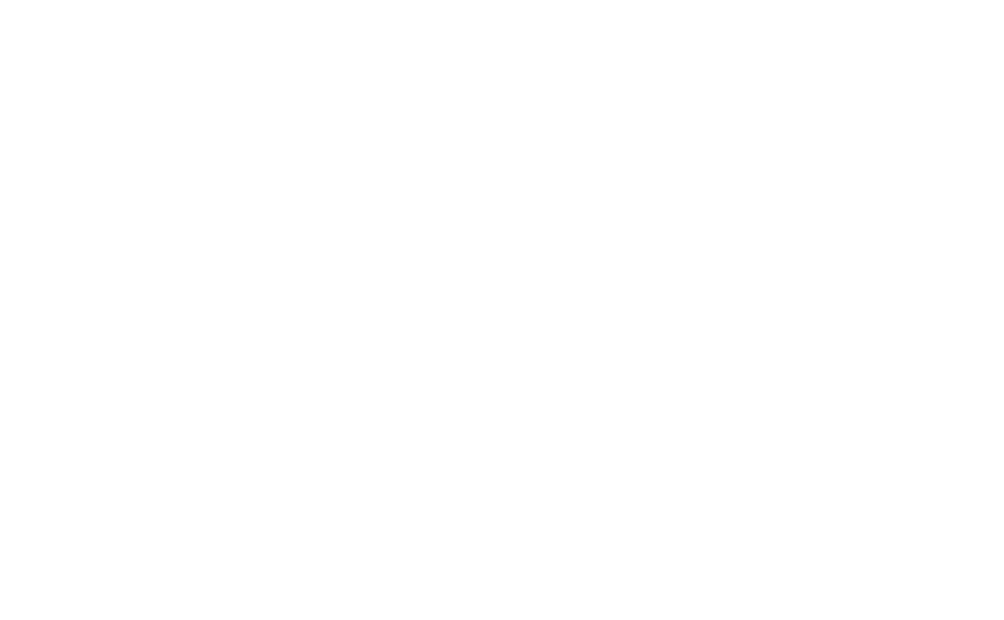
scroll to position [0, 0]
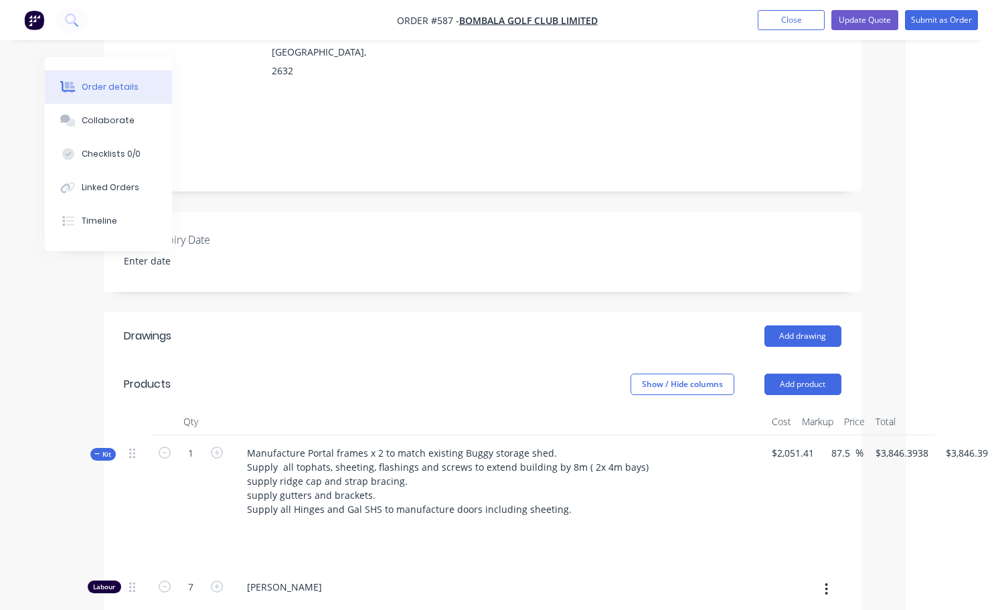
scroll to position [201, 121]
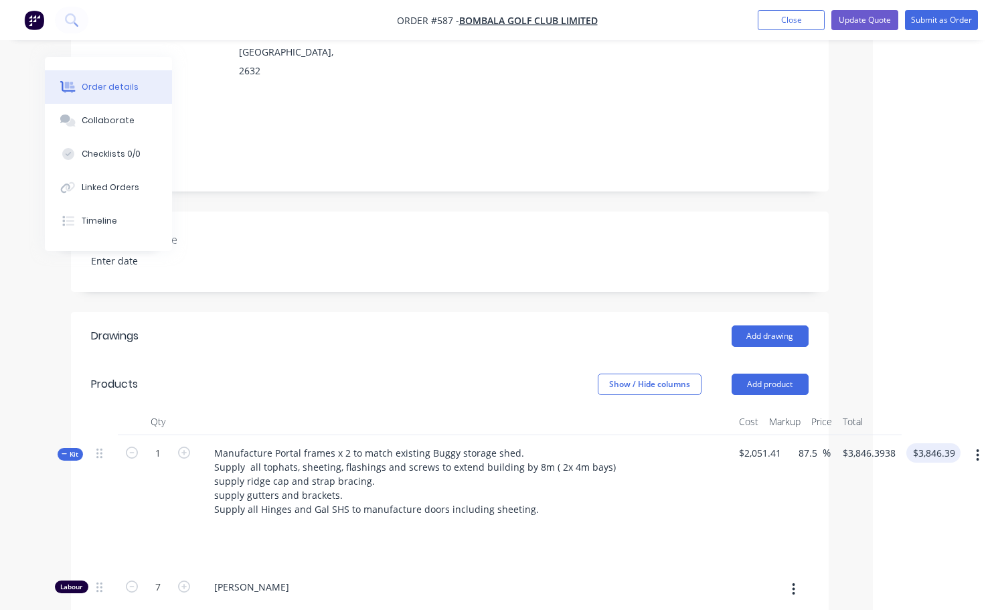
type input "3846.39"
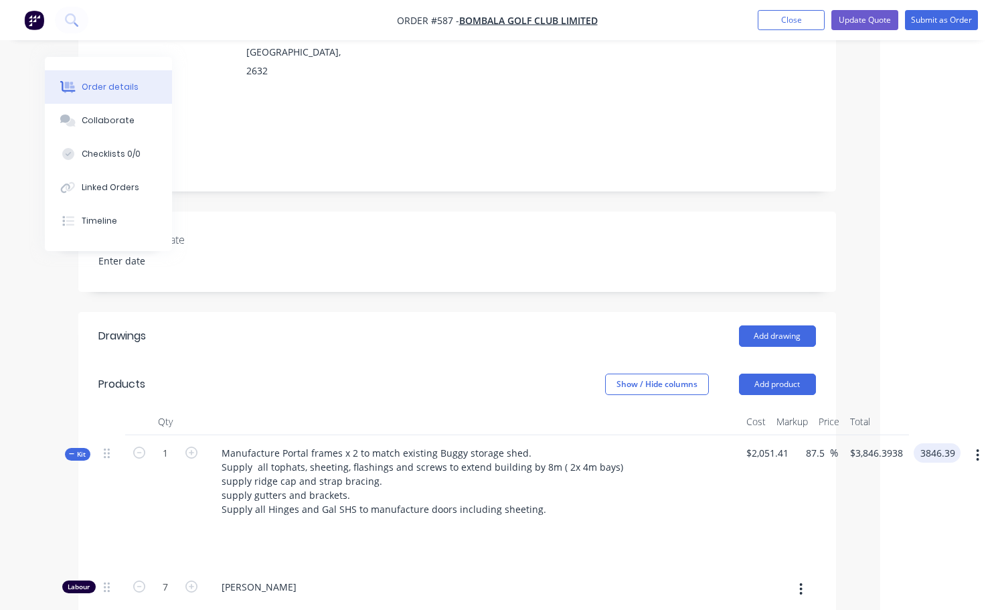
scroll to position [201, 114]
click at [931, 443] on input "3846.39" at bounding box center [939, 452] width 41 height 19
type input "$3,846.39"
click at [655, 541] on div at bounding box center [473, 550] width 493 height 19
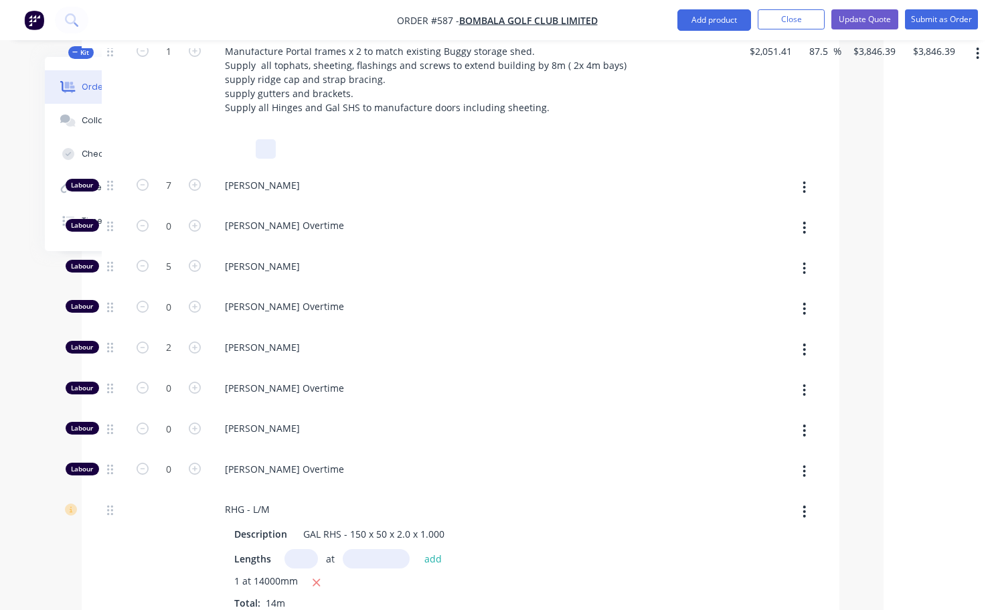
scroll to position [402, 110]
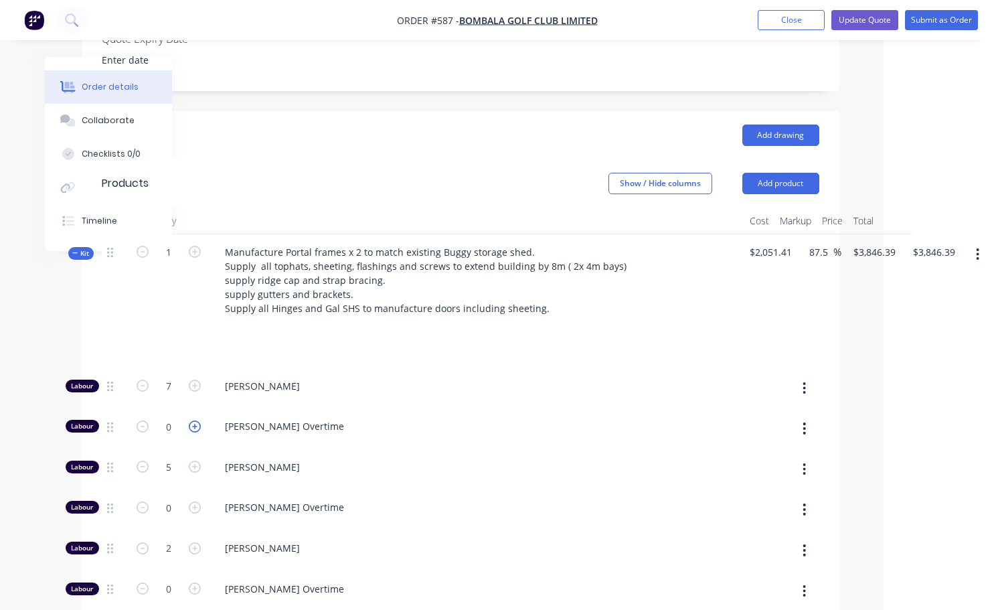
click at [197, 420] on icon "button" at bounding box center [195, 426] width 12 height 12
click at [356, 460] on span "[PERSON_NAME]" at bounding box center [482, 467] width 514 height 14
click at [147, 420] on icon "button" at bounding box center [143, 426] width 12 height 12
click at [143, 420] on icon "button" at bounding box center [143, 426] width 12 height 12
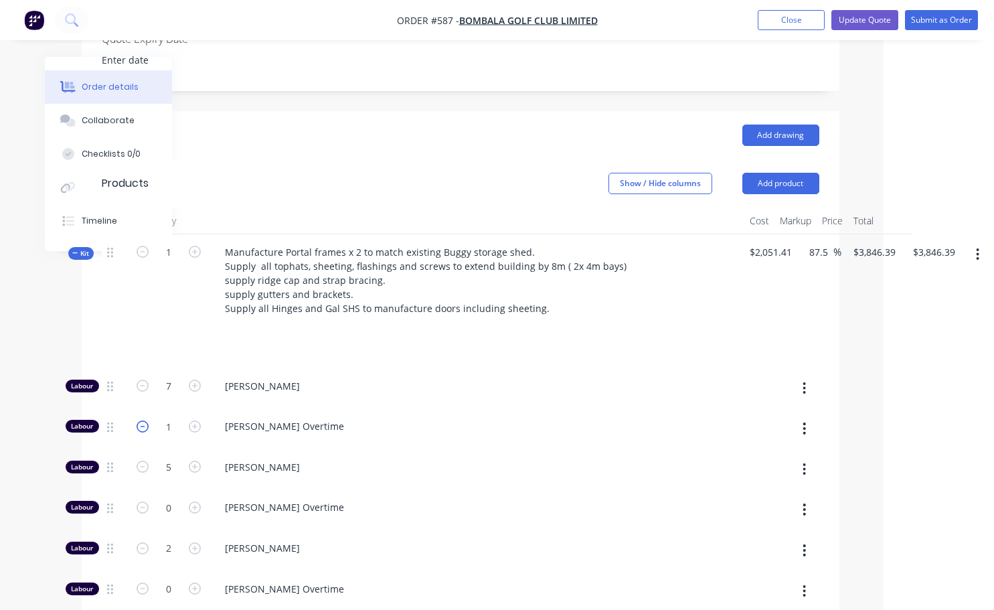
type input "0"
click at [195, 379] on icon "button" at bounding box center [195, 385] width 12 height 12
type input "$3,977.6399"
type input "$3,977.64"
type input "8"
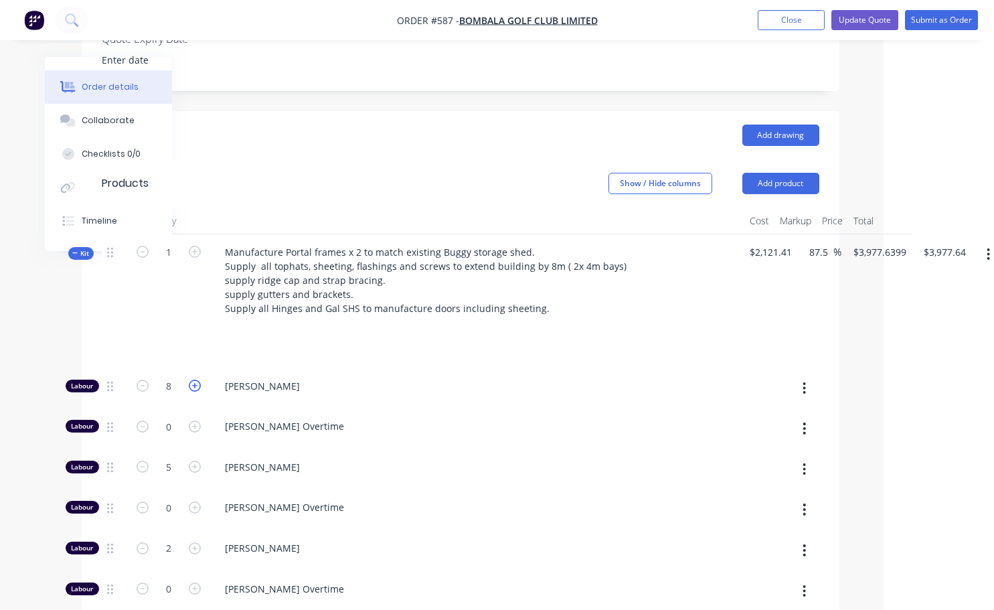
click at [195, 379] on icon "button" at bounding box center [195, 385] width 12 height 12
type input "$4,108.8897"
type input "$4,108.89"
type input "9"
click at [147, 379] on icon "button" at bounding box center [143, 385] width 12 height 12
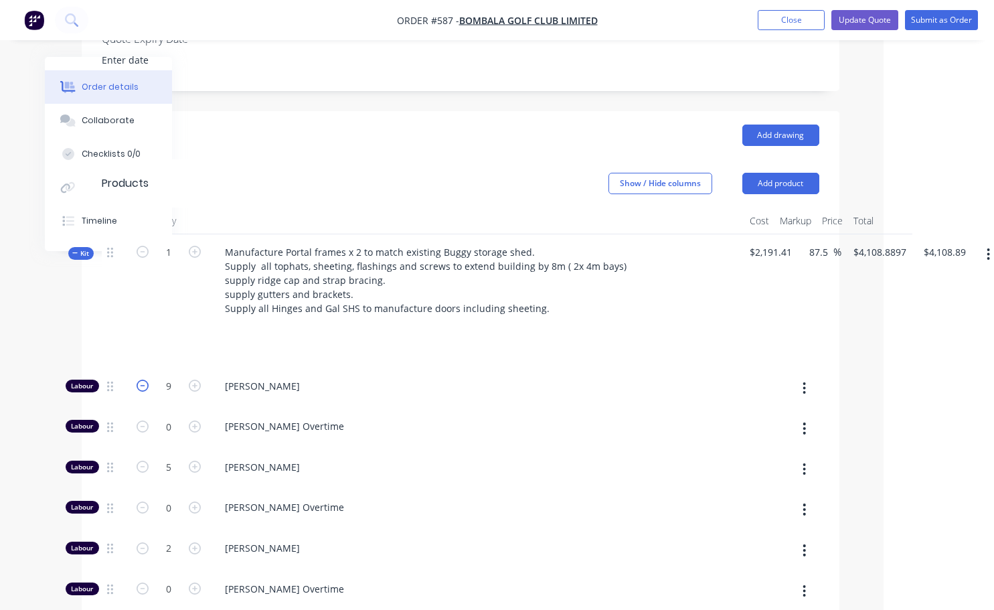
type input "$3,977.6399"
type input "$3,977.64"
type input "8"
click at [147, 379] on icon "button" at bounding box center [143, 385] width 12 height 12
type input "$3,846.39"
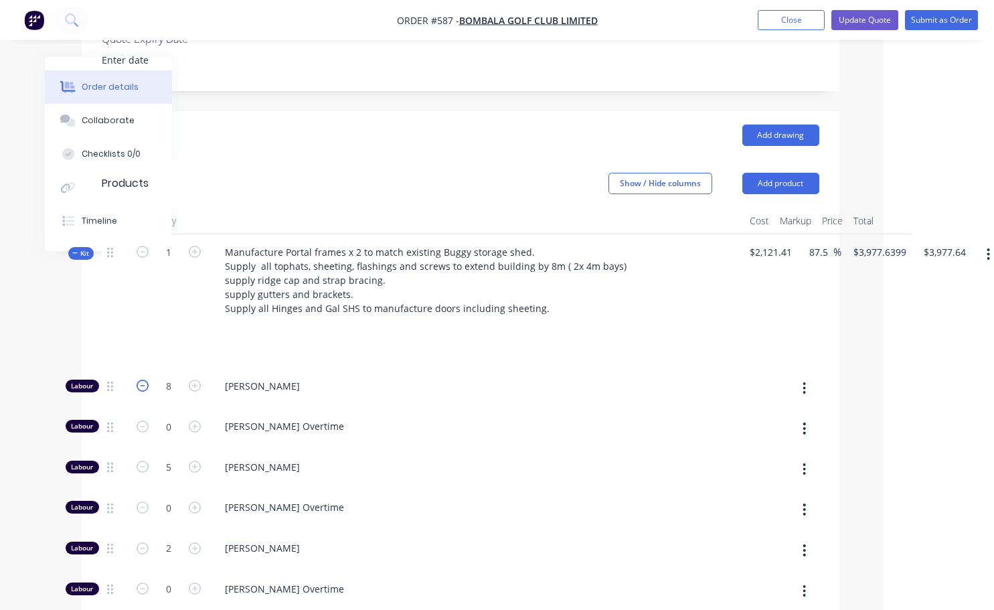
type input "$3,846.39"
type input "7"
click at [194, 420] on icon "button" at bounding box center [195, 426] width 12 height 12
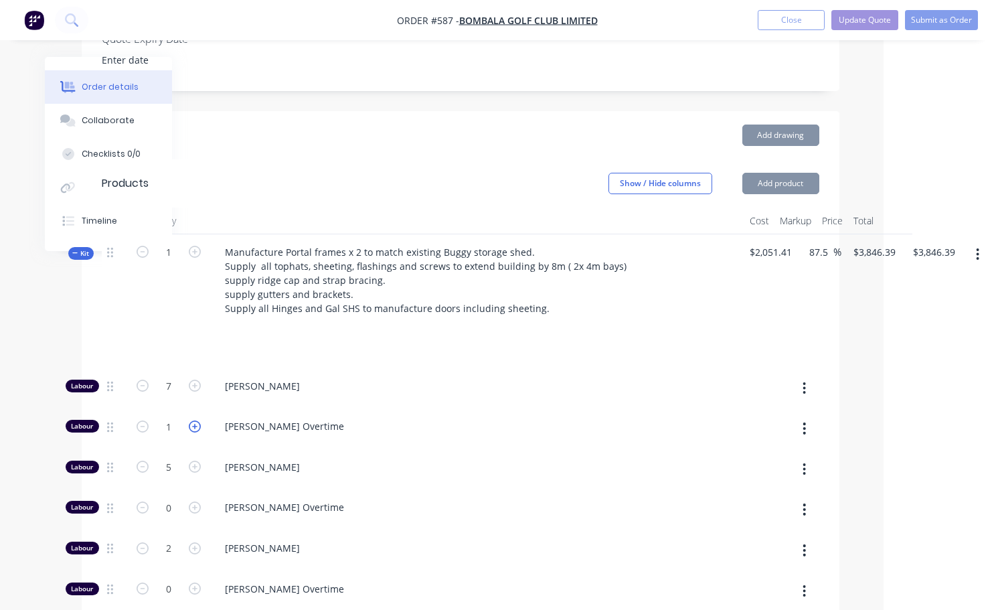
click at [194, 420] on icon "button" at bounding box center [195, 426] width 12 height 12
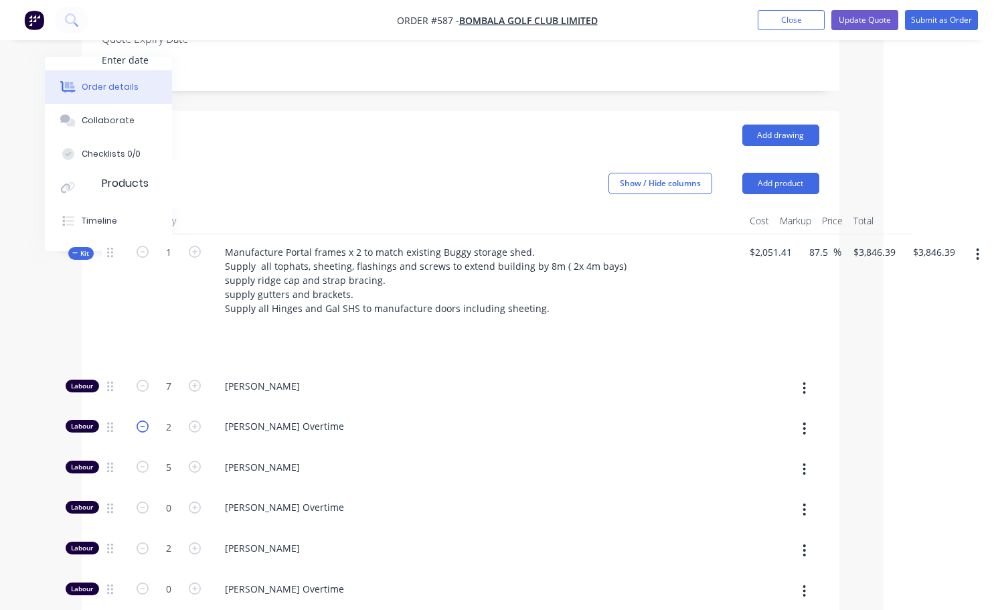
click at [145, 420] on icon "button" at bounding box center [143, 426] width 12 height 12
type input "0"
click at [195, 501] on icon "button" at bounding box center [195, 507] width 12 height 12
type input "$3,996.3899"
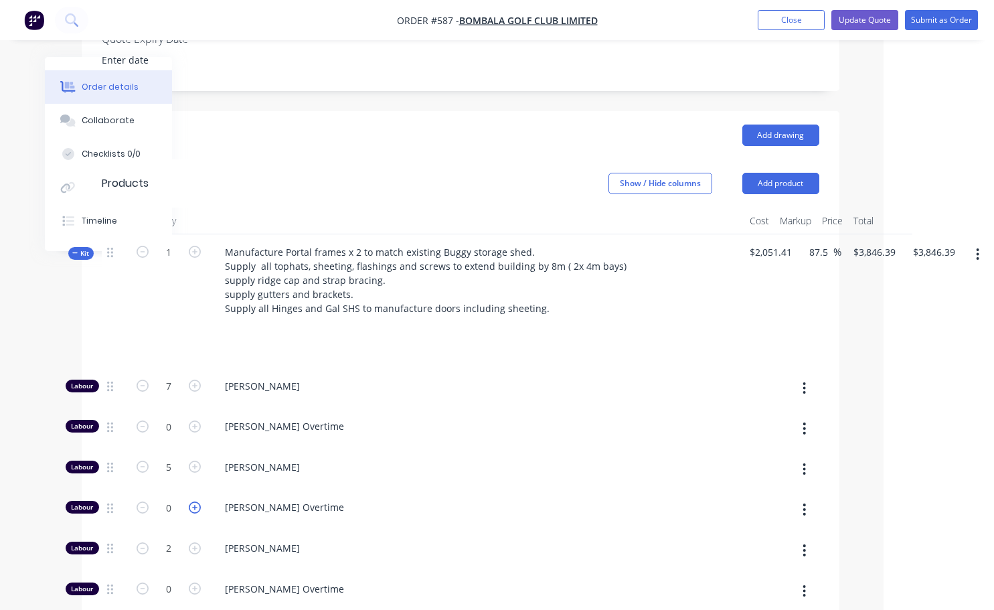
type input "$3,996.39"
type input "1"
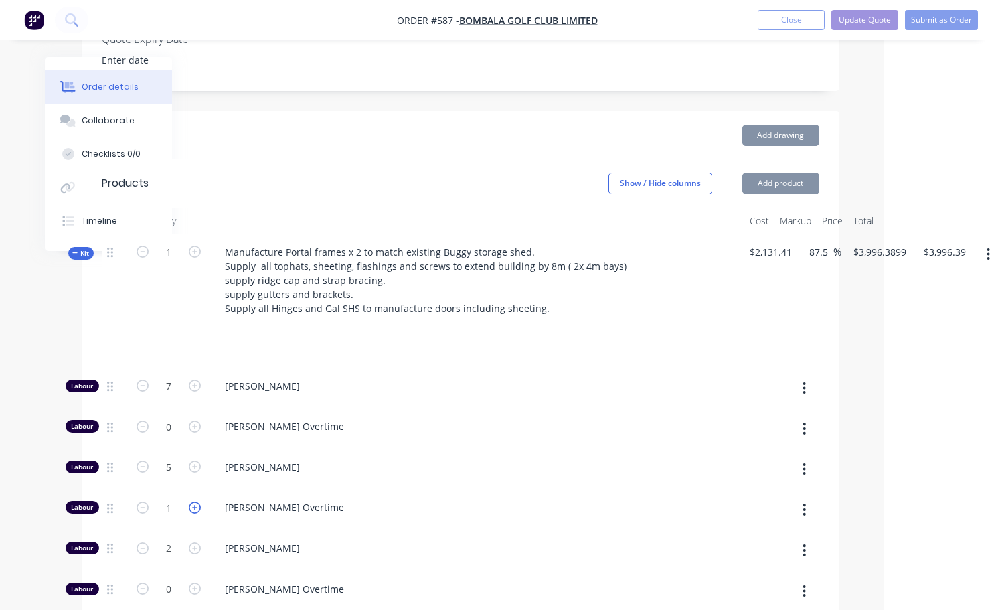
click at [195, 501] on icon "button" at bounding box center [195, 507] width 12 height 12
type input "$4,146.3897"
type input "$4,146.39"
type input "2"
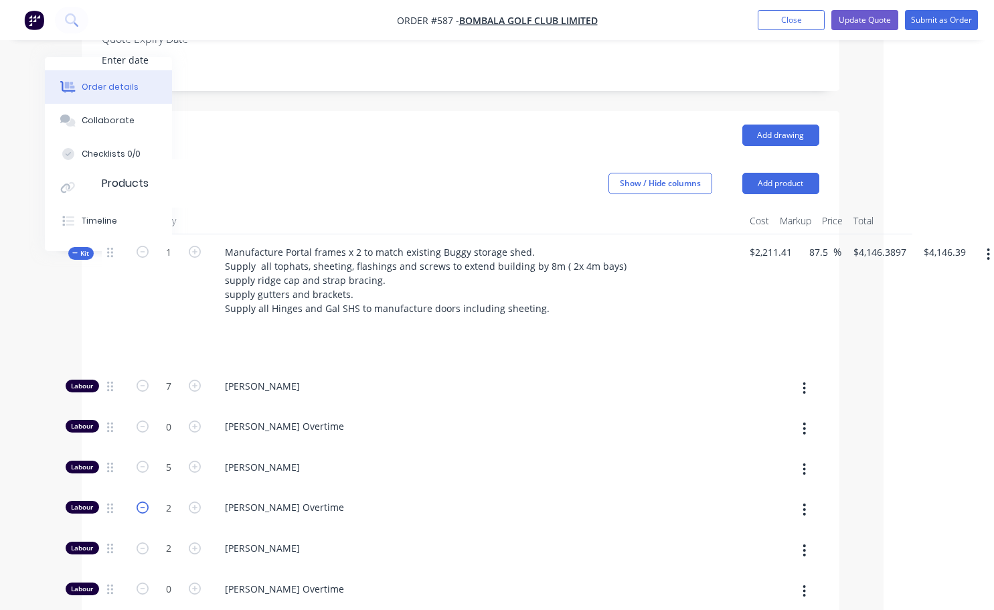
click at [147, 501] on icon "button" at bounding box center [143, 507] width 12 height 12
type input "$3,996.3899"
type input "$3,996.39"
type input "1"
click at [147, 501] on icon "button" at bounding box center [143, 507] width 12 height 12
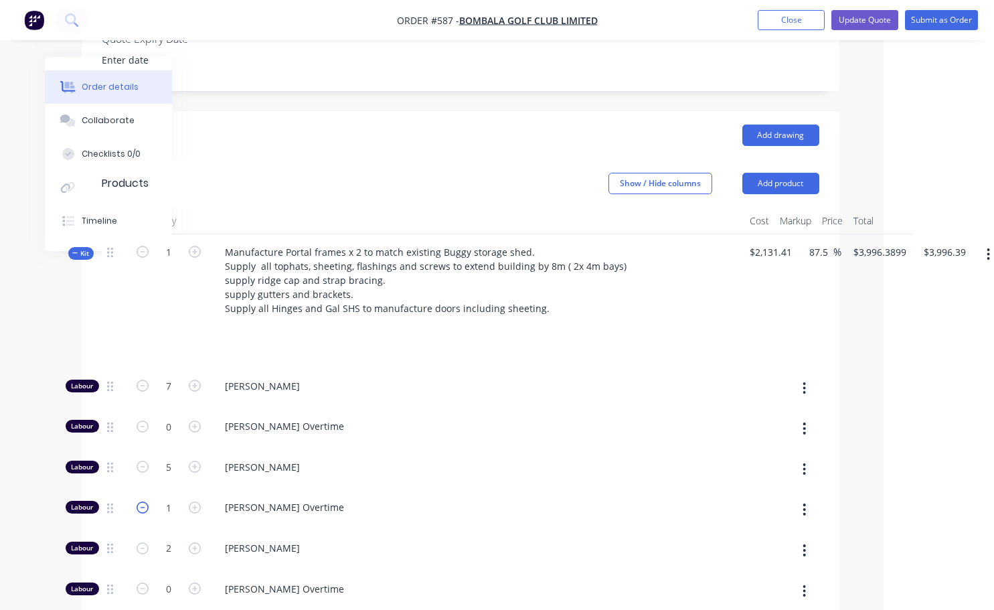
type input "$3,846.39"
type input "0"
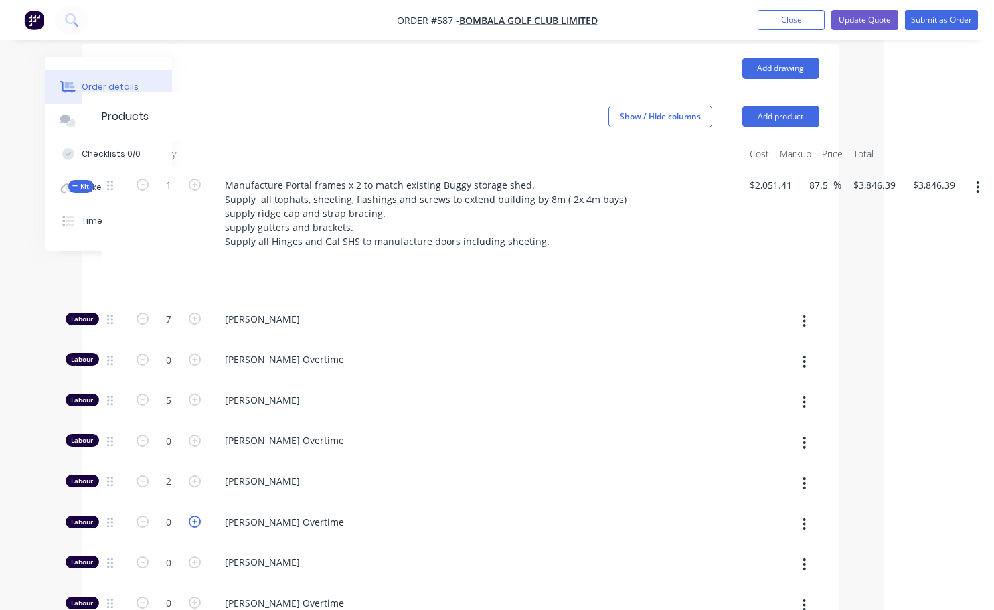
click at [193, 515] on icon "button" at bounding box center [195, 521] width 12 height 12
type input "$3,996.3899"
type input "$3,996.39"
type input "1"
click at [143, 515] on icon "button" at bounding box center [143, 521] width 12 height 12
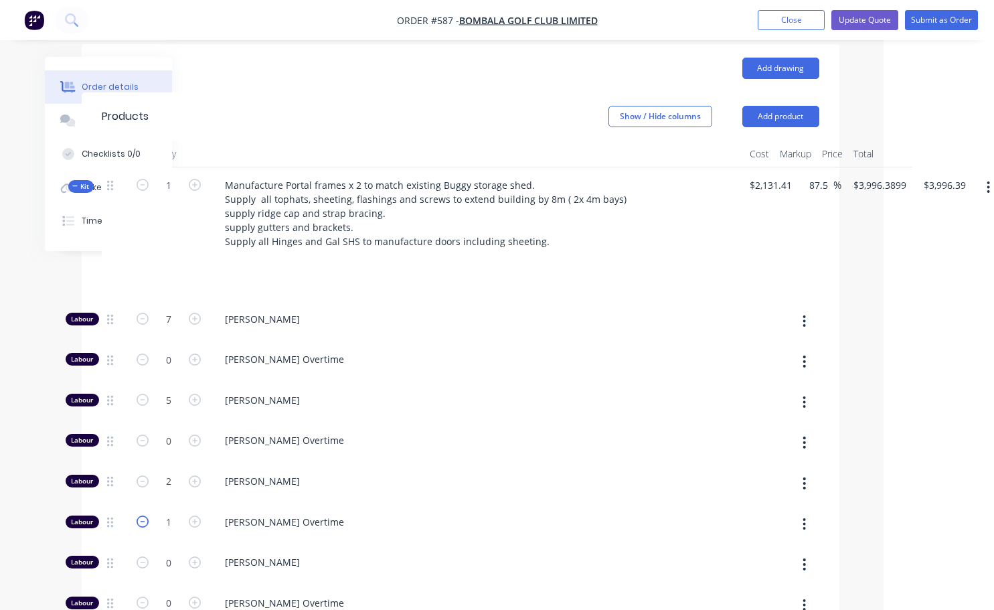
type input "$3,846.39"
type input "0"
click at [197, 353] on icon "button" at bounding box center [195, 359] width 12 height 12
click at [196, 353] on icon "button" at bounding box center [195, 359] width 12 height 12
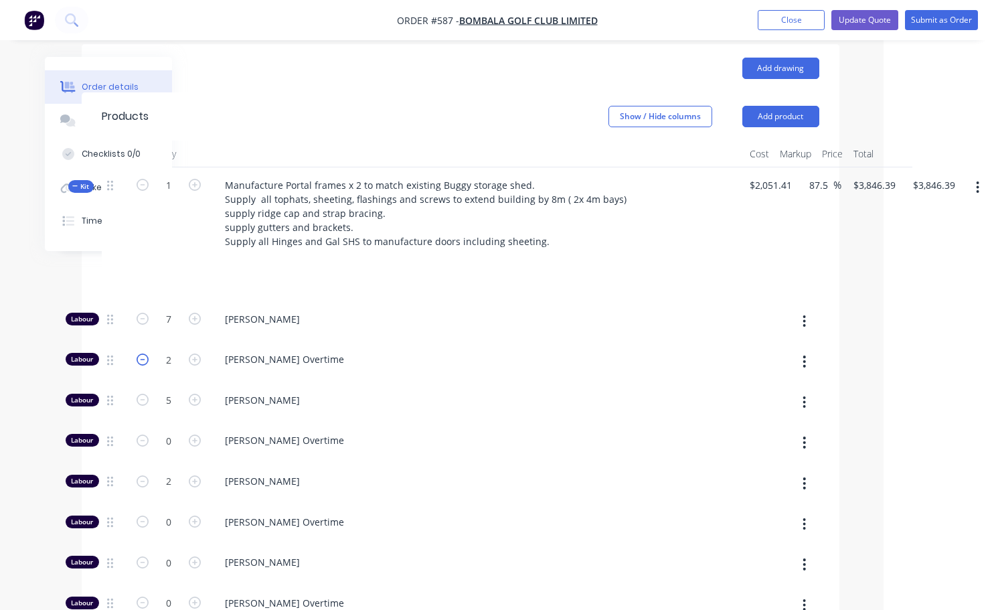
click at [144, 353] on icon "button" at bounding box center [143, 359] width 12 height 12
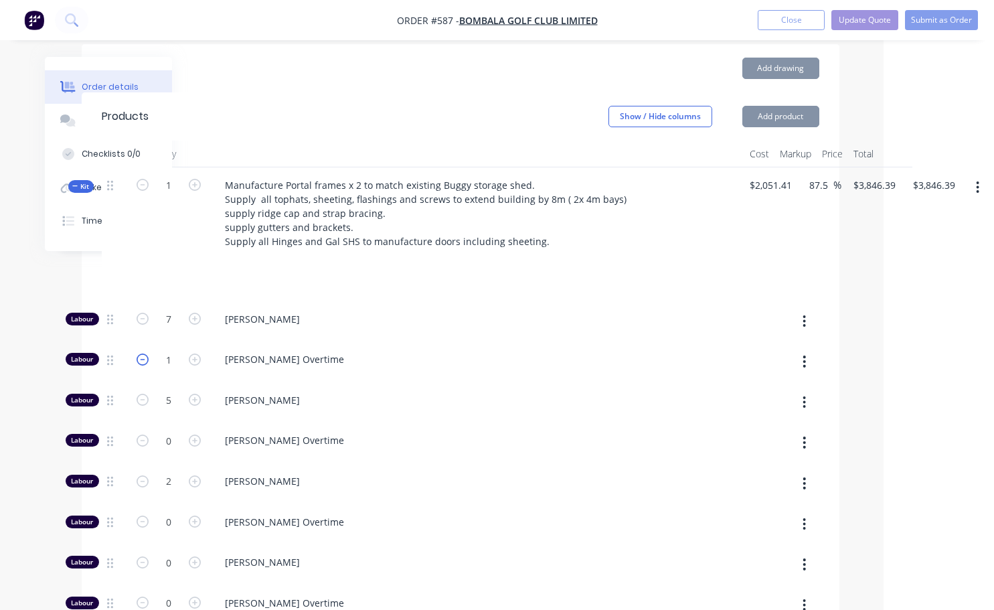
click at [144, 353] on icon "button" at bounding box center [143, 359] width 12 height 12
type input "0"
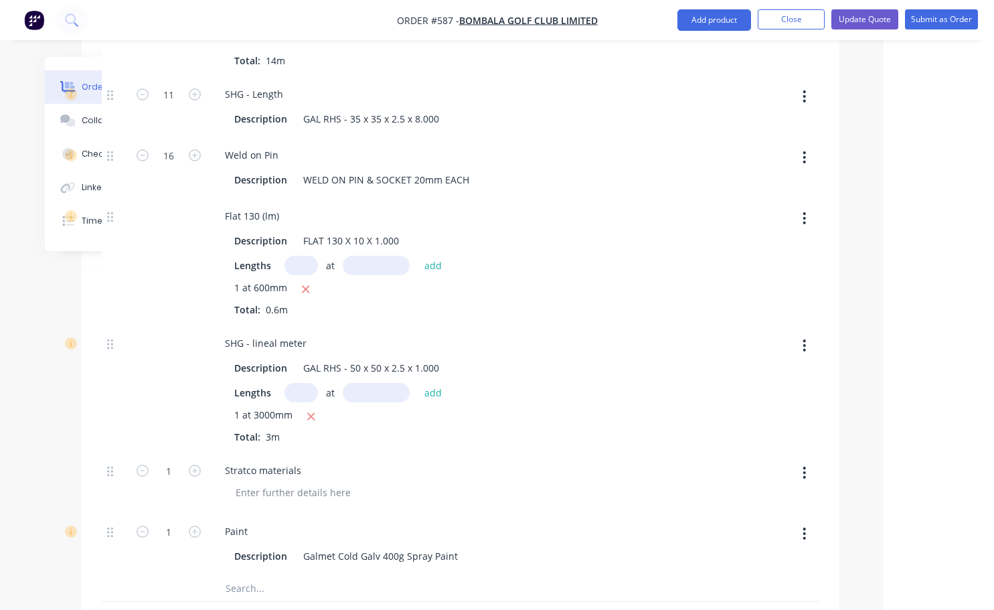
scroll to position [1339, 110]
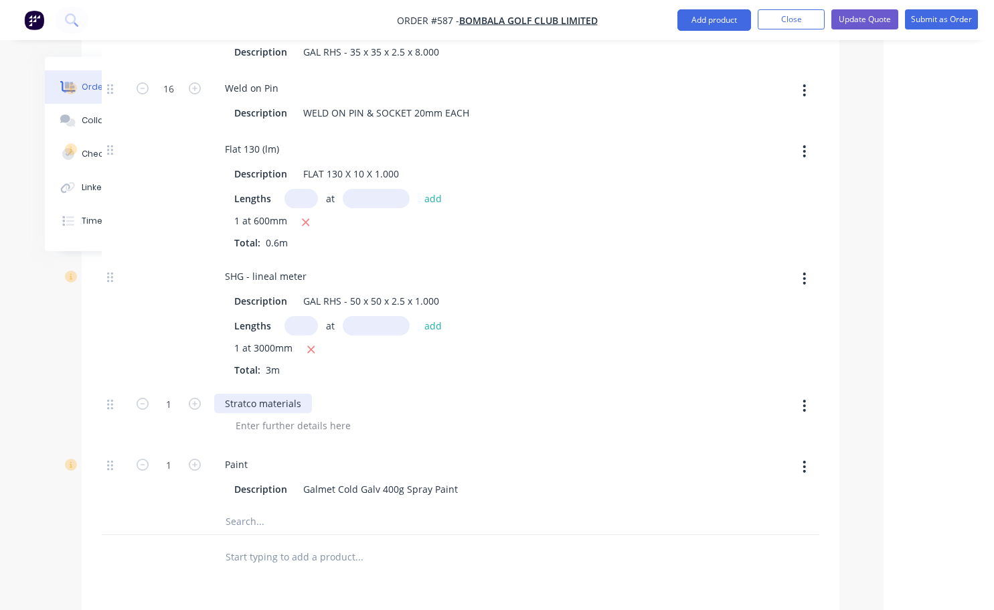
click at [306, 394] on div "Stratco materials" at bounding box center [263, 403] width 98 height 19
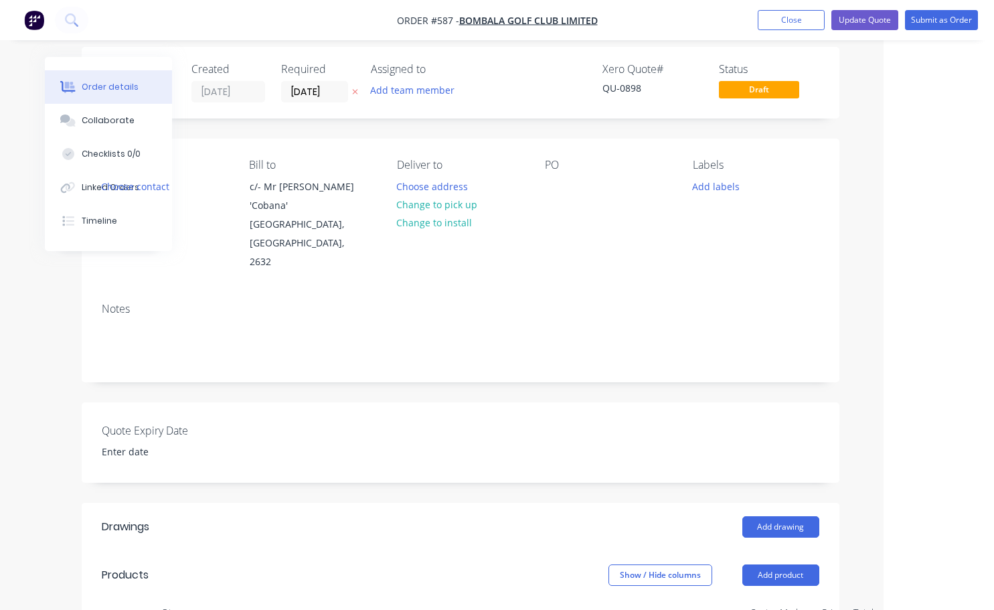
scroll to position [0, 110]
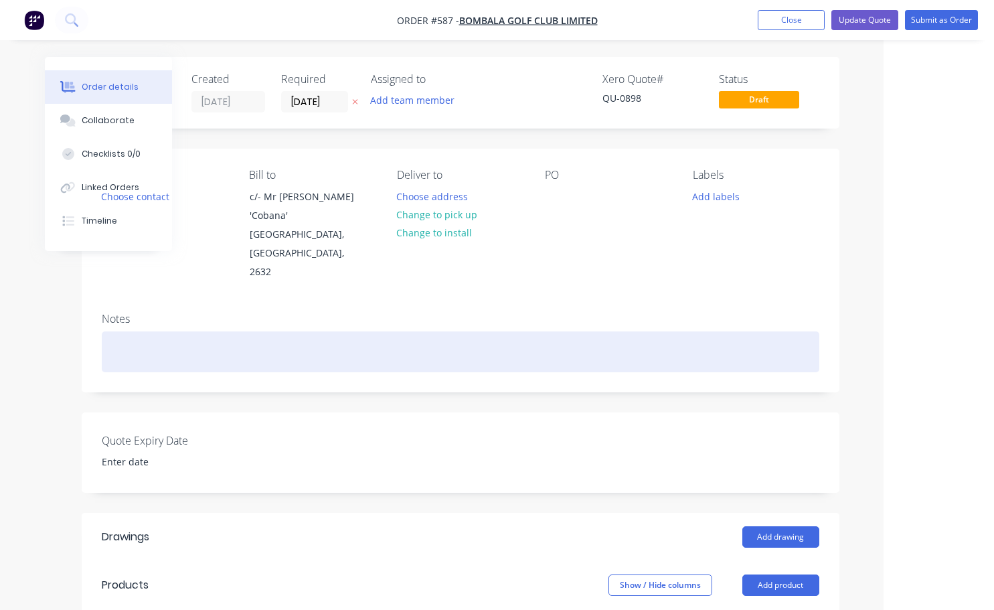
click at [139, 331] on div at bounding box center [460, 351] width 717 height 41
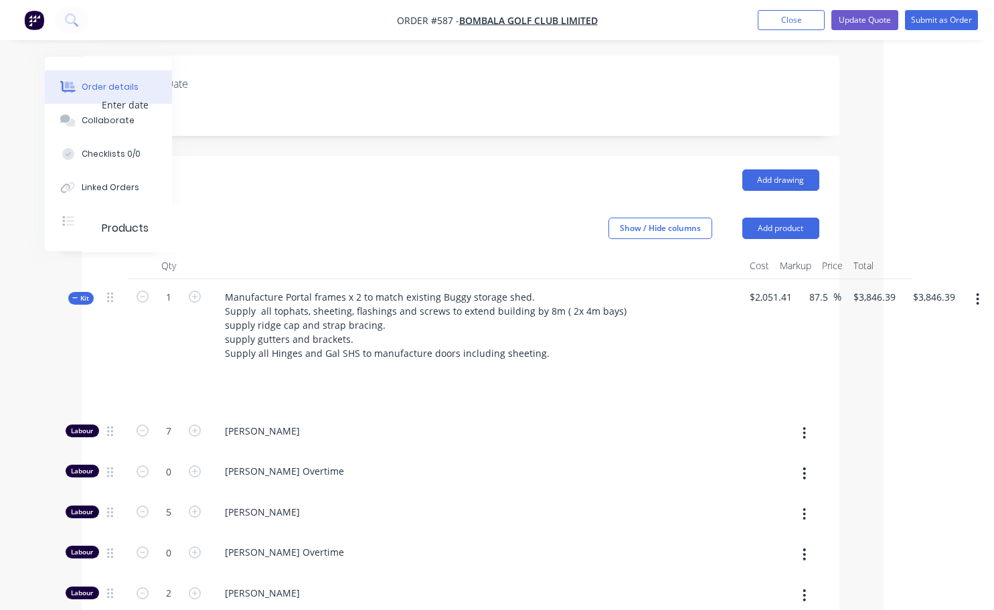
scroll to position [335, 110]
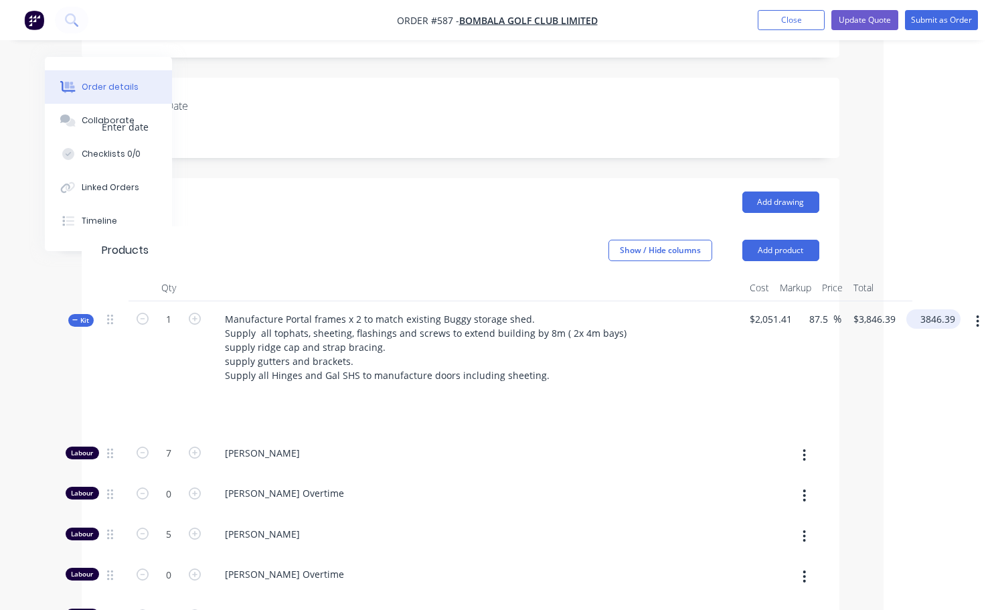
click at [945, 309] on input "3846.39" at bounding box center [936, 318] width 49 height 19
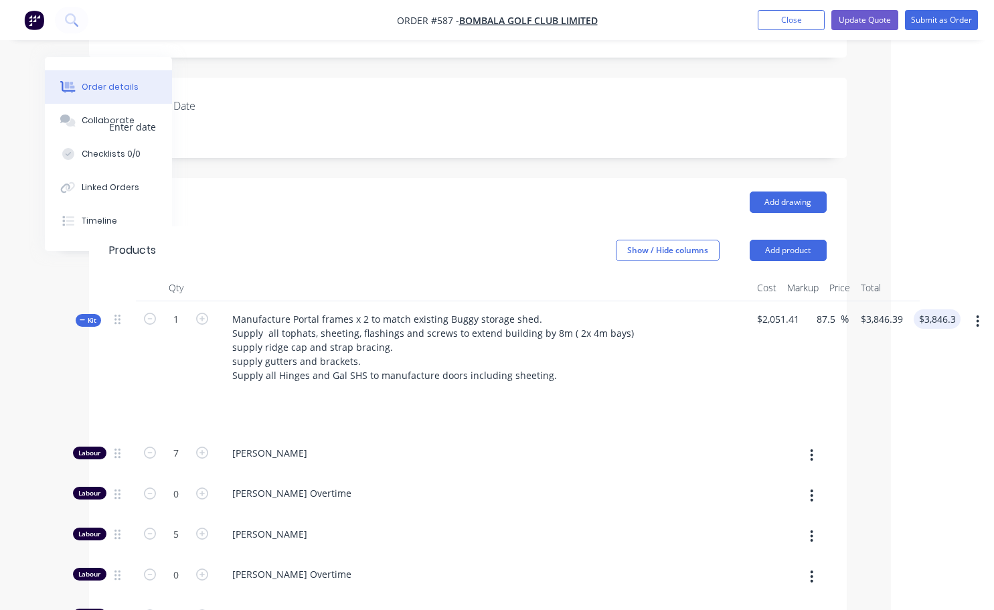
click at [944, 353] on div "$3,846.39 3846.39" at bounding box center [934, 368] width 52 height 134
click at [952, 309] on input "3846.39" at bounding box center [943, 318] width 49 height 19
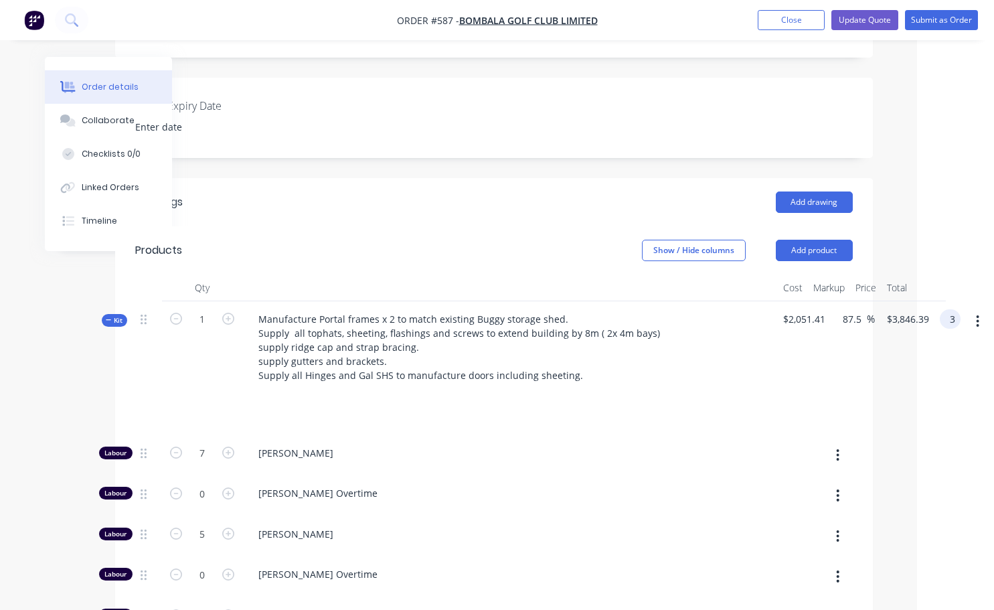
scroll to position [335, 77]
type input "3896"
type input "89.92"
type input "$3,896.00"
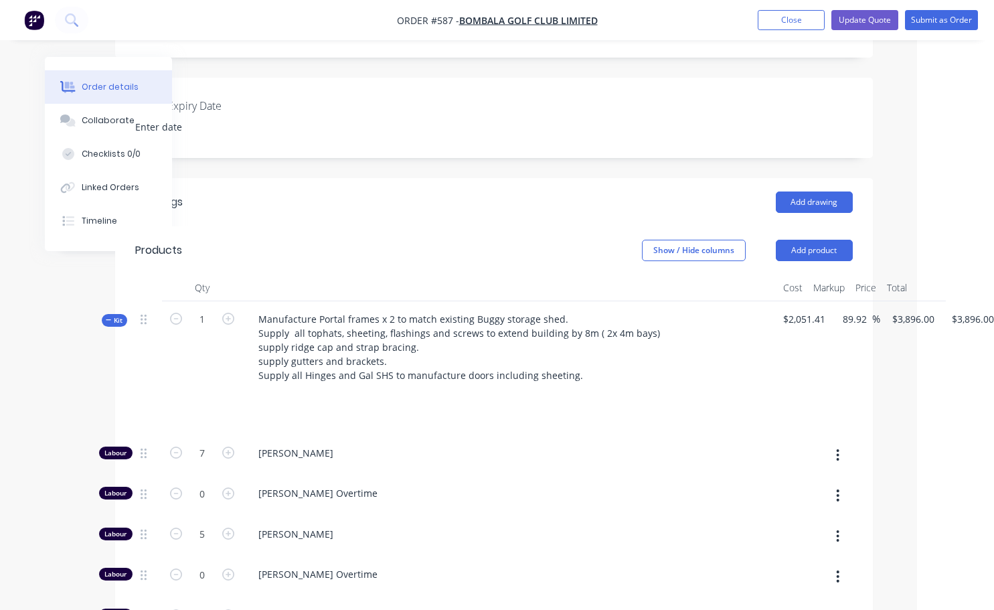
click at [853, 348] on div "Kit 1 Manufacture Portal frames x 2 to match existing Buggy storage shed. Suppl…" at bounding box center [493, 368] width 717 height 134
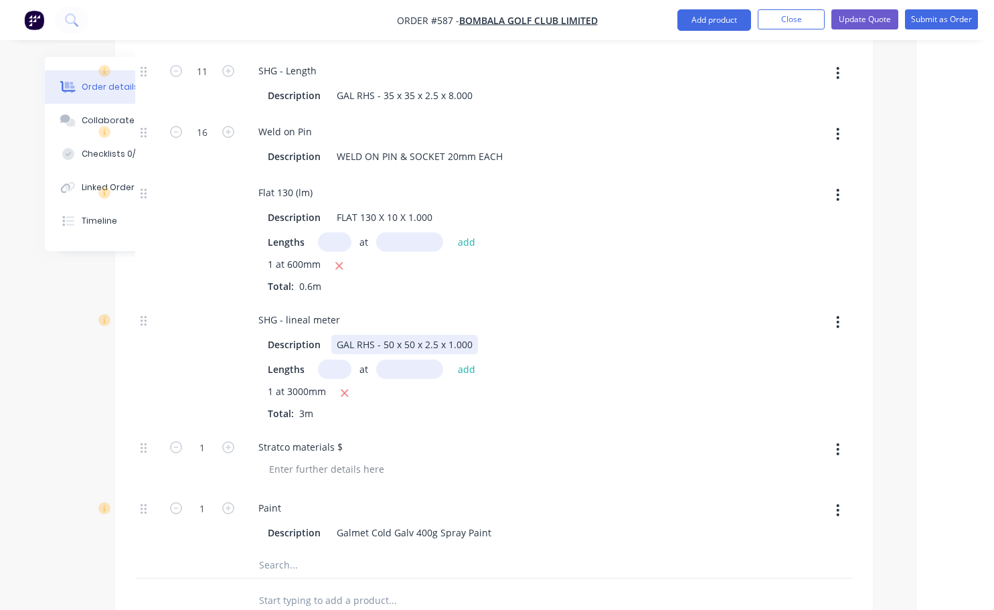
scroll to position [1094, 77]
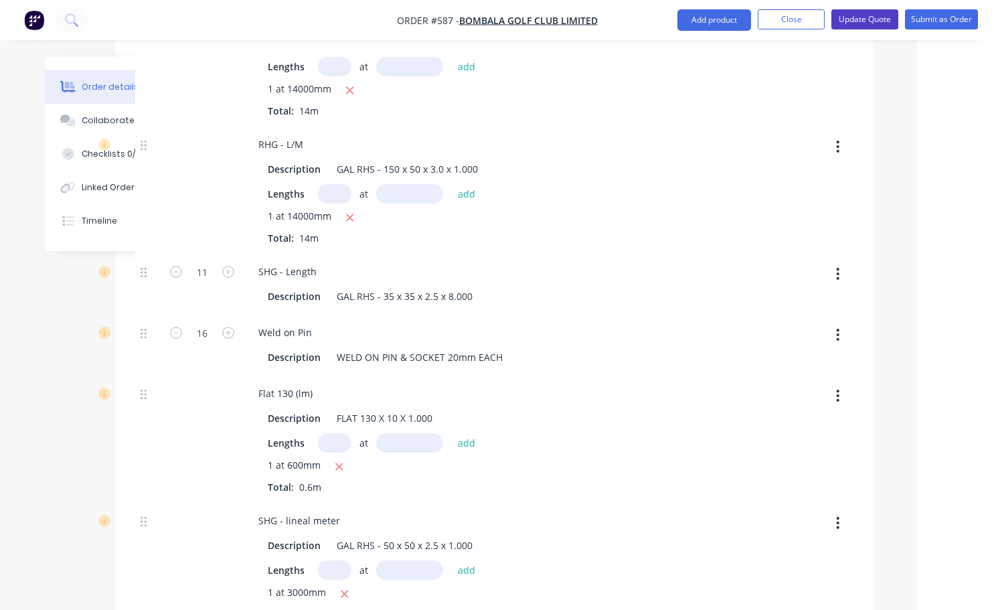
click at [874, 16] on button "Update Quote" at bounding box center [864, 19] width 67 height 20
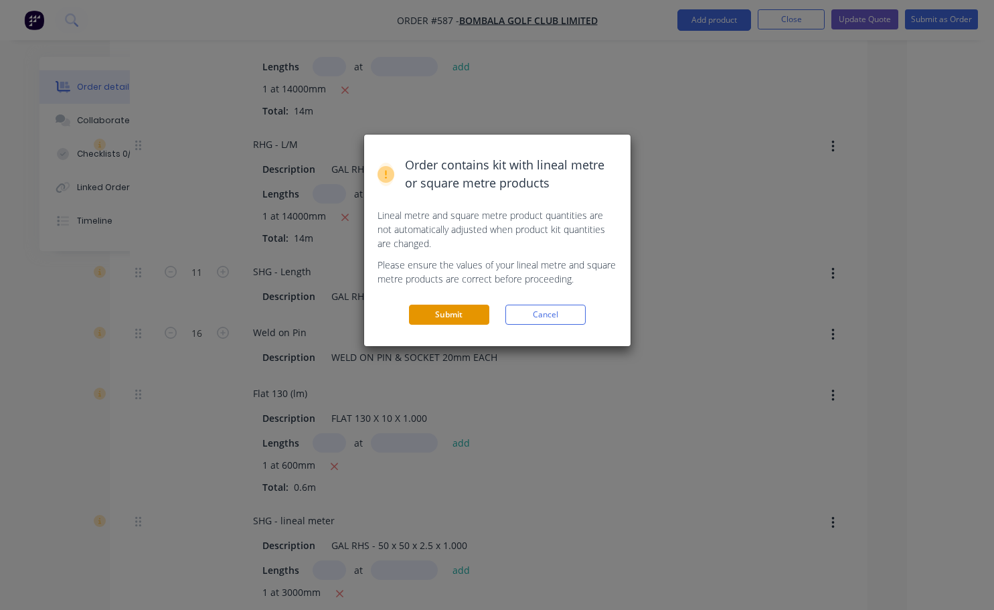
click at [456, 313] on button "Submit" at bounding box center [449, 315] width 80 height 20
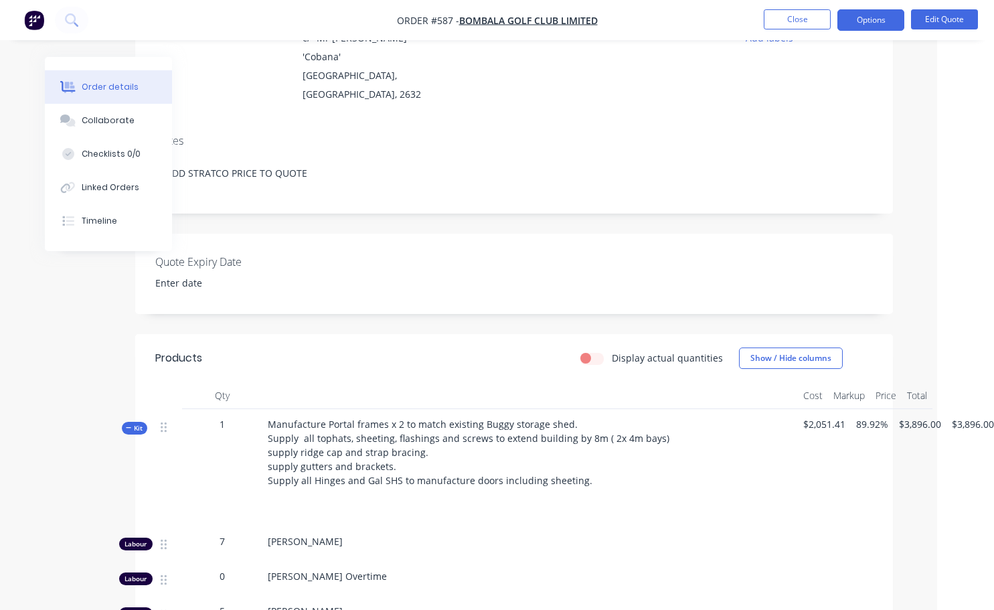
scroll to position [0, 57]
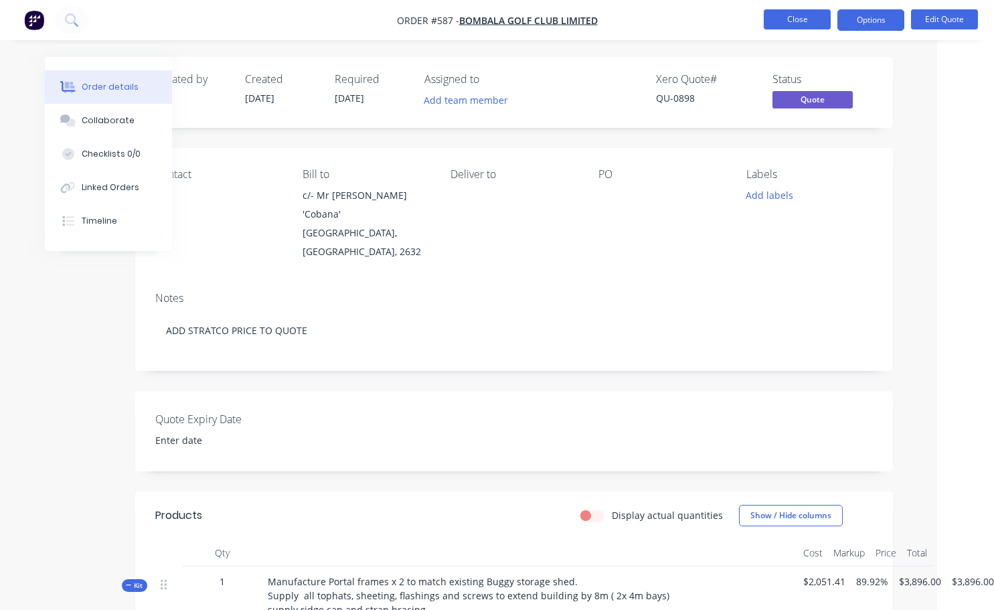
click at [808, 14] on button "Close" at bounding box center [797, 19] width 67 height 20
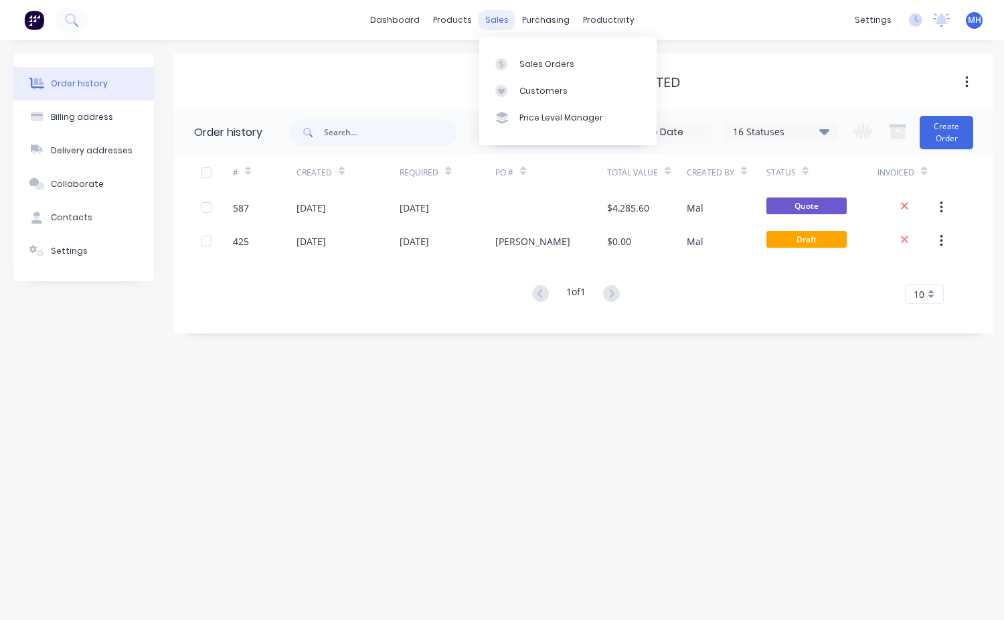
click at [497, 20] on div "sales" at bounding box center [497, 20] width 37 height 20
click at [530, 89] on div "Customers" at bounding box center [543, 91] width 48 height 12
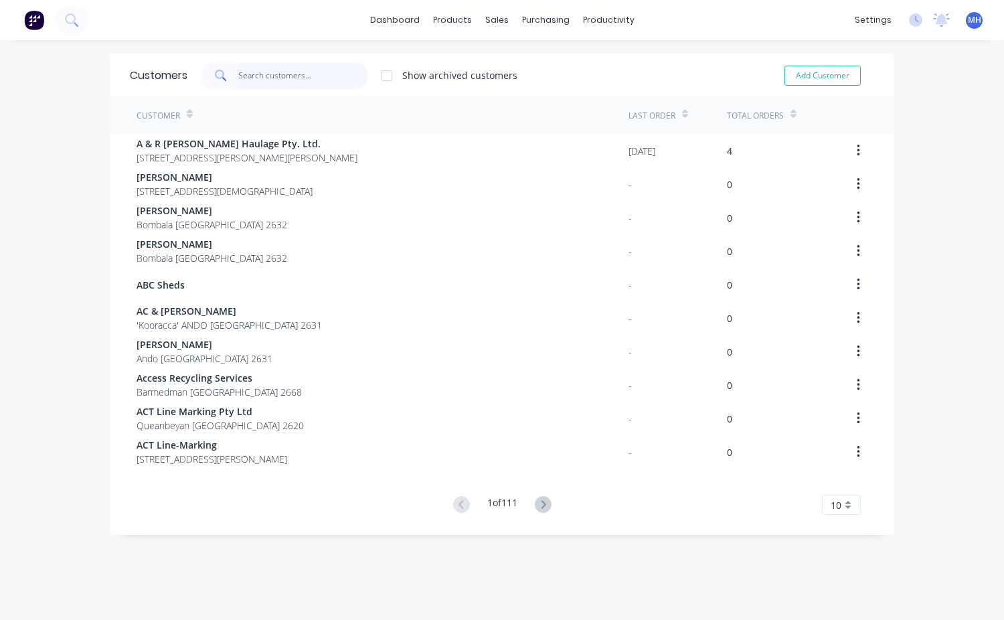
click at [239, 77] on input "text" at bounding box center [303, 75] width 131 height 27
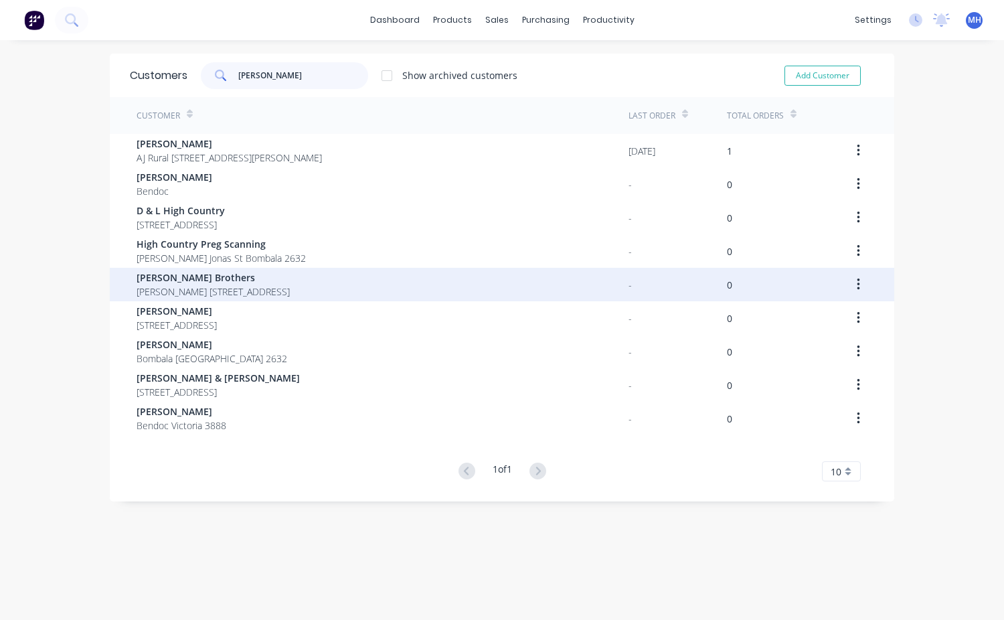
type input "[PERSON_NAME]"
click at [179, 279] on span "[PERSON_NAME] Brothers" at bounding box center [213, 277] width 153 height 14
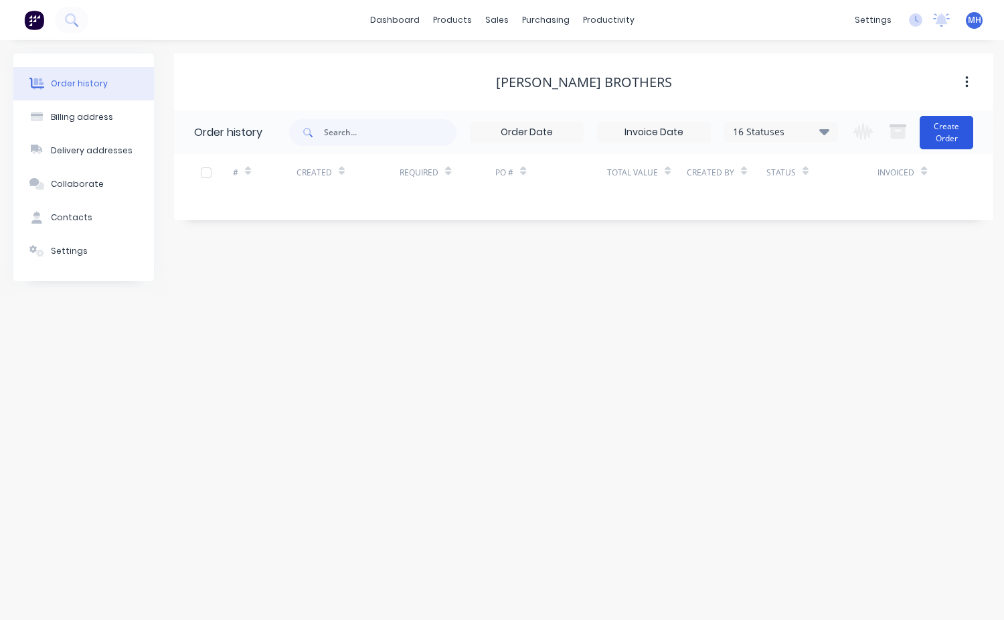
click at [933, 135] on button "Create Order" at bounding box center [947, 132] width 54 height 33
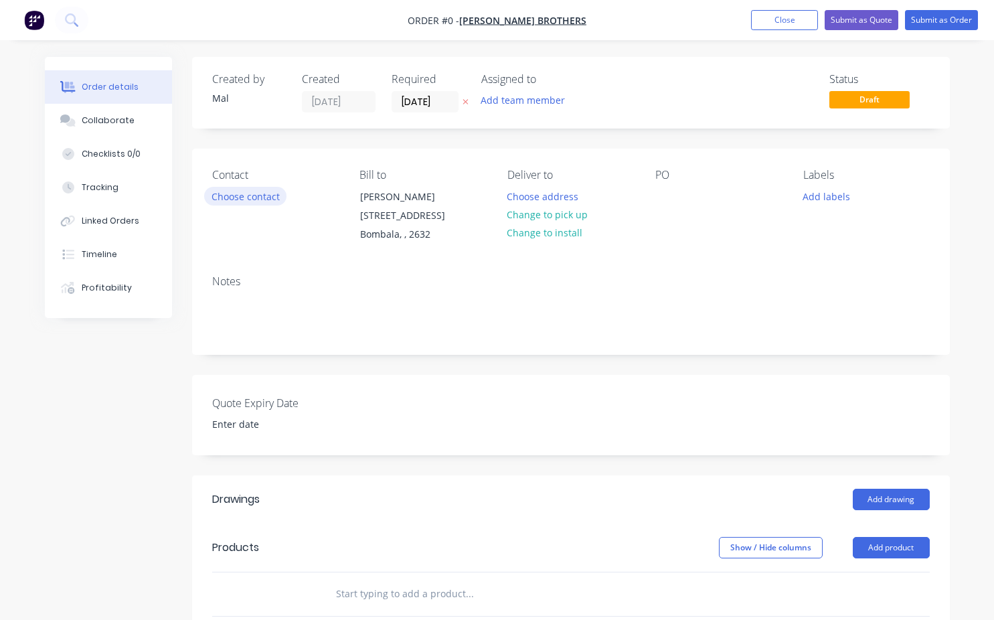
click at [263, 189] on button "Choose contact" at bounding box center [245, 196] width 82 height 18
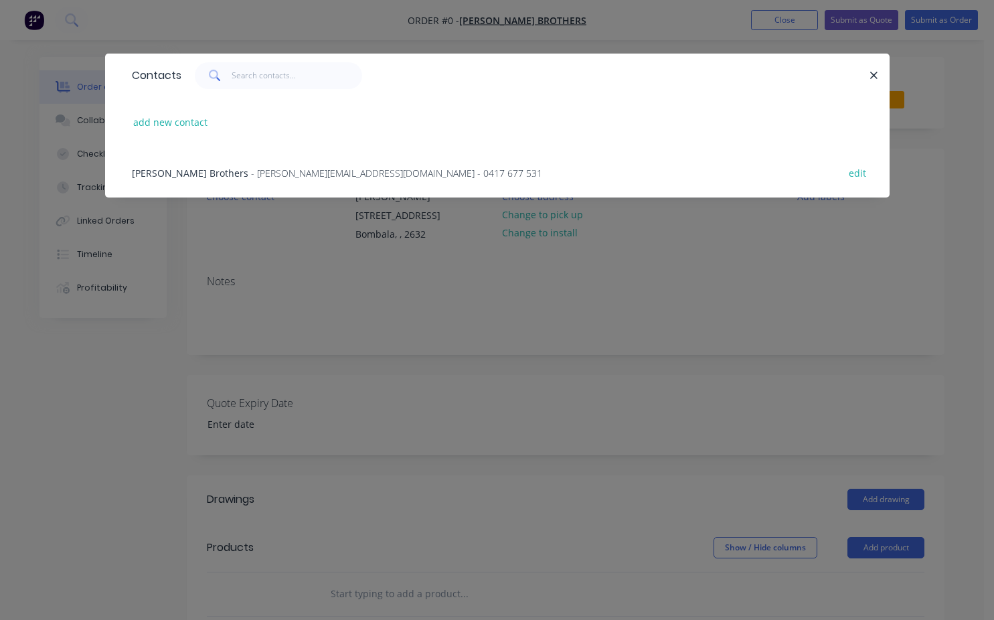
click at [193, 174] on span "[PERSON_NAME] Brothers" at bounding box center [190, 173] width 116 height 13
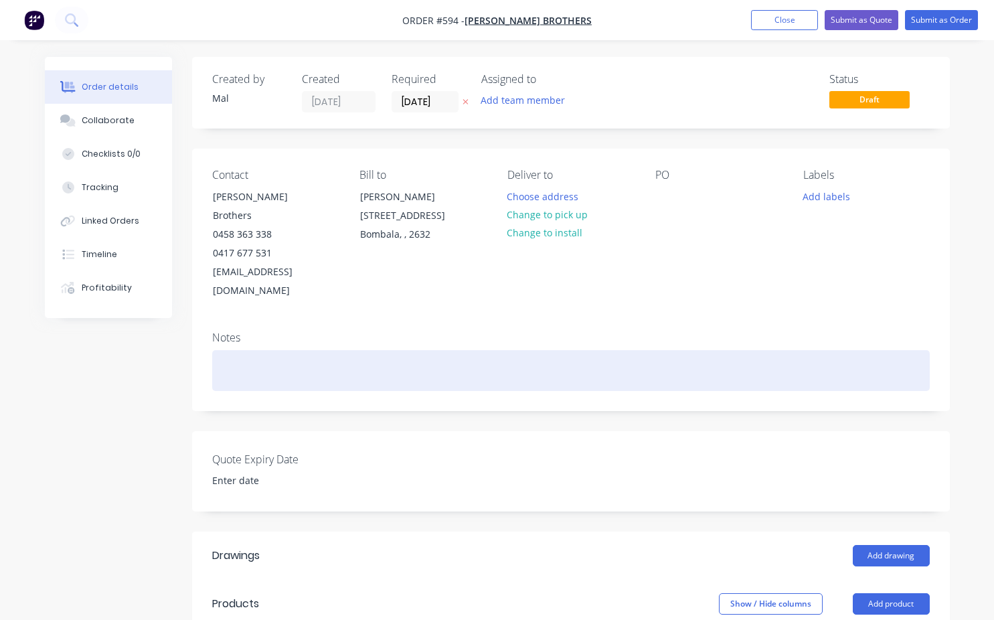
click at [228, 350] on div at bounding box center [570, 370] width 717 height 41
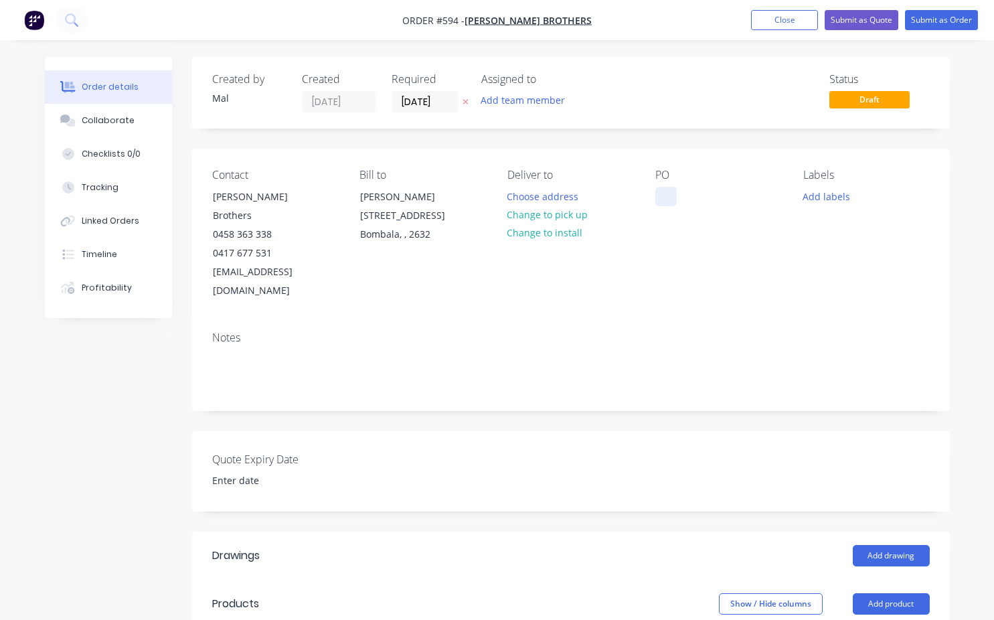
click at [666, 199] on div at bounding box center [665, 196] width 21 height 19
click at [554, 218] on button "Change to pick up" at bounding box center [547, 214] width 95 height 18
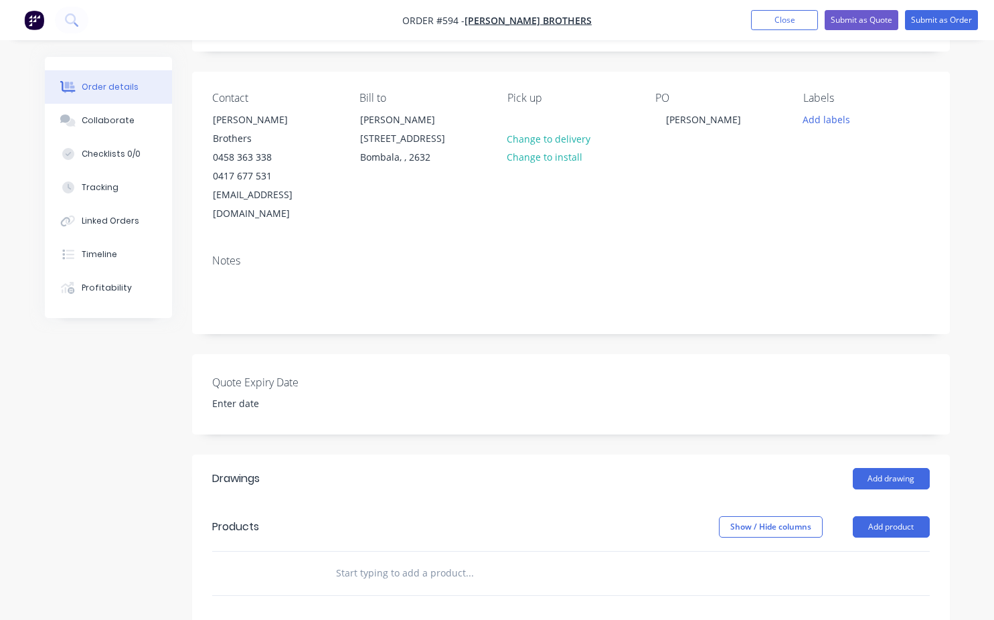
scroll to position [134, 0]
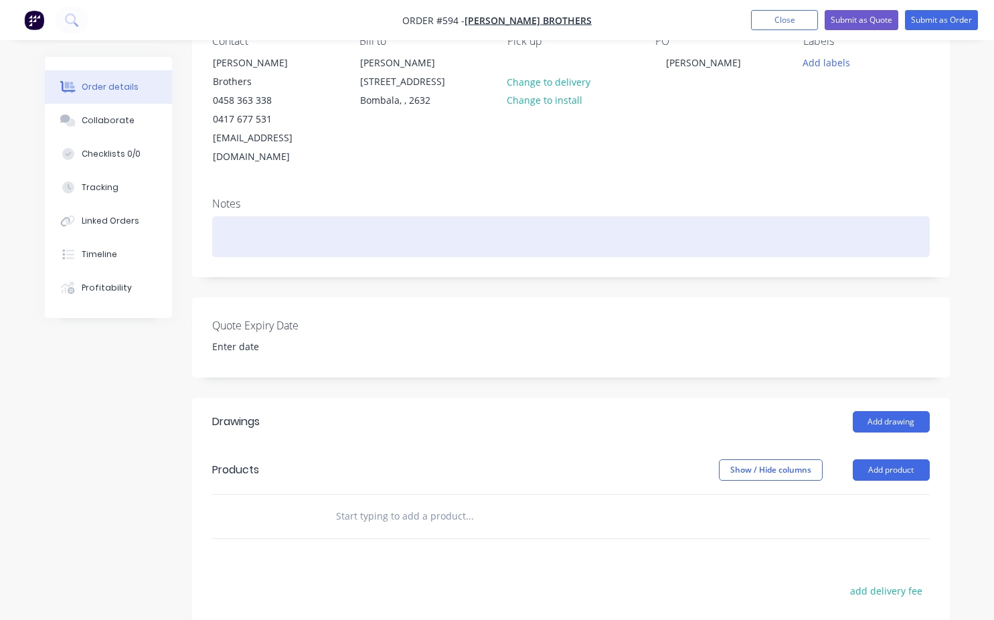
click at [230, 216] on div at bounding box center [570, 236] width 717 height 41
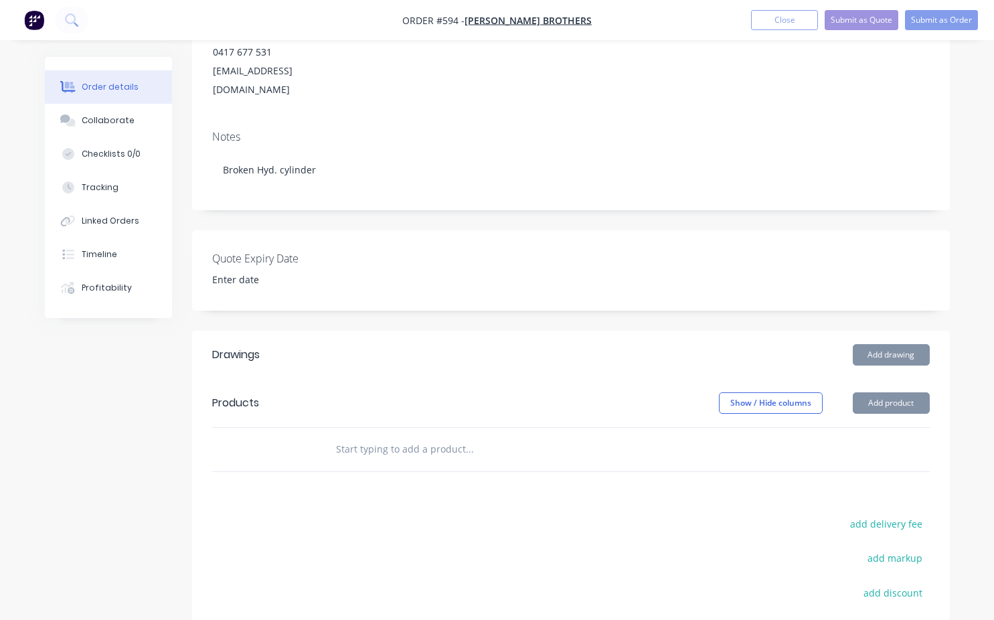
drag, startPoint x: 340, startPoint y: 410, endPoint x: 350, endPoint y: 430, distance: 23.0
click at [345, 436] on input "text" at bounding box center [469, 449] width 268 height 27
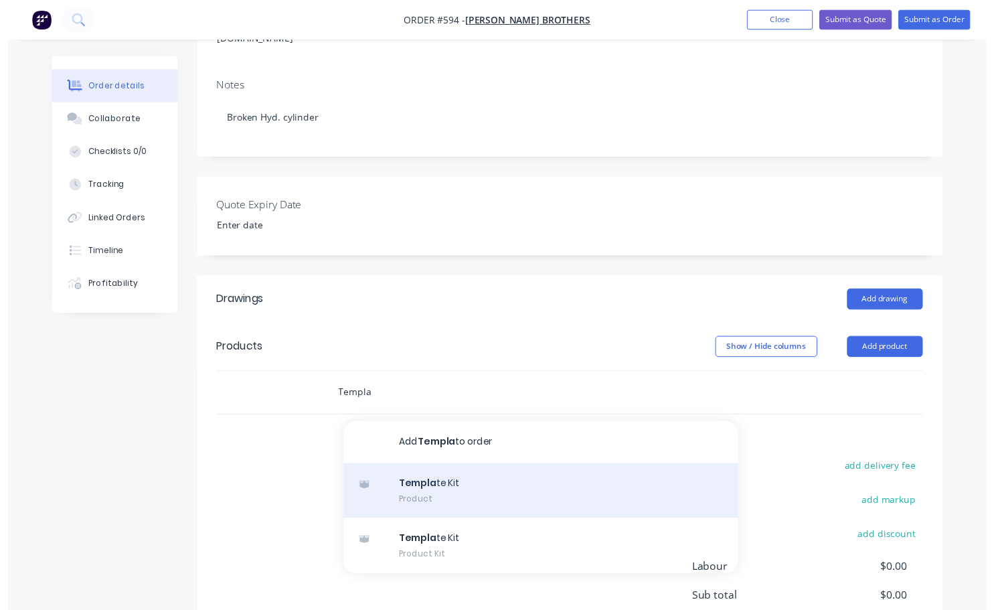
scroll to position [268, 0]
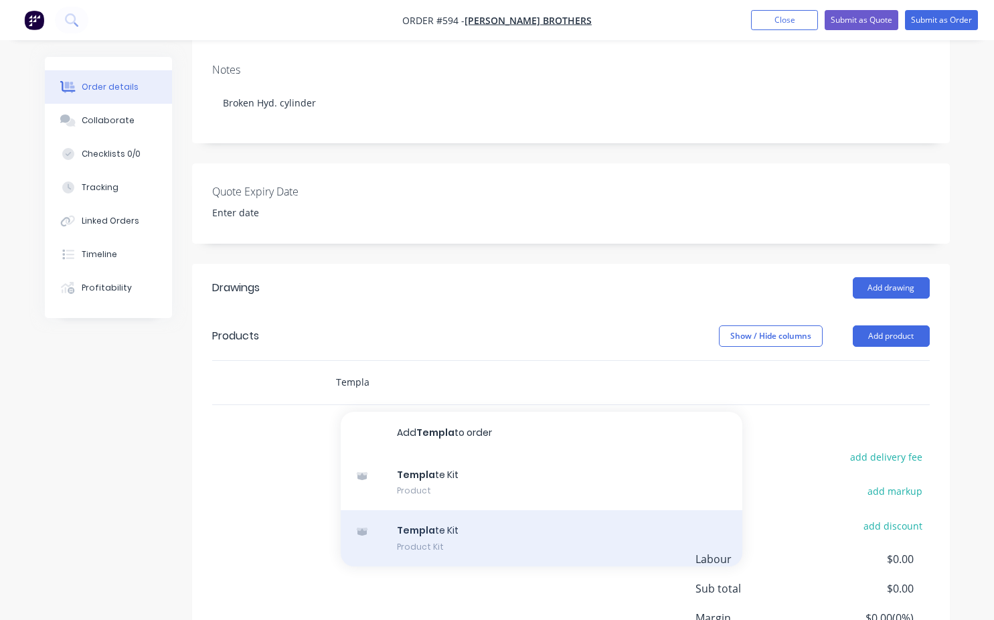
type input "Templa"
click at [402, 510] on div "Templa te Kit Product Kit" at bounding box center [542, 538] width 402 height 56
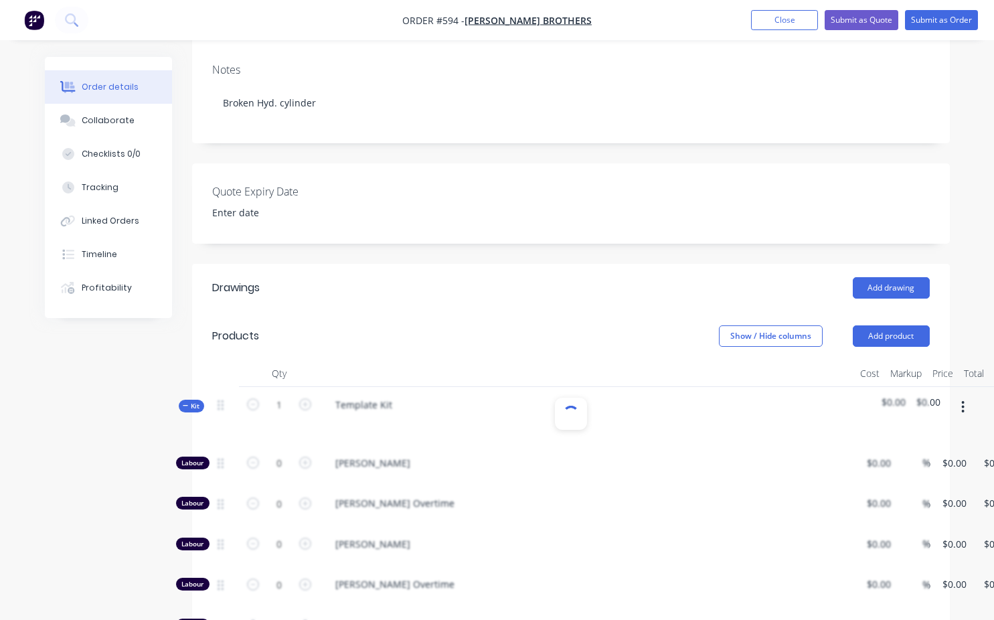
type input "$70.00"
type input "42.86"
type input "$100.00"
type input "$130.00"
type input "$50.00"
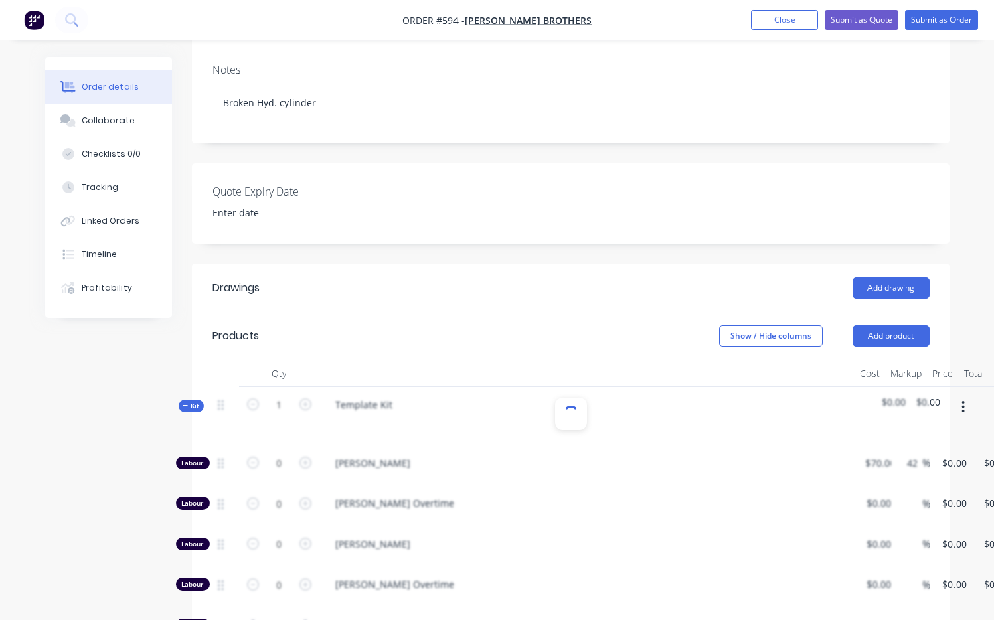
type input "100"
type input "$100.00"
type input "$80.00"
type input "62.5"
type input "$130.00"
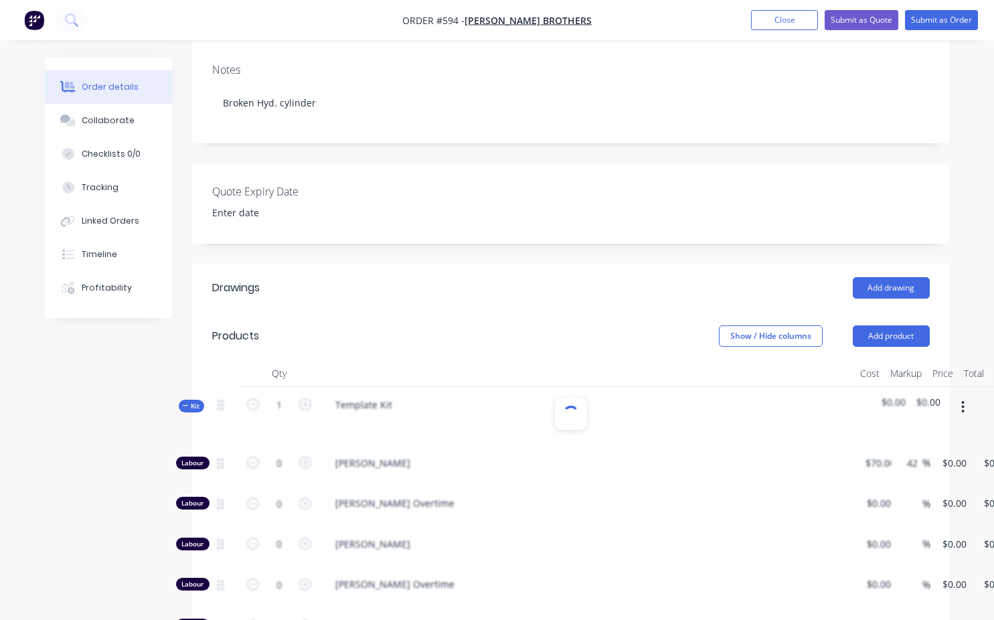
type input "$50.00"
type input "140"
type input "$120.00"
type input "$80.00"
type input "87.5"
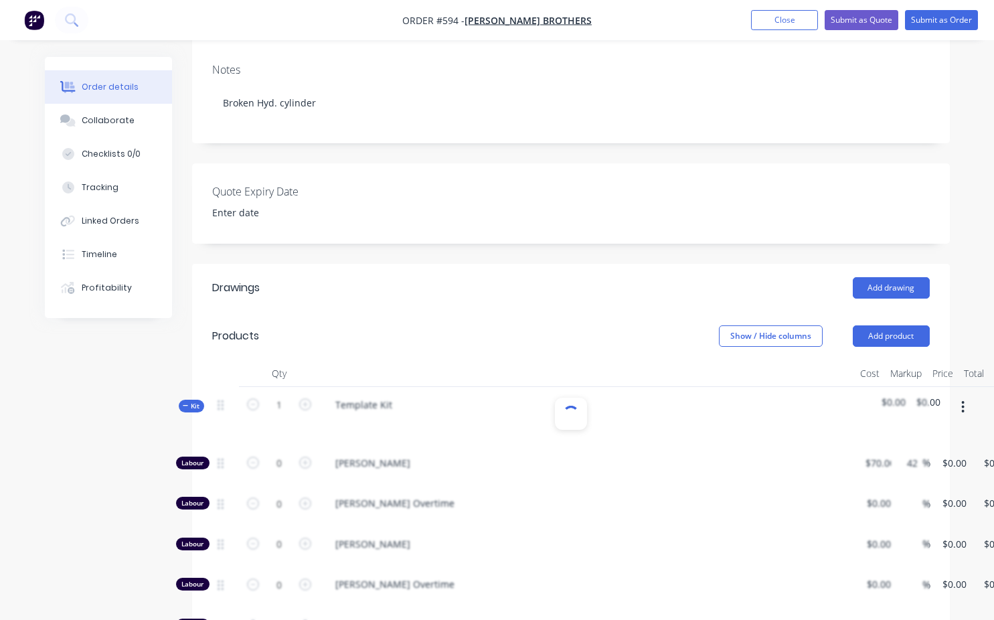
type input "$150.00"
type input "$50.00"
type input "180"
type input "$140.00"
type input "$80.00"
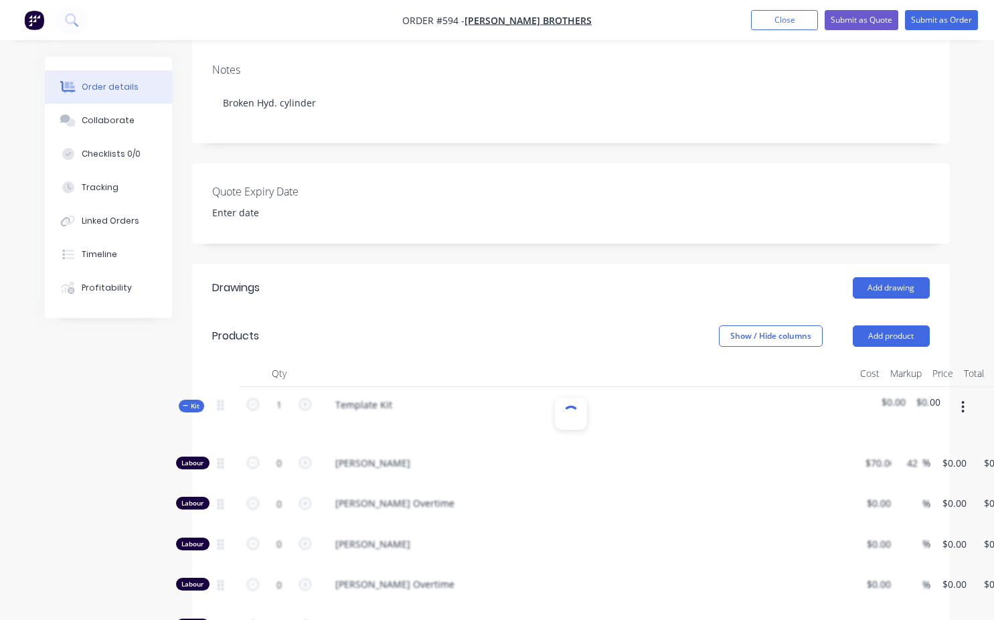
type input "112.5"
type input "$170.00"
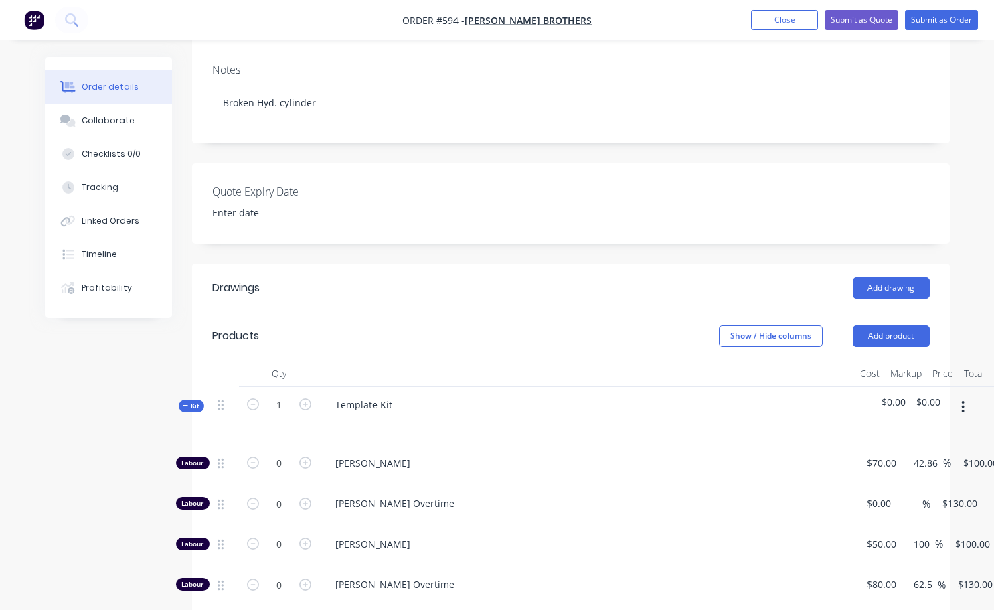
click at [390, 414] on div at bounding box center [587, 423] width 525 height 19
click at [392, 395] on div "Template Kit" at bounding box center [364, 404] width 78 height 19
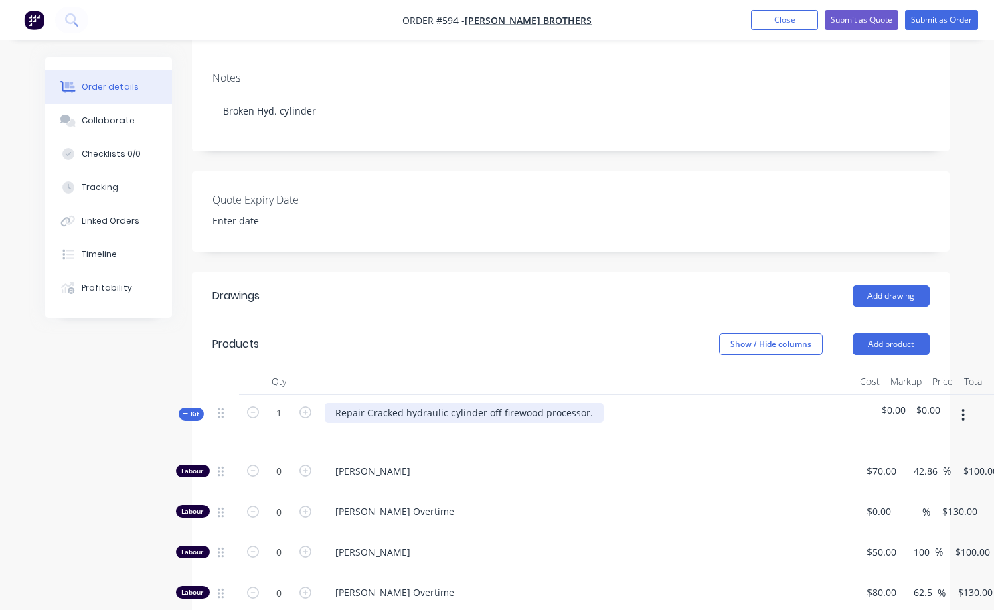
scroll to position [201, 0]
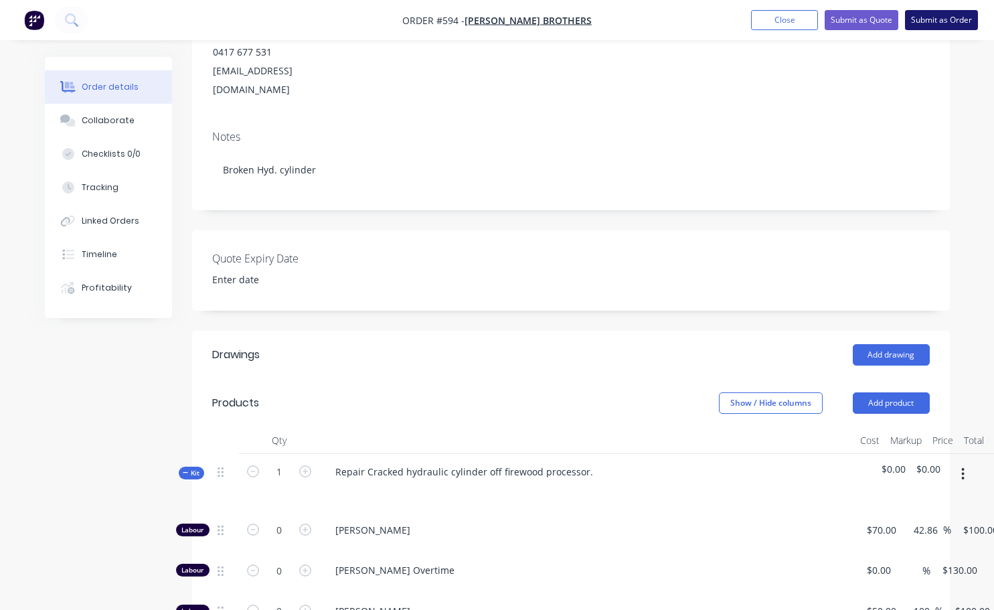
click at [934, 21] on button "Submit as Order" at bounding box center [941, 20] width 73 height 20
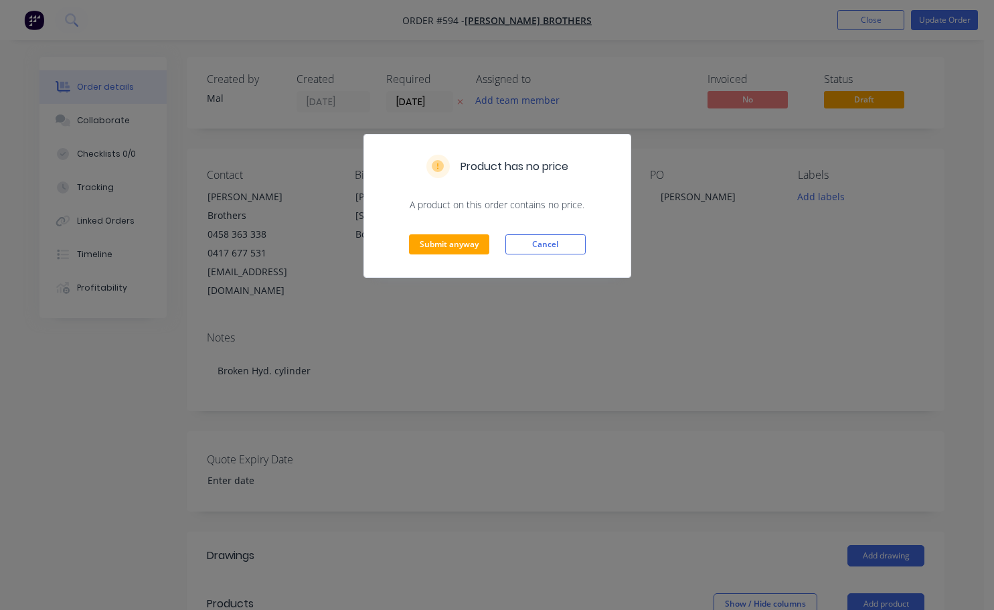
click at [818, 199] on div "Product has no price A product on this order contains no price. Submit anyway C…" at bounding box center [497, 305] width 994 height 610
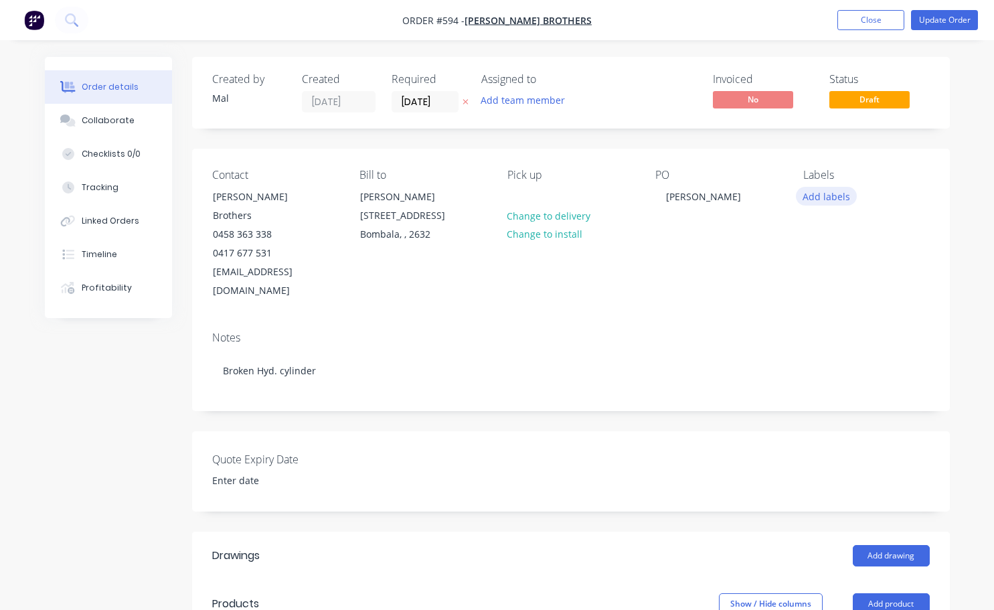
click at [841, 195] on button "Add labels" at bounding box center [827, 196] width 62 height 18
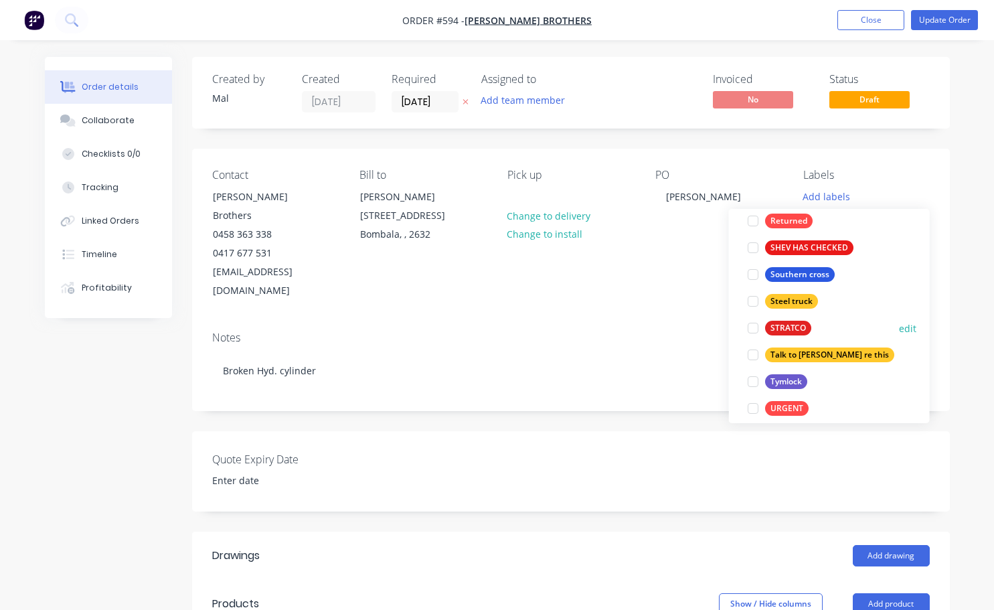
scroll to position [428, 0]
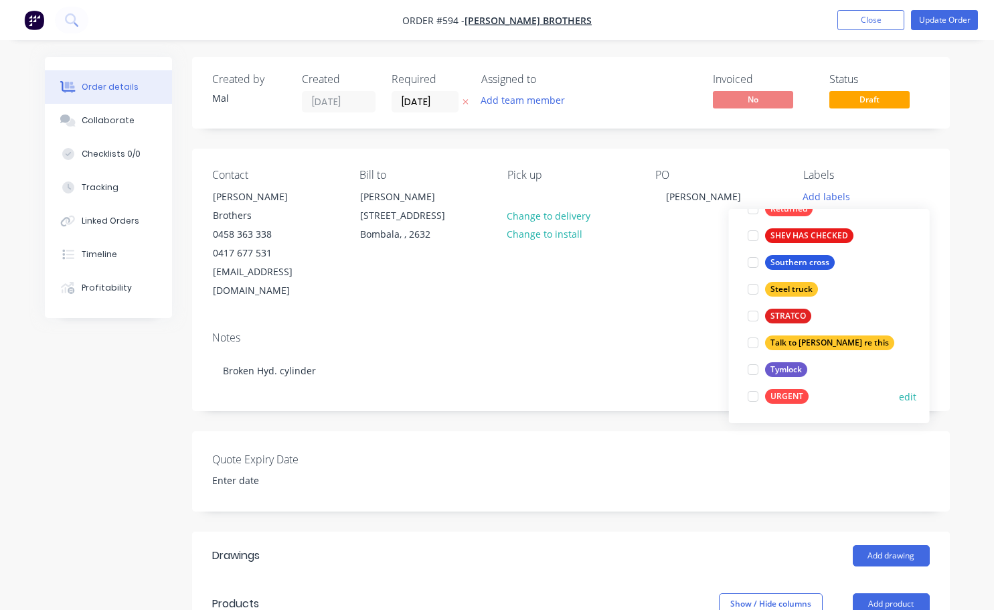
click at [748, 396] on div at bounding box center [753, 396] width 27 height 27
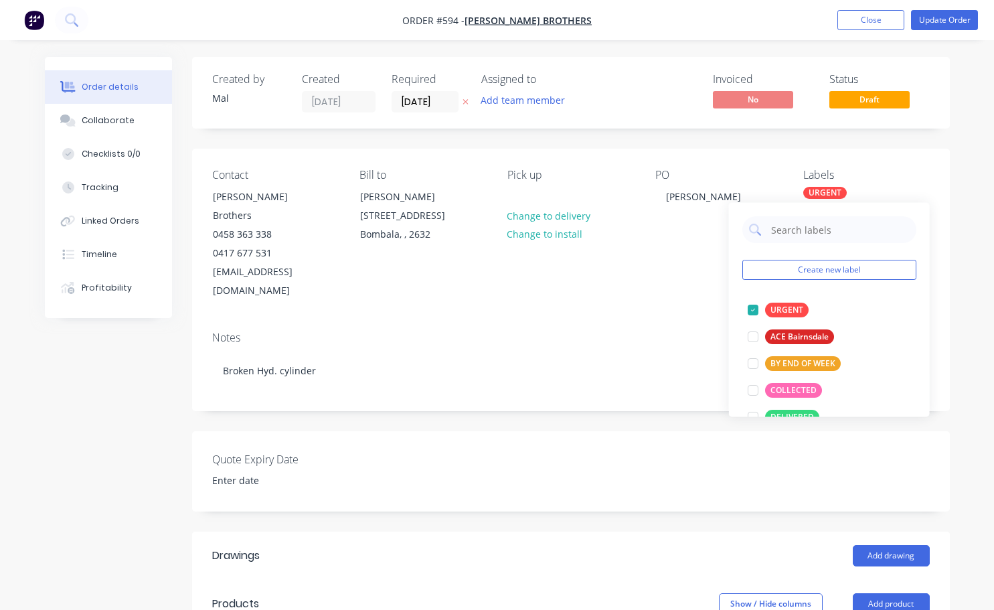
click at [677, 321] on div "Notes Broken Hyd. cylinder" at bounding box center [571, 366] width 758 height 90
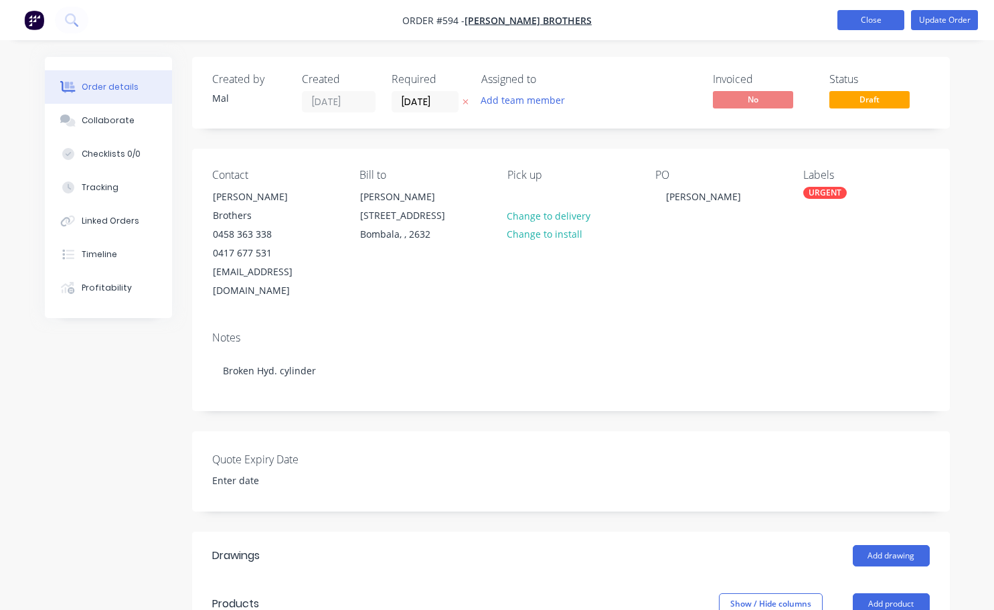
click at [872, 18] on button "Close" at bounding box center [870, 20] width 67 height 20
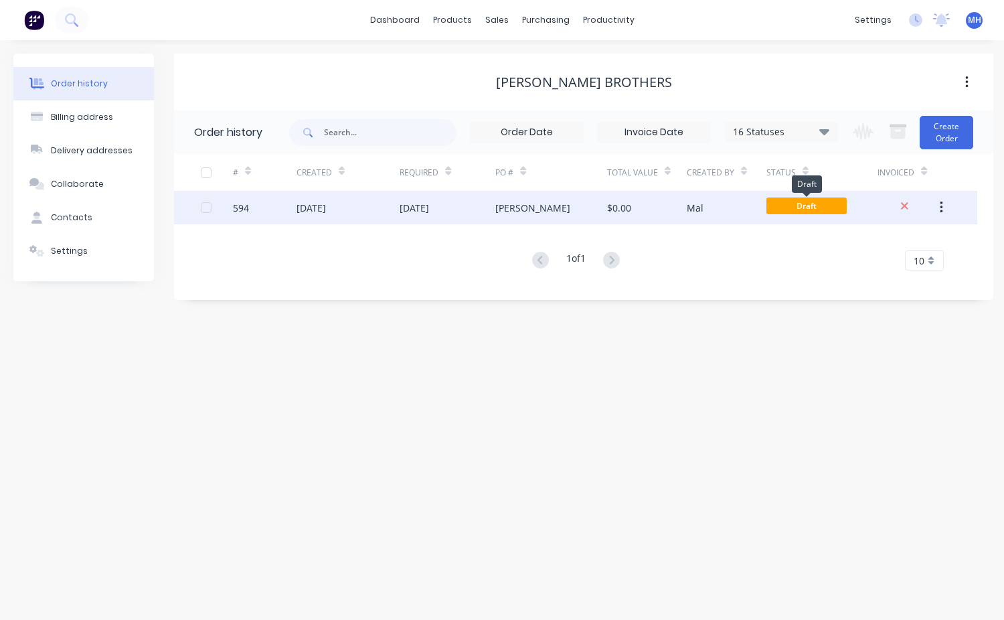
click at [808, 206] on span "Draft" at bounding box center [806, 205] width 80 height 17
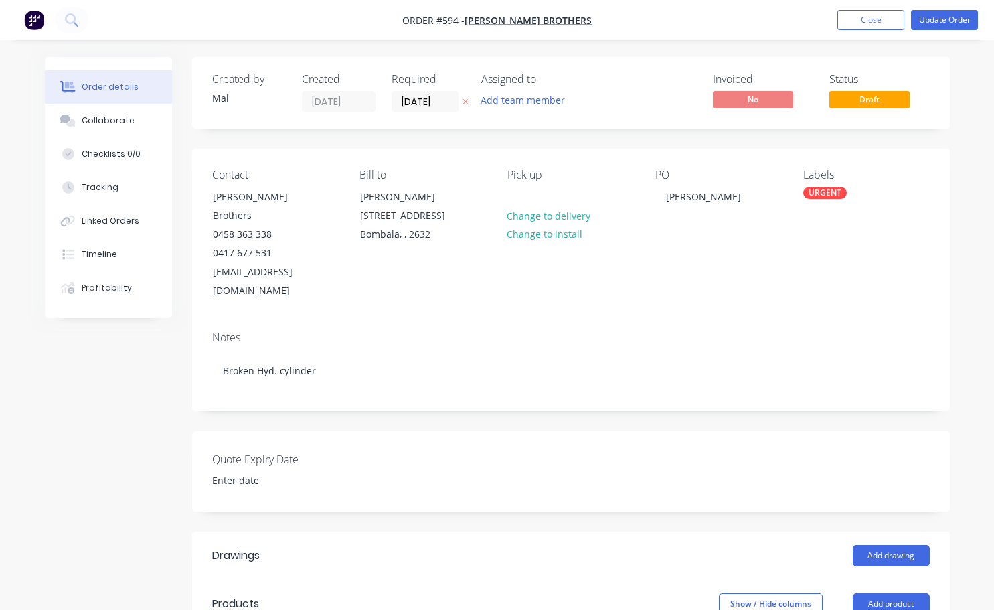
click at [873, 92] on span "Draft" at bounding box center [869, 99] width 80 height 17
click at [876, 108] on span "Draft" at bounding box center [869, 99] width 80 height 17
click at [869, 107] on span "Draft" at bounding box center [869, 99] width 80 height 17
click at [928, 24] on button "Update Order" at bounding box center [944, 20] width 67 height 20
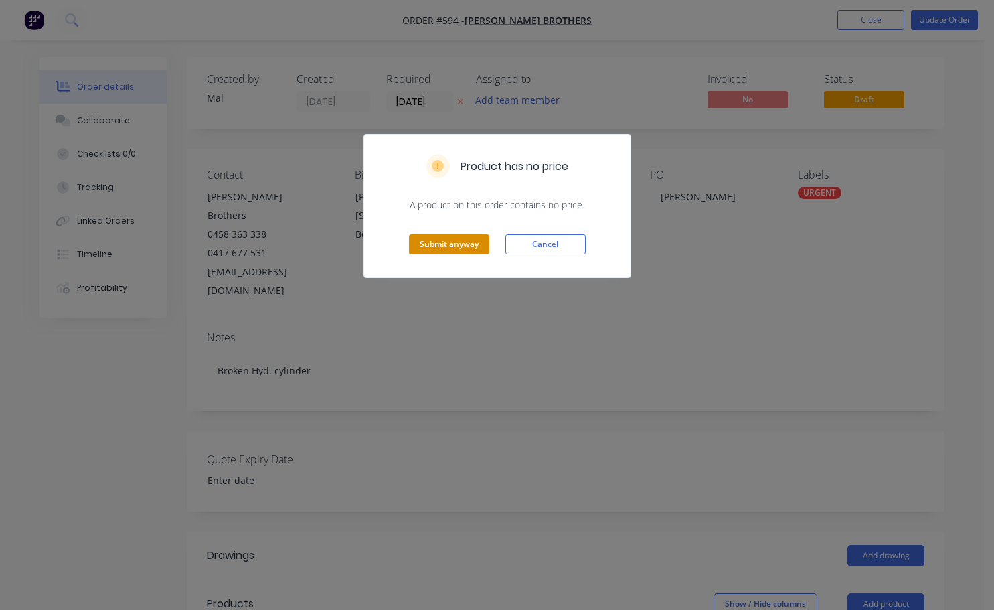
click at [463, 242] on button "Submit anyway" at bounding box center [449, 244] width 80 height 20
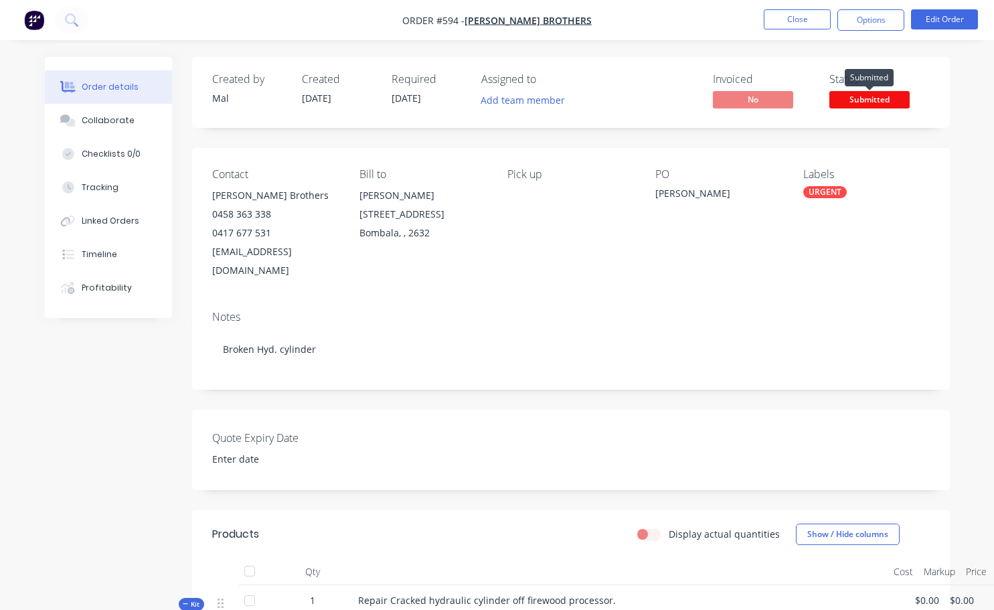
click at [868, 97] on span "Submitted" at bounding box center [869, 99] width 80 height 17
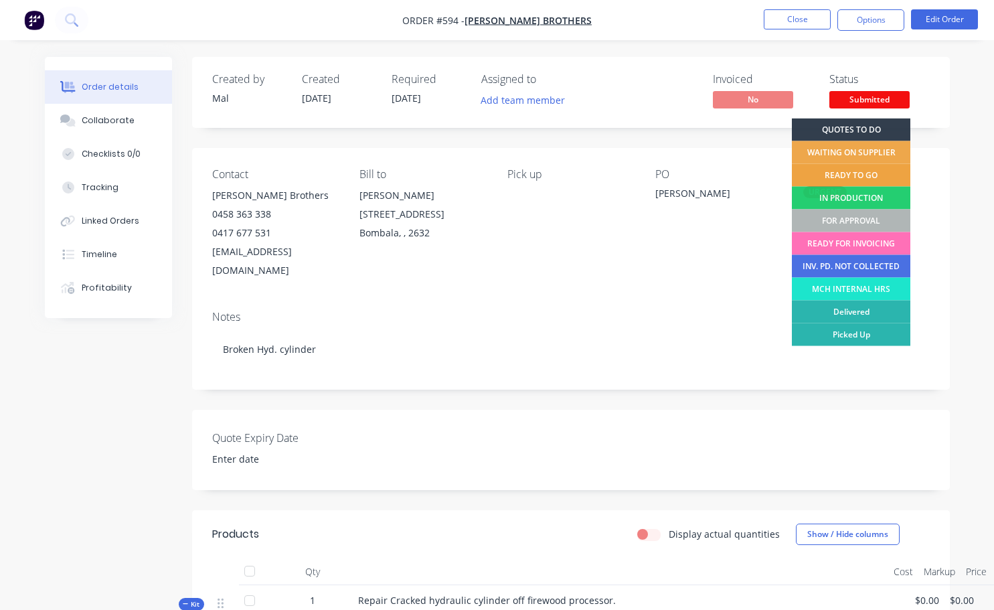
click at [863, 175] on div "READY TO GO" at bounding box center [851, 175] width 118 height 23
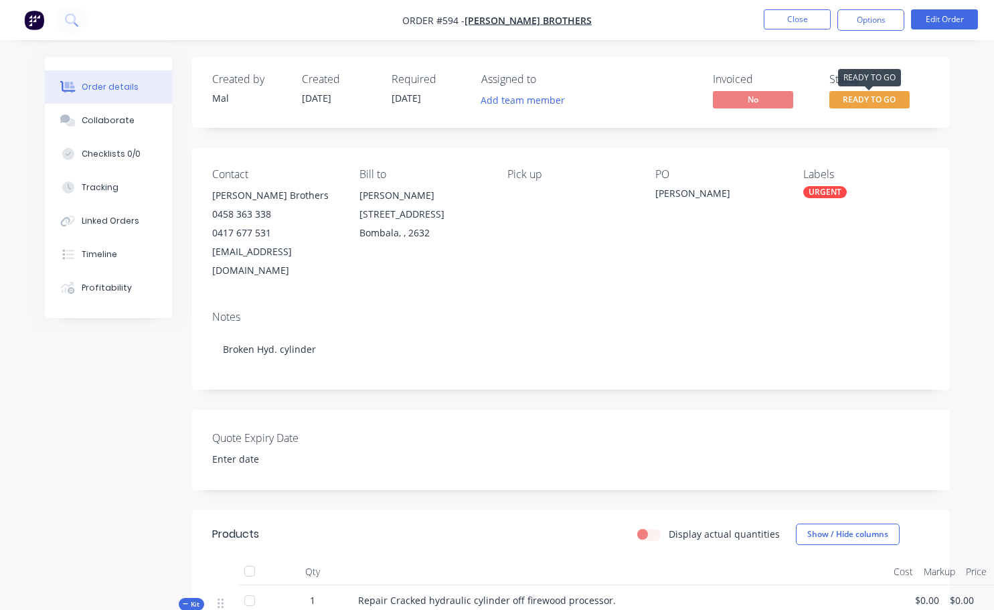
click at [867, 104] on span "READY TO GO" at bounding box center [869, 99] width 80 height 17
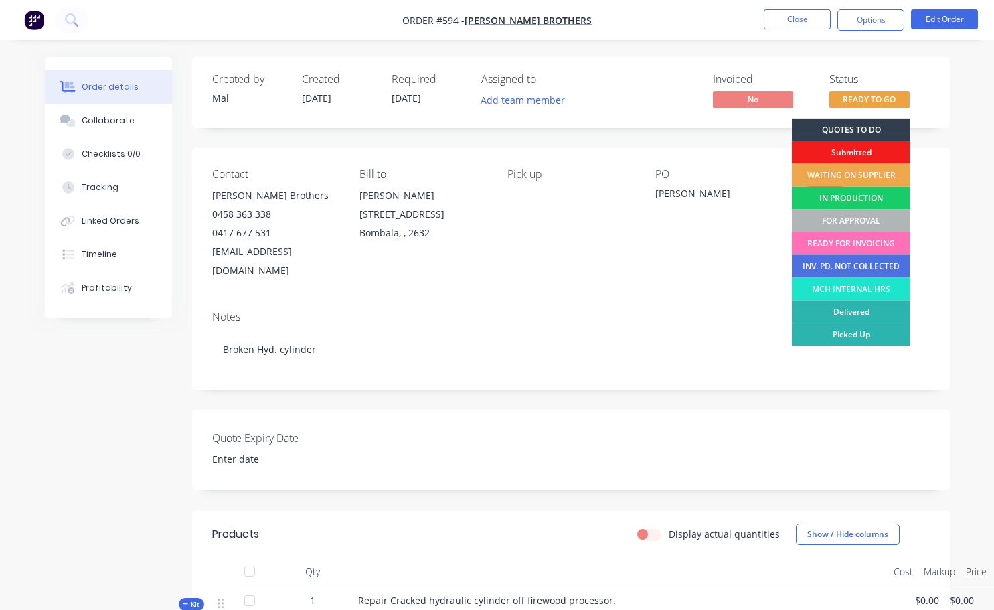
click at [871, 192] on div "IN PRODUCTION" at bounding box center [851, 198] width 118 height 23
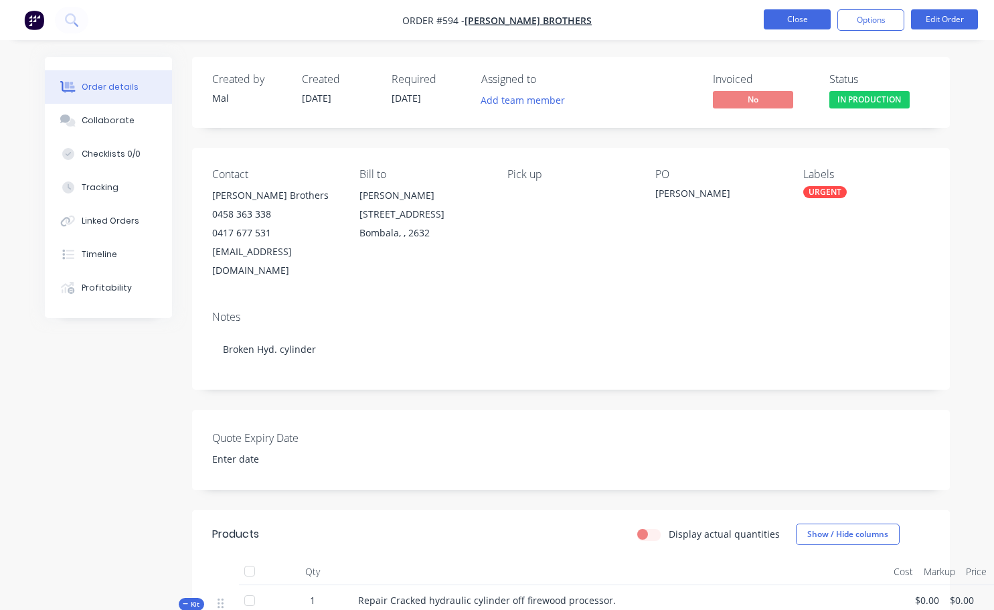
click at [814, 28] on button "Close" at bounding box center [797, 19] width 67 height 20
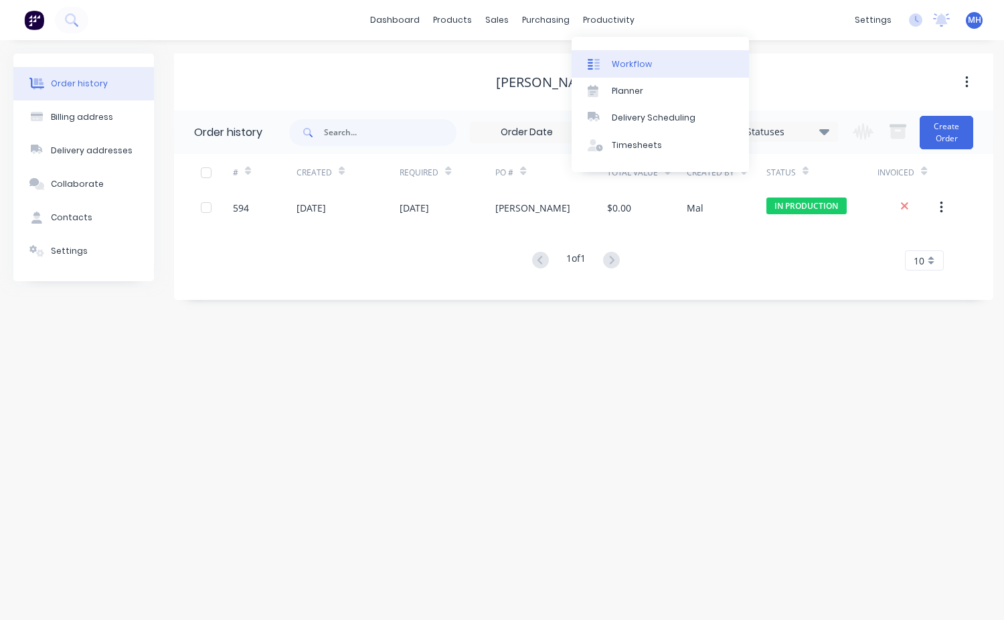
click at [636, 69] on div "Workflow" at bounding box center [632, 64] width 40 height 12
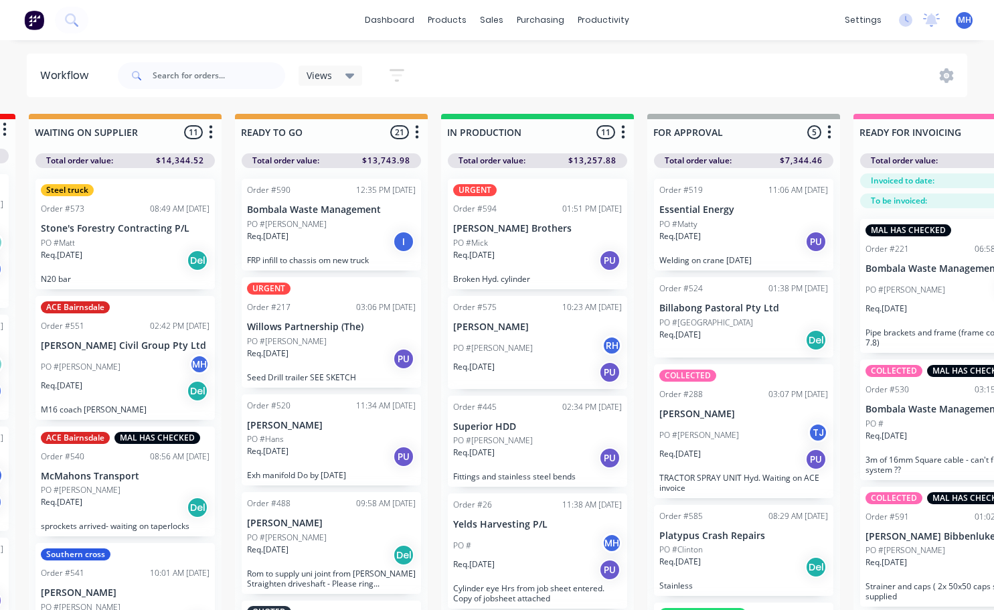
click at [509, 341] on div "PO #[PERSON_NAME]" at bounding box center [537, 347] width 169 height 25
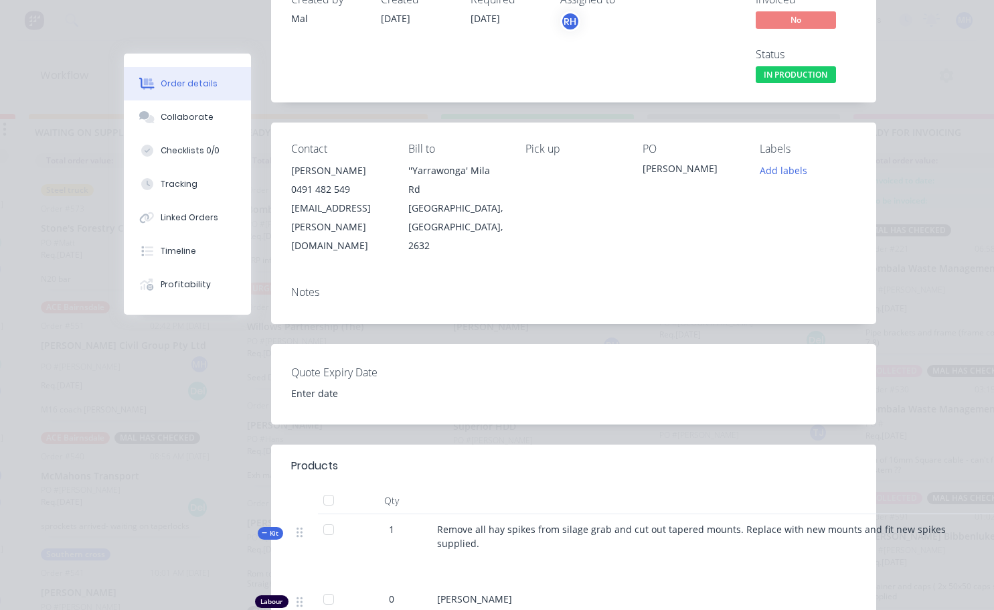
scroll to position [134, 0]
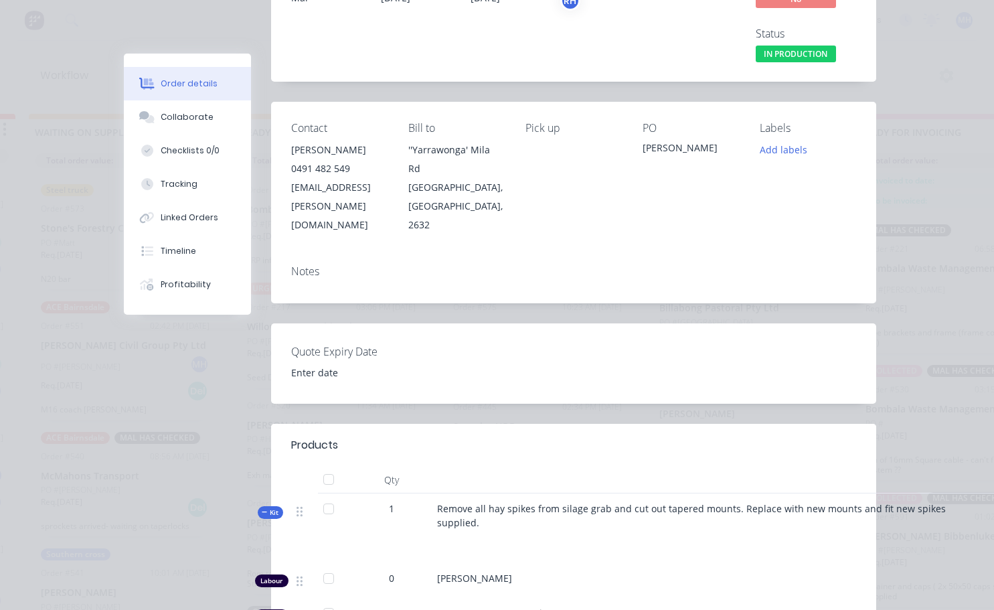
click at [354, 265] on div "Notes" at bounding box center [573, 271] width 565 height 13
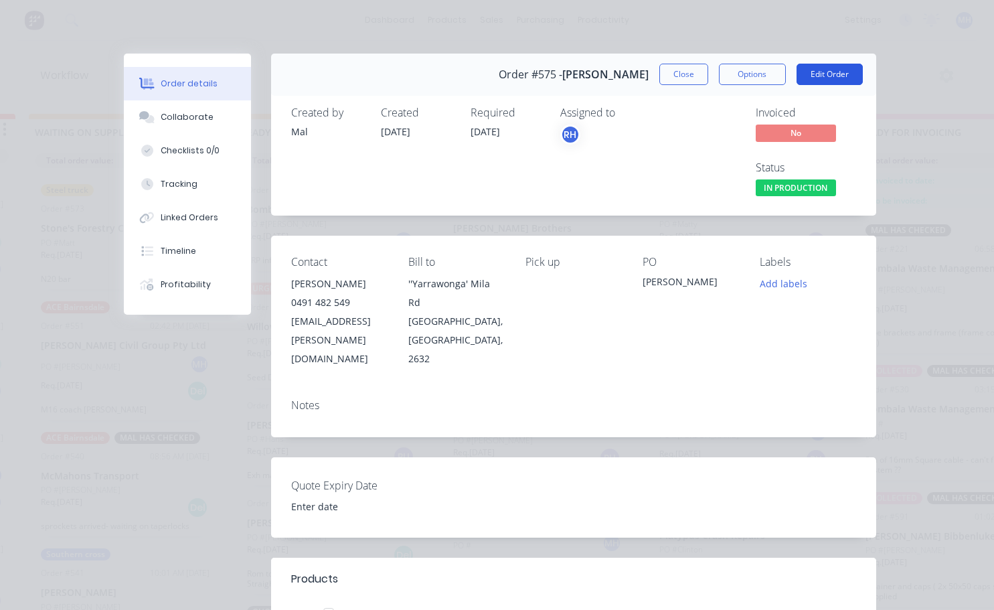
click at [818, 74] on button "Edit Order" at bounding box center [829, 74] width 66 height 21
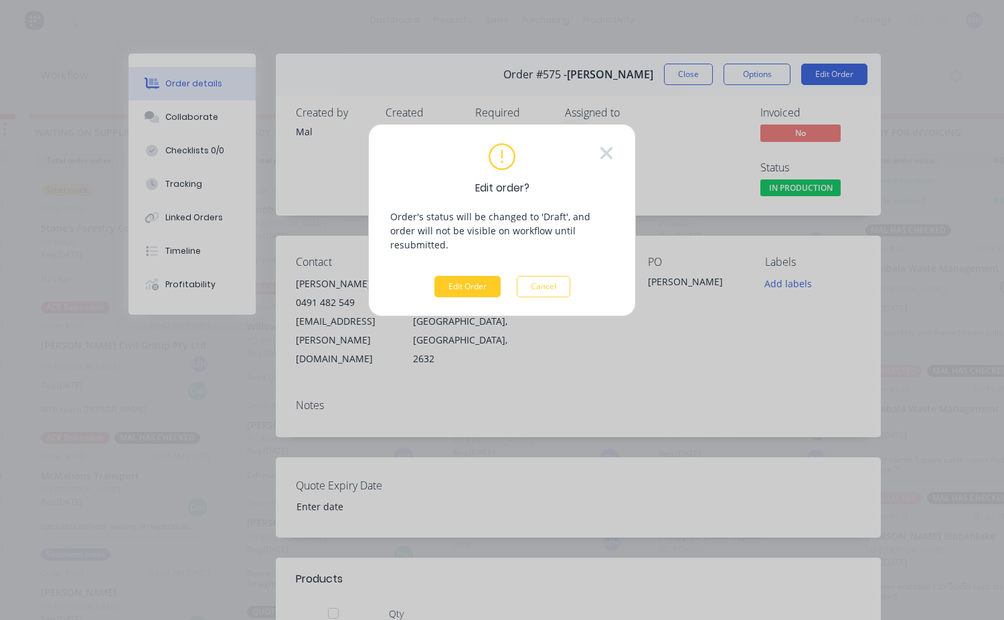
click at [478, 276] on button "Edit Order" at bounding box center [467, 286] width 66 height 21
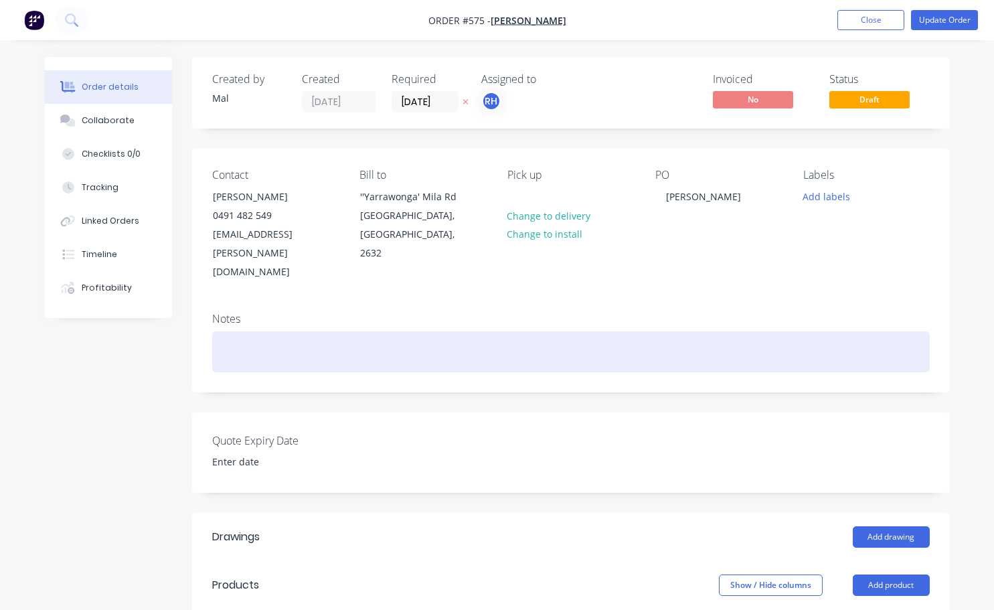
click at [242, 331] on div at bounding box center [570, 351] width 717 height 41
click at [218, 331] on div "Silage Grab" at bounding box center [570, 351] width 717 height 41
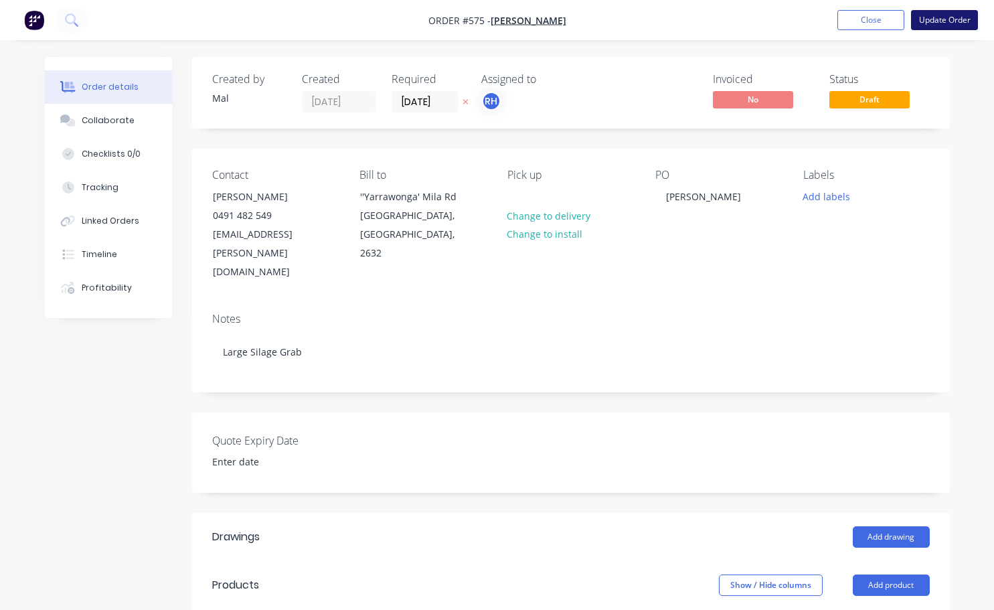
click at [943, 17] on button "Update Order" at bounding box center [944, 20] width 67 height 20
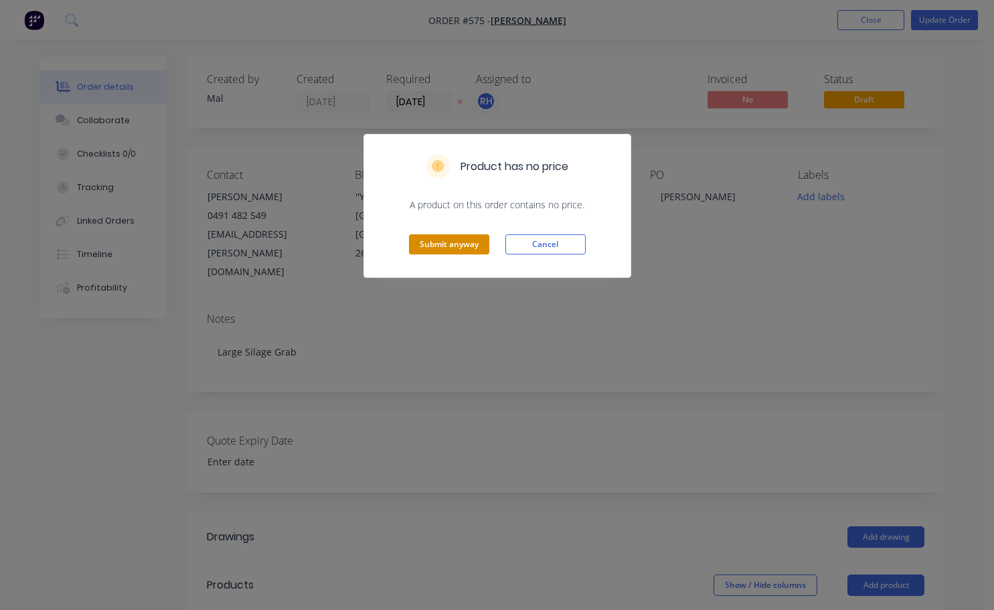
click at [454, 249] on button "Submit anyway" at bounding box center [449, 244] width 80 height 20
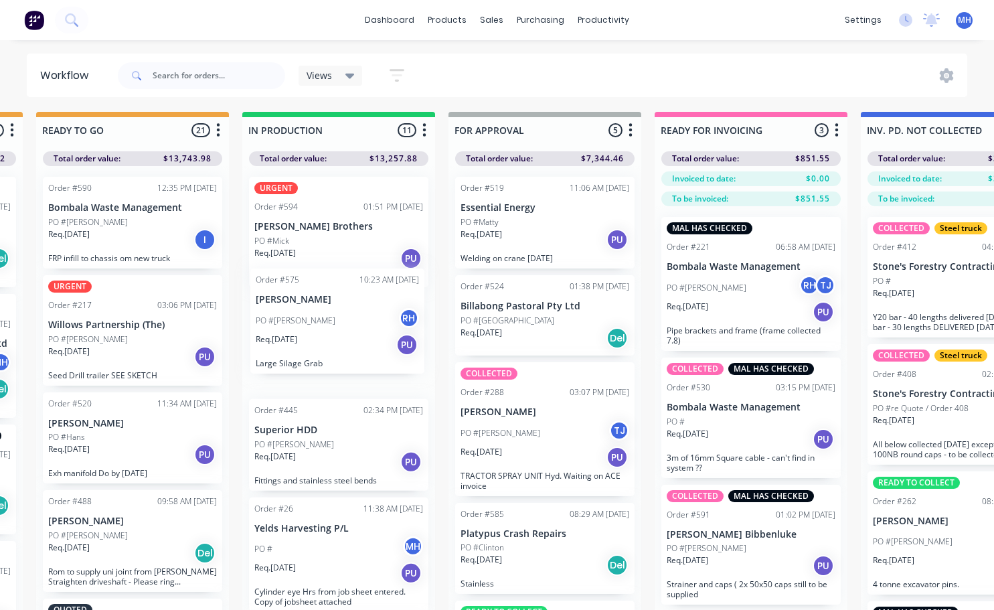
drag, startPoint x: 337, startPoint y: 581, endPoint x: 339, endPoint y: 339, distance: 241.6
click at [339, 339] on div "URGENT Order #594 01:51 PM [DATE] [PERSON_NAME] Brothers PO #[PERSON_NAME]. [DA…" at bounding box center [338, 390] width 193 height 449
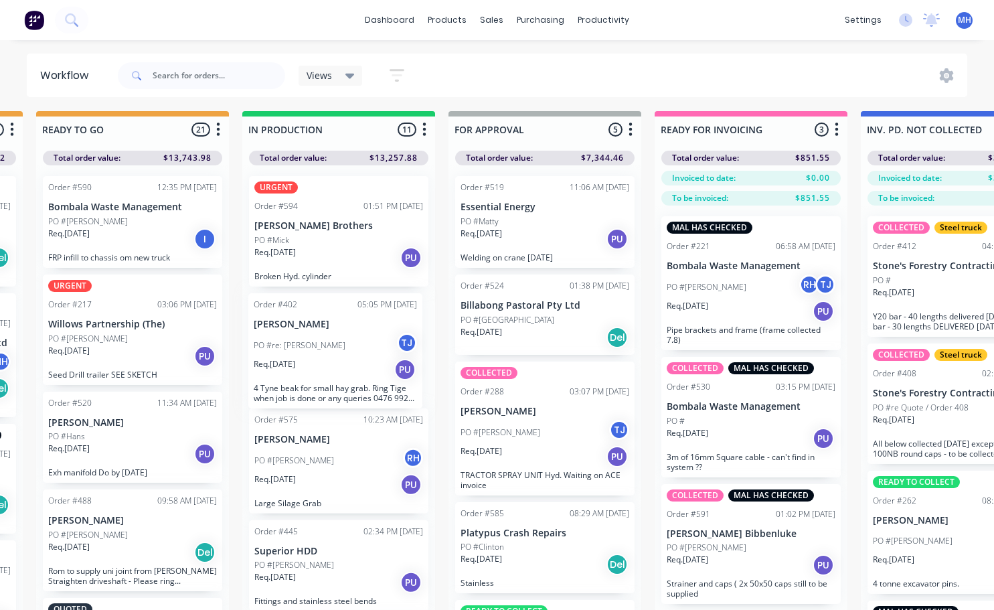
drag, startPoint x: 327, startPoint y: 551, endPoint x: 335, endPoint y: 320, distance: 231.7
click at [335, 320] on div "URGENT Order #594 01:51 PM [DATE] [PERSON_NAME] Brothers PO #[PERSON_NAME]. [DA…" at bounding box center [338, 389] width 193 height 449
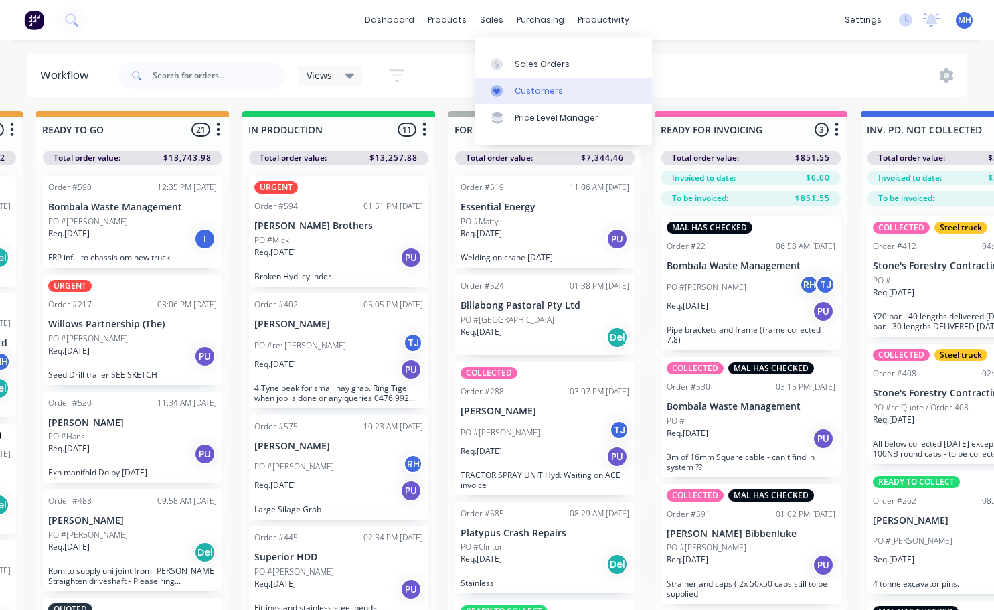
click at [537, 86] on div "Customers" at bounding box center [539, 91] width 48 height 12
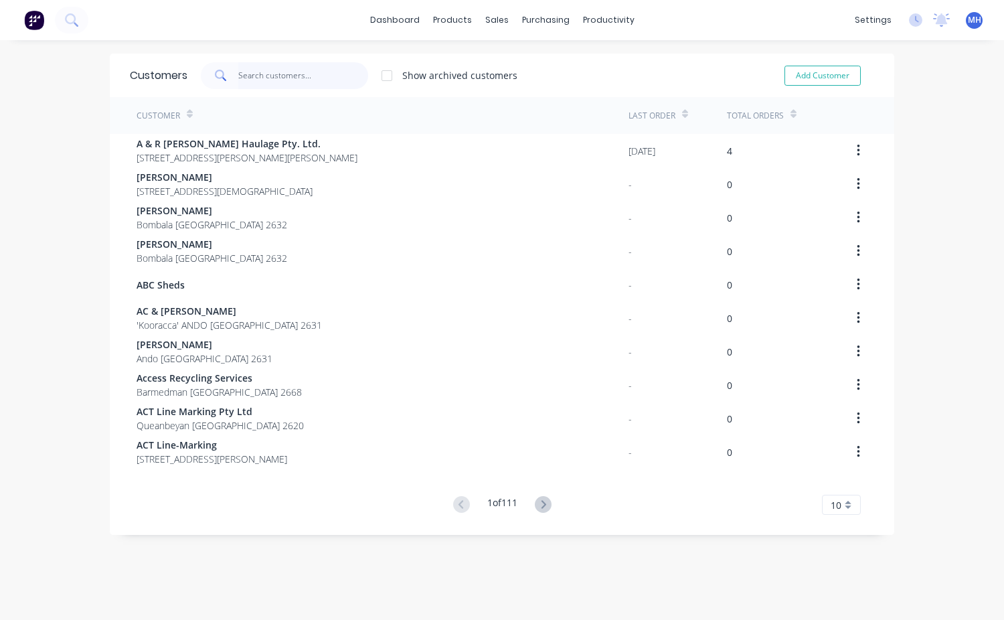
click at [241, 74] on input "text" at bounding box center [303, 75] width 131 height 27
click at [639, 62] on div "Workflow" at bounding box center [627, 64] width 40 height 12
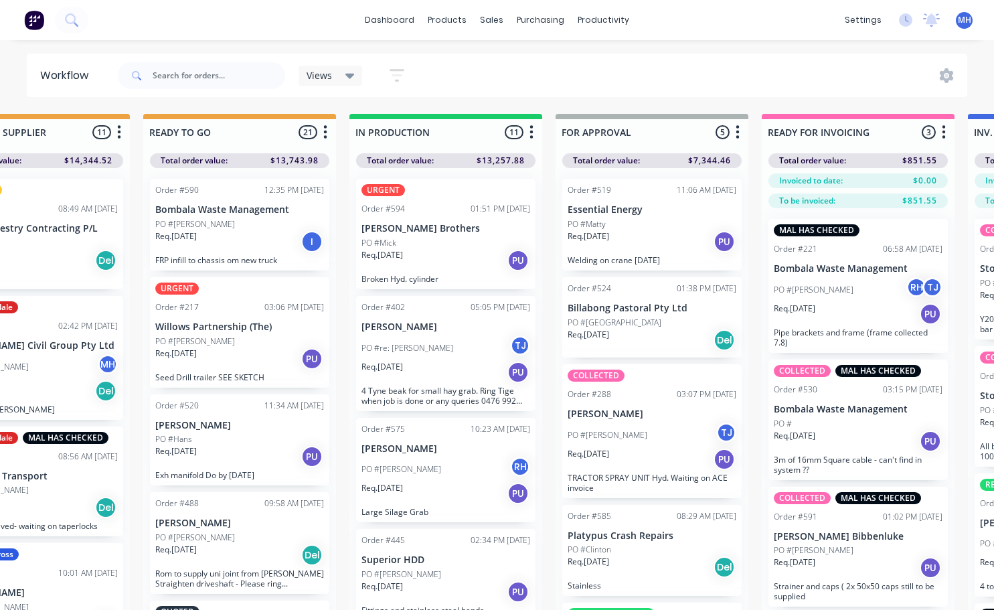
scroll to position [0, 470]
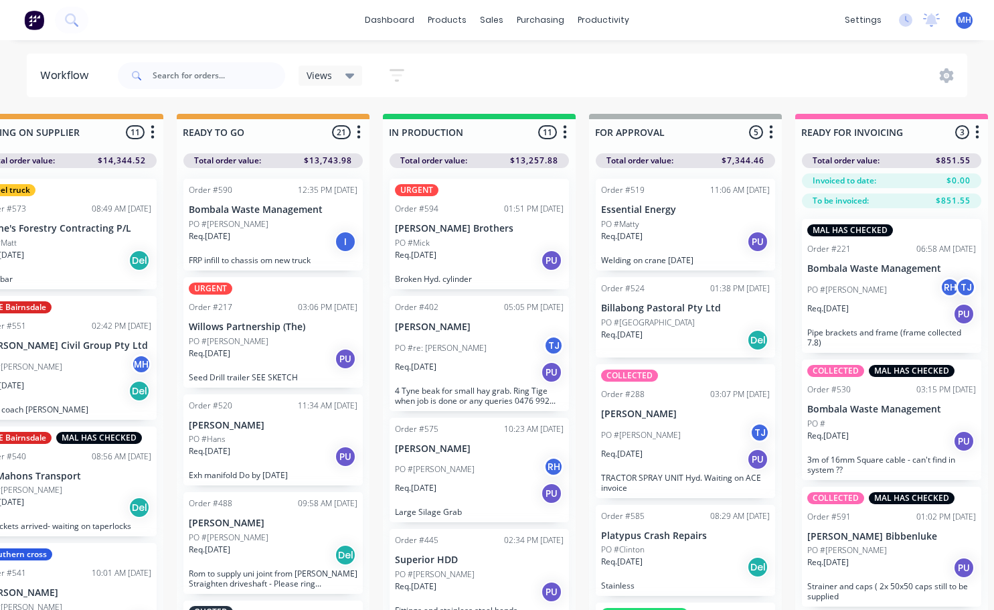
click at [270, 256] on p "FRP infill to chassis om new truck" at bounding box center [273, 260] width 169 height 10
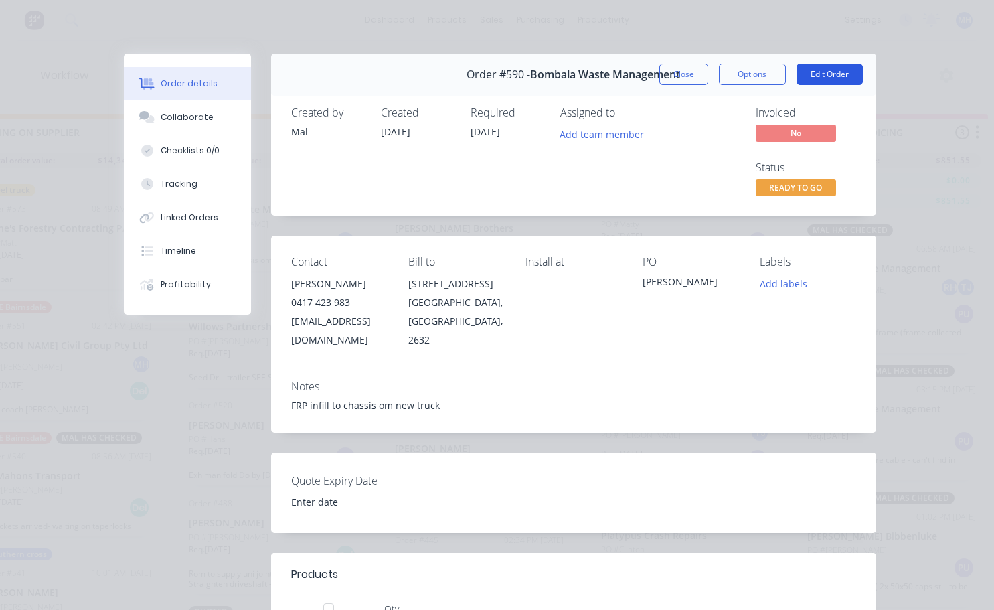
click at [809, 70] on button "Edit Order" at bounding box center [829, 74] width 66 height 21
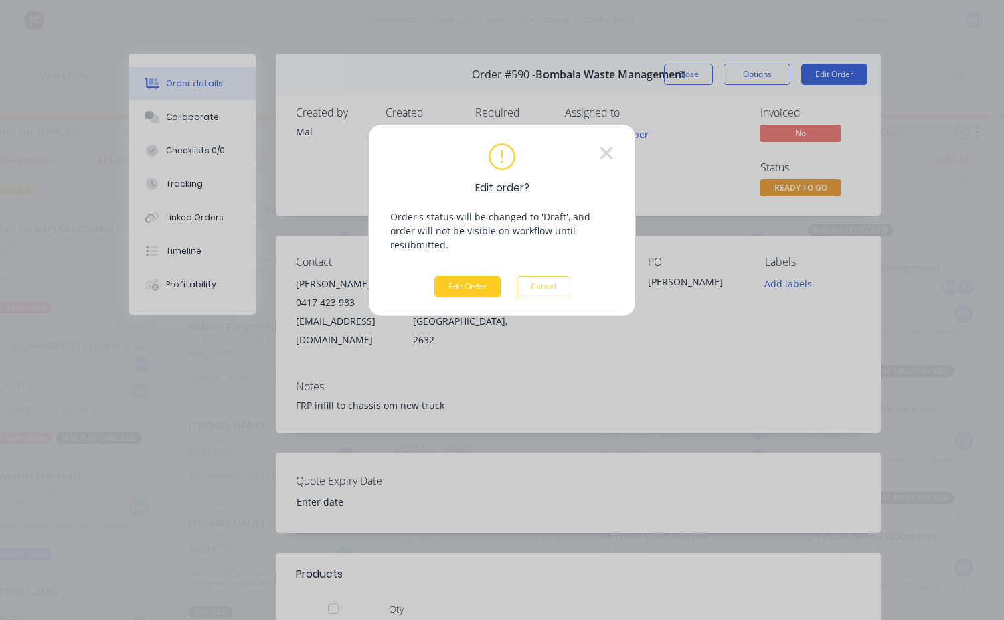
click at [475, 276] on button "Edit Order" at bounding box center [467, 286] width 66 height 21
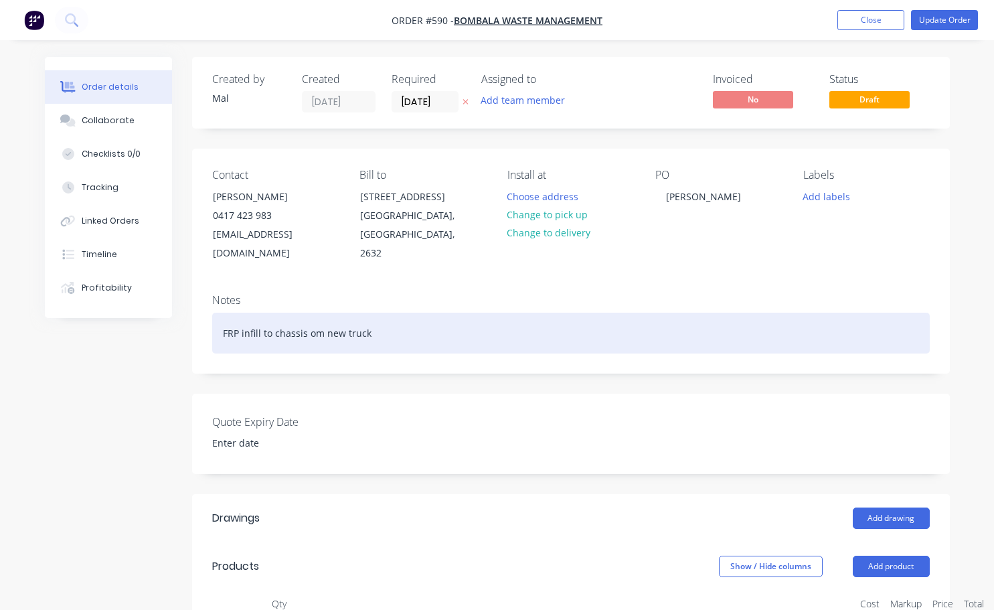
click at [322, 314] on div "FRP infill to chassis om new truck" at bounding box center [570, 333] width 717 height 41
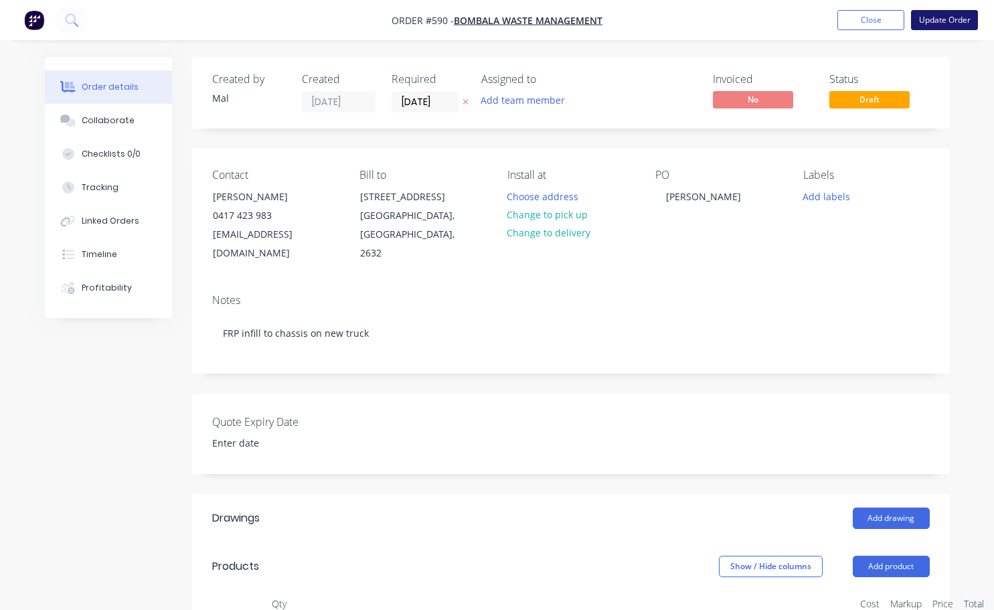
click at [942, 19] on button "Update Order" at bounding box center [944, 20] width 67 height 20
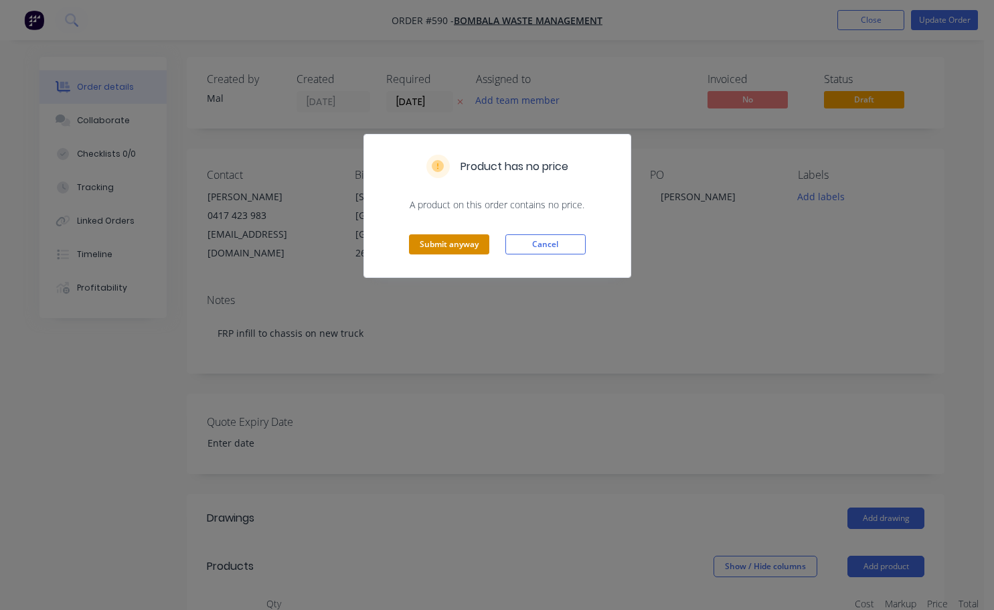
click at [451, 244] on button "Submit anyway" at bounding box center [449, 244] width 80 height 20
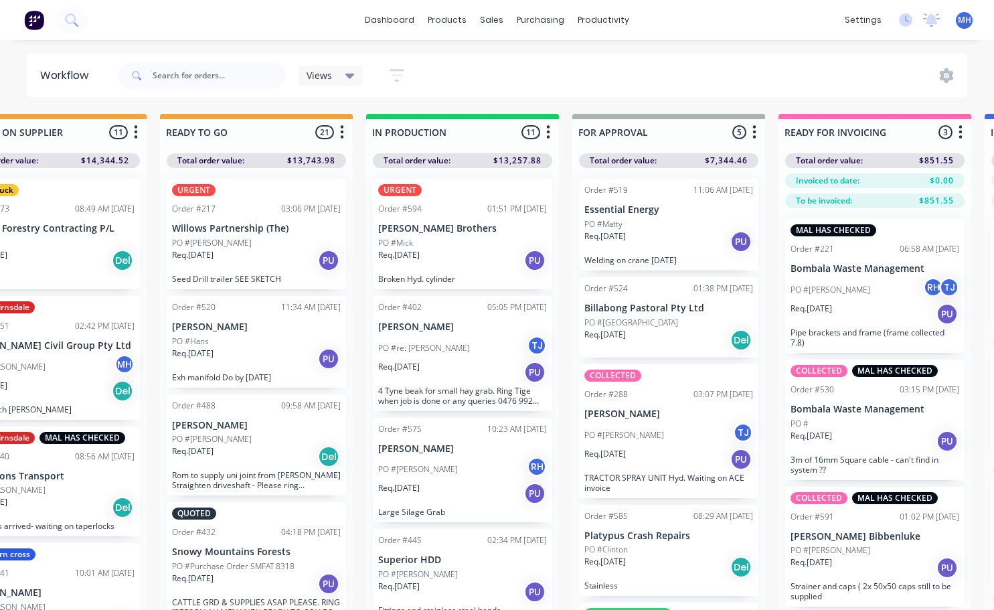
scroll to position [0, 483]
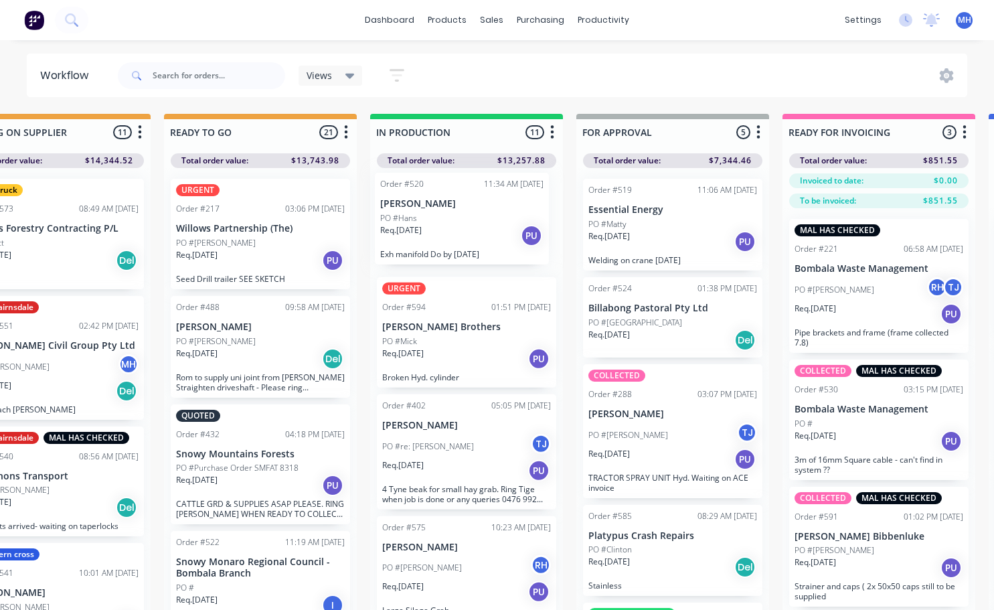
drag, startPoint x: 248, startPoint y: 337, endPoint x: 458, endPoint y: 210, distance: 246.2
click at [458, 210] on div "QUOTES TO DO 2 Status colour #273444 hex #273444 Save Cancel Notifications Emai…" at bounding box center [623, 385] width 2232 height 543
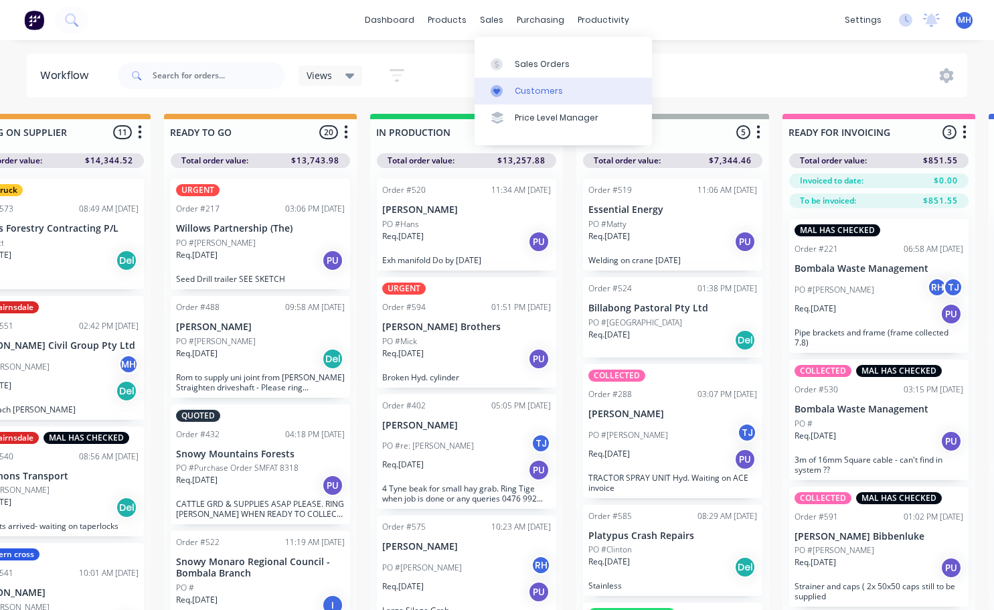
click at [543, 96] on div "Customers" at bounding box center [539, 91] width 48 height 12
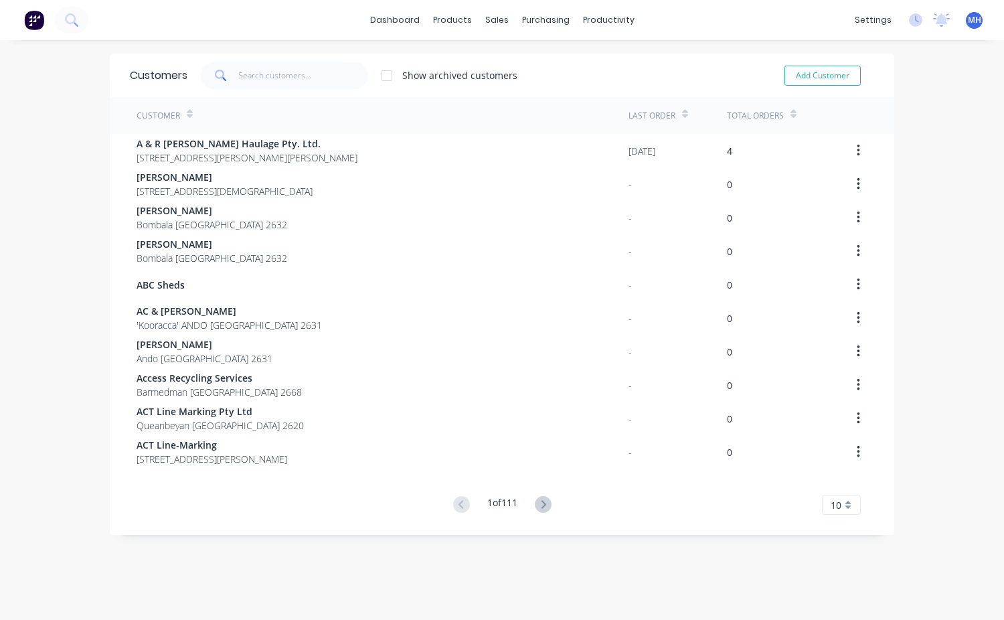
click at [232, 81] on span at bounding box center [219, 75] width 37 height 27
drag, startPoint x: 256, startPoint y: 74, endPoint x: 272, endPoint y: 117, distance: 46.1
click at [256, 74] on input "text" at bounding box center [303, 75] width 131 height 27
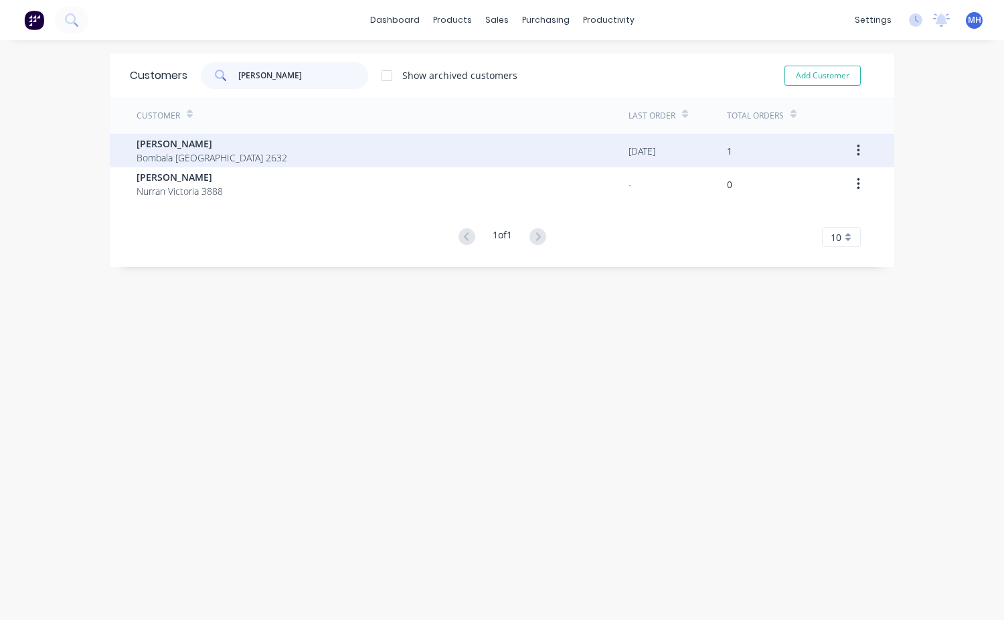
type input "[PERSON_NAME]"
click at [169, 152] on span "Bombala [GEOGRAPHIC_DATA] 2632" at bounding box center [212, 158] width 151 height 14
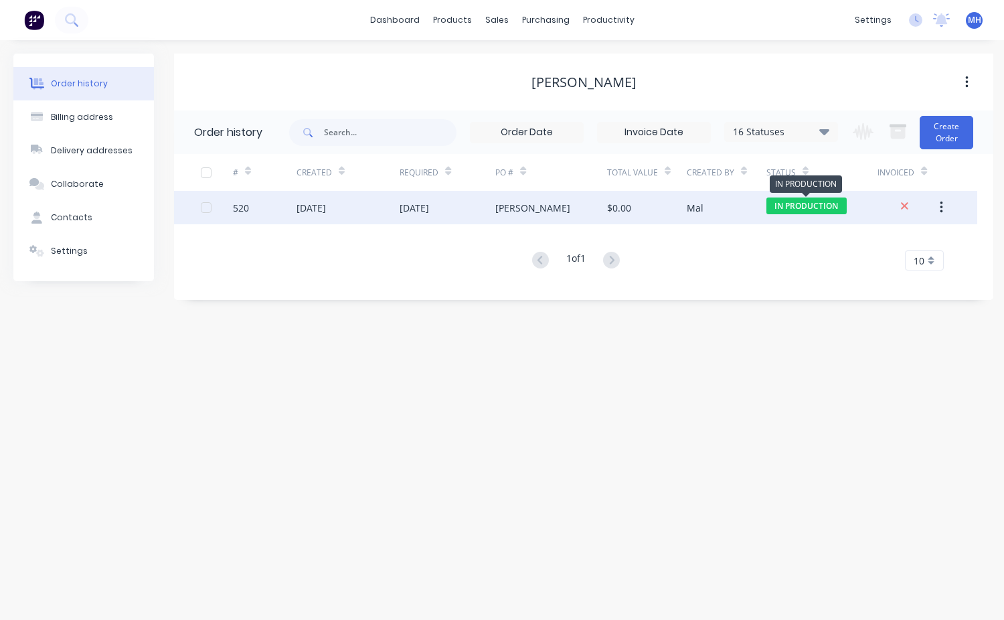
click at [827, 202] on span "IN PRODUCTION" at bounding box center [806, 205] width 80 height 17
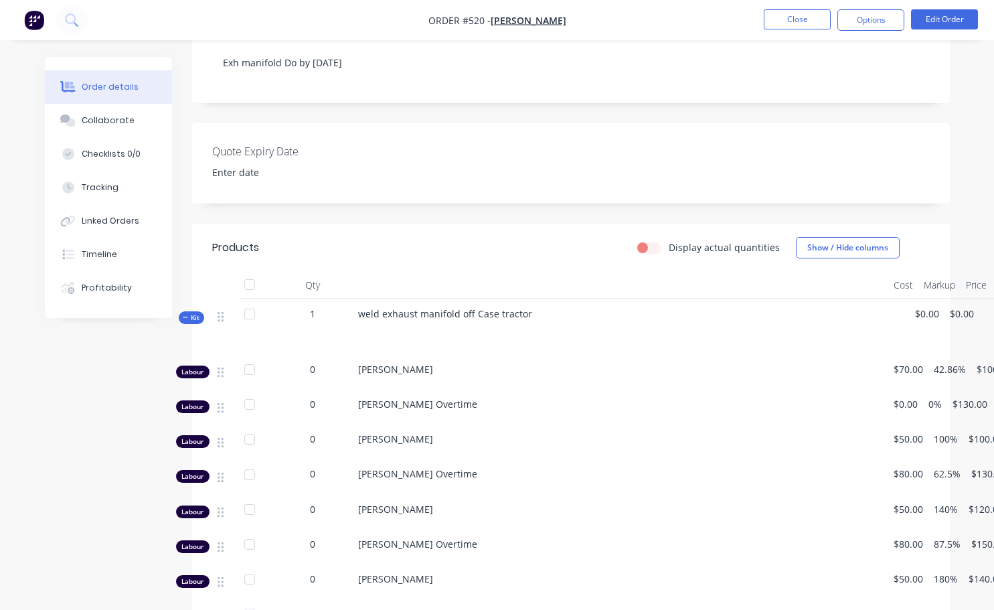
scroll to position [268, 56]
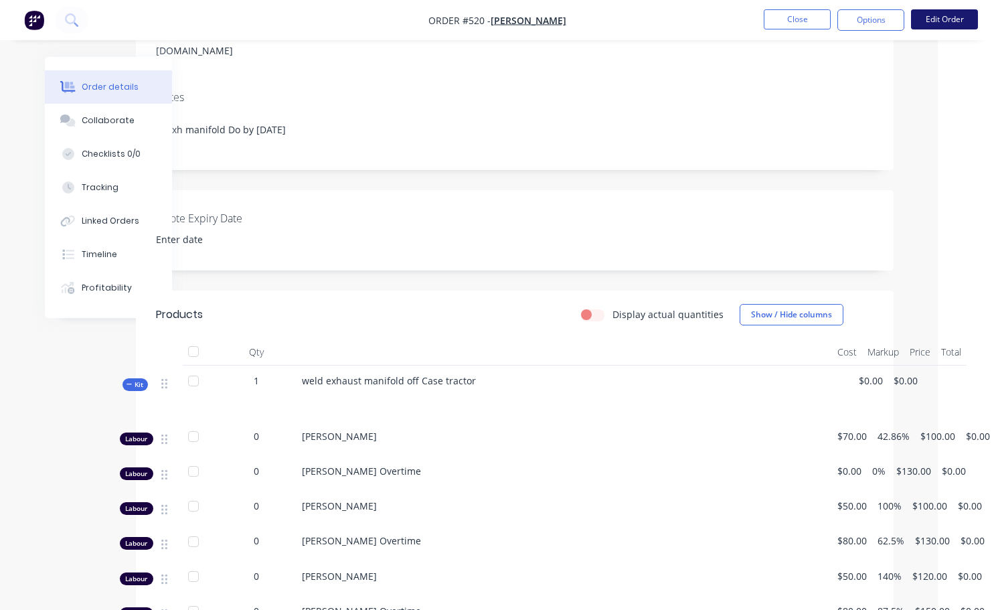
click at [924, 13] on button "Edit Order" at bounding box center [944, 19] width 67 height 20
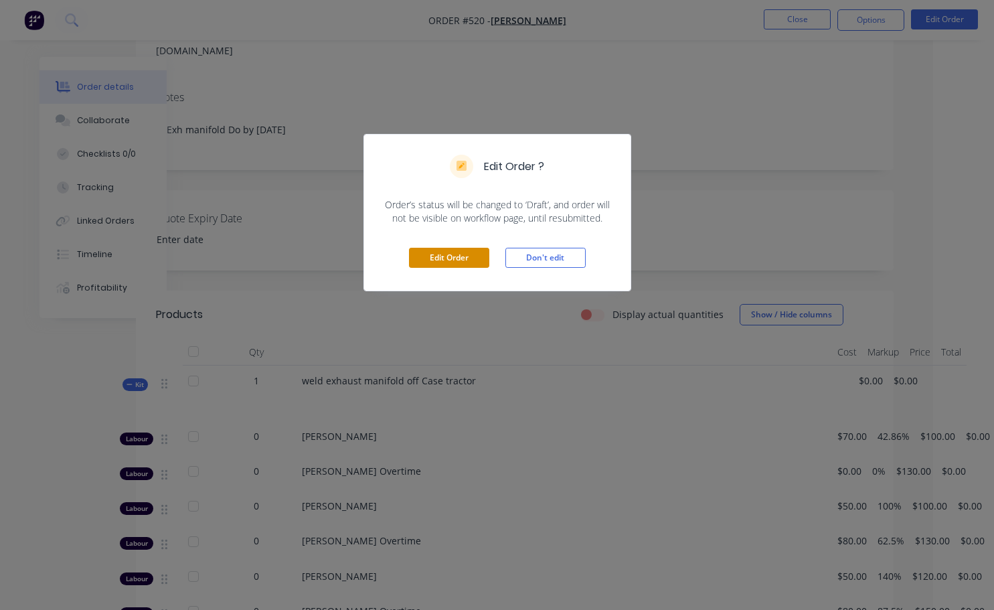
click at [467, 257] on button "Edit Order" at bounding box center [449, 258] width 80 height 20
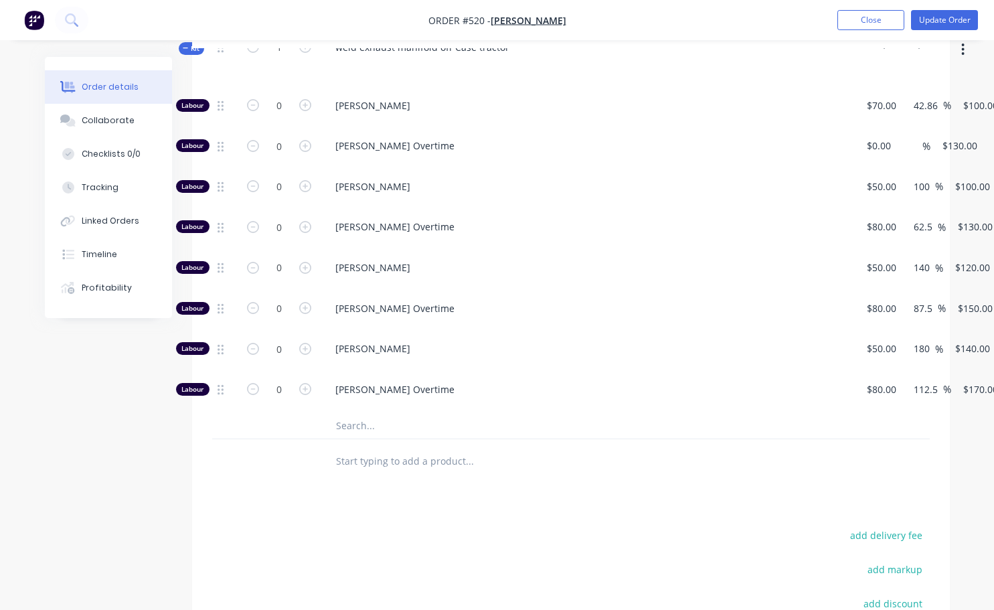
scroll to position [468, 0]
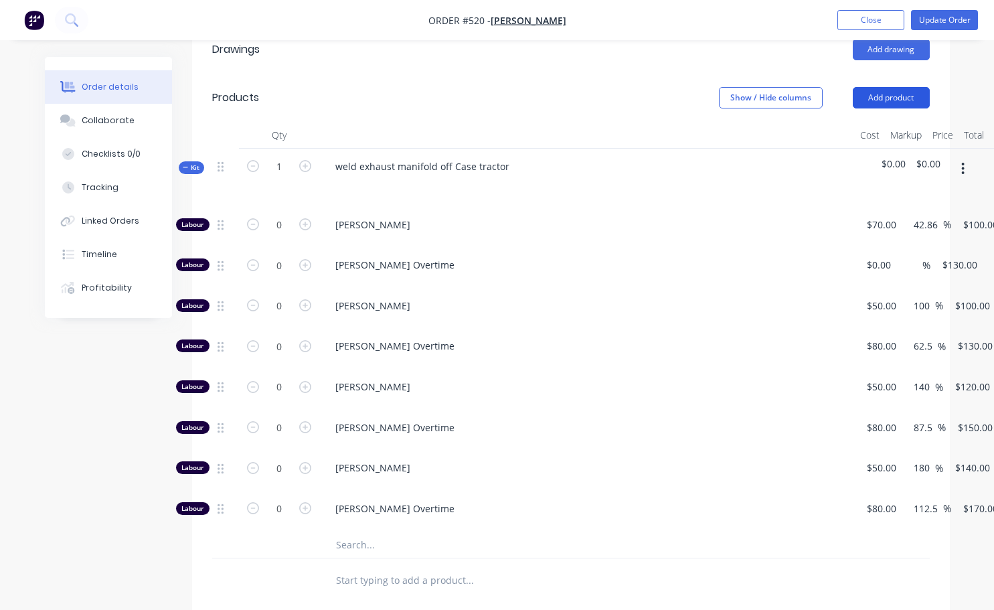
click at [886, 87] on button "Add product" at bounding box center [891, 97] width 77 height 21
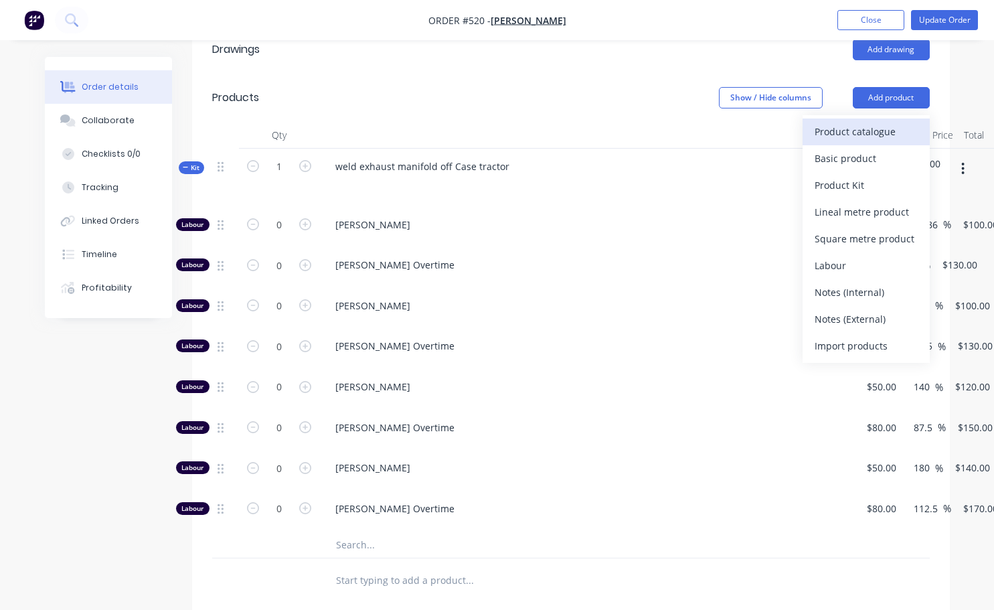
click at [849, 122] on div "Product catalogue" at bounding box center [865, 131] width 103 height 19
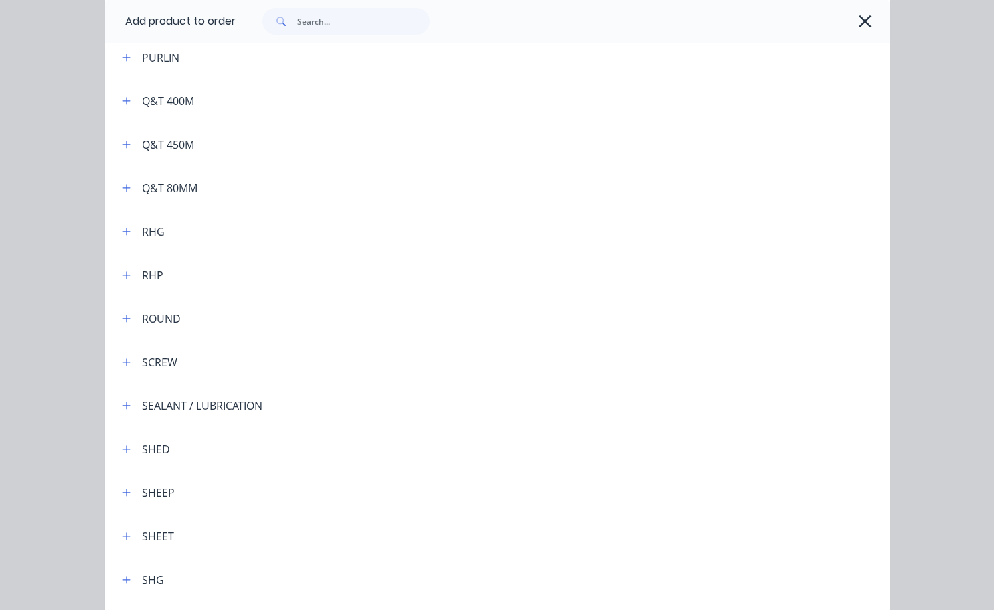
scroll to position [3614, 0]
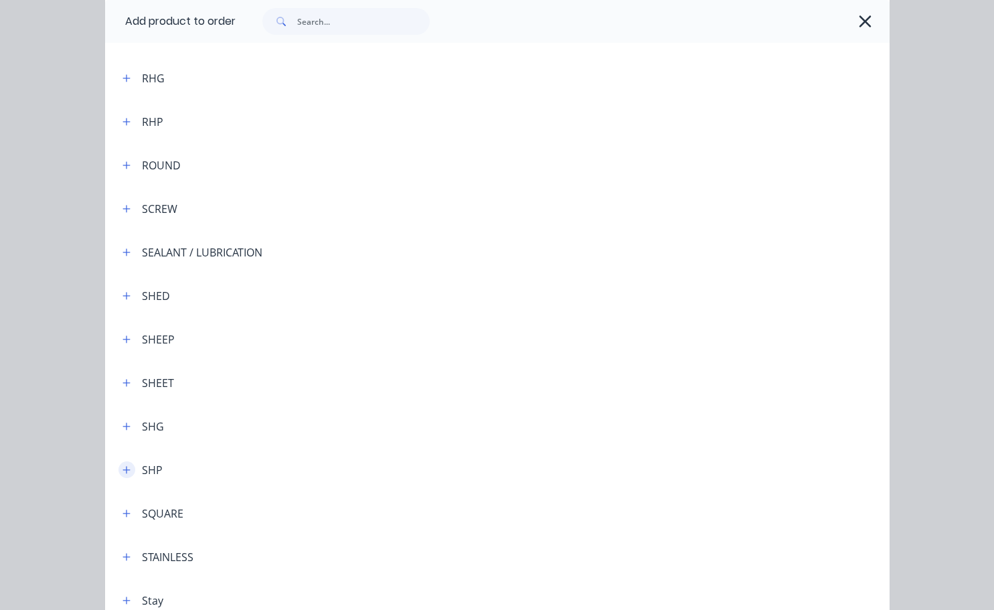
click at [122, 471] on icon "button" at bounding box center [125, 469] width 7 height 7
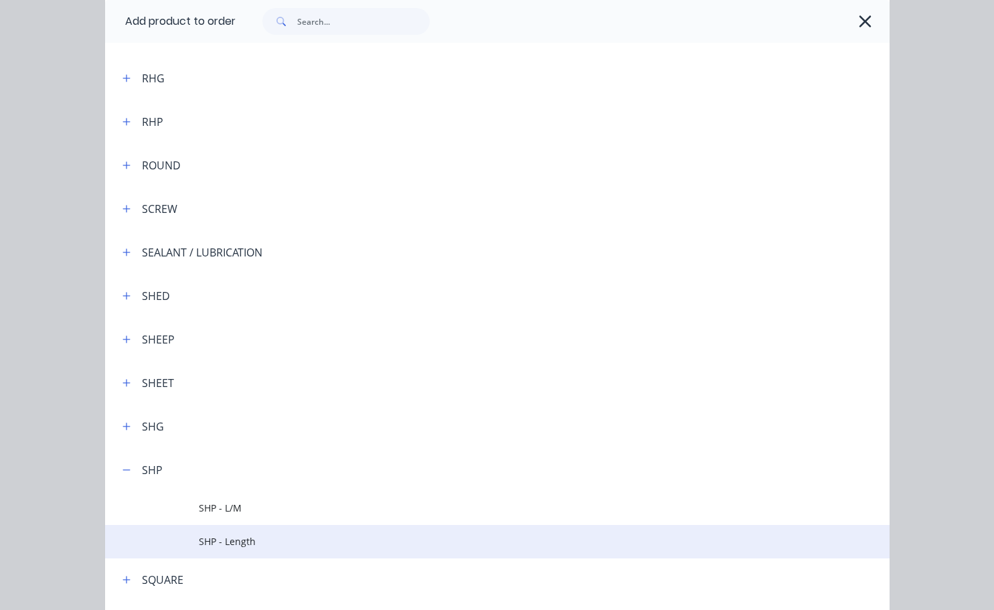
click at [248, 540] on span "SHP - Length" at bounding box center [475, 541] width 552 height 14
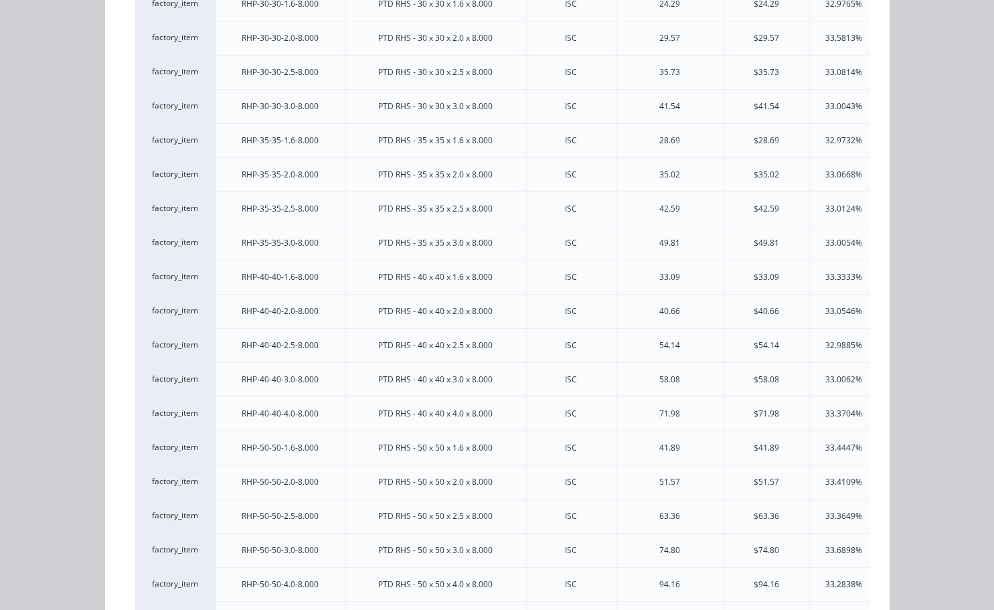
scroll to position [602, 0]
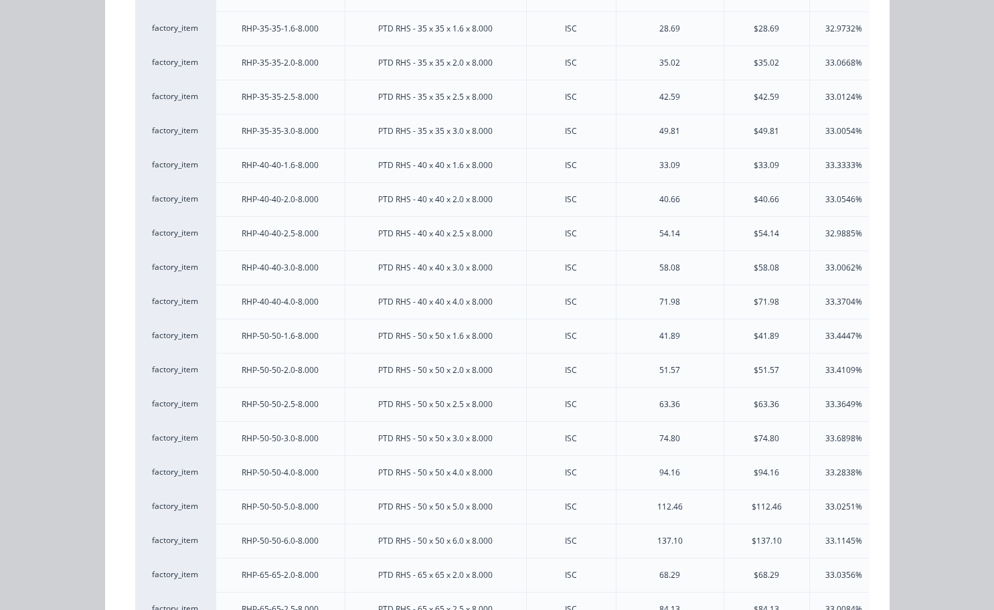
click at [834, 373] on div "33.4109%" at bounding box center [843, 370] width 37 height 12
click at [843, 331] on div "33.4447%" at bounding box center [843, 336] width 37 height 12
click at [763, 343] on div "$41.89" at bounding box center [766, 336] width 86 height 34
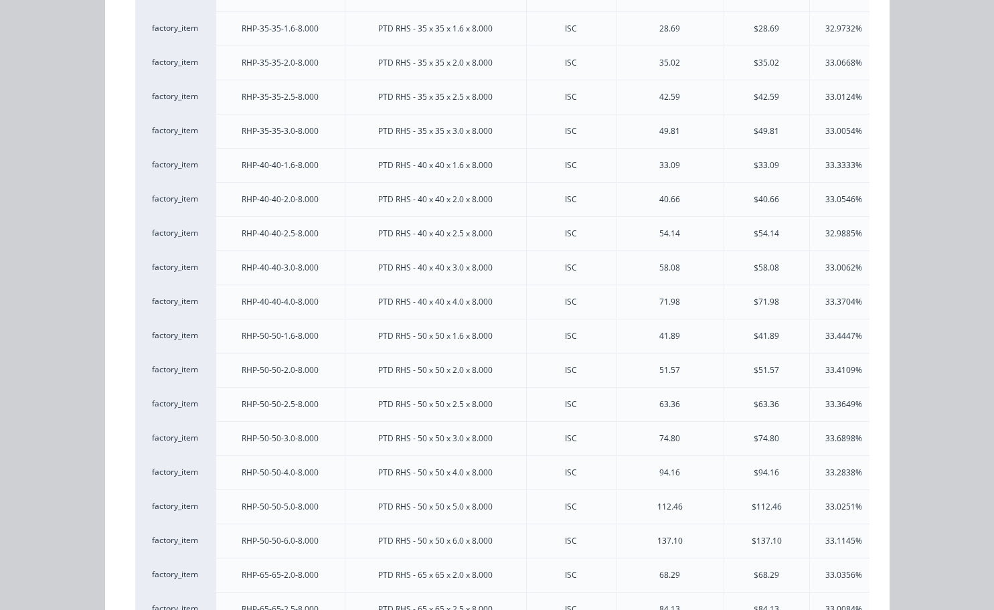
scroll to position [468, 79]
click at [860, 371] on div "33.4109%" at bounding box center [843, 370] width 68 height 34
drag, startPoint x: 857, startPoint y: 371, endPoint x: 816, endPoint y: 369, distance: 40.9
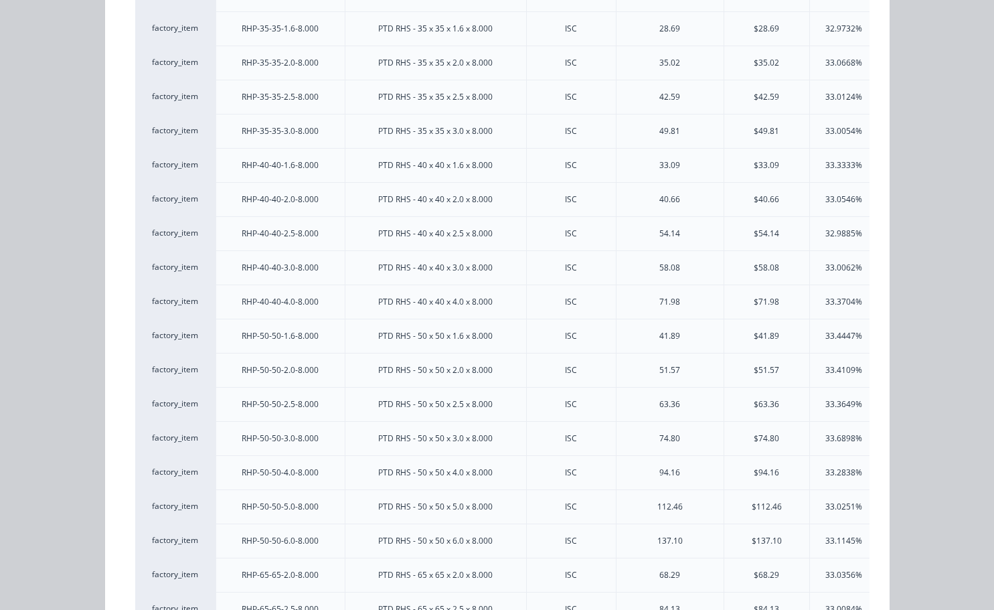
click at [845, 372] on div "33.4109%" at bounding box center [843, 370] width 68 height 34
drag, startPoint x: 814, startPoint y: 369, endPoint x: 783, endPoint y: 363, distance: 31.4
click at [811, 369] on div "33.4109%" at bounding box center [843, 370] width 68 height 34
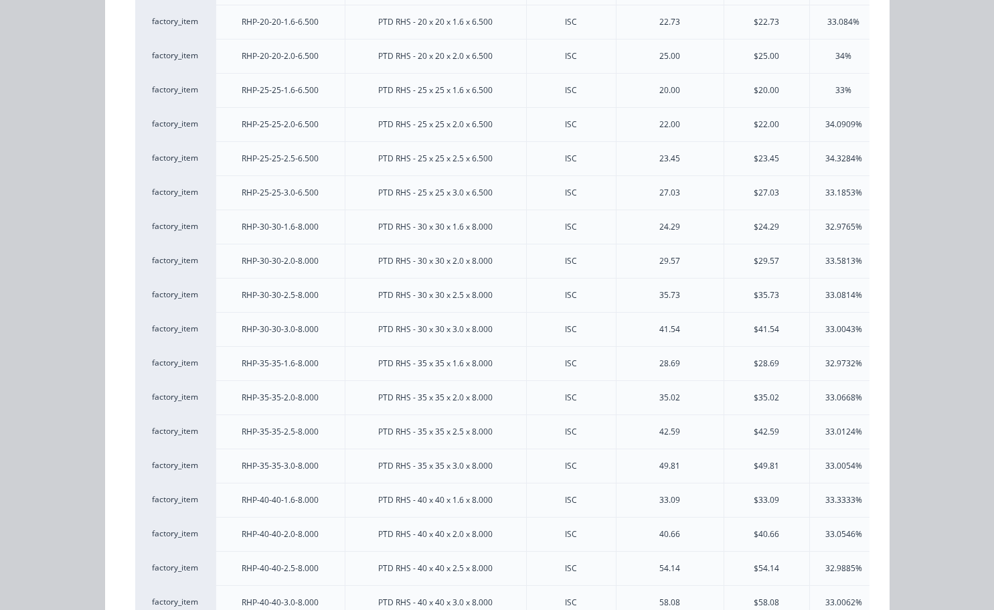
scroll to position [0, 0]
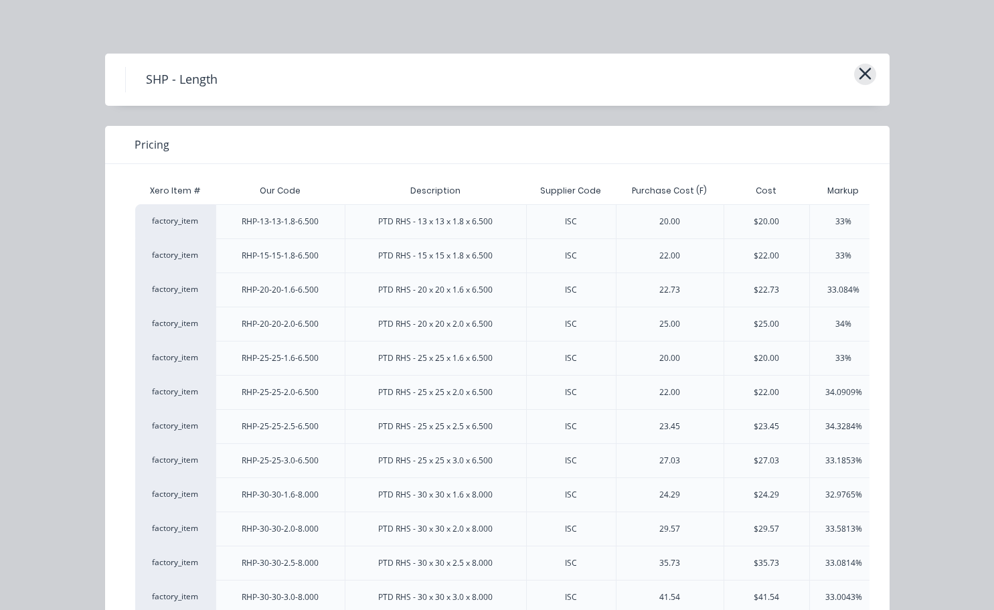
click at [860, 78] on icon "button" at bounding box center [865, 73] width 14 height 19
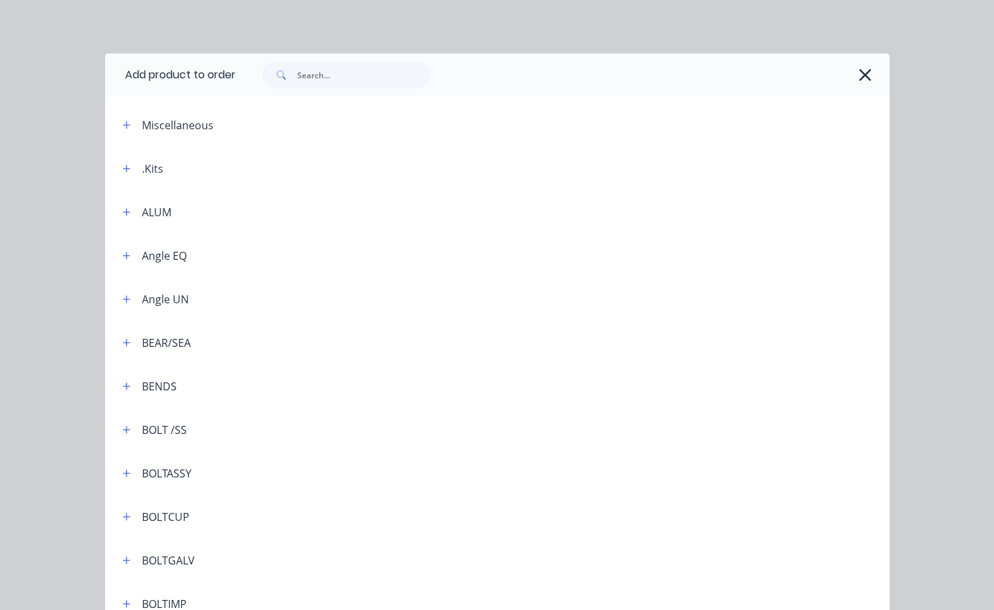
scroll to position [4062, 0]
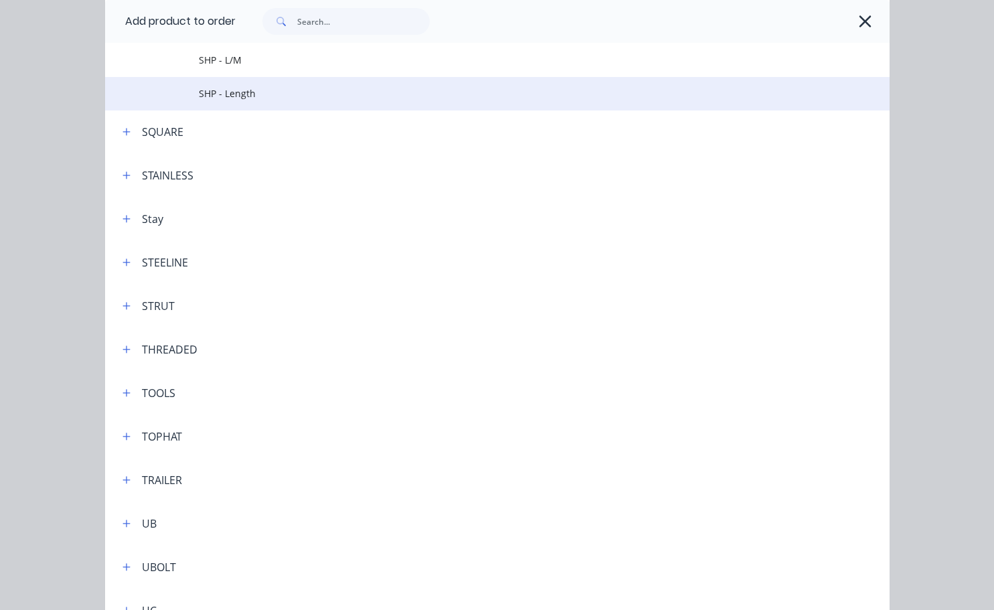
click at [224, 90] on span "SHP - Length" at bounding box center [475, 93] width 552 height 14
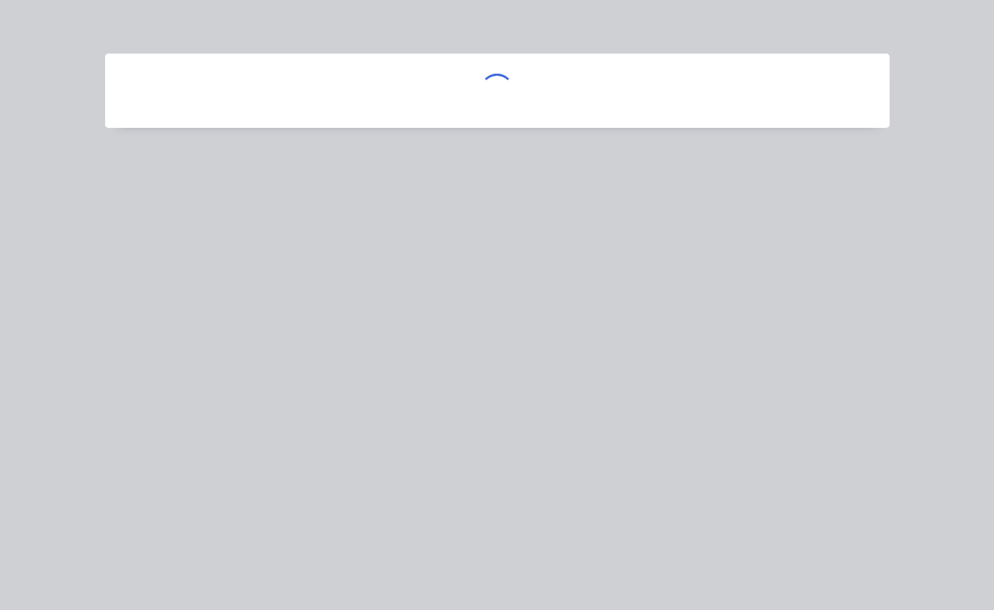
scroll to position [0, 0]
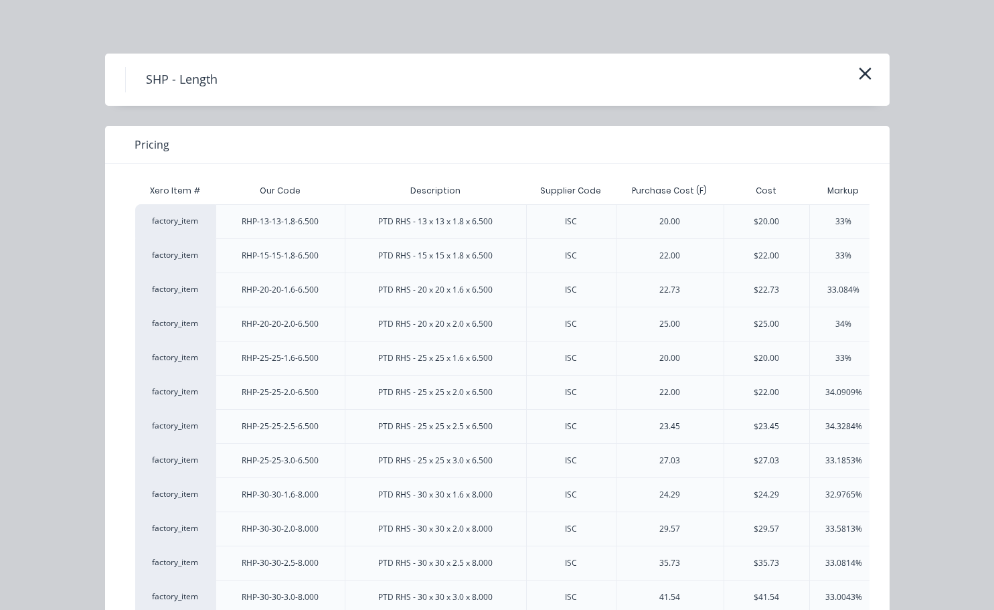
click at [859, 80] on icon "button" at bounding box center [865, 73] width 14 height 19
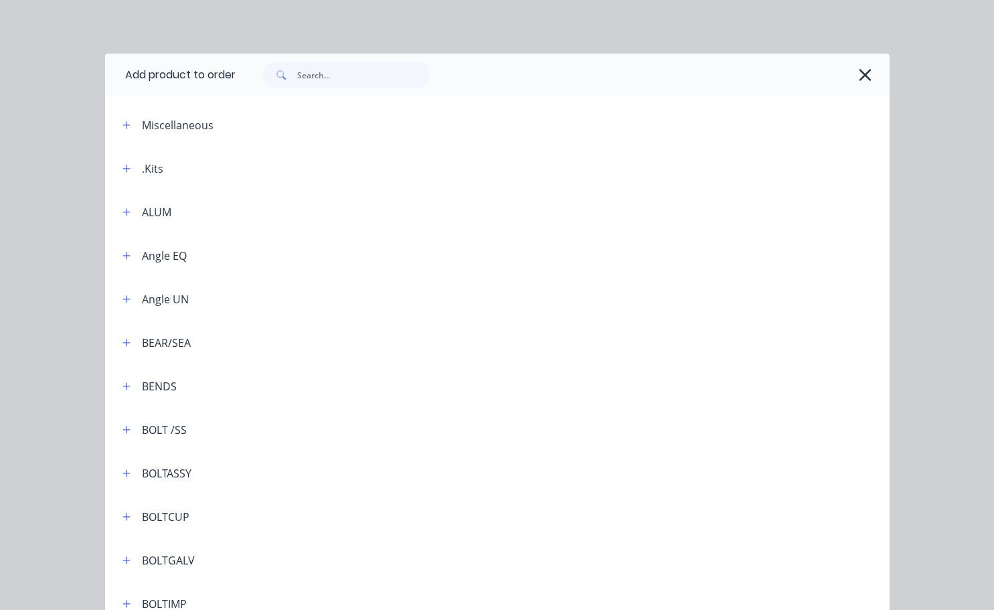
scroll to position [4062, 0]
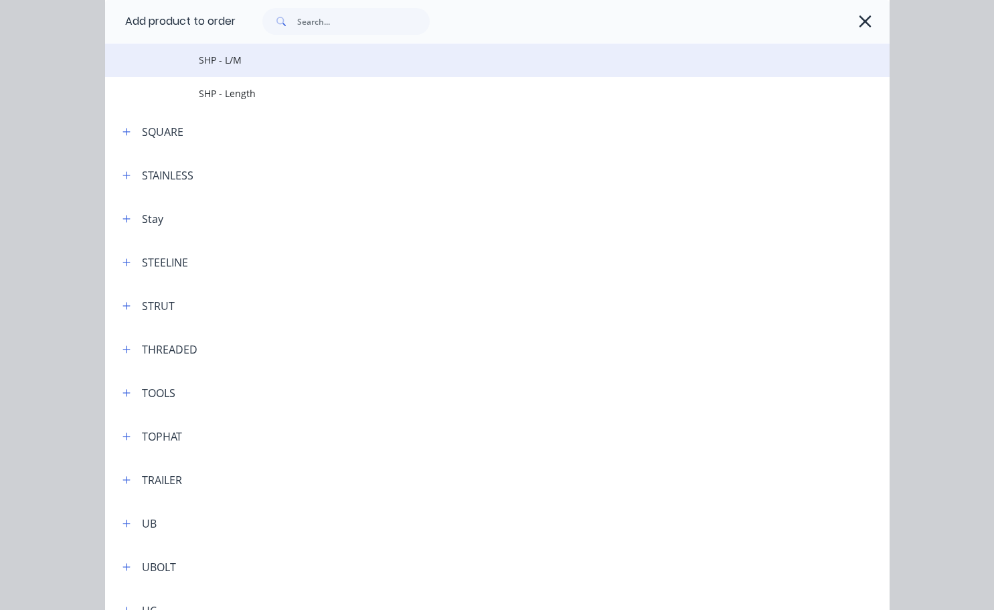
click at [202, 60] on span "SHP - L/M" at bounding box center [475, 60] width 552 height 14
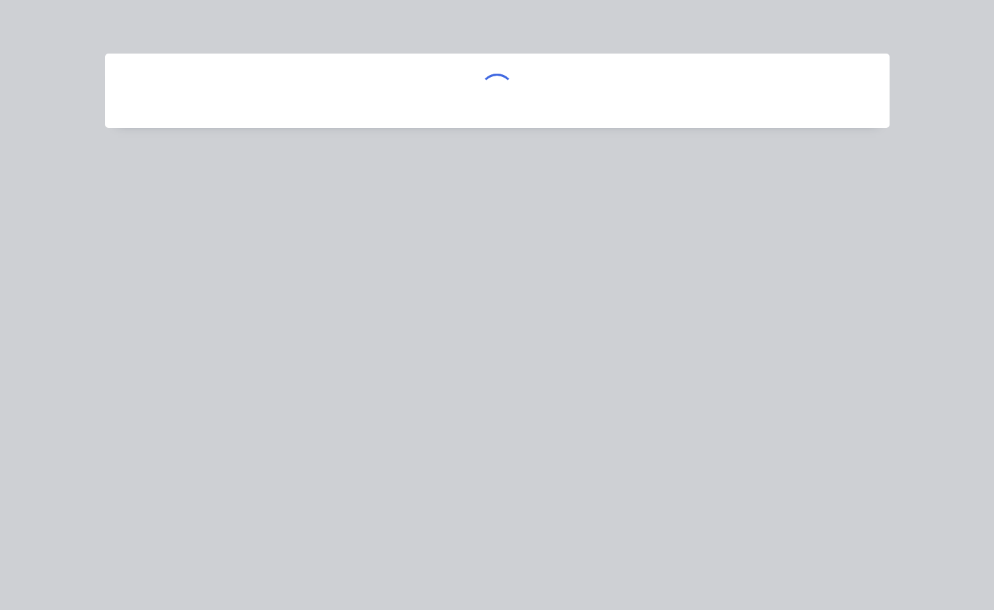
scroll to position [0, 0]
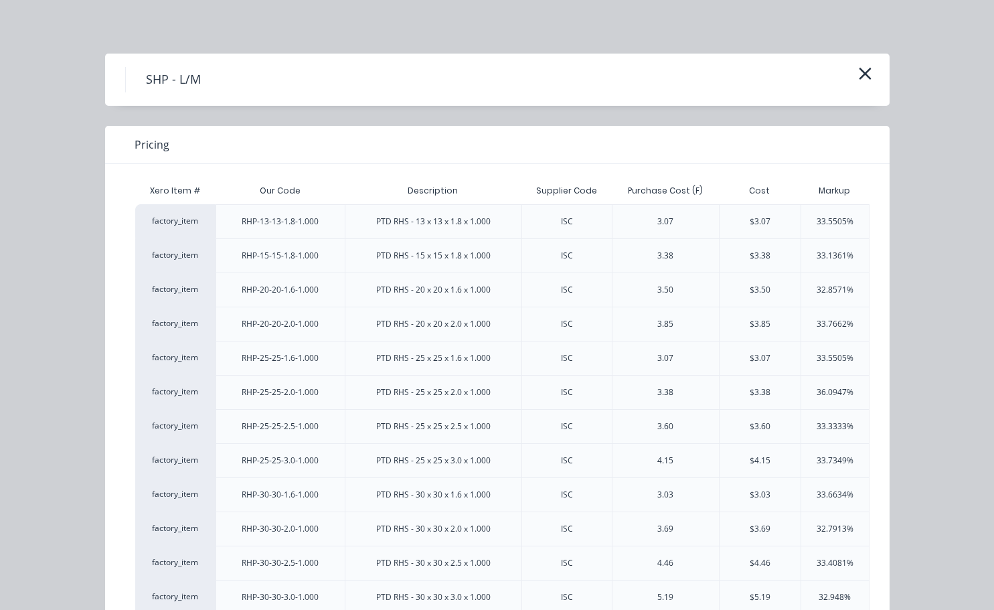
drag, startPoint x: 873, startPoint y: 396, endPoint x: 873, endPoint y: 365, distance: 30.1
drag, startPoint x: 869, startPoint y: 206, endPoint x: 869, endPoint y: 174, distance: 32.1
click at [858, 314] on div "33.7662%" at bounding box center [834, 324] width 68 height 34
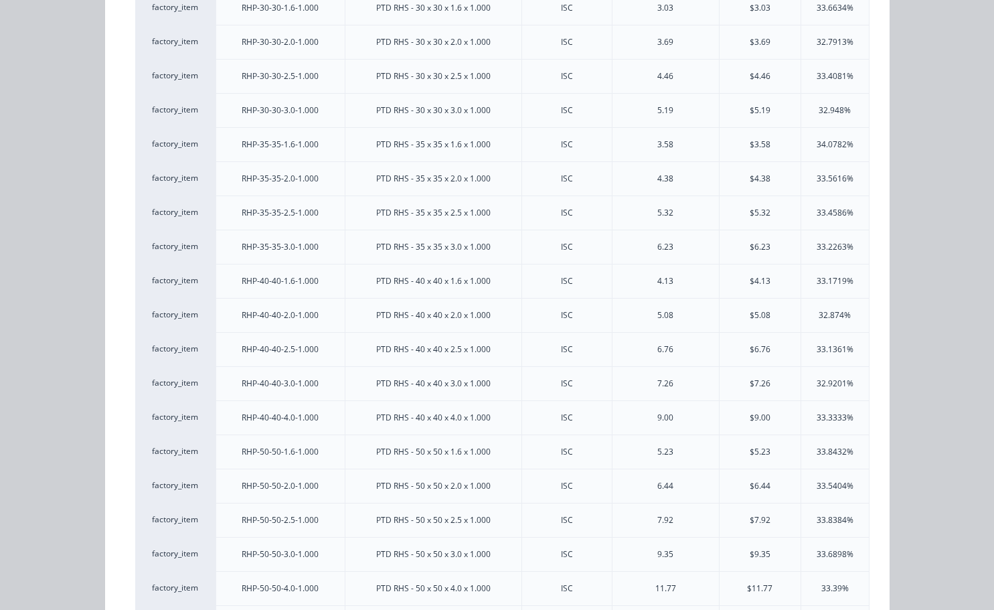
scroll to position [535, 0]
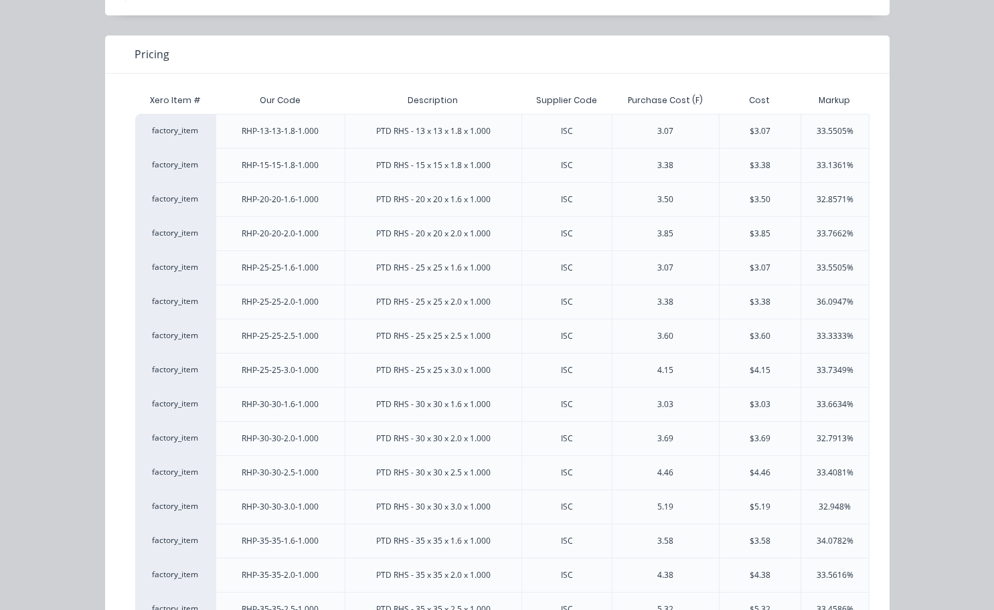
scroll to position [67, 0]
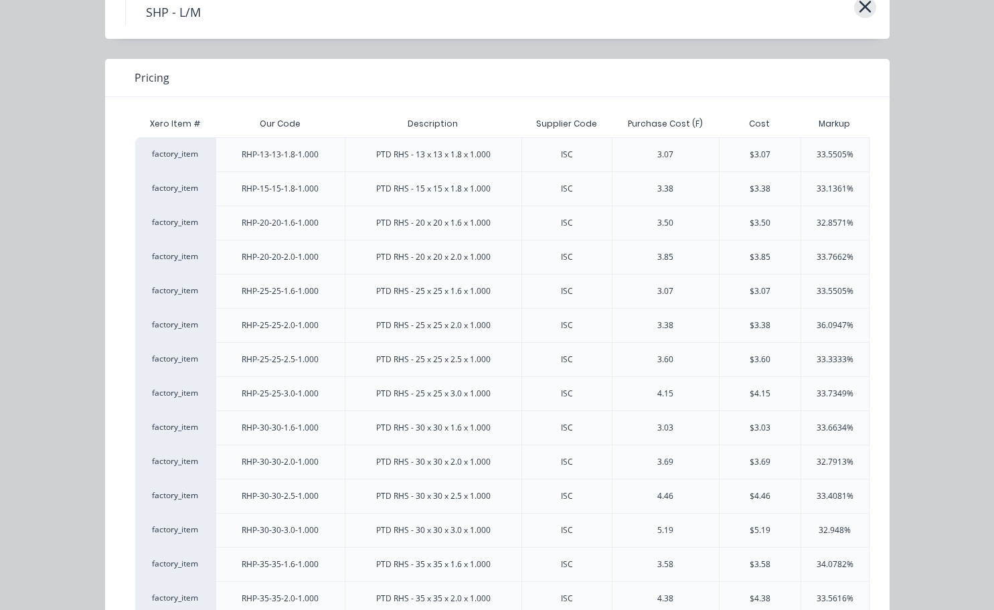
click at [863, 6] on icon "button" at bounding box center [865, 6] width 14 height 19
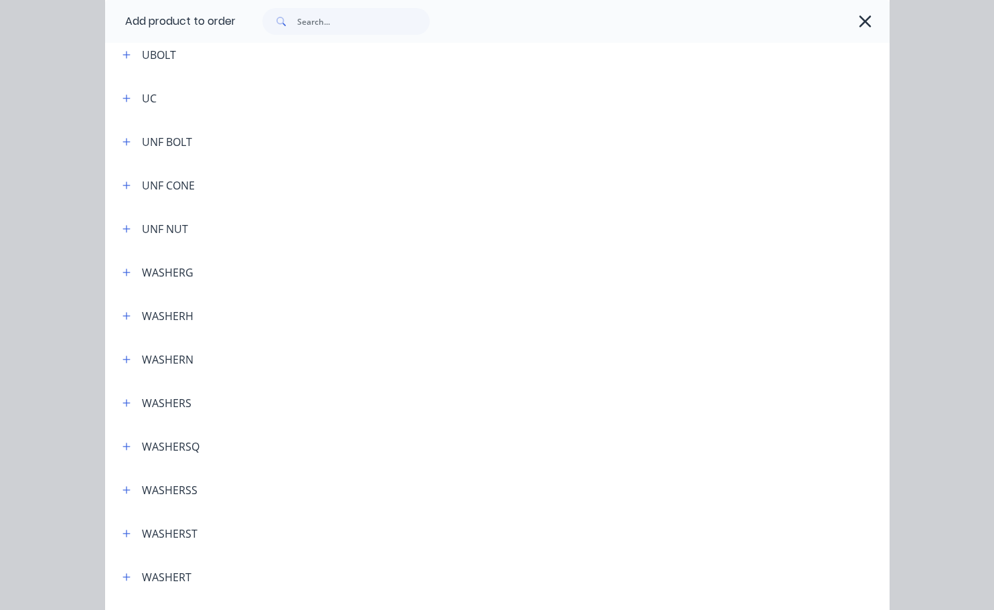
scroll to position [4597, 0]
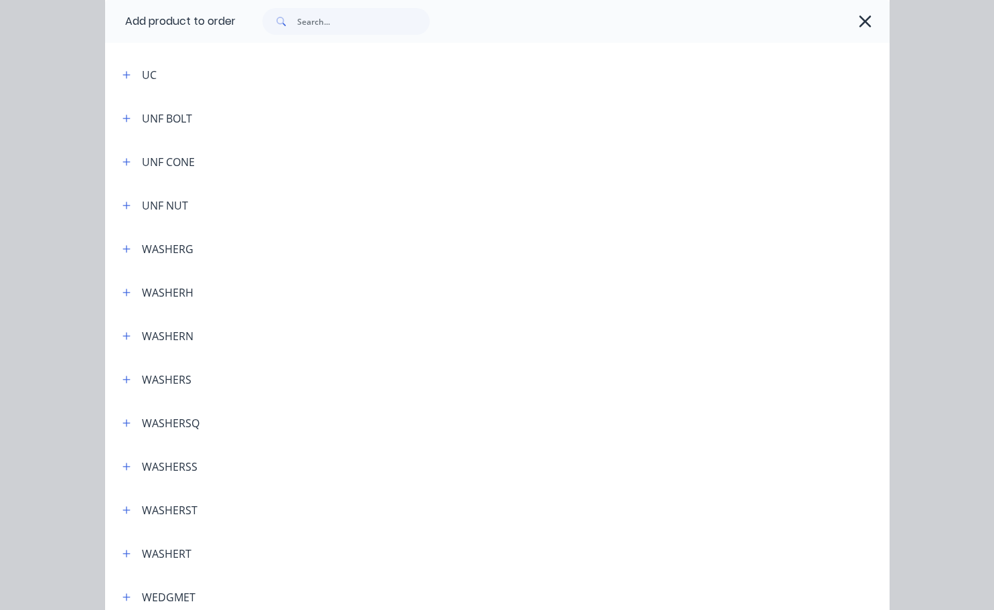
click at [163, 124] on div "UNF BOLT" at bounding box center [167, 118] width 50 height 16
click at [142, 122] on div "UNF BOLT" at bounding box center [167, 118] width 50 height 16
click at [122, 122] on icon "button" at bounding box center [125, 117] width 7 height 7
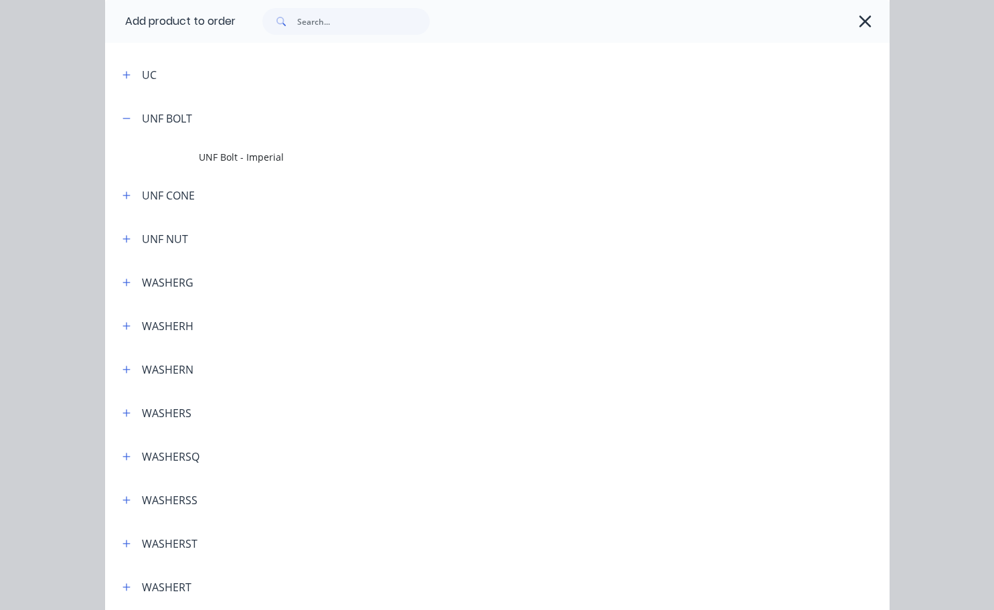
click at [211, 165] on td "UNF Bolt - Imperial" at bounding box center [544, 157] width 690 height 33
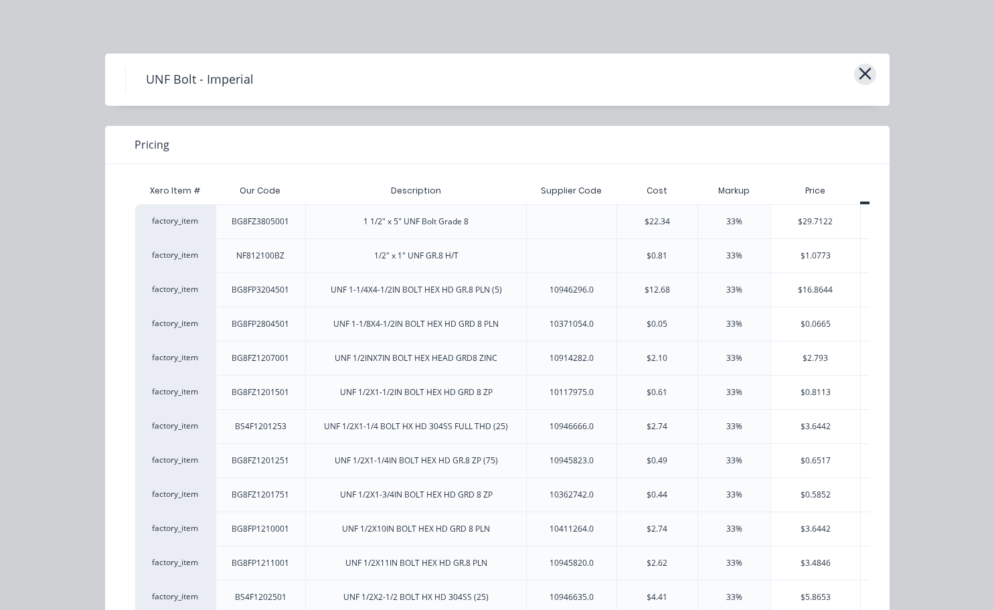
click at [861, 70] on icon "button" at bounding box center [865, 73] width 14 height 19
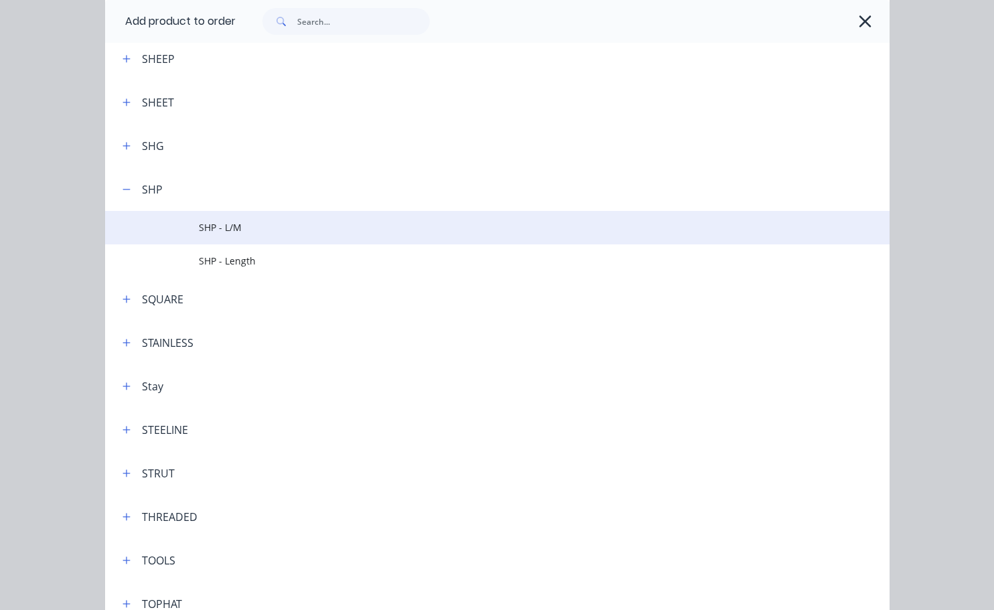
scroll to position [3891, 0]
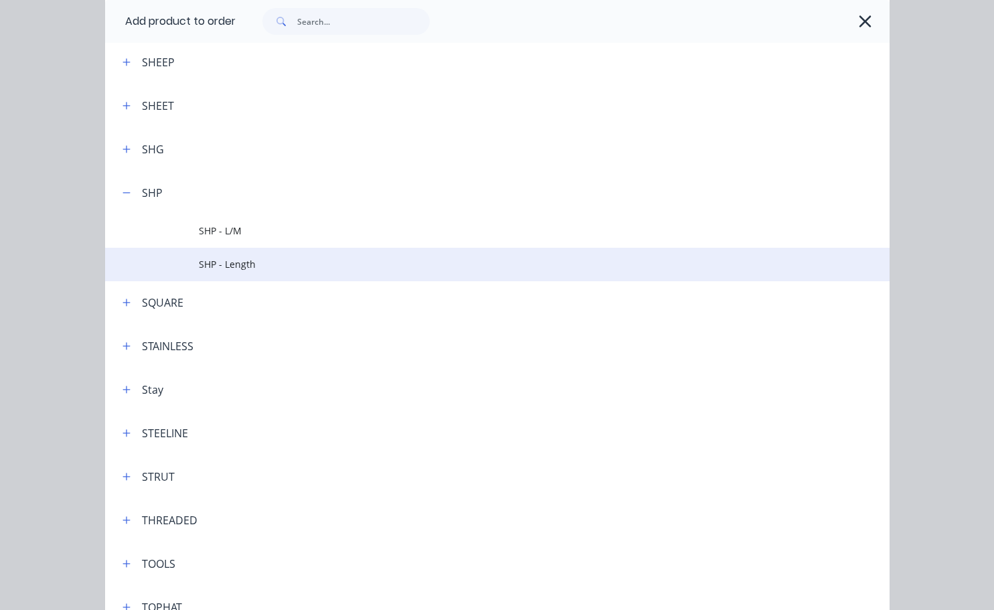
click at [222, 263] on span "SHP - Length" at bounding box center [475, 264] width 552 height 14
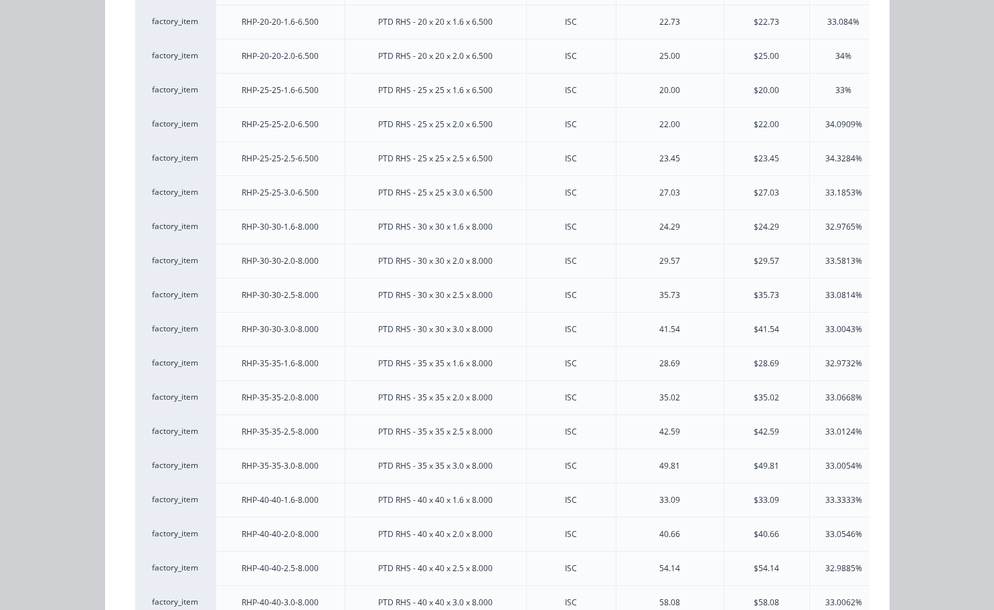
scroll to position [0, 0]
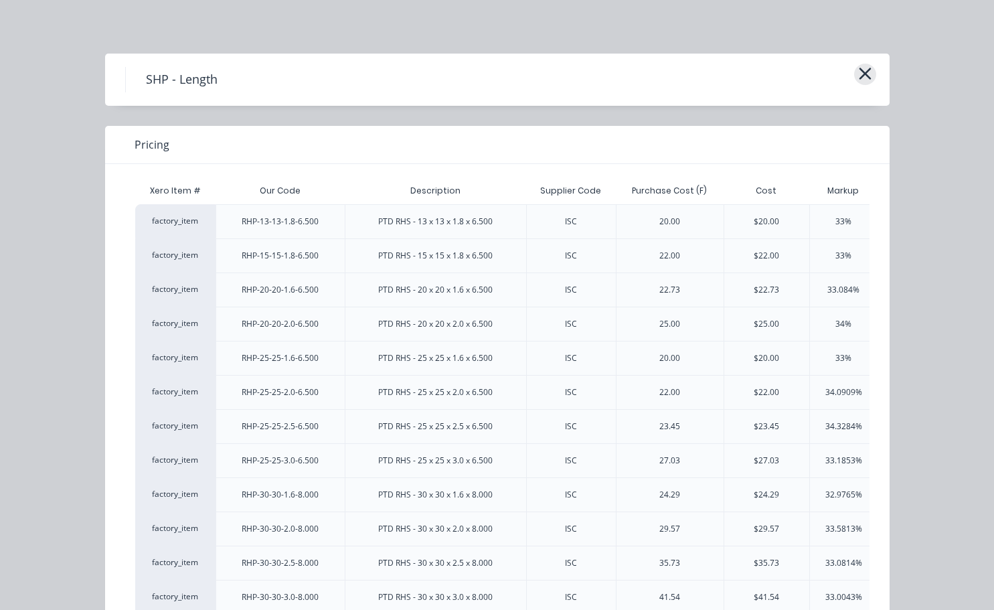
click at [854, 84] on div "SHP - Length" at bounding box center [497, 79] width 744 height 25
click at [865, 84] on div "SHP - Length" at bounding box center [497, 80] width 784 height 52
click at [861, 78] on icon "button" at bounding box center [865, 73] width 14 height 19
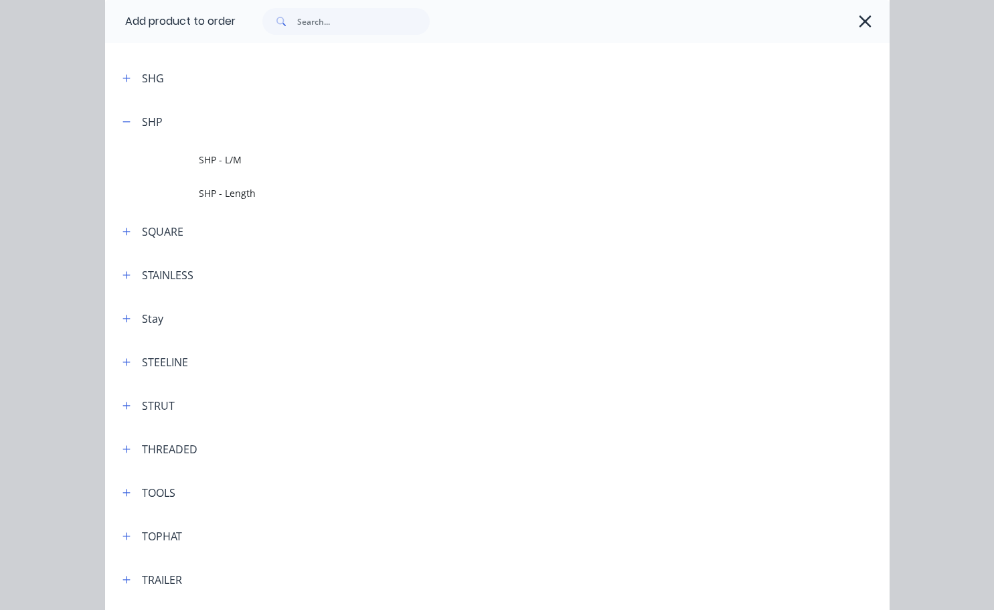
scroll to position [3928, 0]
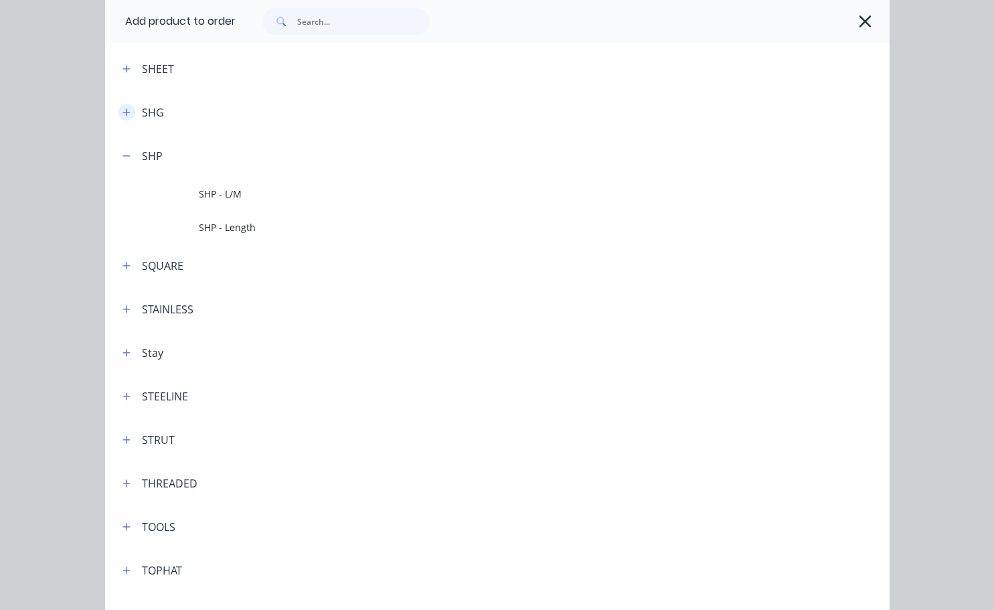
click at [122, 110] on icon "button" at bounding box center [126, 112] width 8 height 9
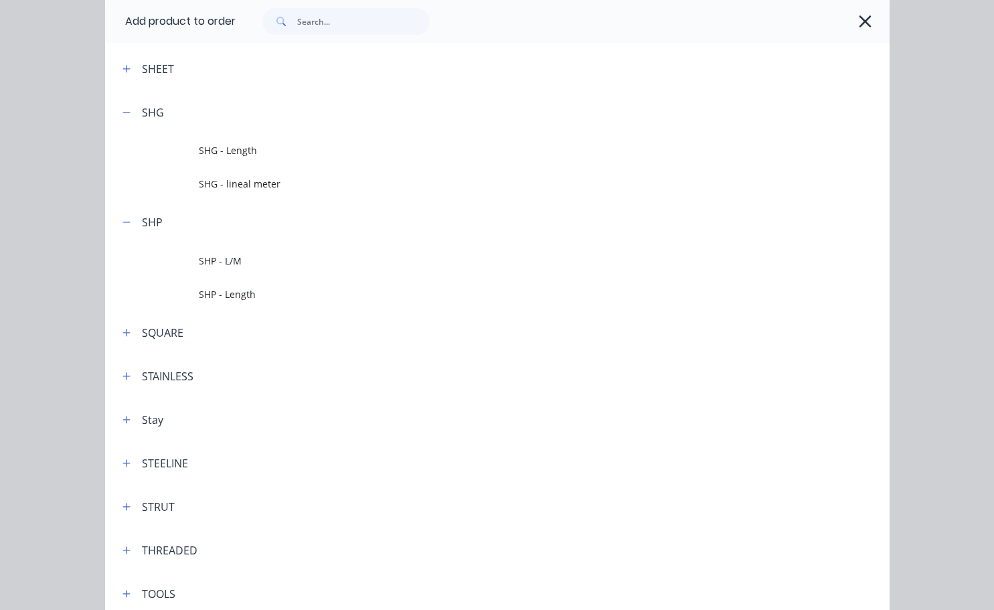
click at [262, 148] on span "SHG - Length" at bounding box center [475, 150] width 552 height 14
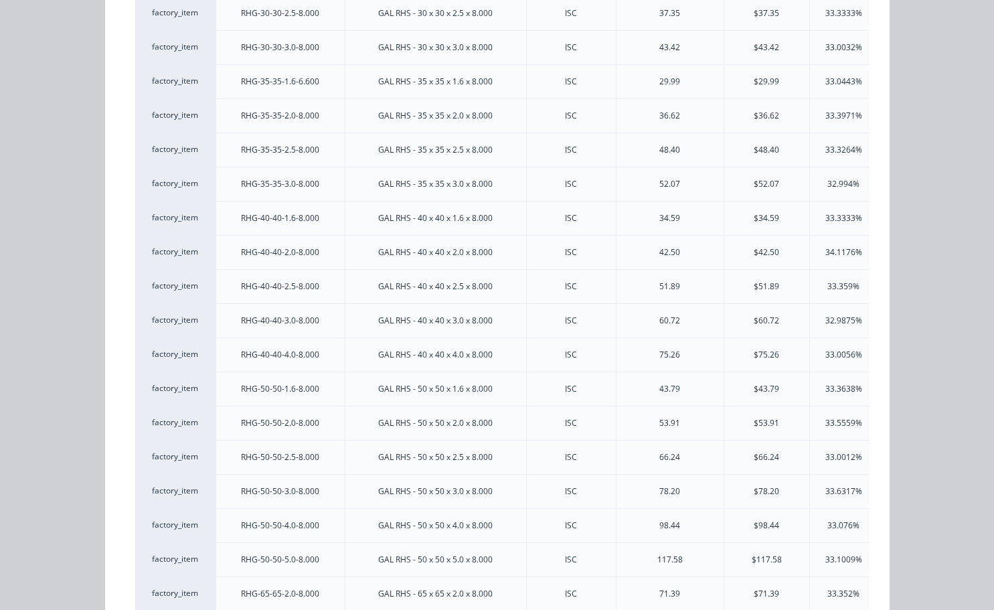
scroll to position [0, 0]
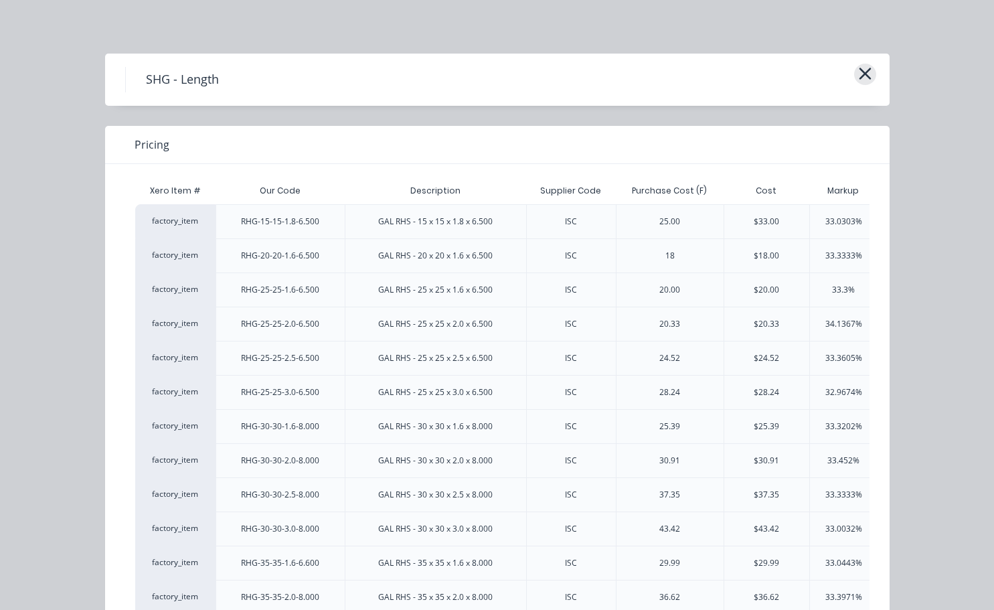
click at [861, 76] on icon "button" at bounding box center [865, 74] width 12 height 12
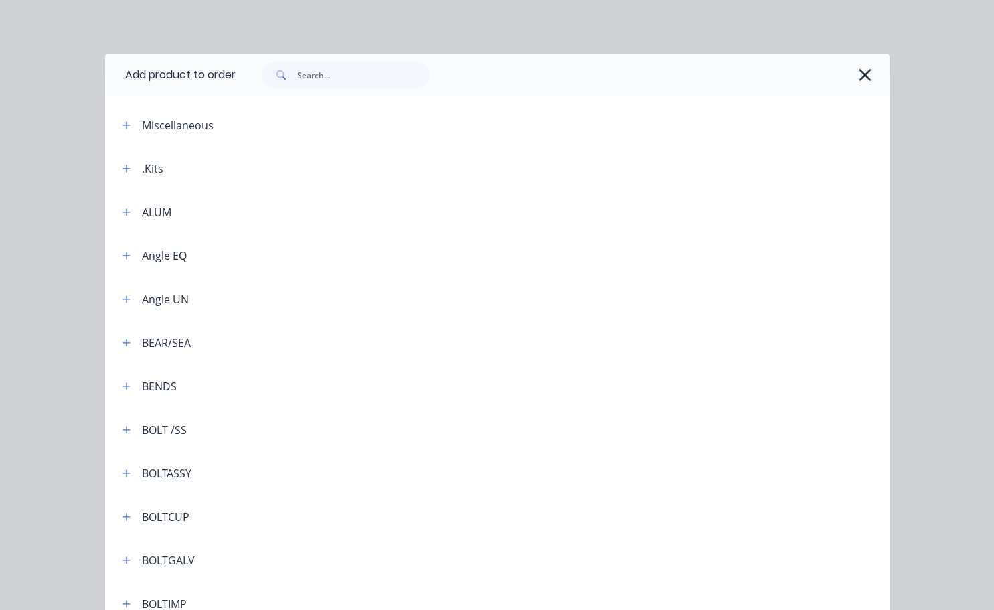
scroll to position [4018, 0]
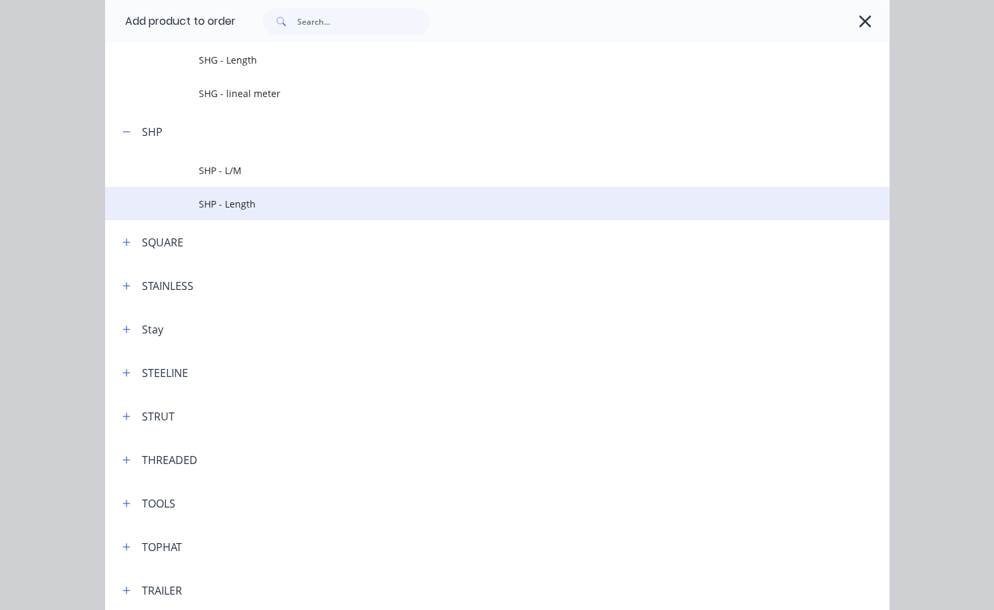
click at [269, 206] on span "SHP - Length" at bounding box center [475, 204] width 552 height 14
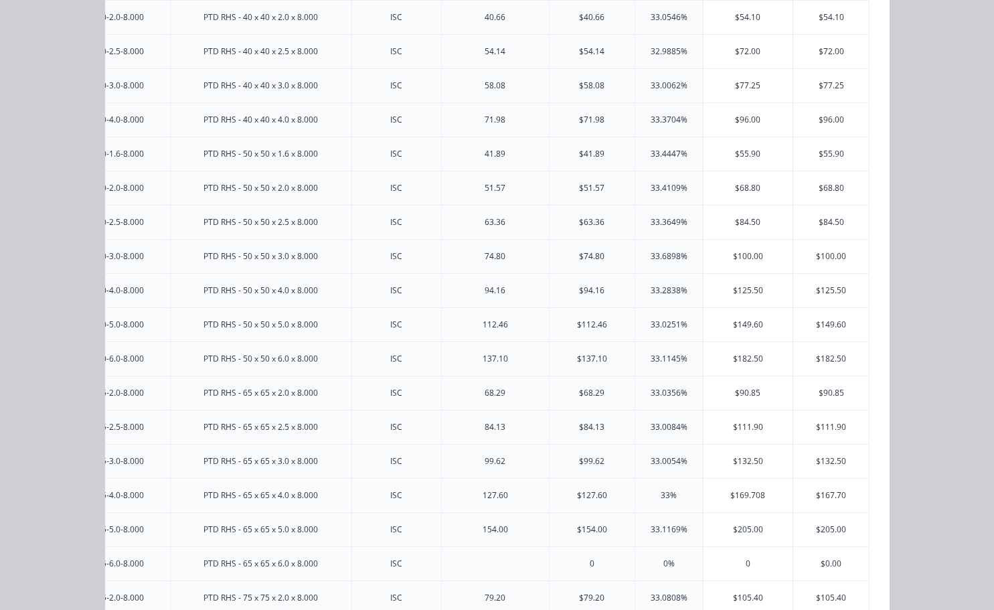
scroll to position [762, 0]
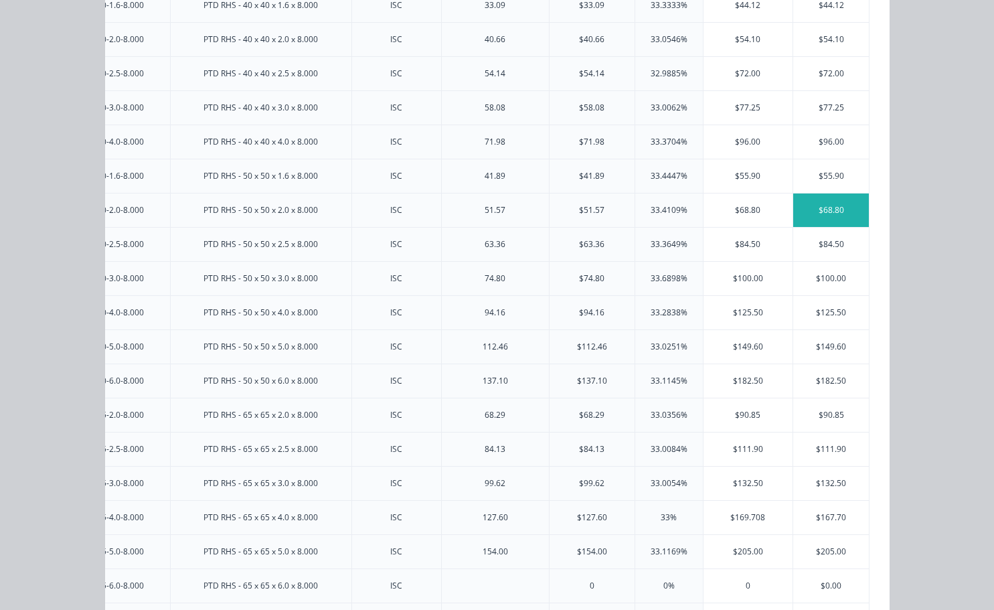
click at [835, 208] on div "$68.80" at bounding box center [831, 209] width 76 height 33
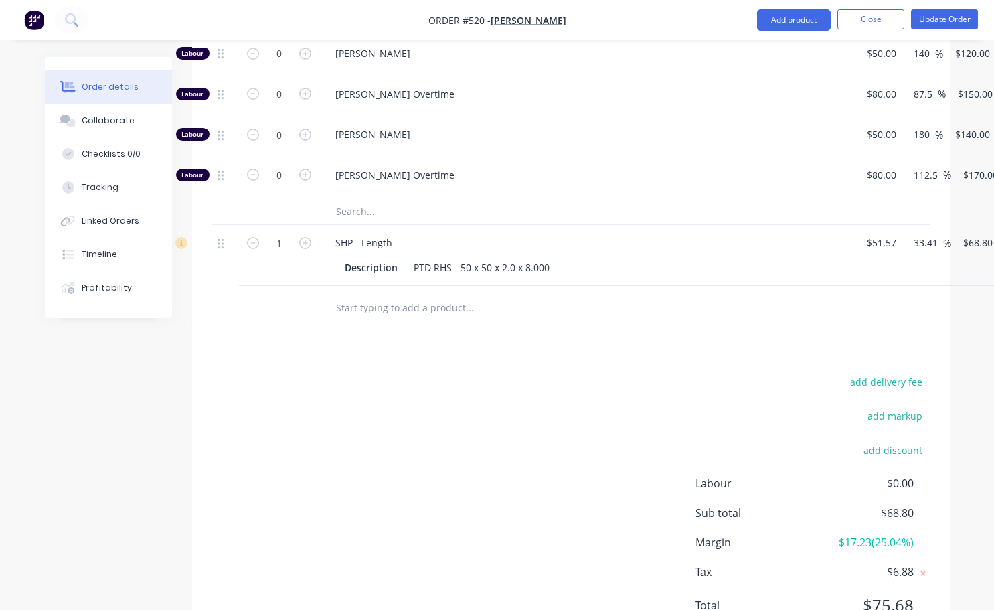
scroll to position [803, 0]
click at [303, 236] on icon "button" at bounding box center [305, 242] width 12 height 12
type input "2"
type input "$137.60"
click at [606, 600] on div "add delivery fee add markup add discount Labour $0.00 Sub total $137.60 Margin …" at bounding box center [570, 500] width 717 height 258
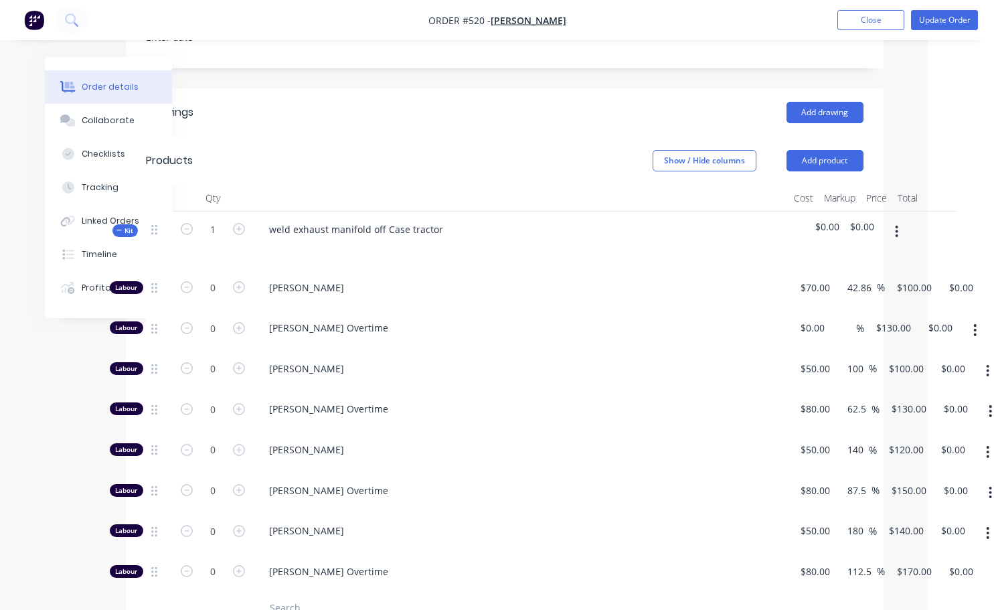
scroll to position [335, 66]
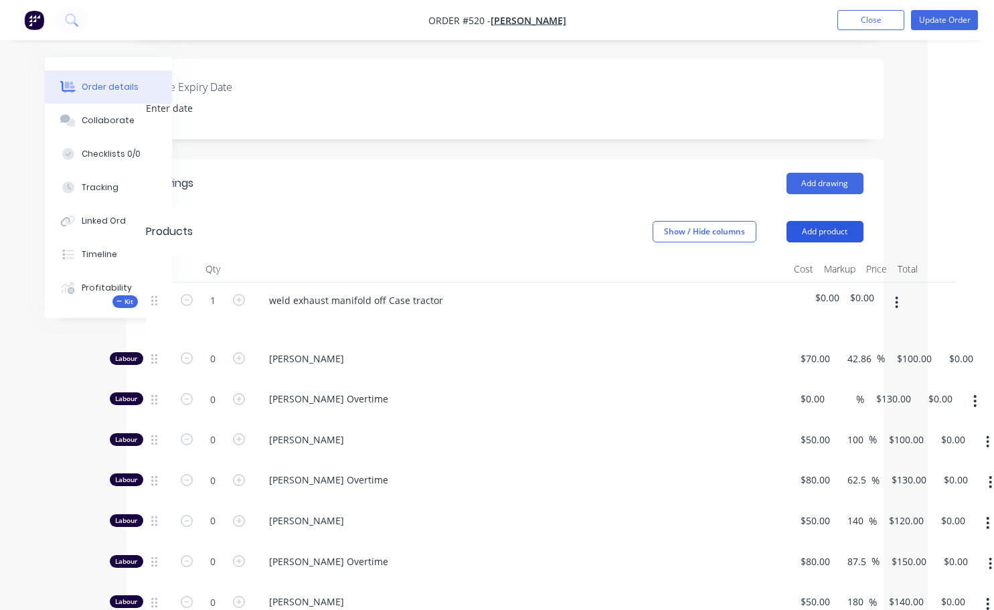
click at [821, 221] on button "Add product" at bounding box center [824, 231] width 77 height 21
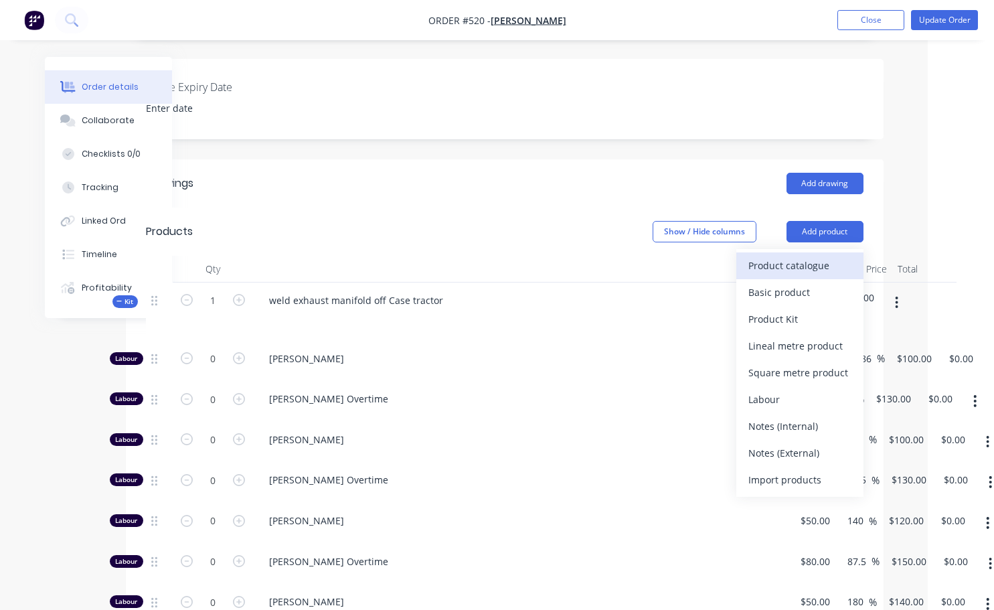
click at [786, 256] on div "Product catalogue" at bounding box center [799, 265] width 103 height 19
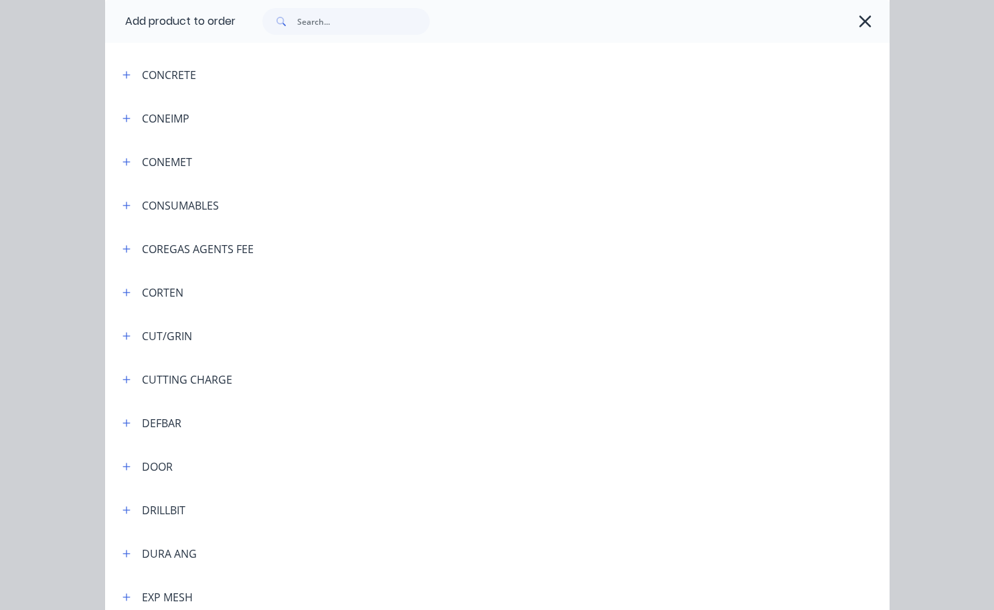
scroll to position [1339, 0]
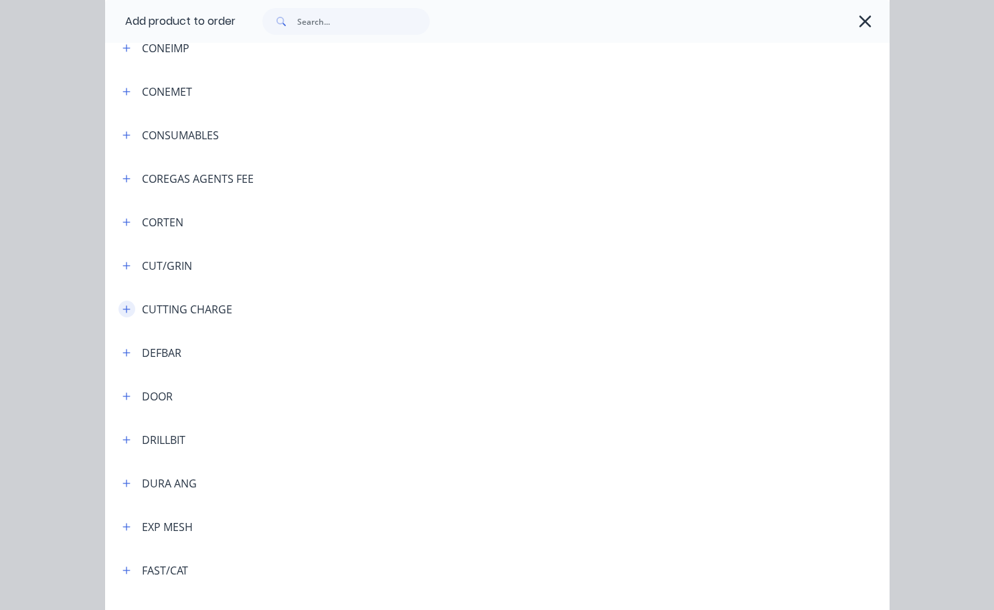
click at [122, 311] on icon "button" at bounding box center [126, 309] width 8 height 9
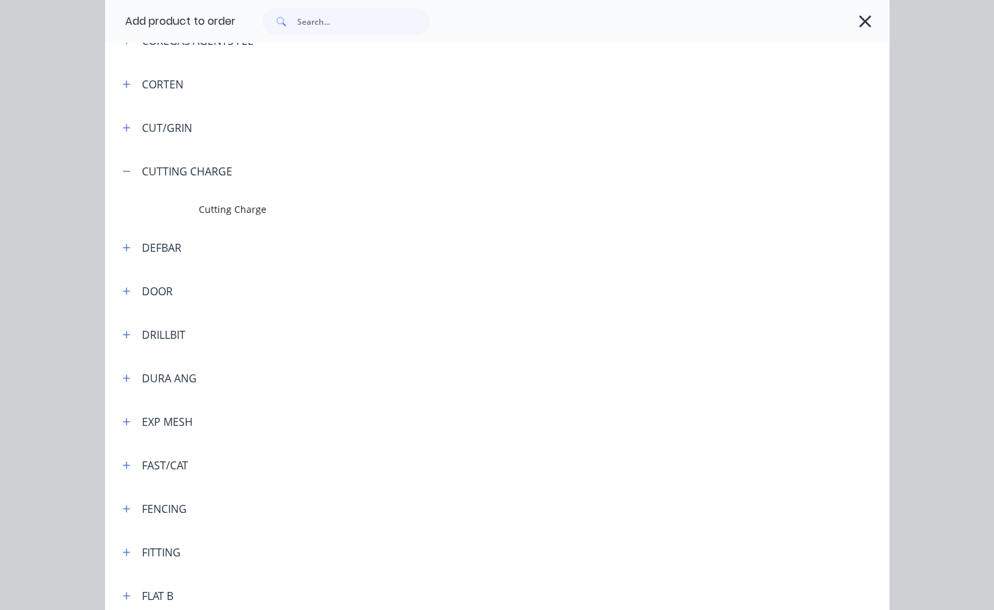
scroll to position [1405, 0]
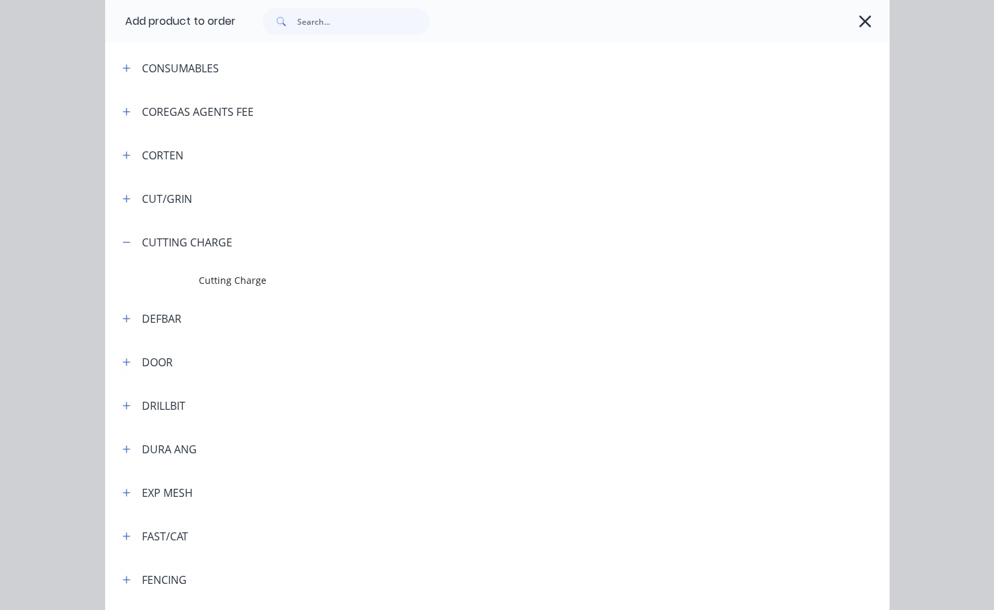
click at [230, 284] on span "Cutting Charge" at bounding box center [475, 280] width 552 height 14
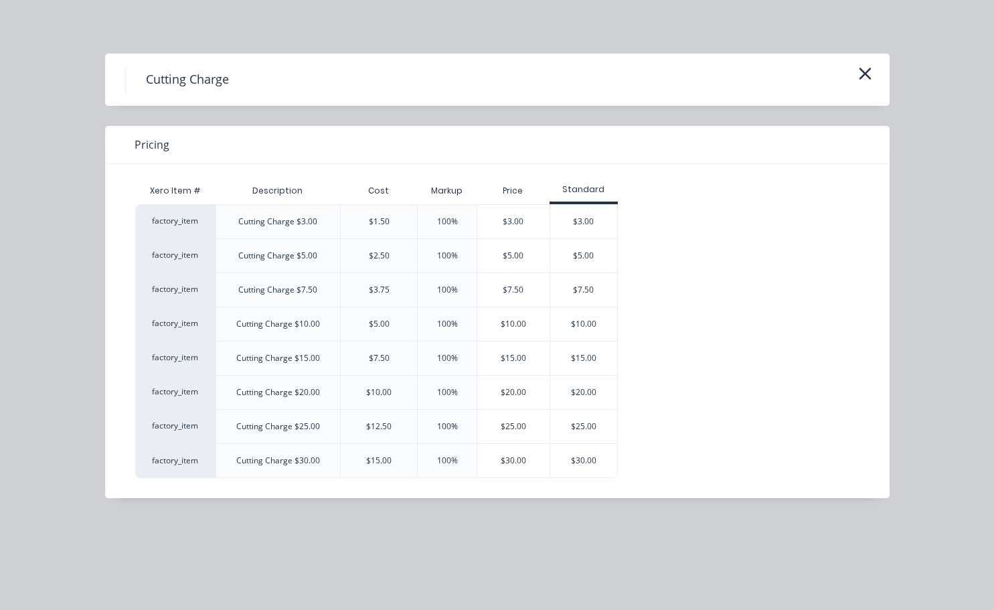
scroll to position [402, 66]
click at [588, 325] on div "$10.00" at bounding box center [583, 323] width 67 height 33
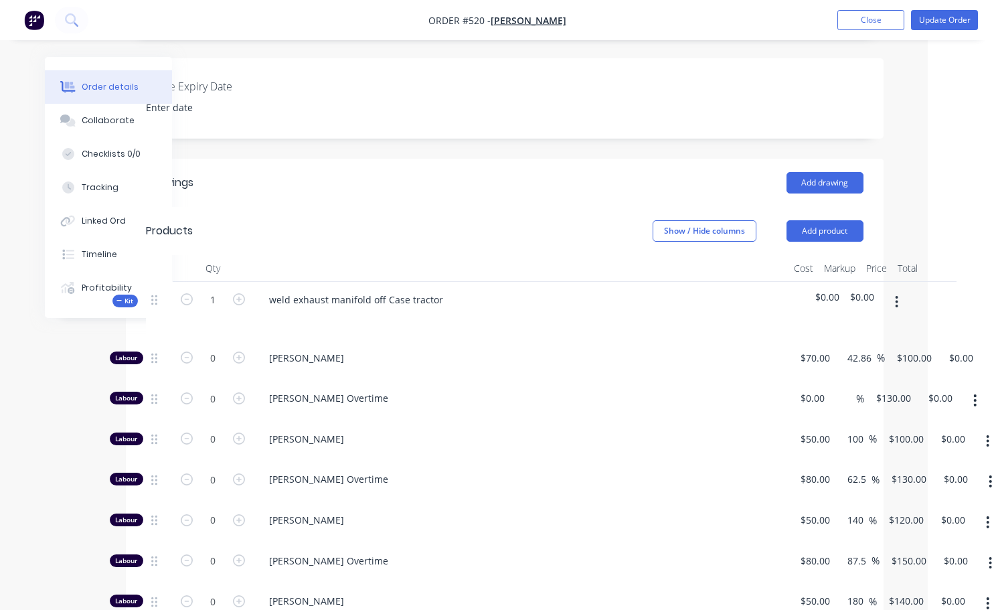
scroll to position [335, 66]
click at [940, 17] on button "Update Order" at bounding box center [944, 20] width 67 height 20
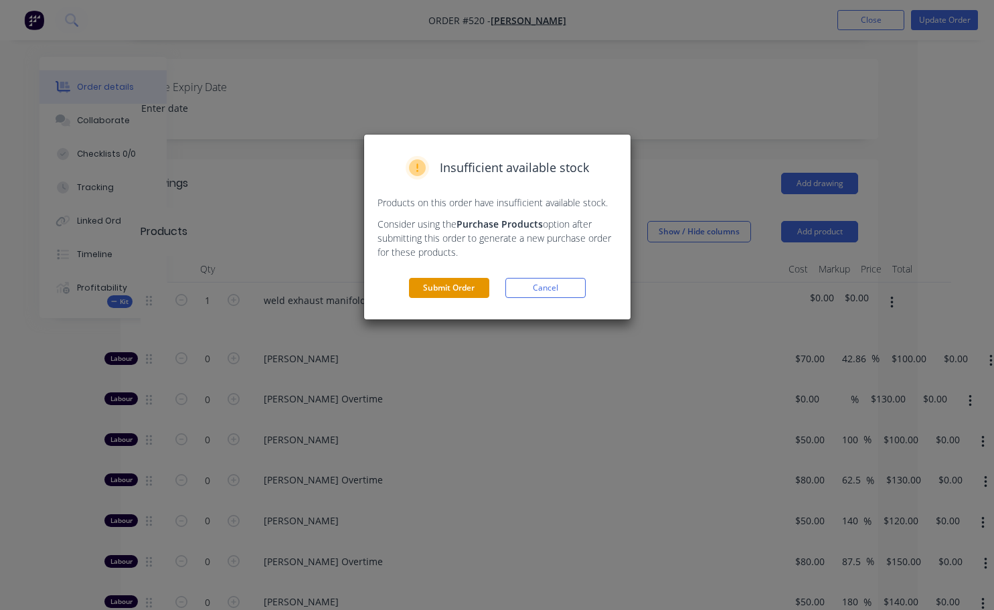
click at [448, 292] on button "Submit Order" at bounding box center [449, 288] width 80 height 20
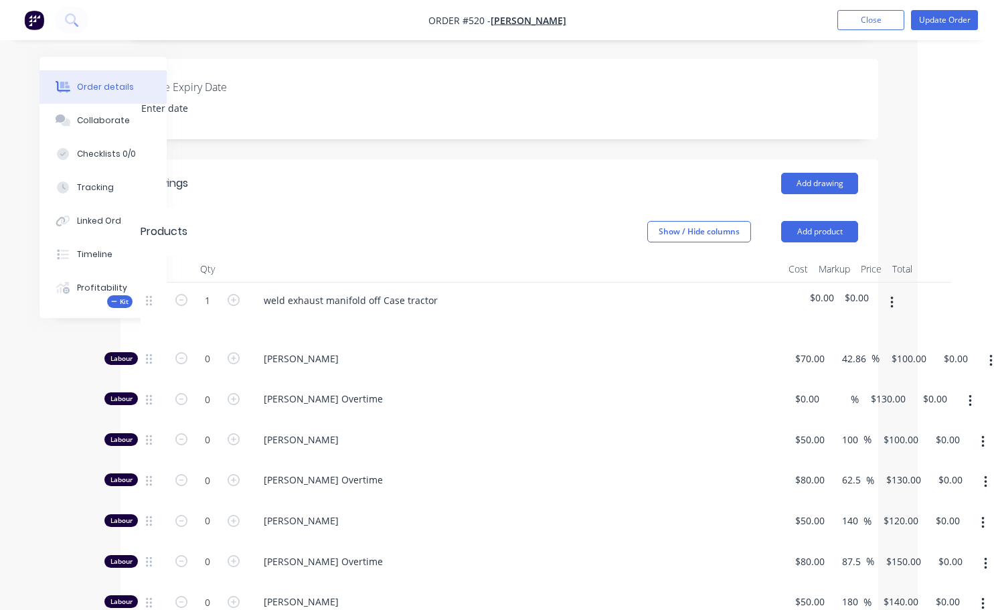
scroll to position [0, 0]
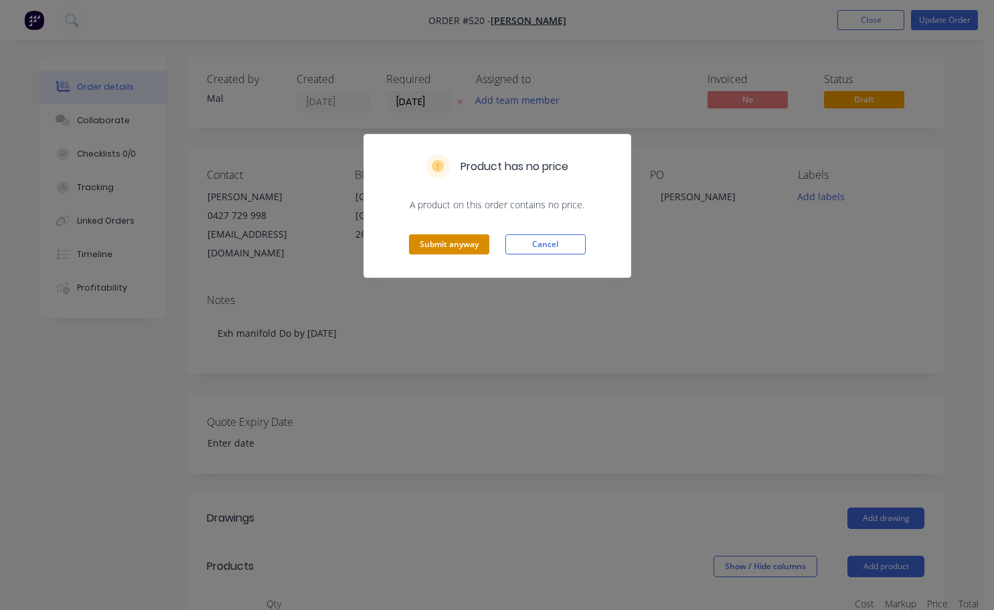
click at [460, 245] on button "Submit anyway" at bounding box center [449, 244] width 80 height 20
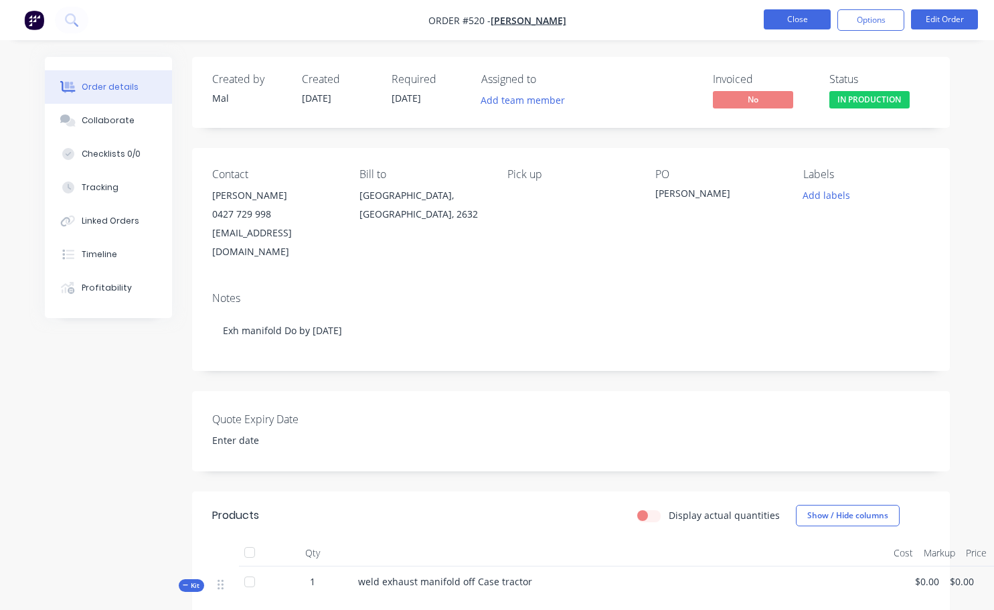
click at [811, 19] on button "Close" at bounding box center [797, 19] width 67 height 20
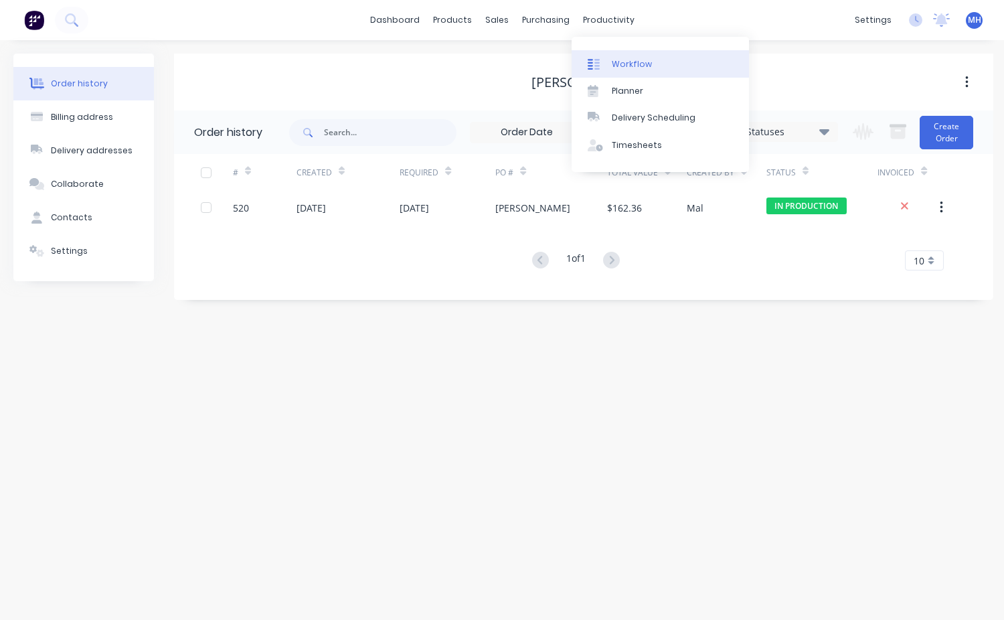
click at [618, 62] on div "Workflow" at bounding box center [632, 64] width 40 height 12
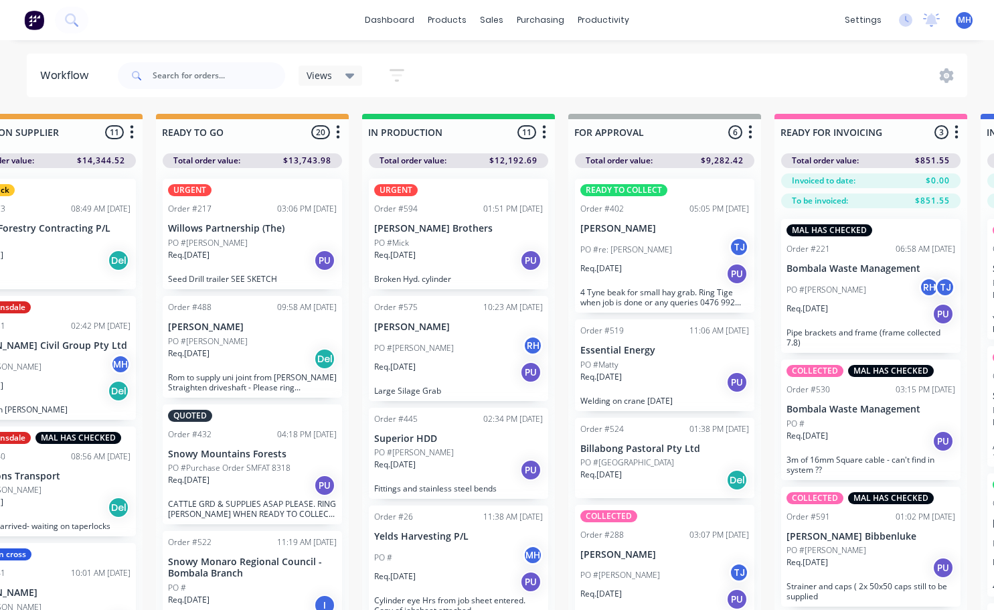
scroll to position [0, 513]
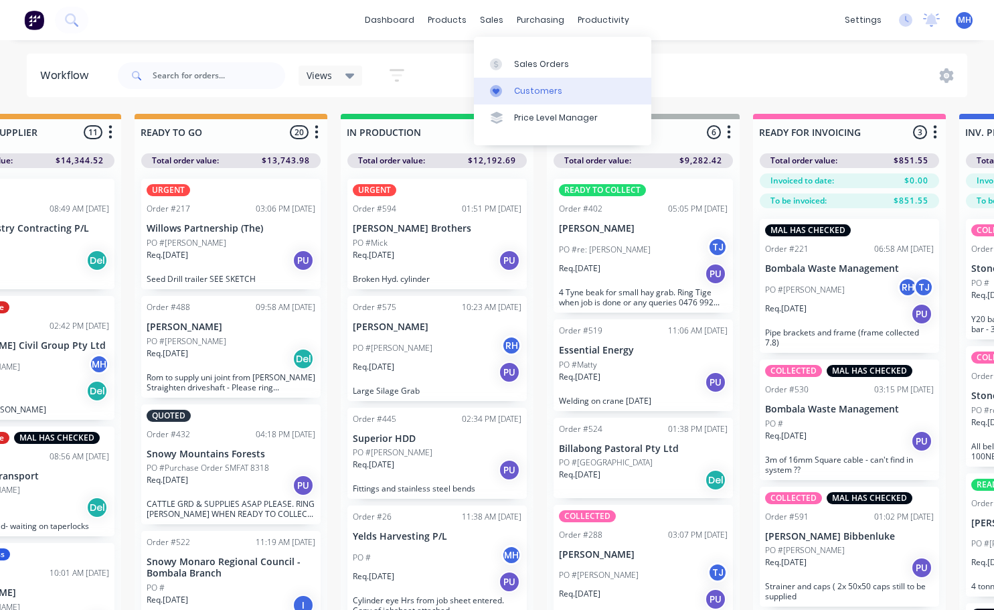
click at [568, 82] on link "Customers" at bounding box center [562, 91] width 177 height 27
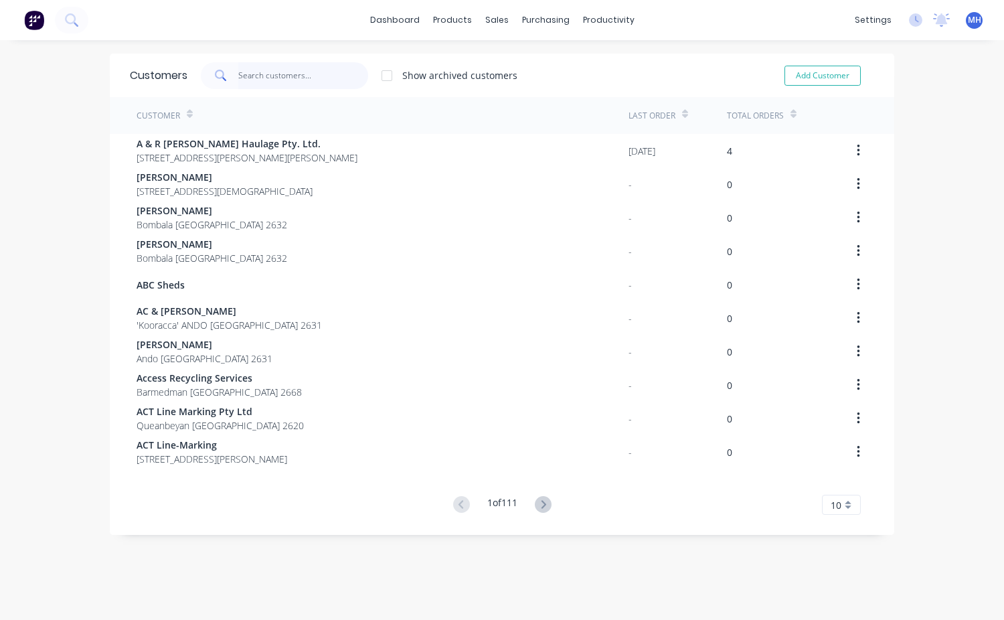
click at [256, 76] on input "text" at bounding box center [303, 75] width 131 height 27
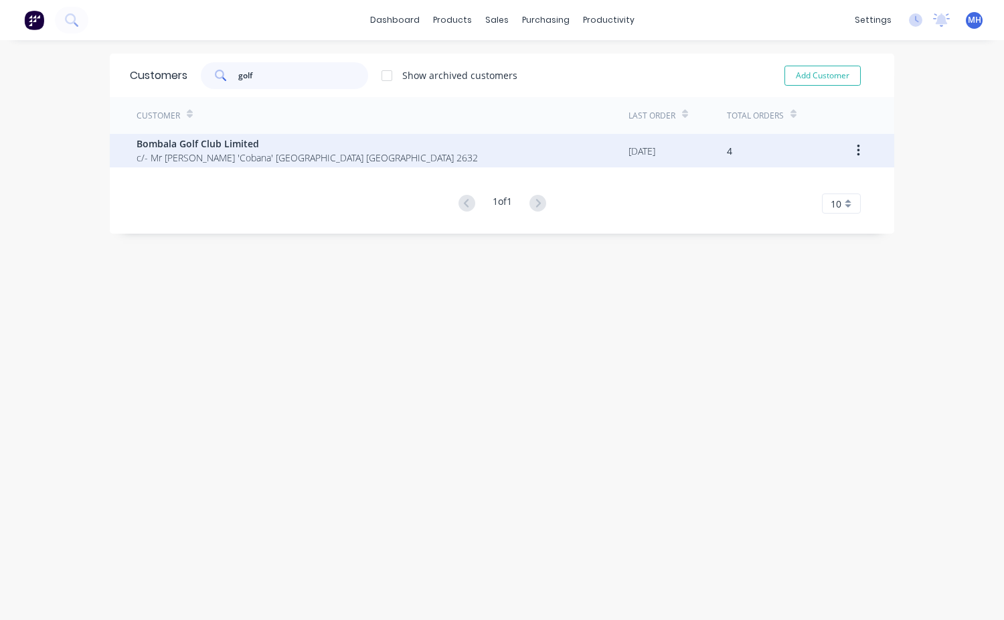
type input "golf"
click at [222, 154] on span "c/- Mr [PERSON_NAME] 'Cobana' [GEOGRAPHIC_DATA] [GEOGRAPHIC_DATA] 2632" at bounding box center [307, 158] width 341 height 14
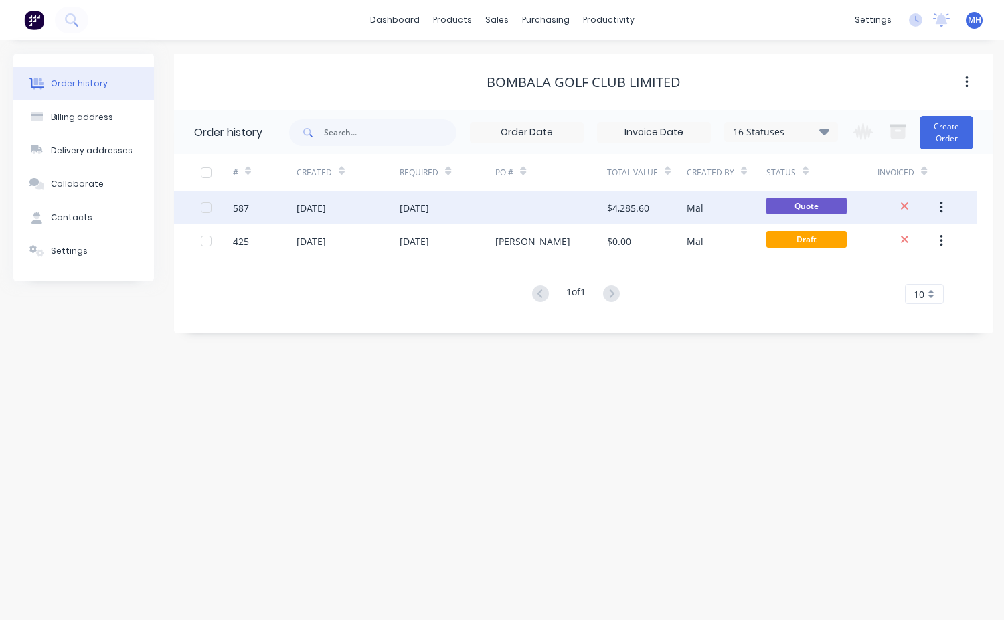
click at [814, 207] on span "Quote" at bounding box center [806, 205] width 80 height 17
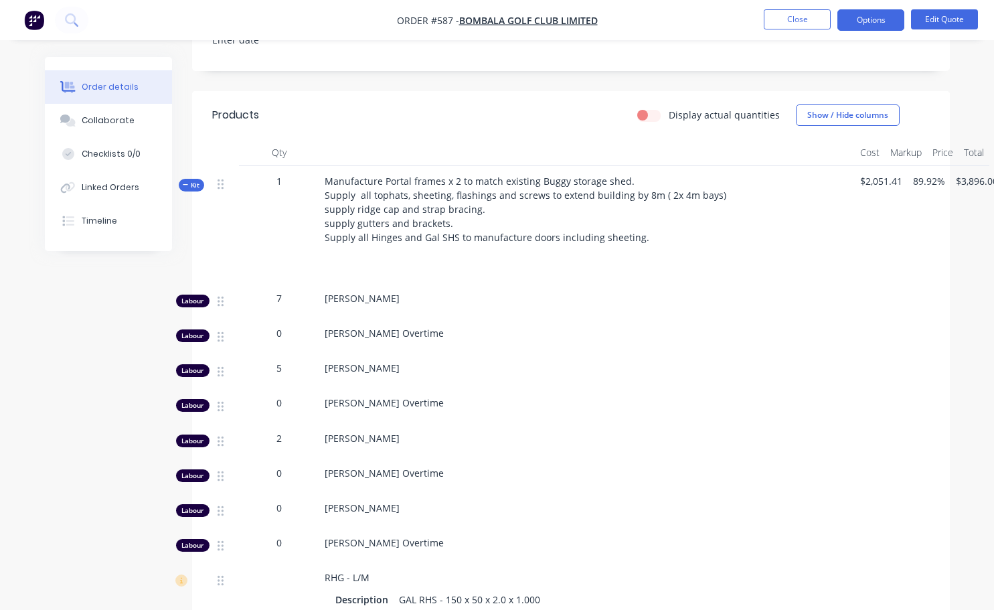
scroll to position [402, 0]
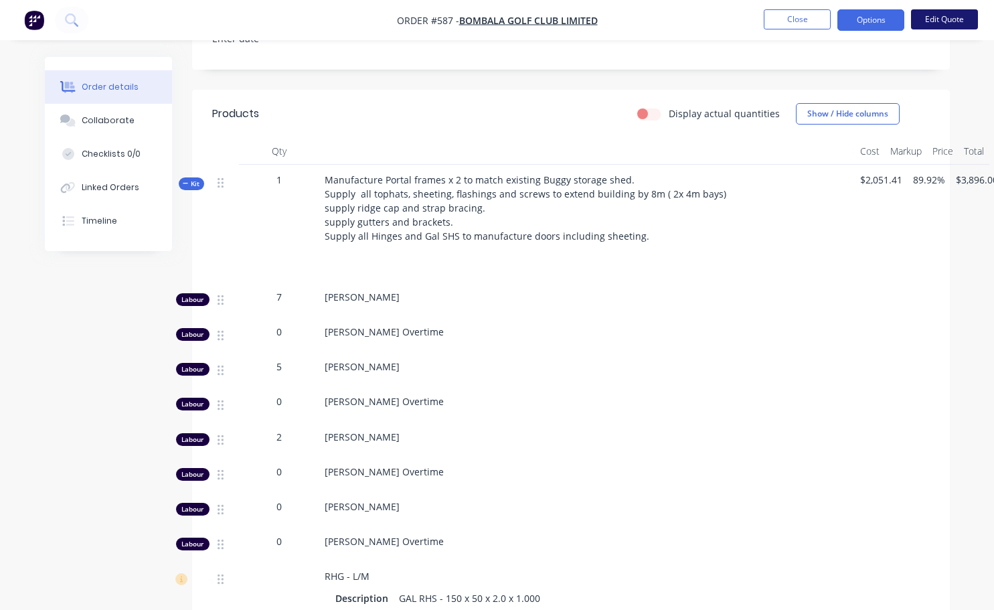
click at [940, 21] on button "Edit Quote" at bounding box center [944, 19] width 67 height 20
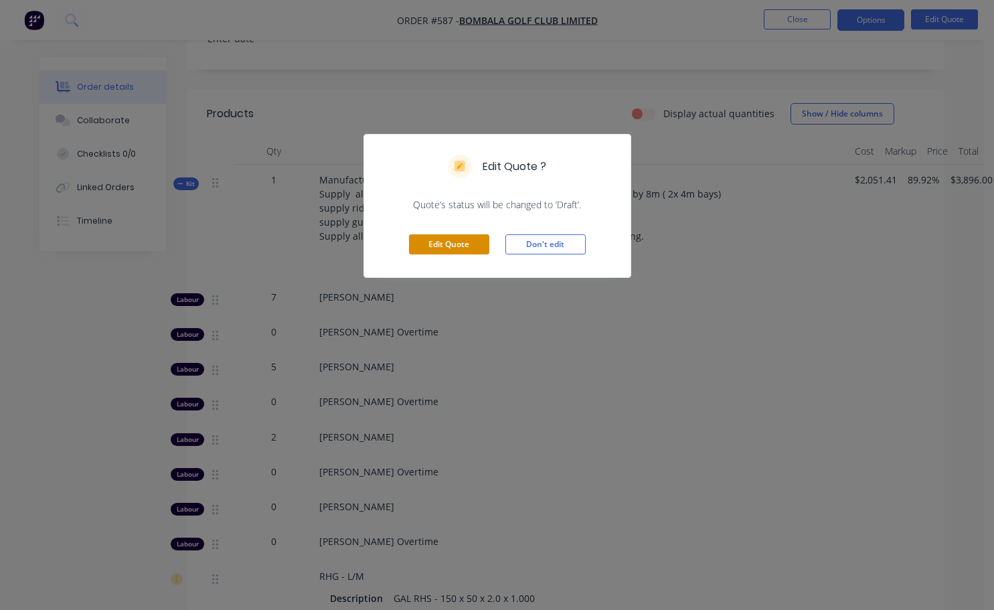
click at [479, 247] on button "Edit Quote" at bounding box center [449, 244] width 80 height 20
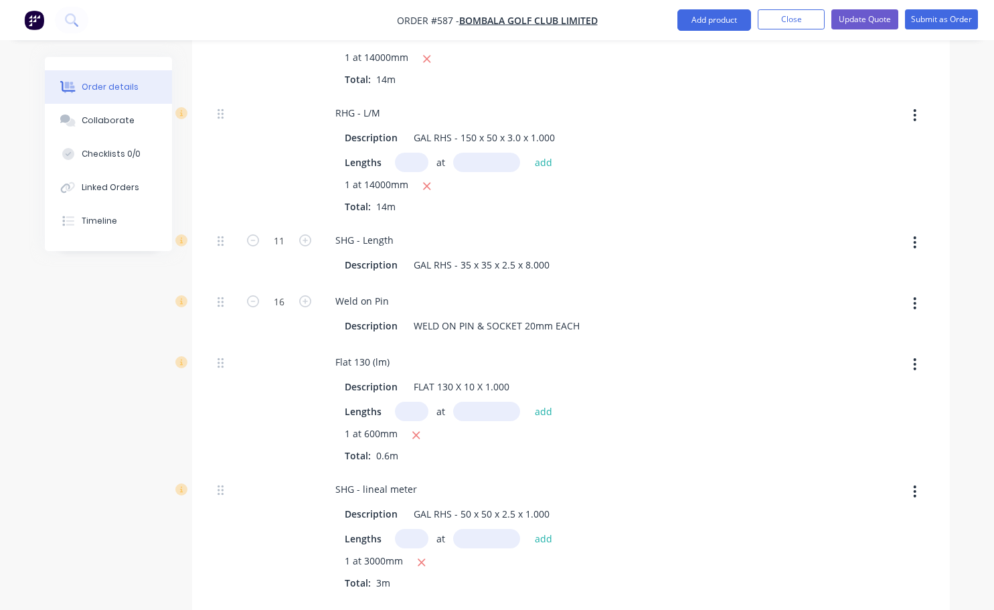
scroll to position [1272, 0]
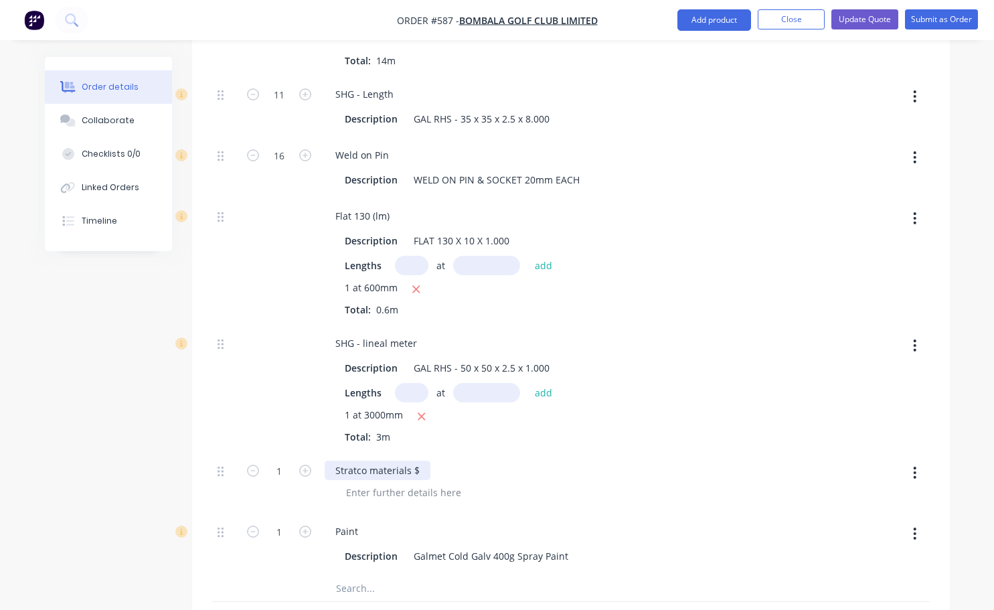
click at [426, 460] on div "Stratco materials $" at bounding box center [378, 469] width 106 height 19
click at [108, 120] on div "Collaborate" at bounding box center [108, 120] width 53 height 12
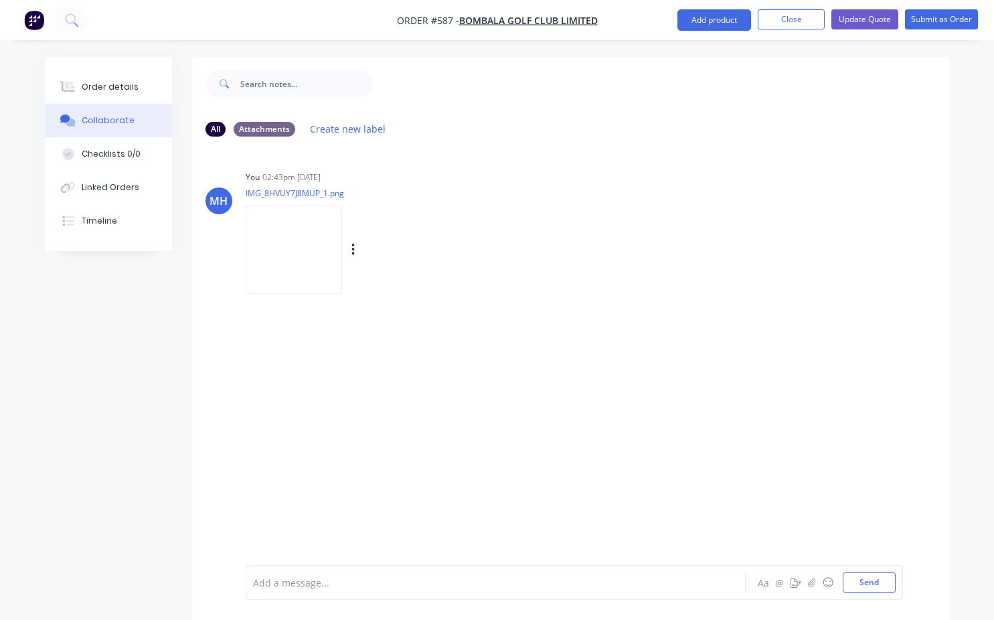
click at [288, 229] on img at bounding box center [294, 249] width 96 height 88
click at [351, 255] on icon "button" at bounding box center [353, 249] width 4 height 15
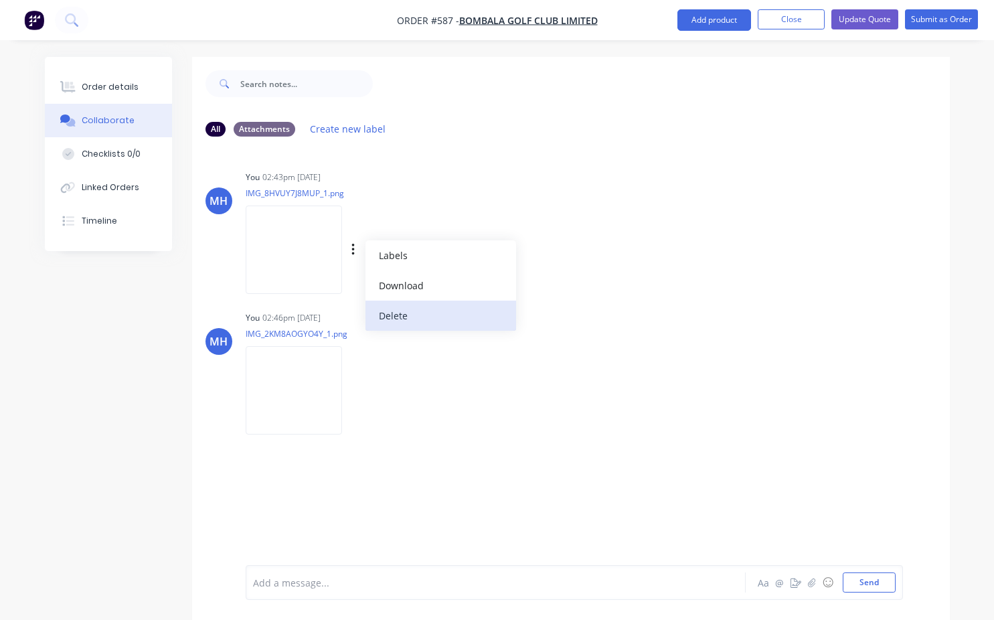
click at [409, 313] on button "Delete" at bounding box center [440, 315] width 151 height 30
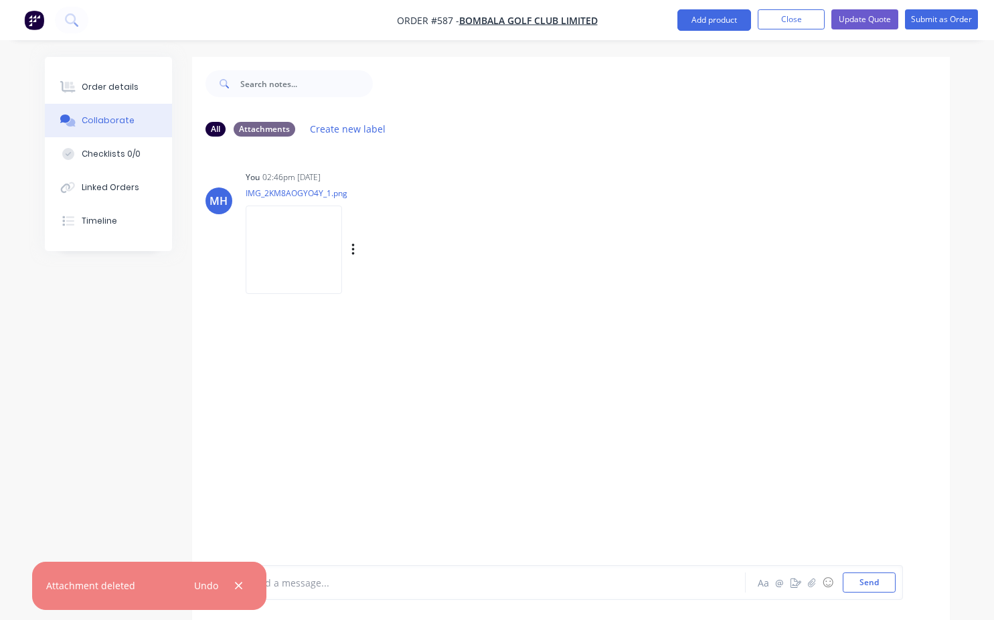
click at [290, 260] on img at bounding box center [294, 249] width 96 height 88
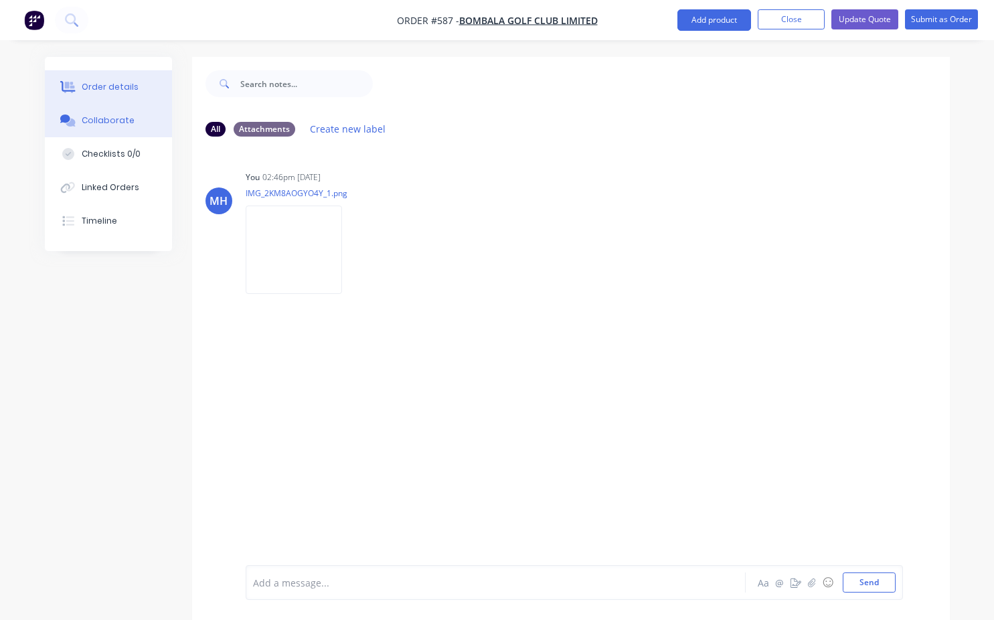
click at [108, 87] on div "Order details" at bounding box center [110, 87] width 57 height 12
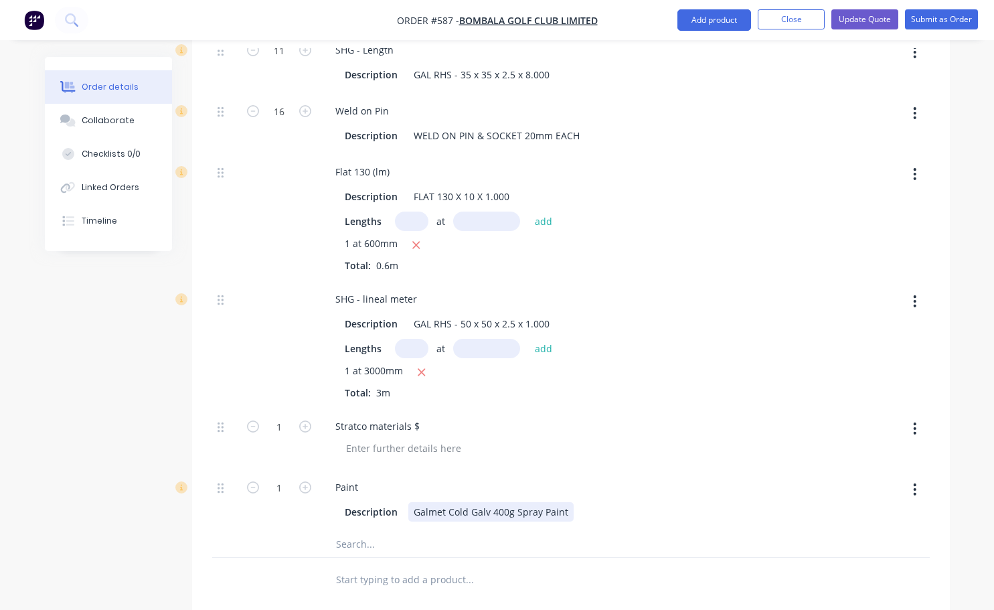
scroll to position [1339, 0]
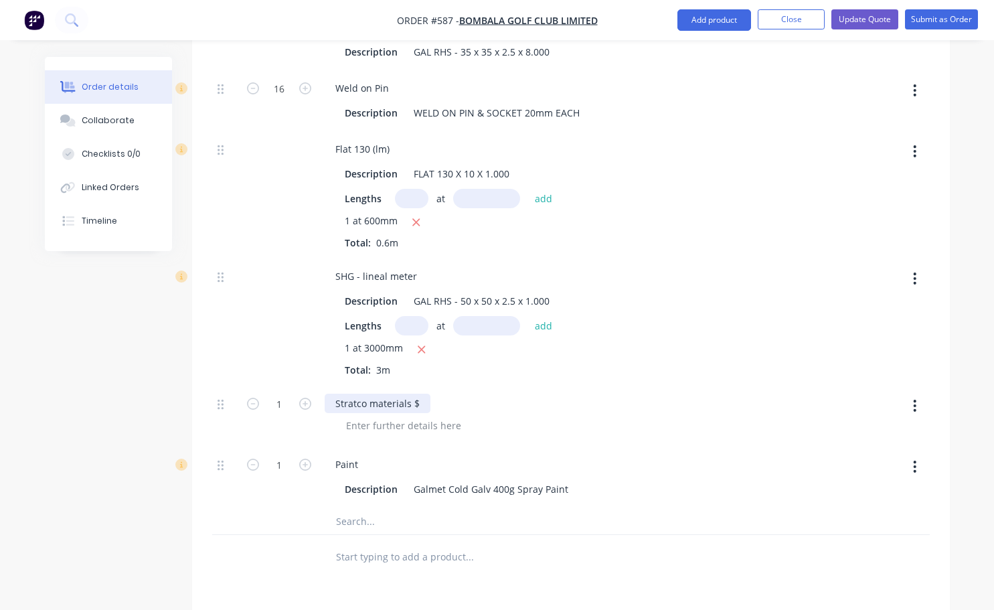
click at [424, 394] on div "Stratco materials $" at bounding box center [378, 403] width 106 height 19
click at [485, 416] on div at bounding box center [592, 425] width 514 height 19
click at [480, 394] on div "Stratco materials $3207.42 Cost" at bounding box center [406, 403] width 163 height 19
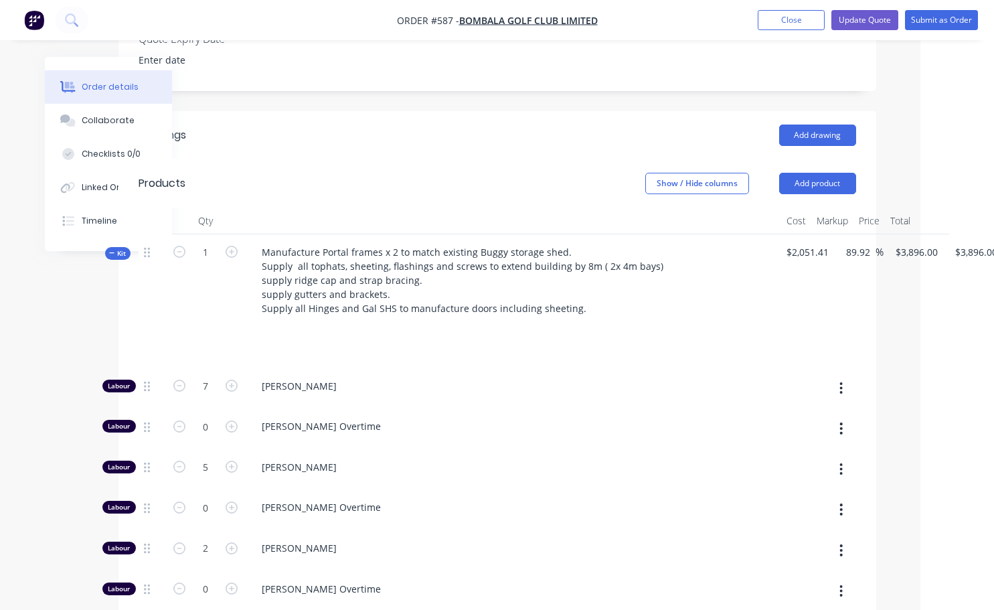
scroll to position [402, 116]
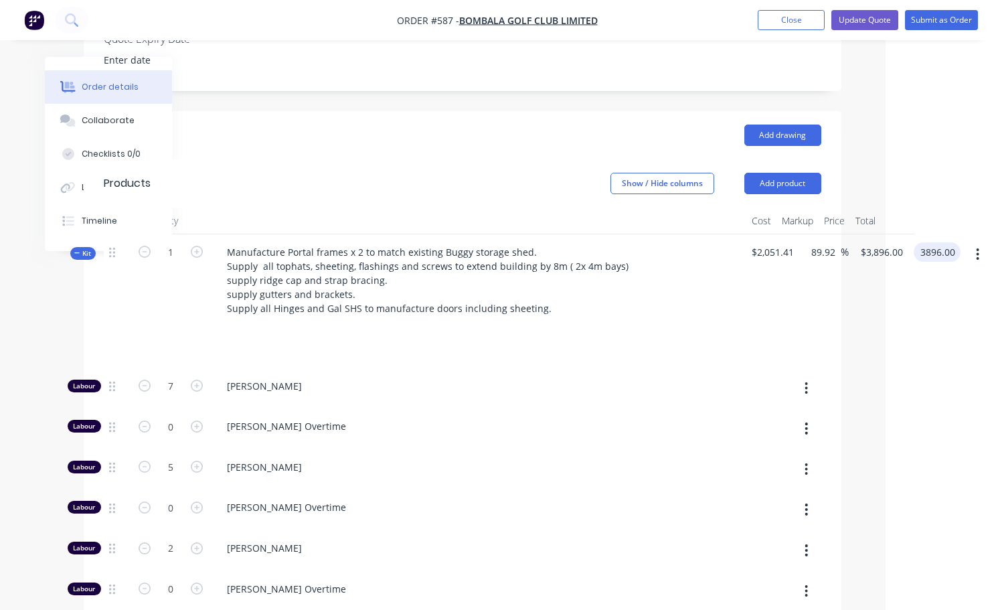
click at [928, 242] on input "3896.00" at bounding box center [939, 251] width 41 height 19
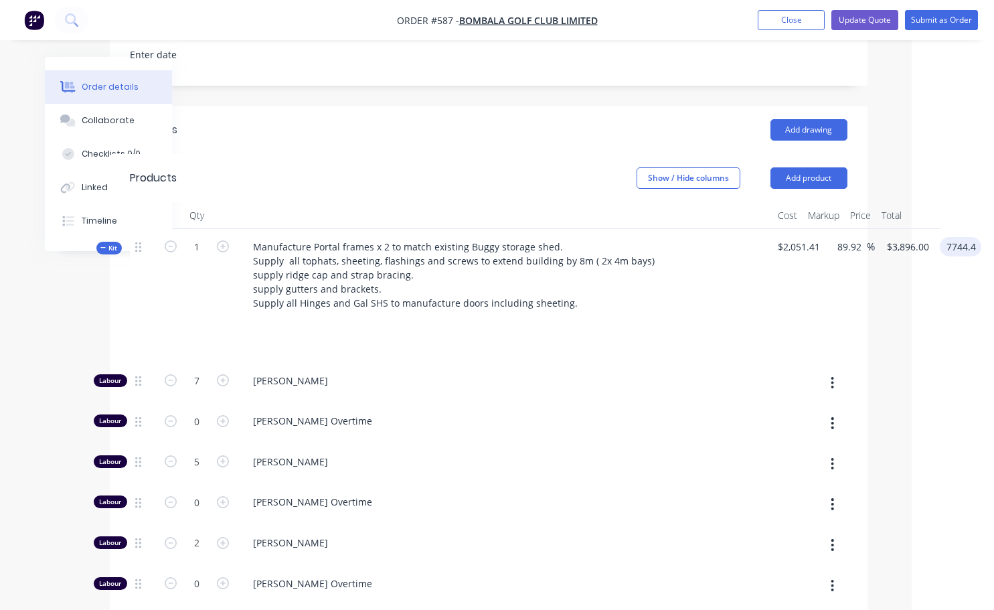
scroll to position [402, 82]
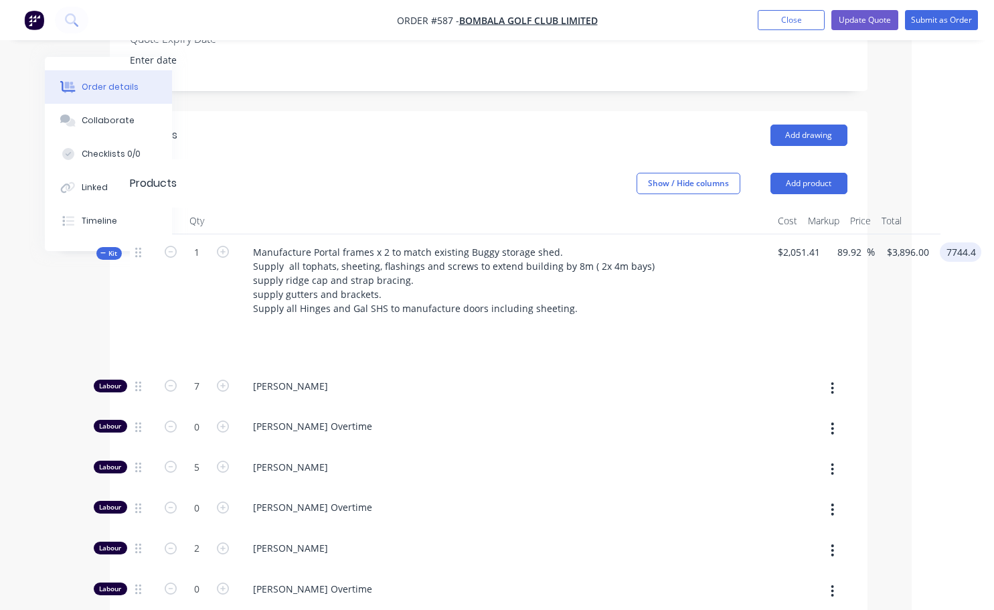
type input "7744.4"
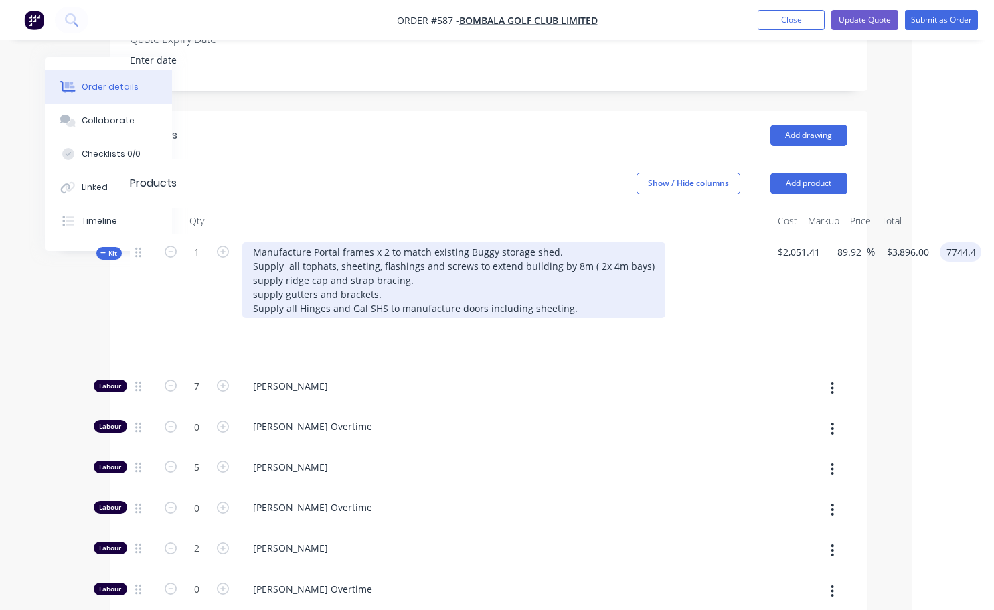
click at [338, 300] on div "Manufacture Portal frames x 2 to match existing Buggy storage shed. Supply all …" at bounding box center [504, 301] width 535 height 134
type input "277.52"
type input "$7,744.40"
click at [567, 291] on div "Manufacture Portal frames x 2 to match existing Buggy storage shed. Supply all …" at bounding box center [453, 280] width 423 height 76
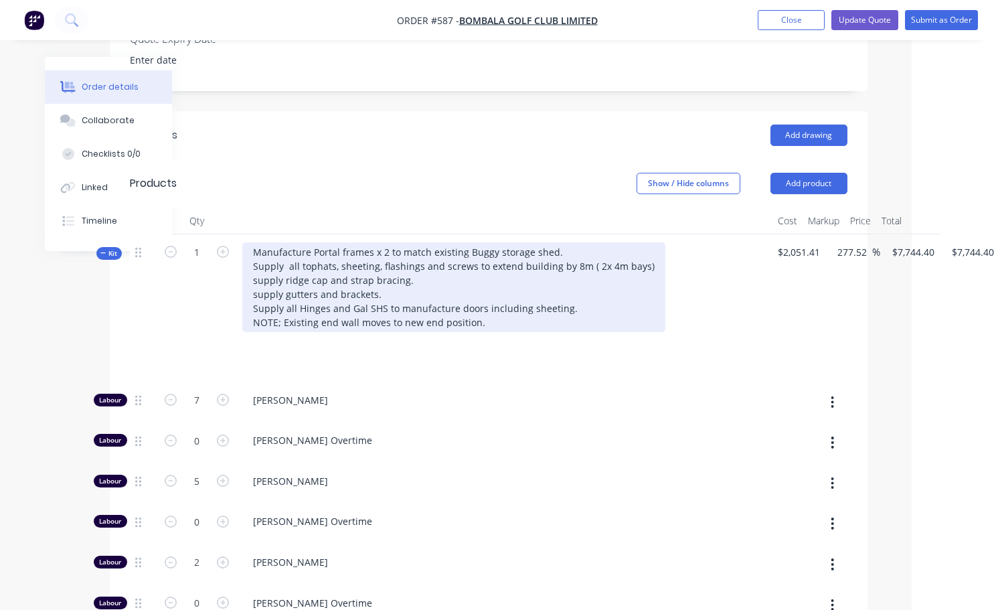
click at [356, 304] on div "Manufacture Portal frames x 2 to match existing Buggy storage shed. Supply all …" at bounding box center [453, 287] width 423 height 90
click at [485, 305] on div "Manufacture Portal frames x 2 to match existing Buggy storage shed. Supply all …" at bounding box center [453, 287] width 423 height 90
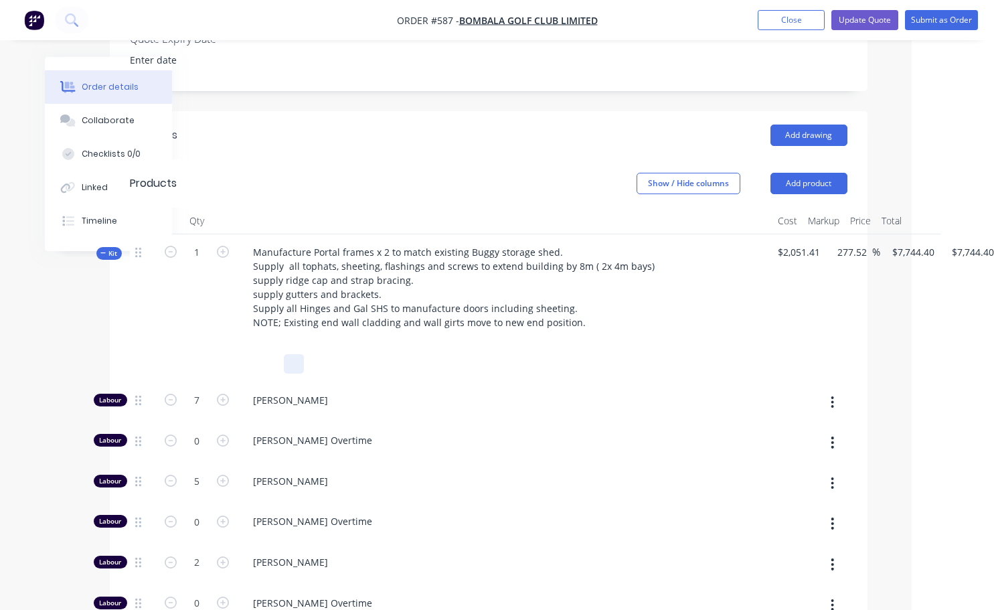
click at [466, 354] on div at bounding box center [504, 363] width 493 height 19
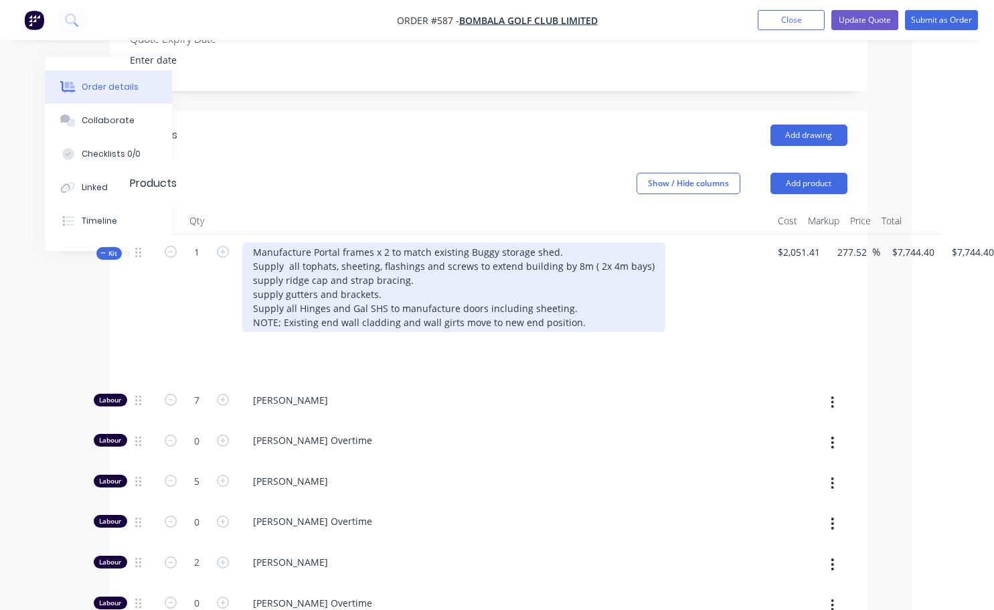
click at [570, 305] on div "Manufacture Portal frames x 2 to match existing Buggy storage shed. Supply all …" at bounding box center [453, 287] width 423 height 90
click at [575, 303] on div "Manufacture Portal frames x 2 to match existing Buggy storage shed. Supply all …" at bounding box center [453, 287] width 423 height 90
click at [574, 303] on div "Manufacture Portal frames x 2 to match existing Buggy storage shed. Supply all …" at bounding box center [462, 287] width 440 height 90
click at [659, 303] on div "Manufacture Portal frames x 2 to match existing Buggy storage shed. Supply all …" at bounding box center [463, 287] width 443 height 90
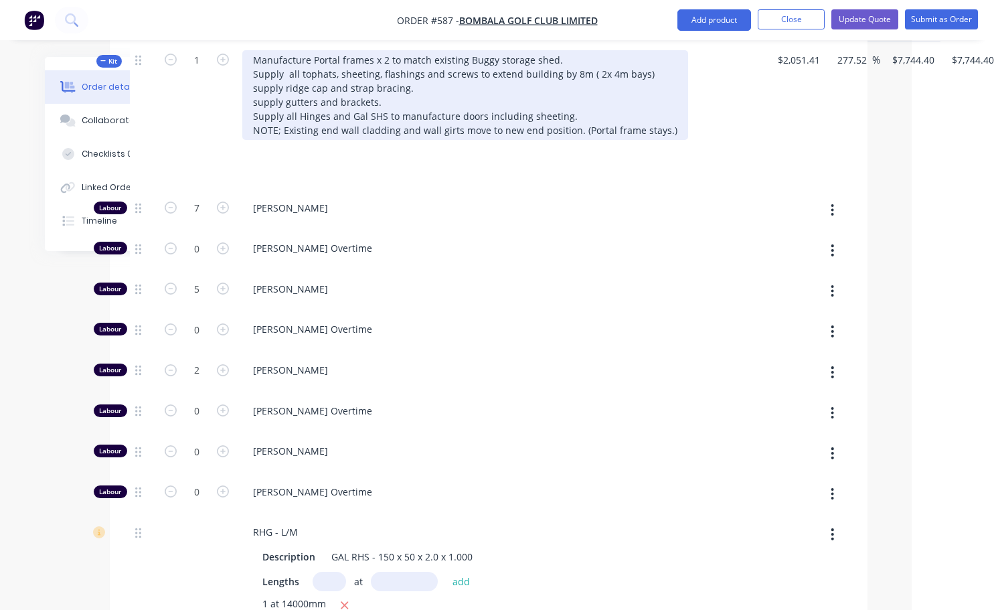
scroll to position [468, 82]
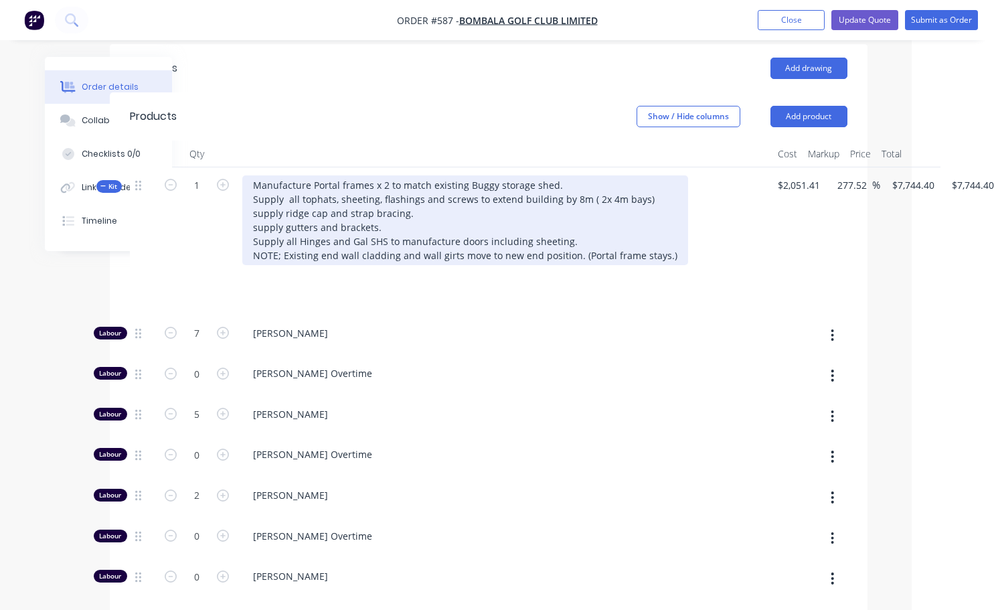
click at [568, 222] on div "Manufacture Portal frames x 2 to match existing Buggy storage shed. Supply all …" at bounding box center [465, 220] width 446 height 90
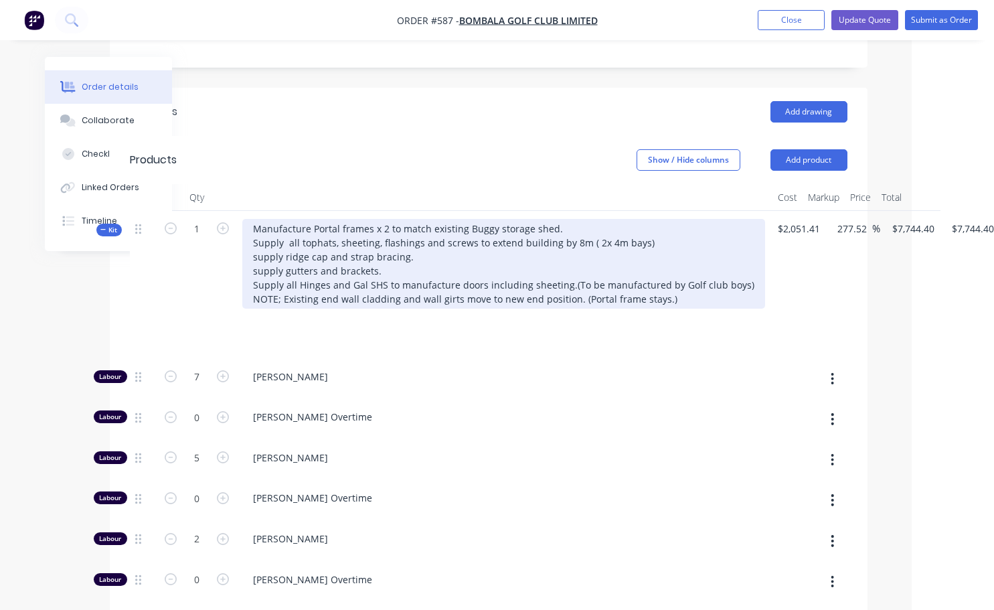
scroll to position [402, 82]
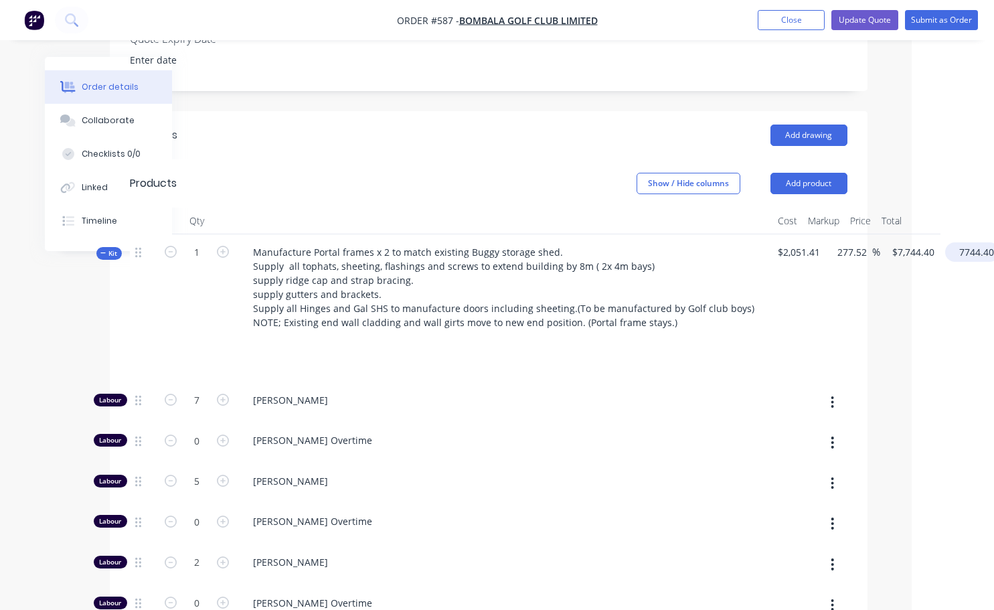
click at [970, 242] on input "7744.40" at bounding box center [974, 251] width 49 height 19
type input "7944"
click at [722, 392] on div "[PERSON_NAME]" at bounding box center [504, 402] width 535 height 41
type input "287.25"
type input "$7,944.00"
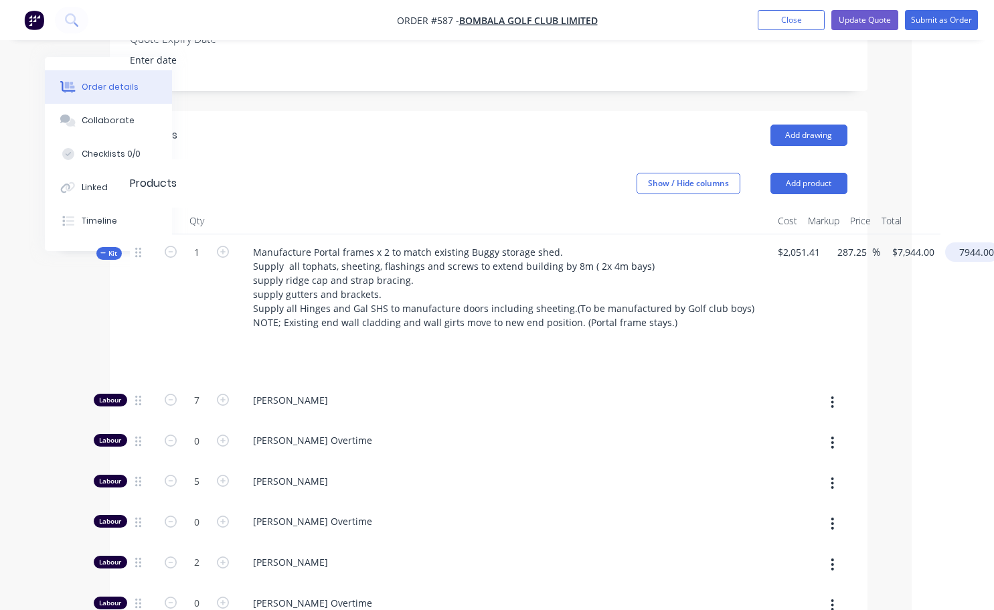
click at [969, 242] on input "7944.00" at bounding box center [974, 251] width 49 height 19
type input "8244"
type input "301.87"
type input "$8,244.00"
click at [930, 306] on div "$8,244.00 $8,244.00" at bounding box center [910, 308] width 60 height 148
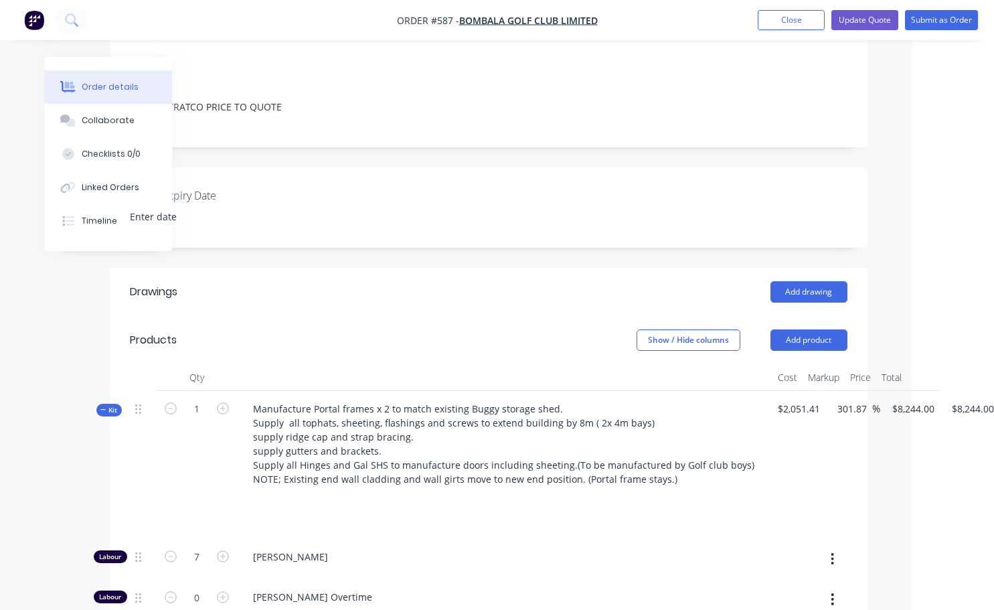
scroll to position [171, 82]
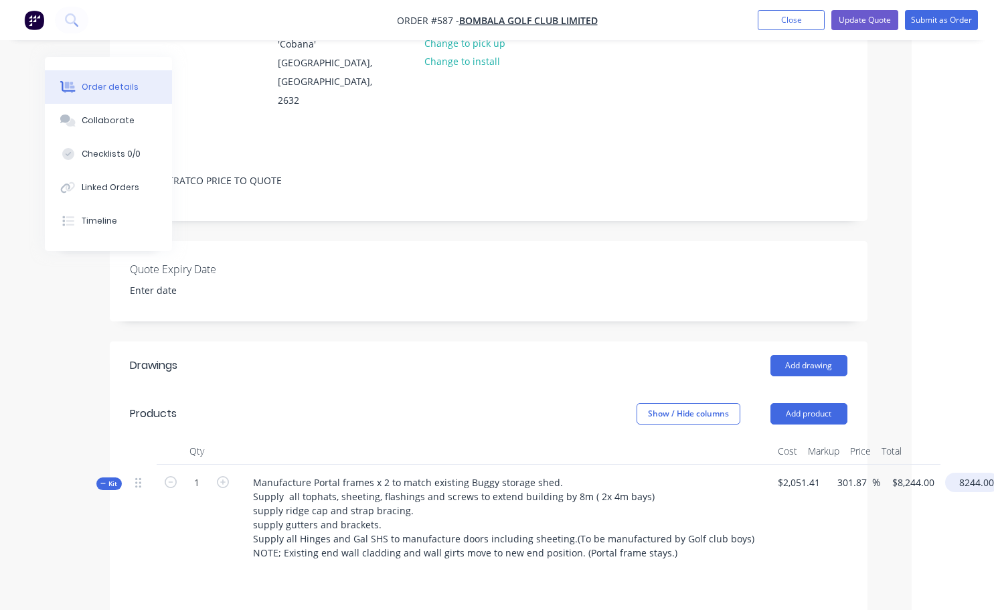
click at [970, 472] on input "8244.00" at bounding box center [974, 481] width 49 height 19
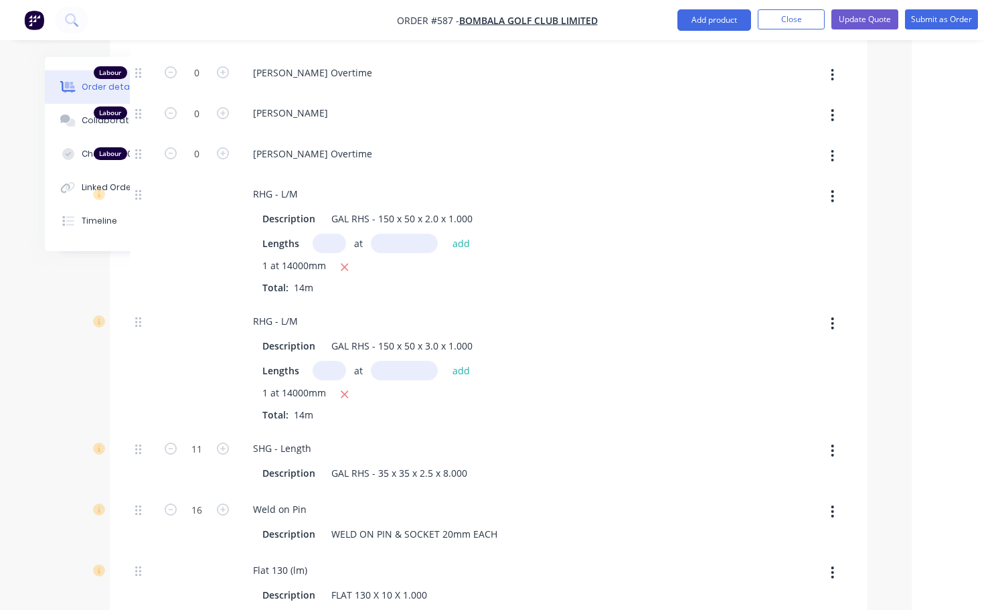
type input "8144"
type input "297"
type input "$8,144.00"
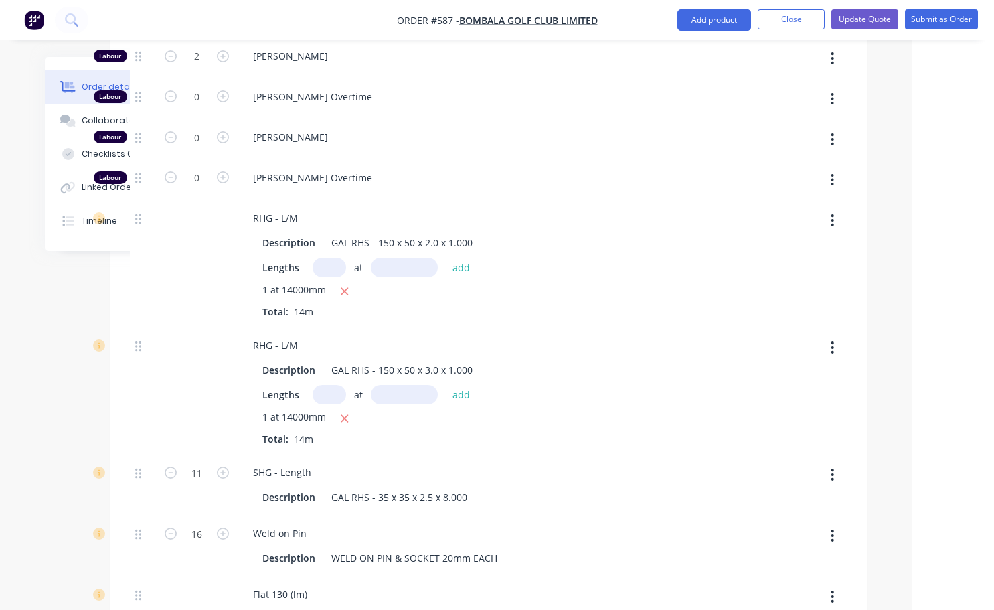
click at [758, 515] on div "Weld on Pin Description WELD ON PIN & SOCKET 20mm EACH" at bounding box center [504, 545] width 535 height 61
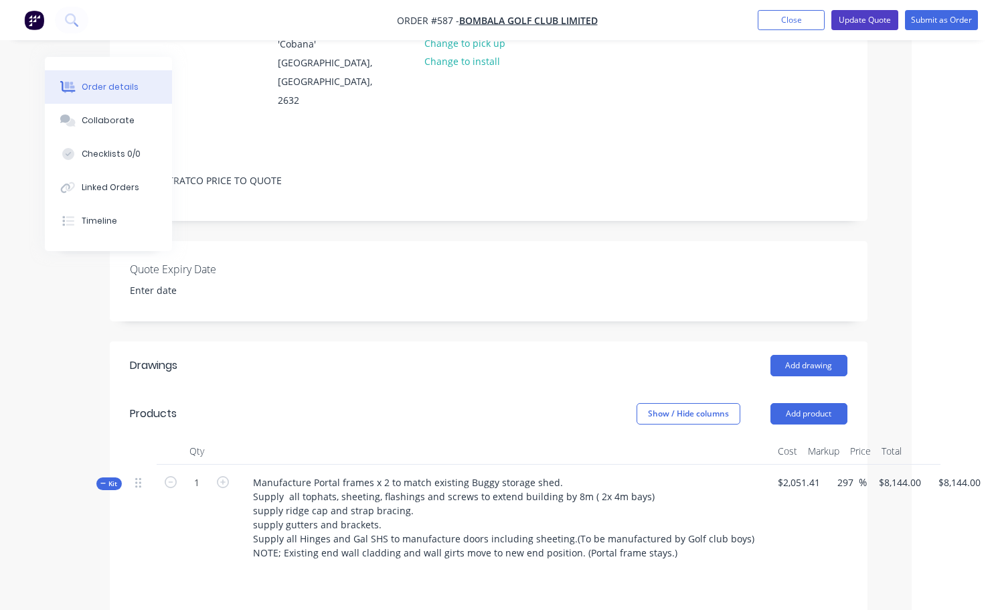
click at [859, 26] on button "Update Quote" at bounding box center [864, 20] width 67 height 20
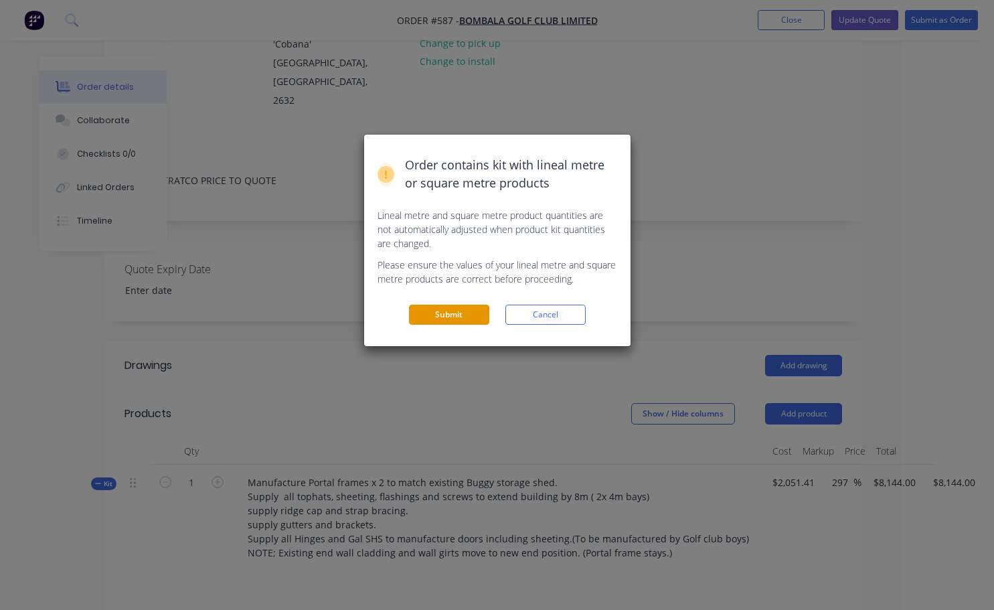
click at [444, 321] on button "Submit" at bounding box center [449, 315] width 80 height 20
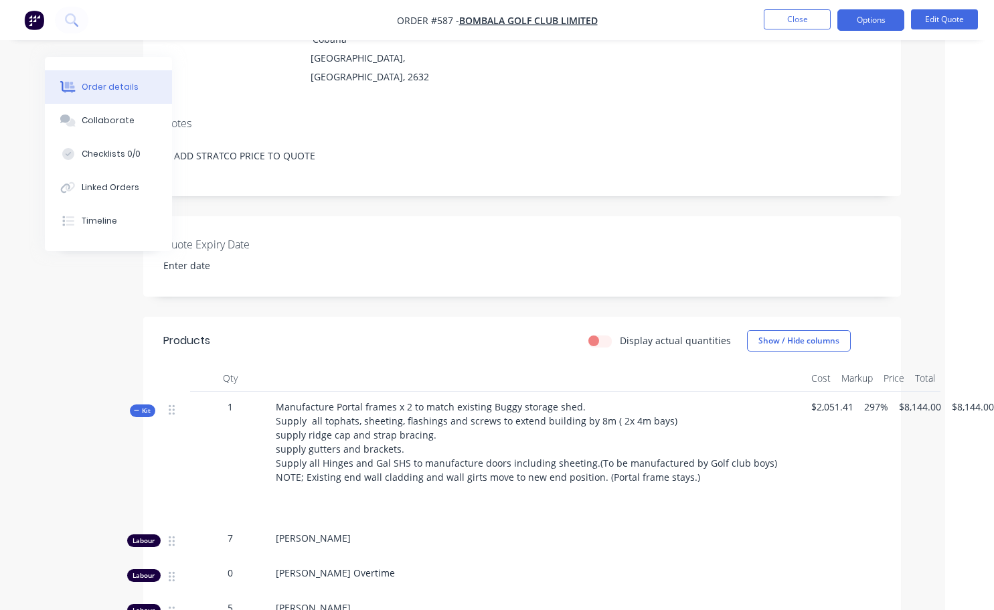
scroll to position [172, 49]
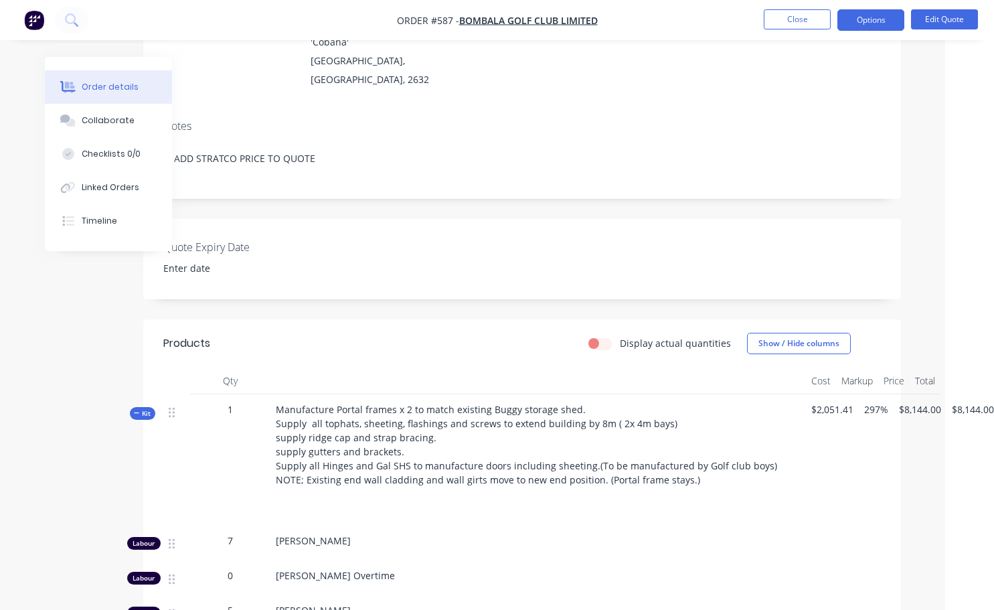
click at [280, 487] on div at bounding box center [538, 499] width 525 height 25
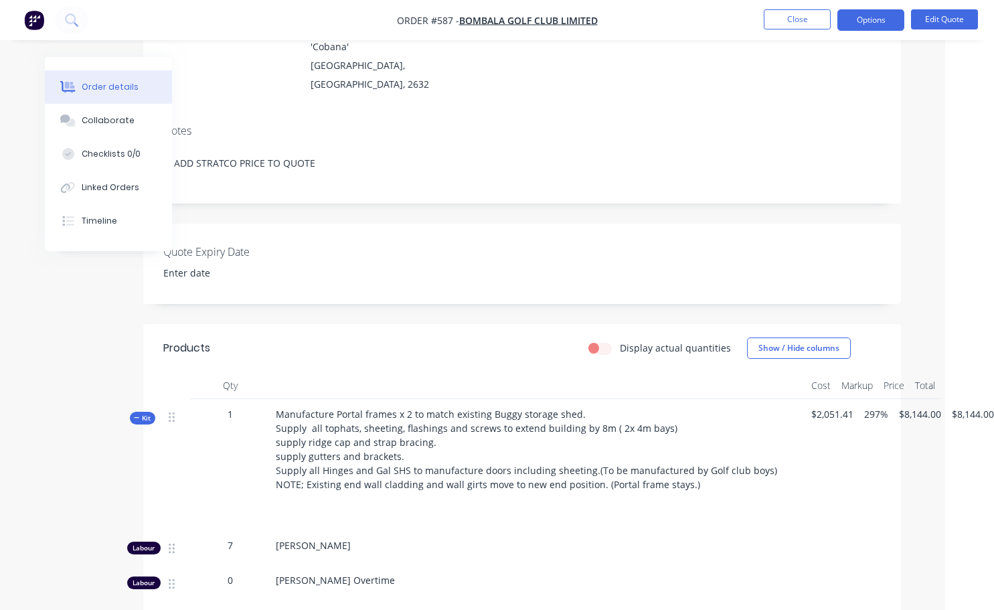
scroll to position [105, 49]
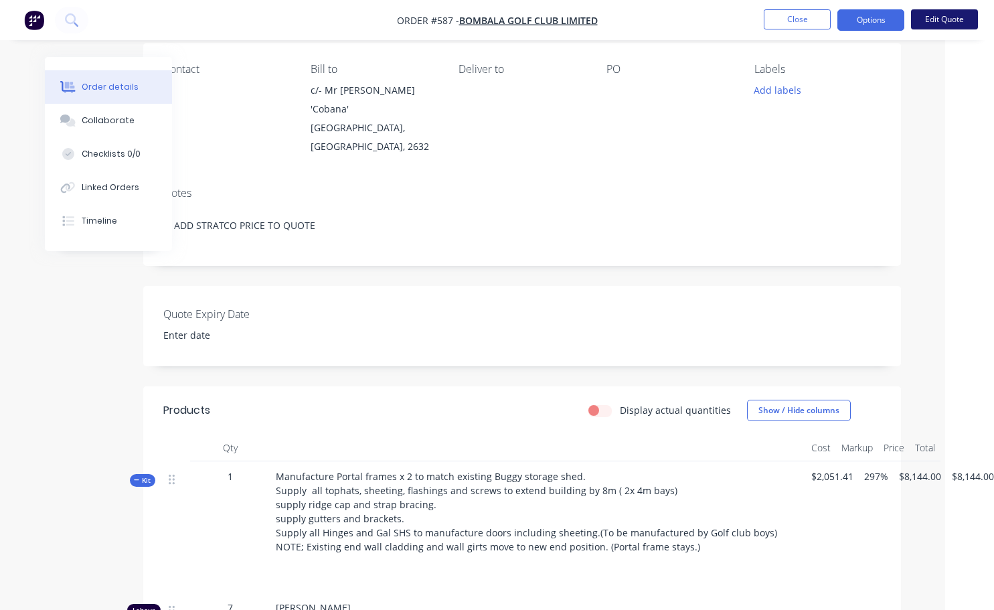
click at [943, 17] on button "Edit Quote" at bounding box center [944, 19] width 67 height 20
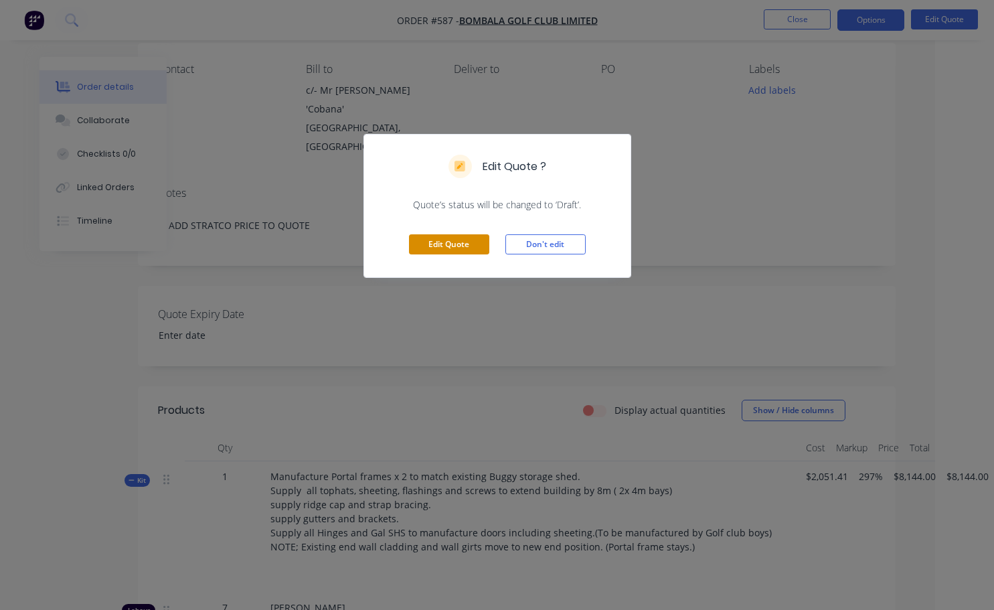
click at [434, 243] on button "Edit Quote" at bounding box center [449, 244] width 80 height 20
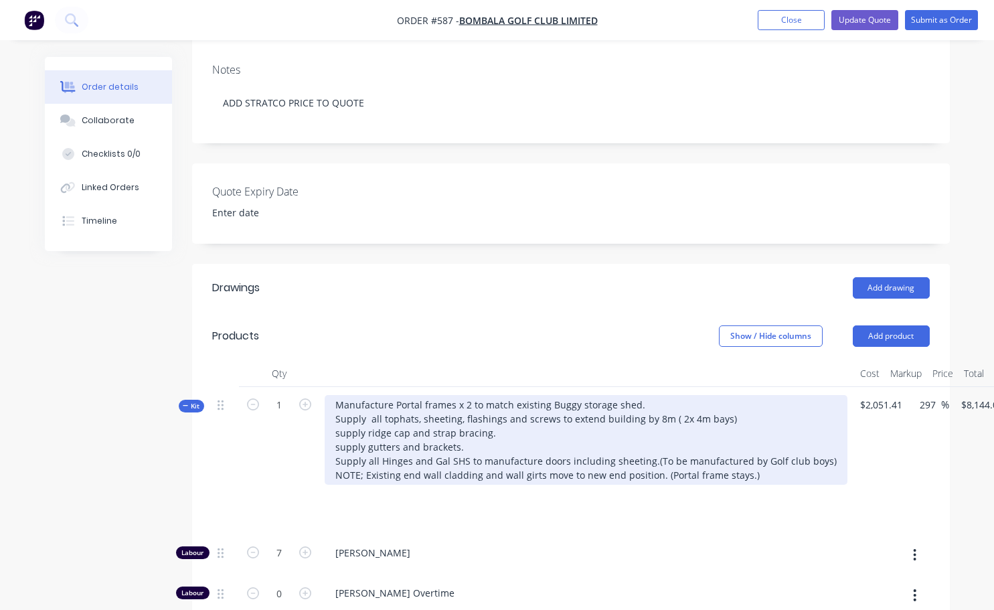
scroll to position [335, 0]
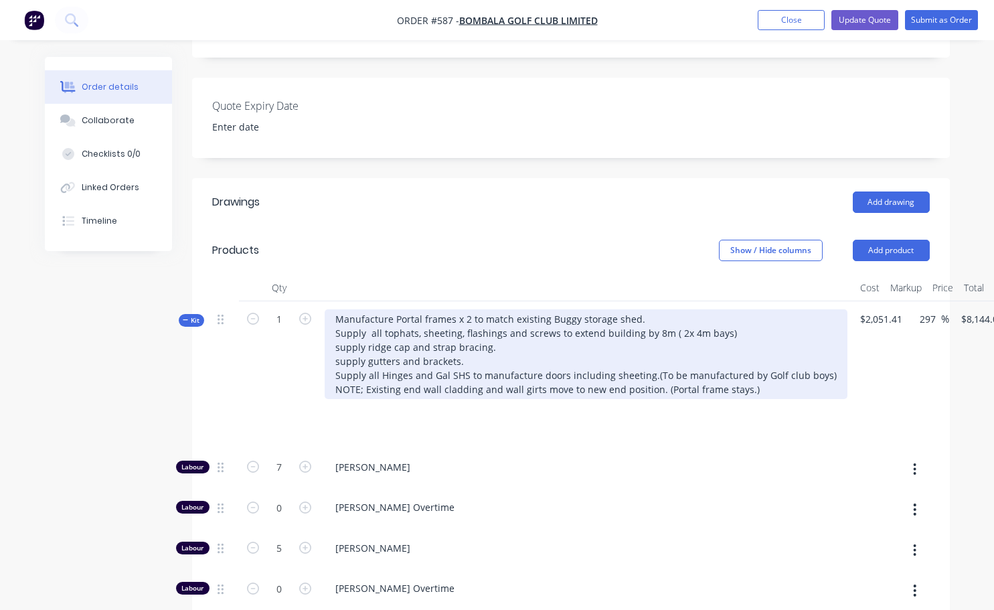
click at [746, 373] on div "Manufacture Portal frames x 2 to match existing Buggy storage shed. Supply all …" at bounding box center [586, 354] width 523 height 90
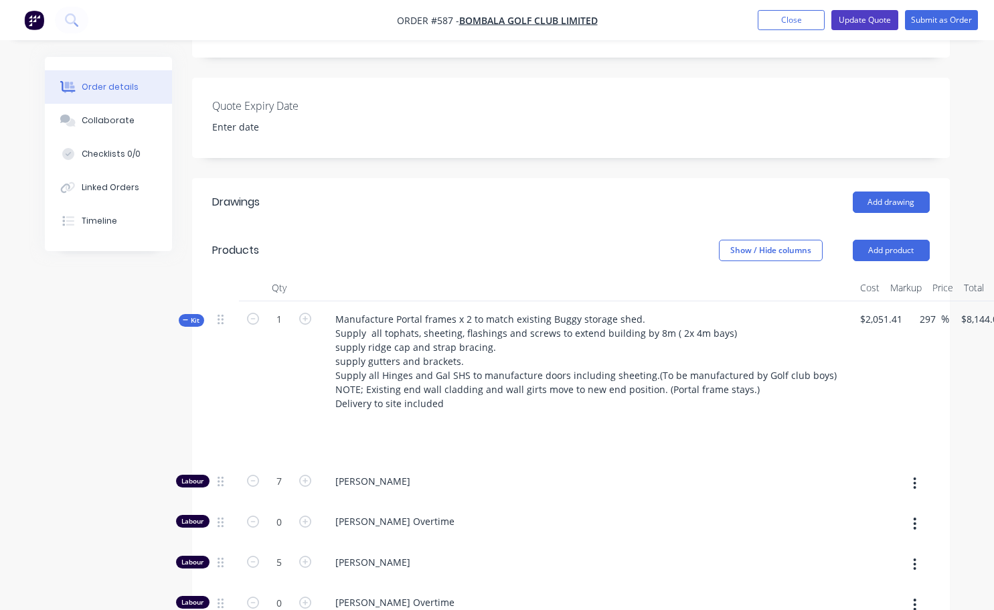
click at [877, 19] on button "Update Quote" at bounding box center [864, 20] width 67 height 20
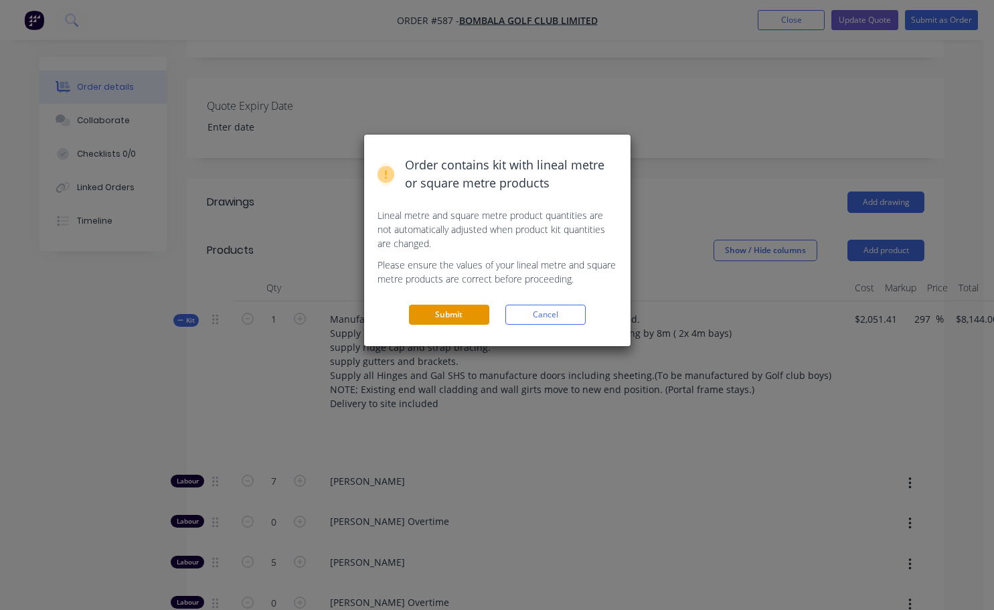
click at [440, 313] on button "Submit" at bounding box center [449, 315] width 80 height 20
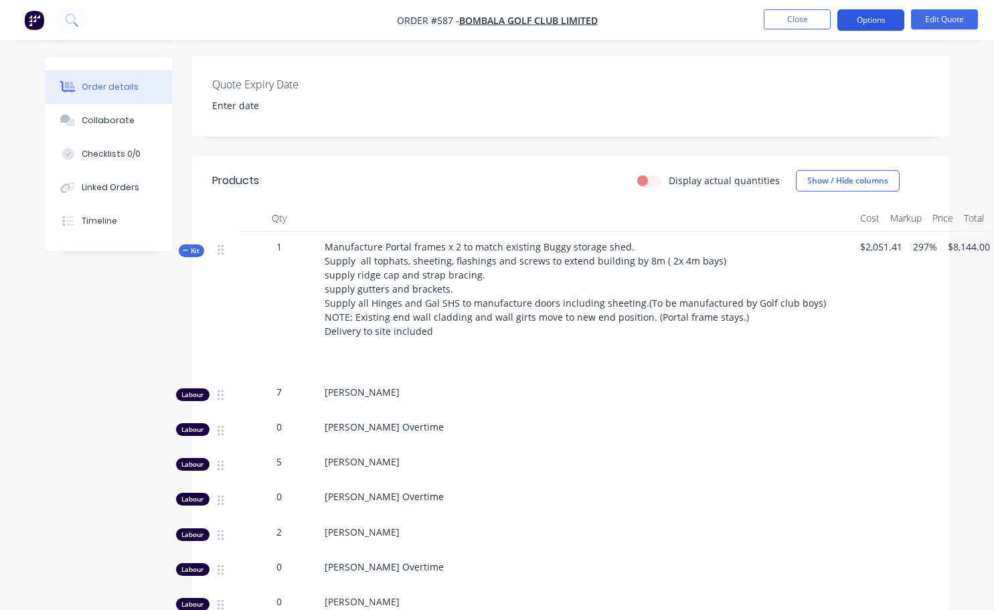
click at [866, 19] on button "Options" at bounding box center [870, 19] width 67 height 21
click at [625, 88] on div "Quote Expiry Date" at bounding box center [571, 96] width 758 height 80
click at [866, 29] on button "Options" at bounding box center [870, 19] width 67 height 21
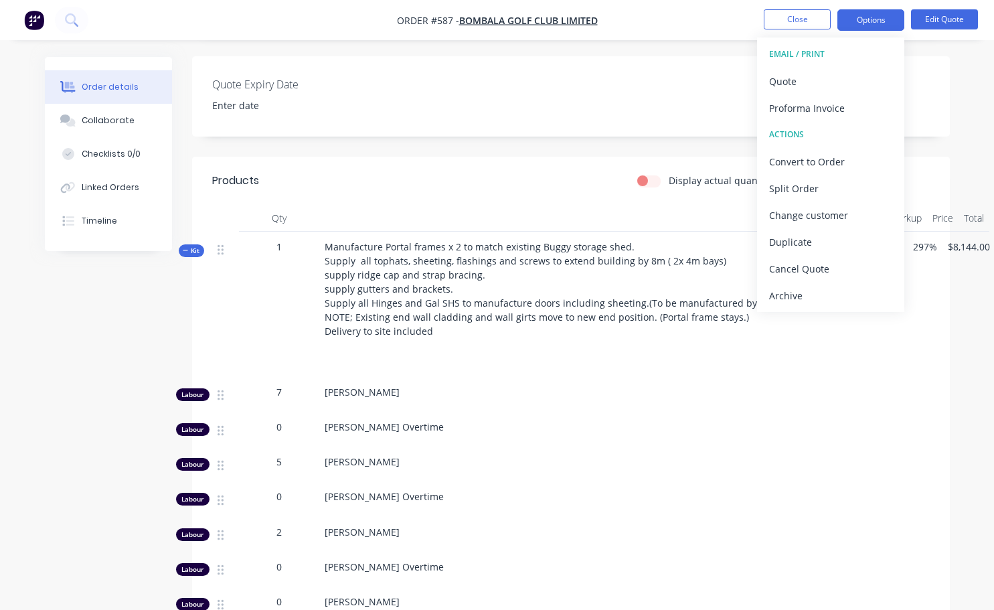
click at [652, 88] on div "Quote Expiry Date" at bounding box center [571, 96] width 758 height 80
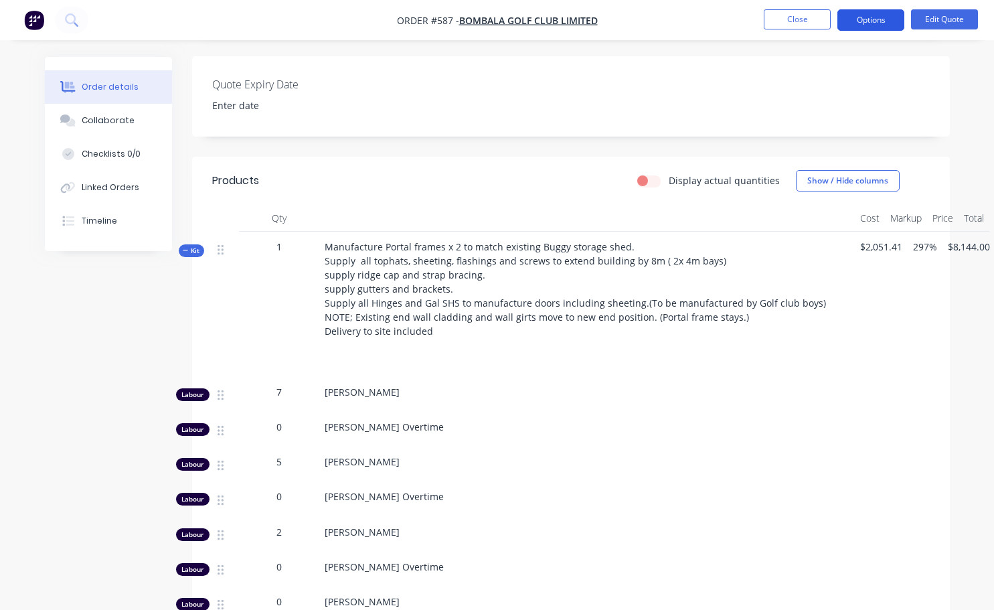
click at [884, 21] on button "Options" at bounding box center [870, 19] width 67 height 21
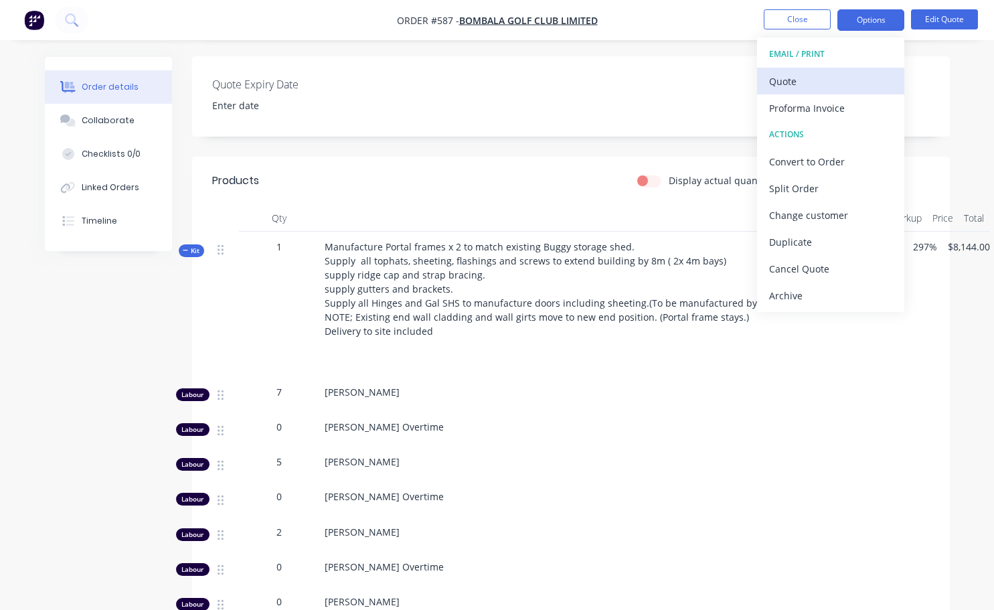
click at [777, 78] on div "Quote" at bounding box center [830, 81] width 123 height 19
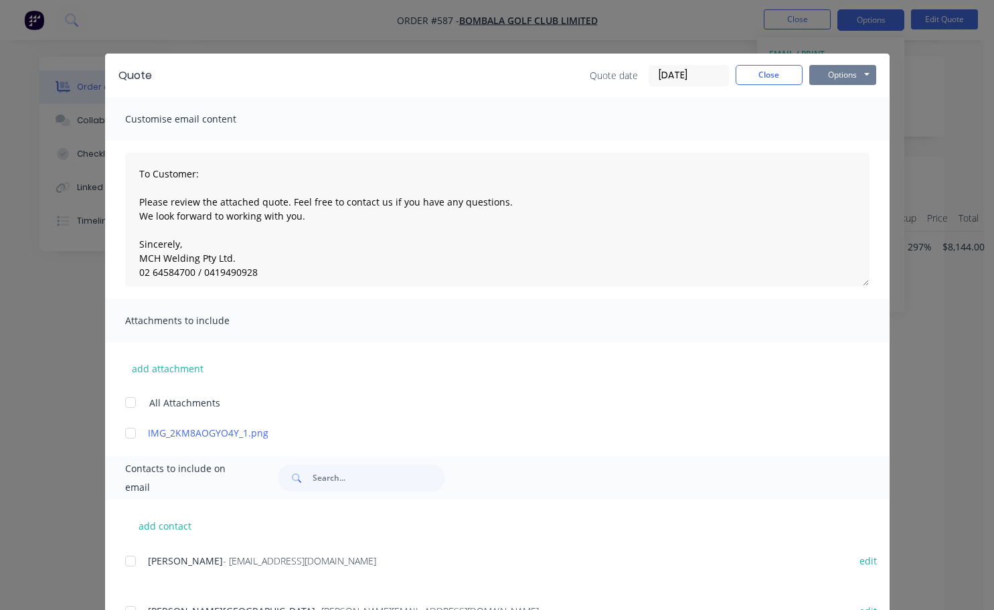
click at [851, 75] on button "Options" at bounding box center [842, 75] width 67 height 20
click at [835, 100] on button "Preview" at bounding box center [852, 99] width 86 height 22
click at [770, 82] on button "Close" at bounding box center [769, 75] width 67 height 20
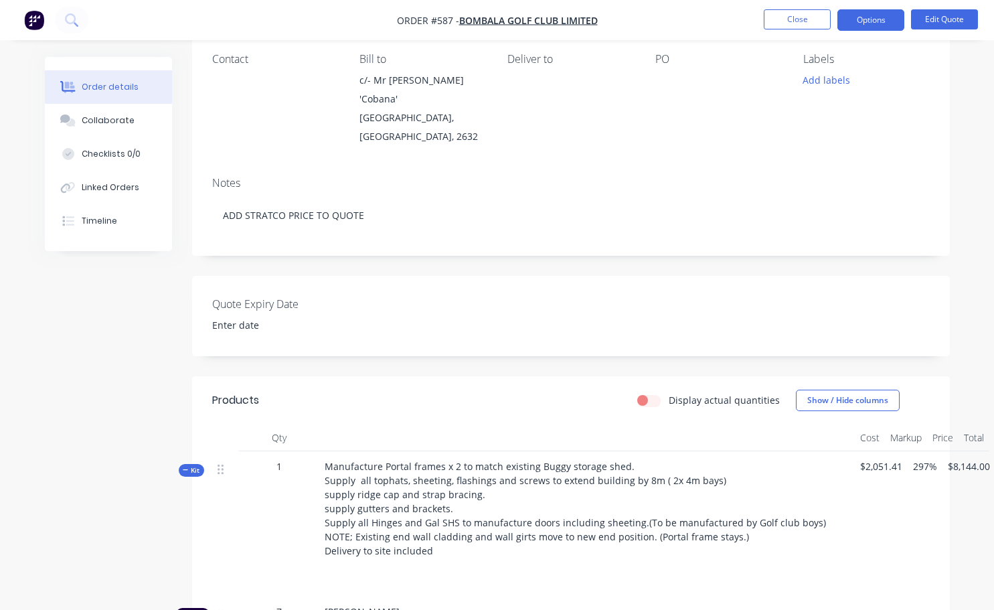
scroll to position [201, 0]
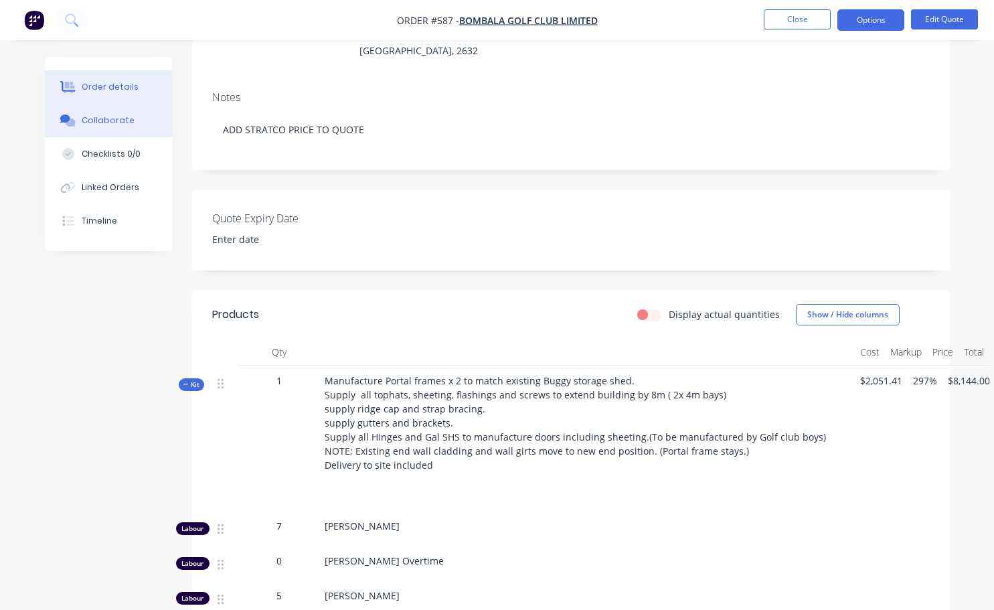
click at [105, 114] on div "Collaborate" at bounding box center [108, 120] width 53 height 12
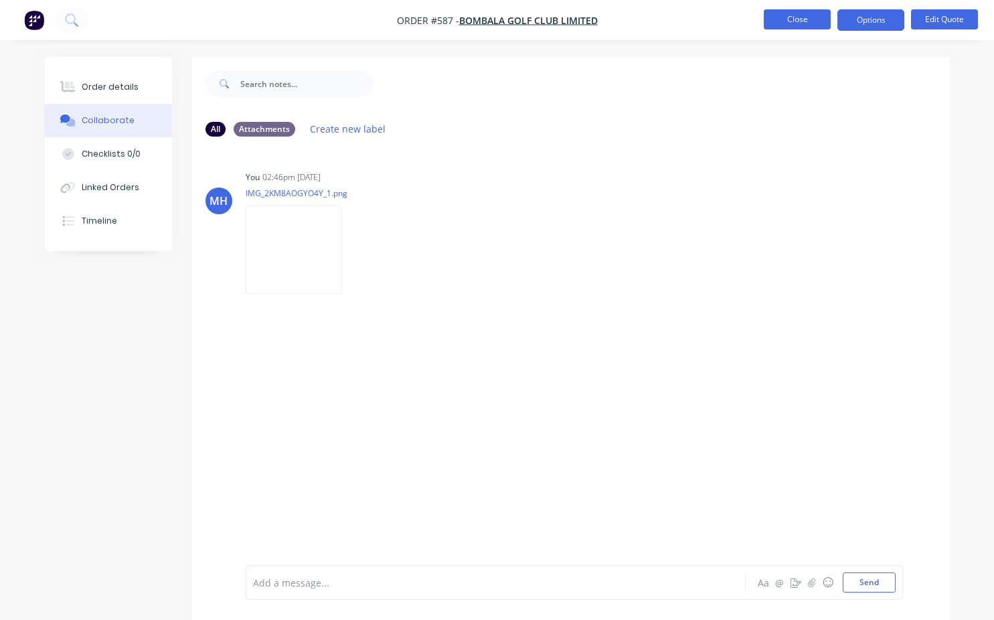
click at [810, 26] on button "Close" at bounding box center [797, 19] width 67 height 20
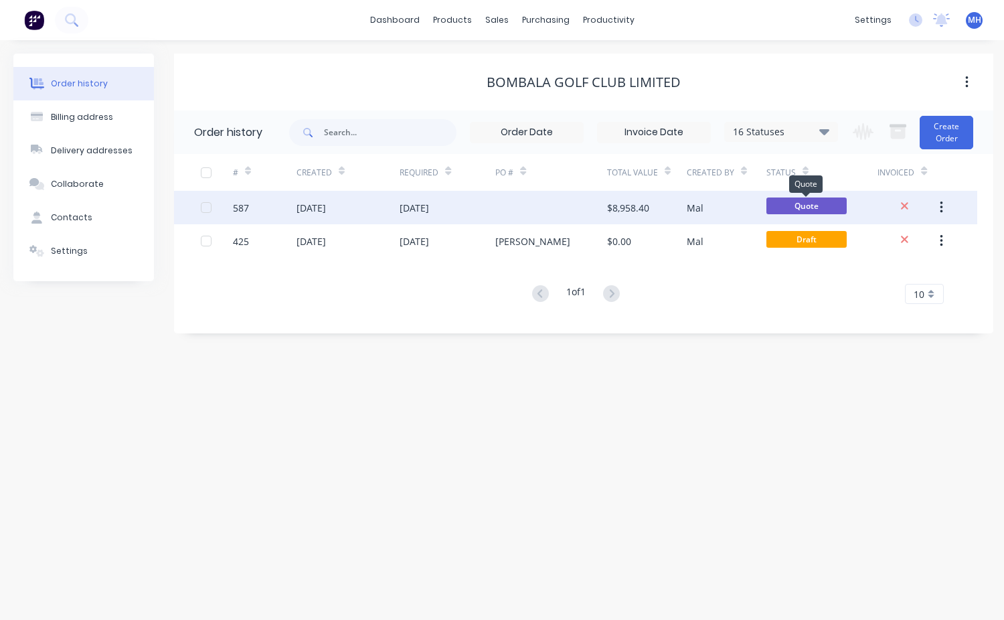
click at [804, 205] on span "Quote" at bounding box center [806, 205] width 80 height 17
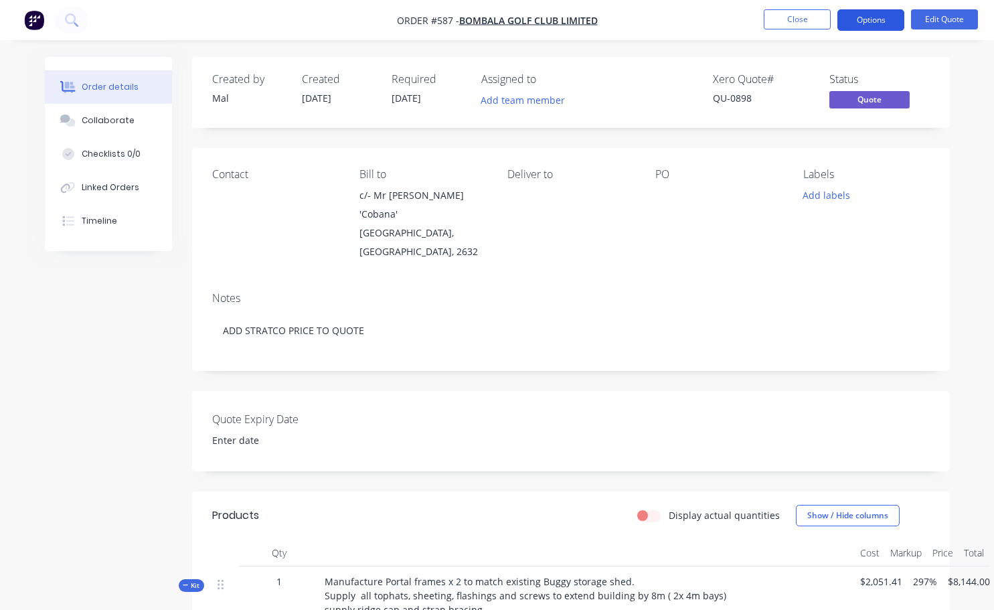
click at [882, 22] on button "Options" at bounding box center [870, 19] width 67 height 21
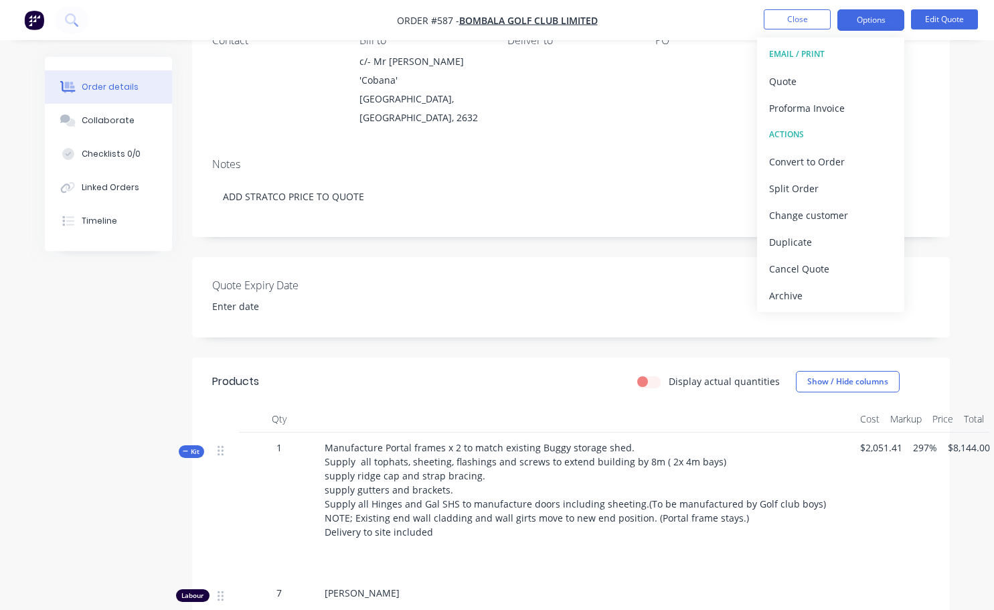
scroll to position [67, 0]
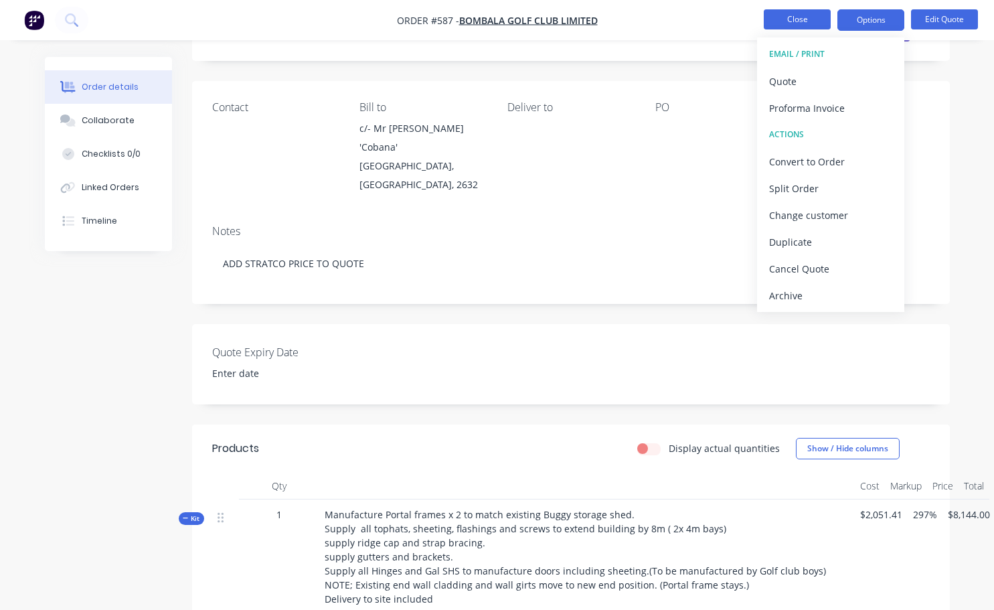
click at [790, 19] on button "Close" at bounding box center [797, 19] width 67 height 20
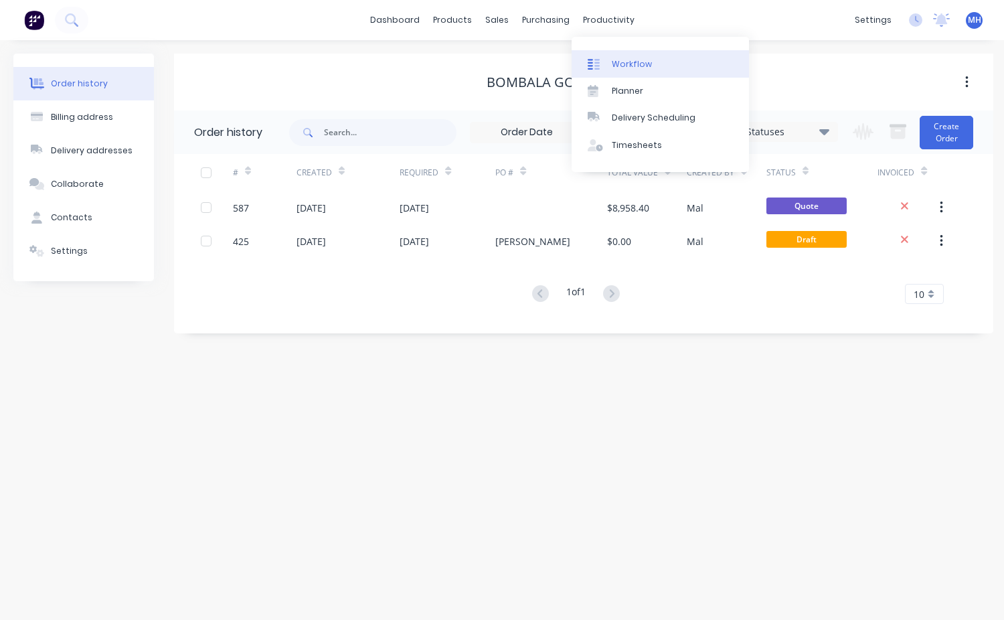
click at [622, 61] on div "Workflow" at bounding box center [632, 64] width 40 height 12
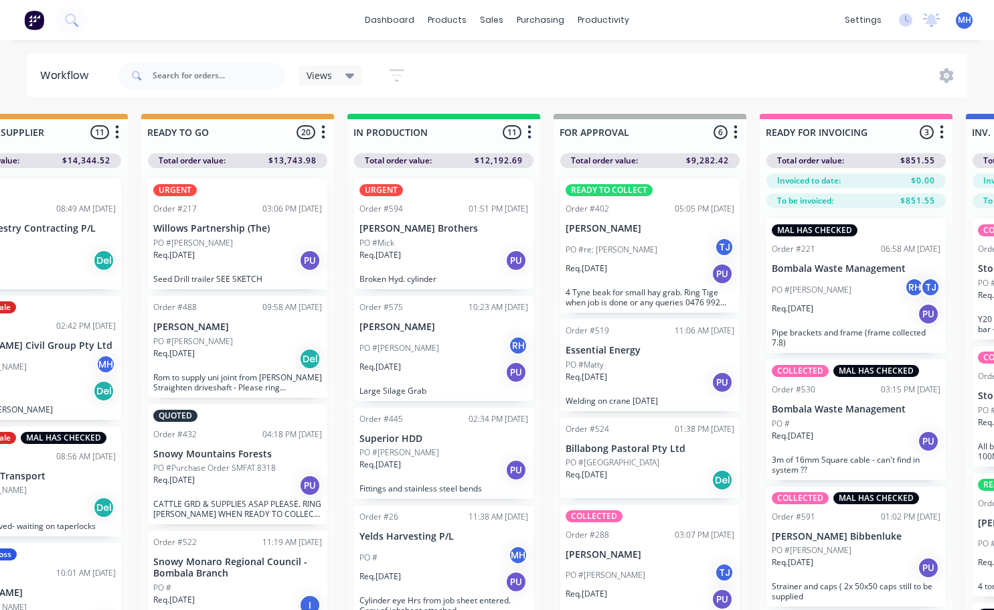
scroll to position [0, 511]
